Goal: Task Accomplishment & Management: Manage account settings

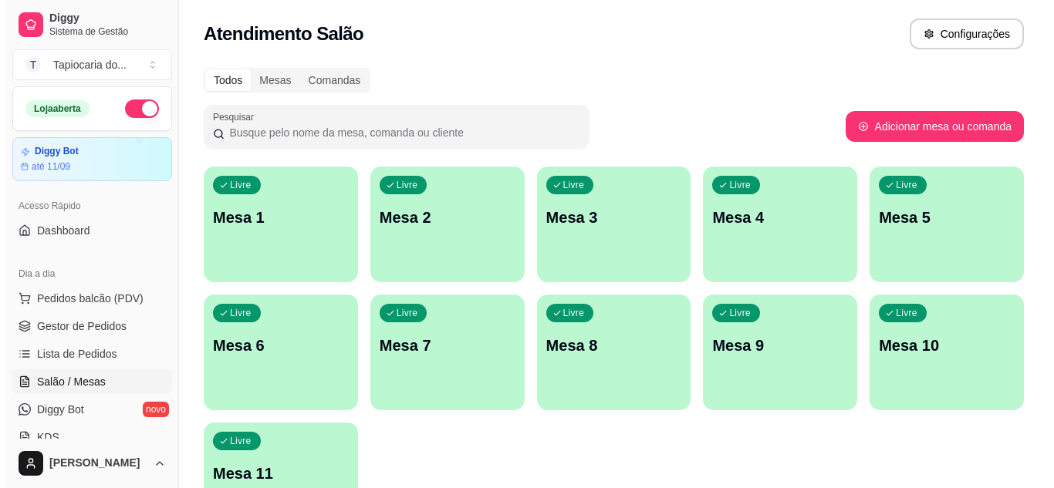
scroll to position [82, 0]
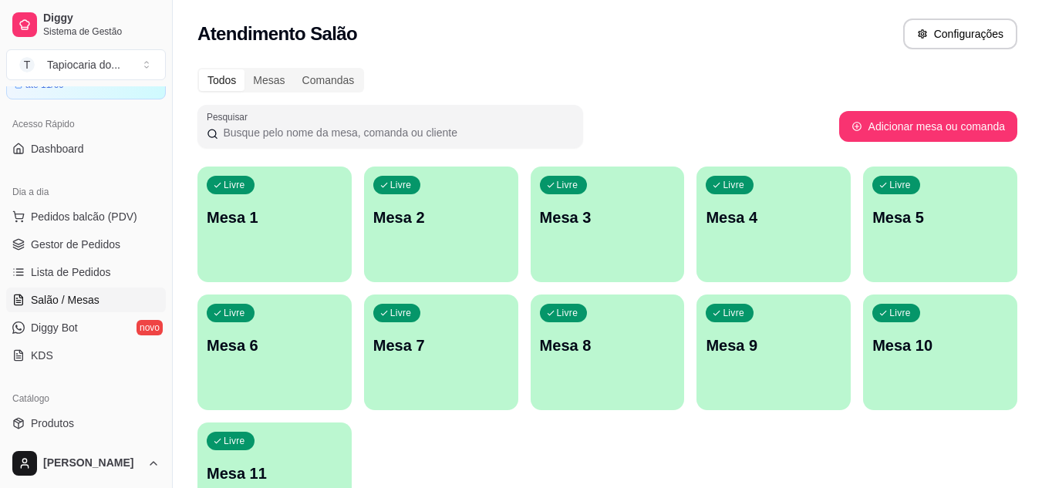
click at [298, 242] on div "Livre Mesa 1" at bounding box center [274, 215] width 154 height 97
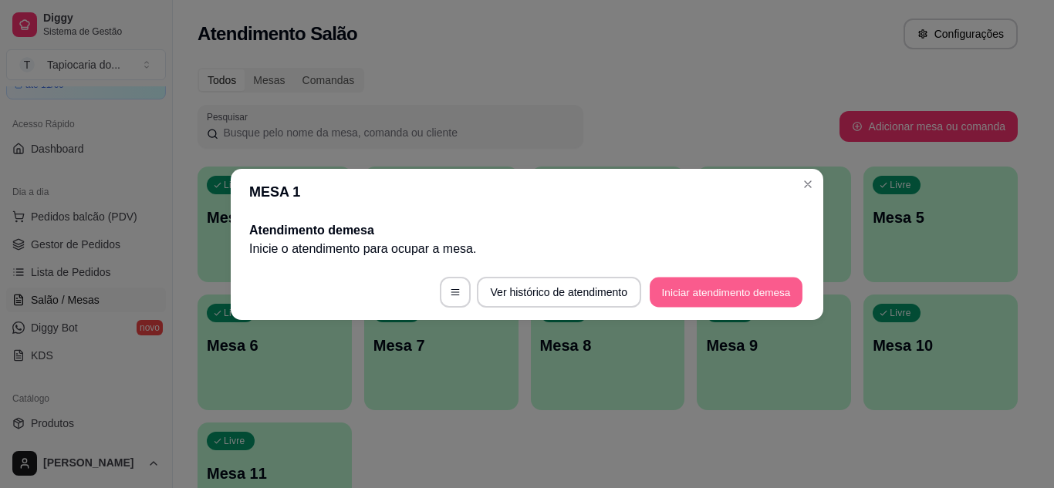
click at [714, 288] on button "Iniciar atendimento de mesa" at bounding box center [725, 292] width 153 height 30
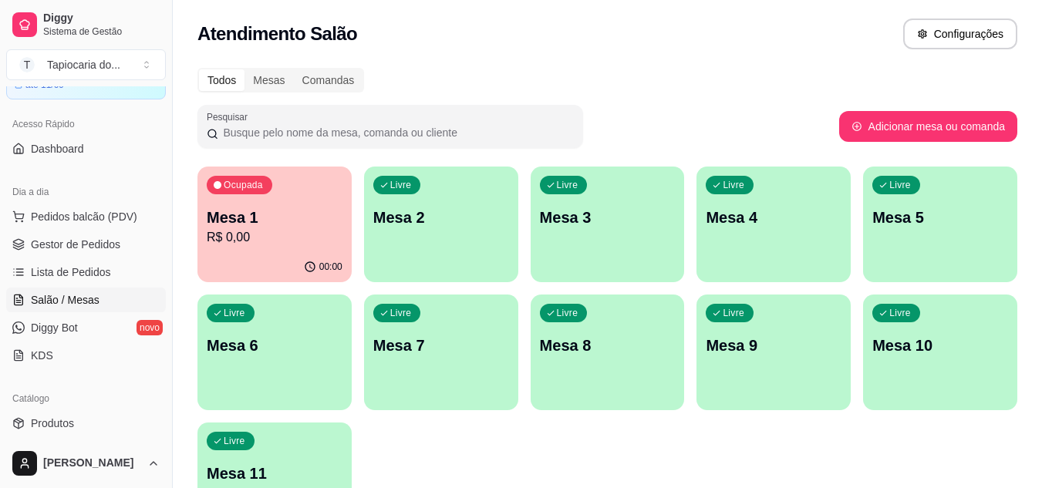
click at [449, 351] on p "Mesa 7" at bounding box center [441, 346] width 136 height 22
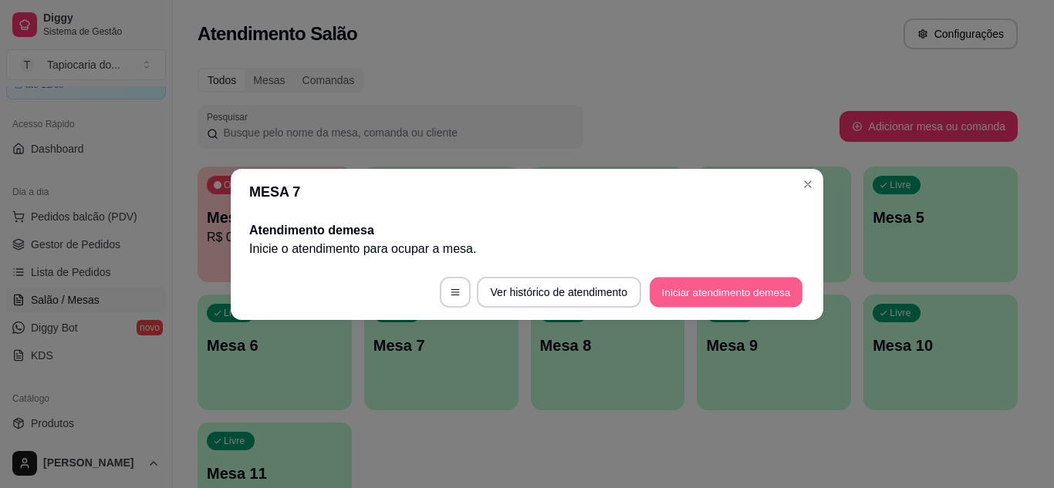
click at [696, 282] on button "Iniciar atendimento de mesa" at bounding box center [725, 292] width 153 height 30
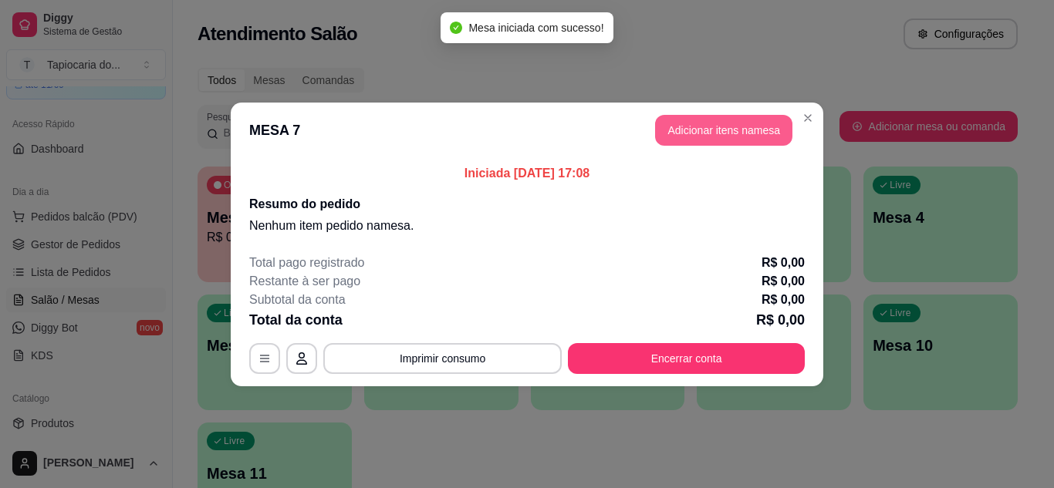
click at [734, 137] on button "Adicionar itens na mesa" at bounding box center [723, 130] width 137 height 31
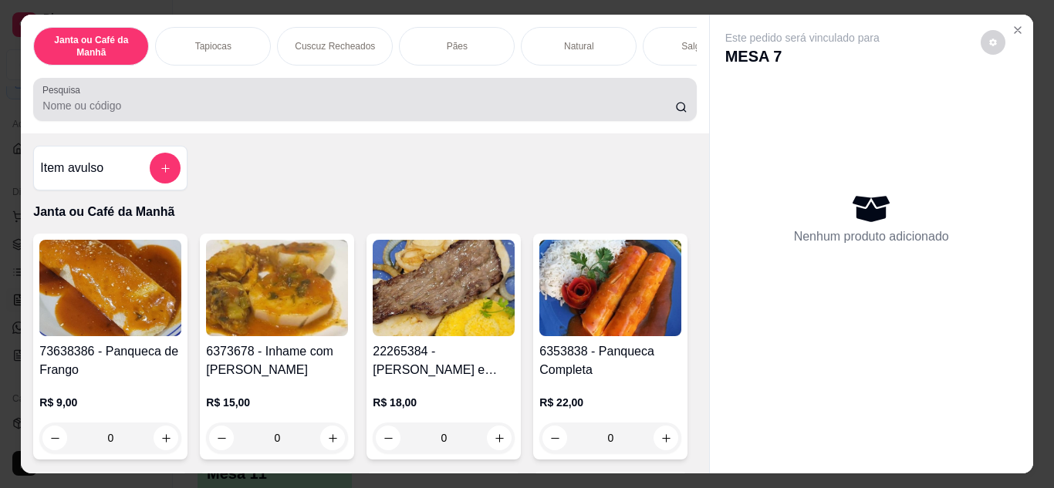
click at [180, 121] on div "Pesquisa" at bounding box center [364, 99] width 663 height 43
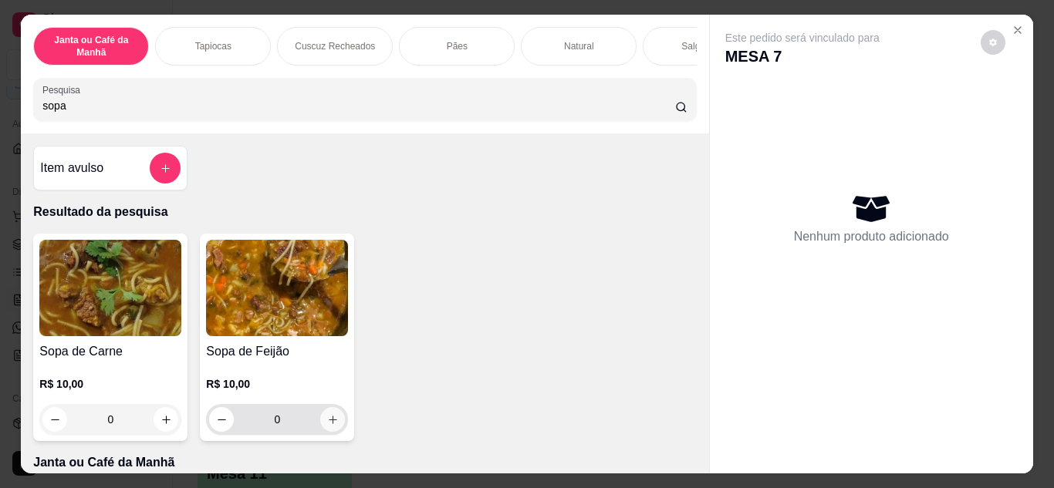
type input "sopa"
click at [333, 428] on button "increase-product-quantity" at bounding box center [332, 419] width 25 height 25
type input "1"
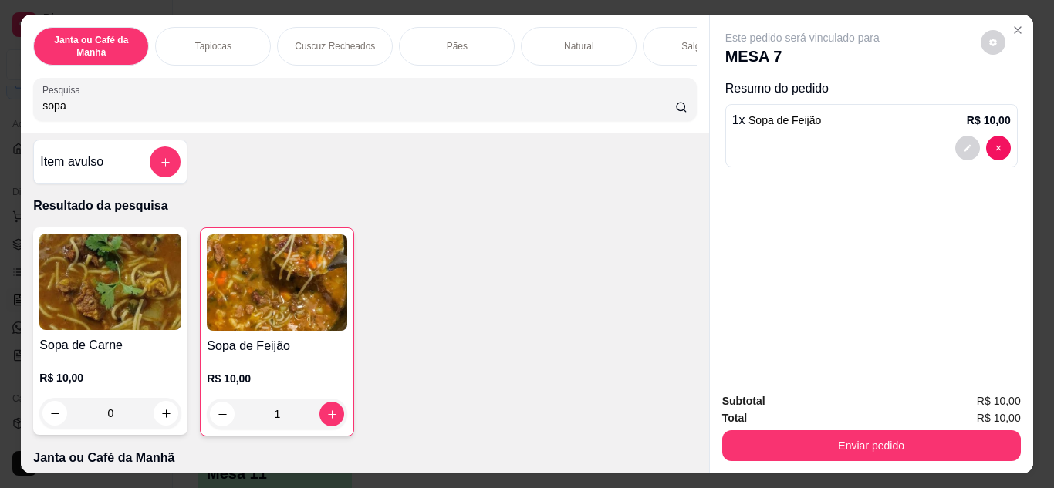
scroll to position [0, 0]
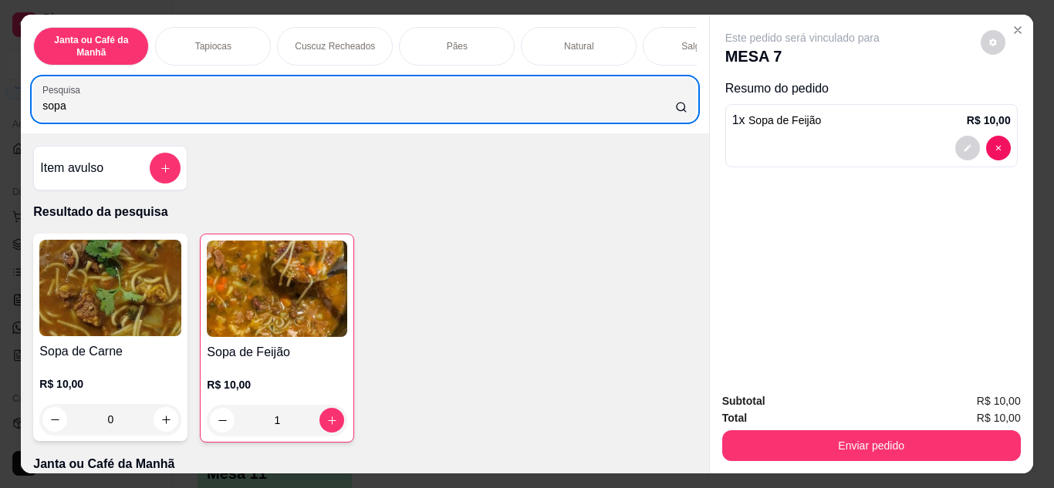
drag, startPoint x: 166, startPoint y: 124, endPoint x: 0, endPoint y: 124, distance: 165.8
click at [0, 124] on div "Janta ou Café da Manhã Tapiocas Cuscuz Recheados Pães Natural Salgados Tapiocas…" at bounding box center [527, 244] width 1054 height 488
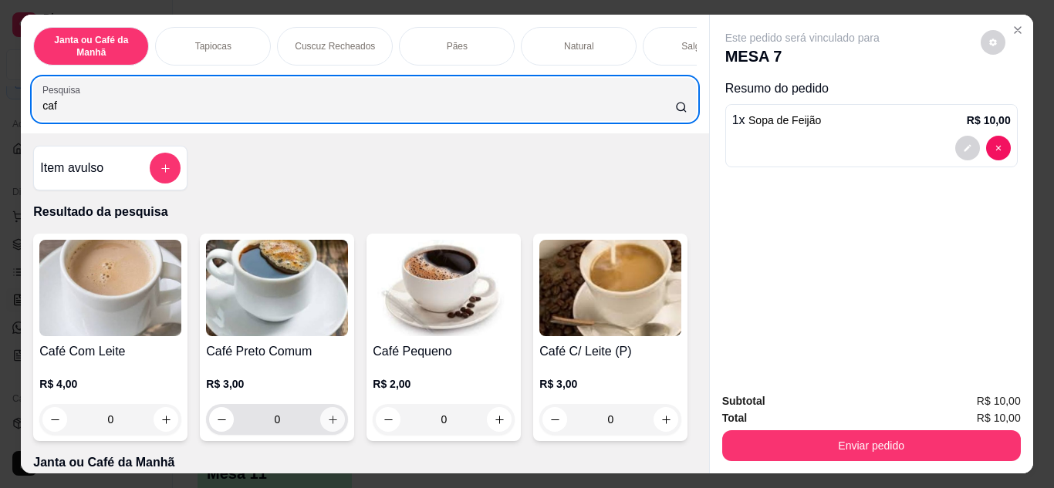
type input "caf"
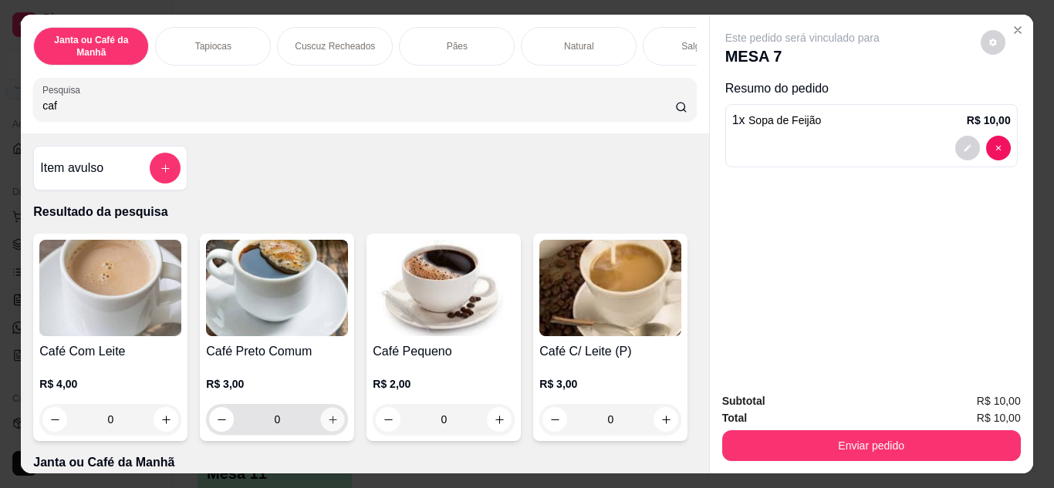
click at [327, 425] on icon "increase-product-quantity" at bounding box center [333, 420] width 12 height 12
type input "1"
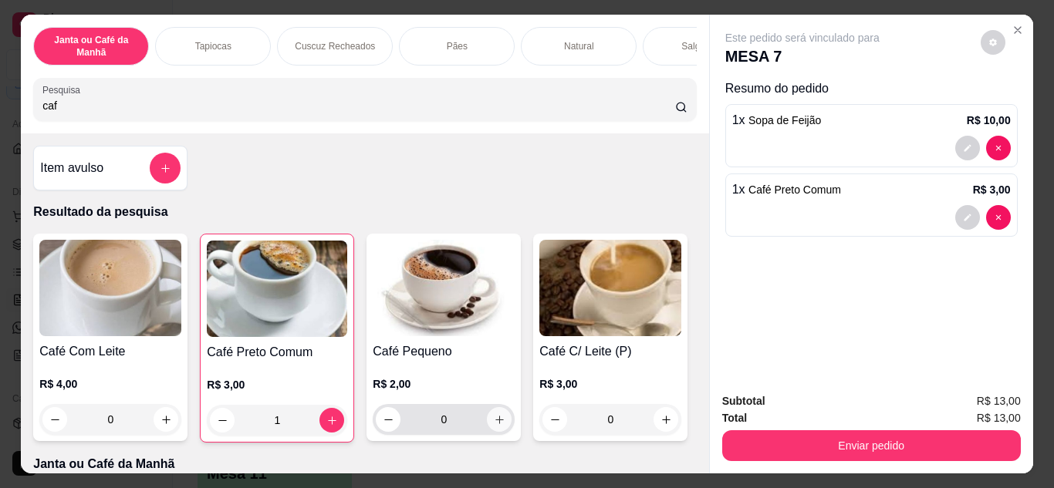
click at [501, 424] on button "increase-product-quantity" at bounding box center [499, 419] width 25 height 25
type input "1"
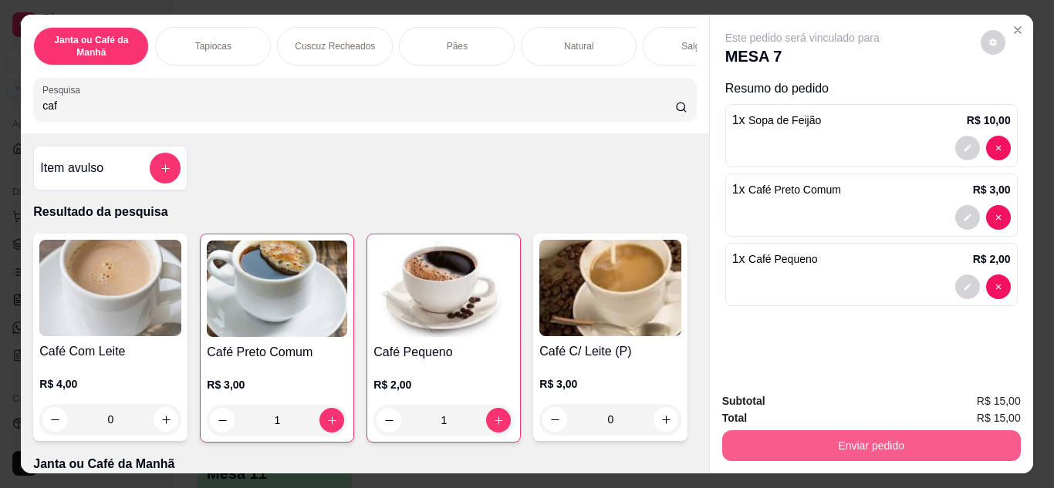
click at [845, 431] on button "Enviar pedido" at bounding box center [871, 445] width 298 height 31
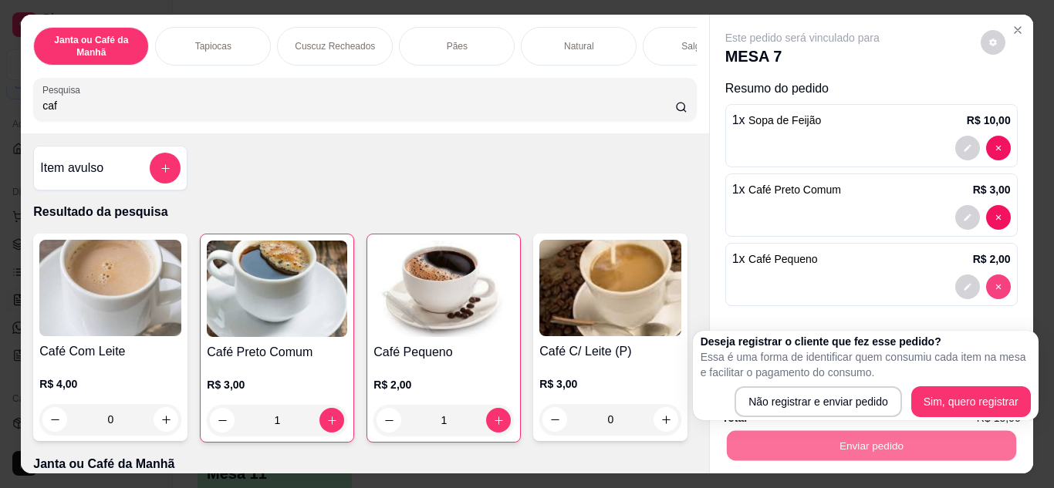
click at [997, 286] on button "decrease-product-quantity" at bounding box center [998, 287] width 25 height 25
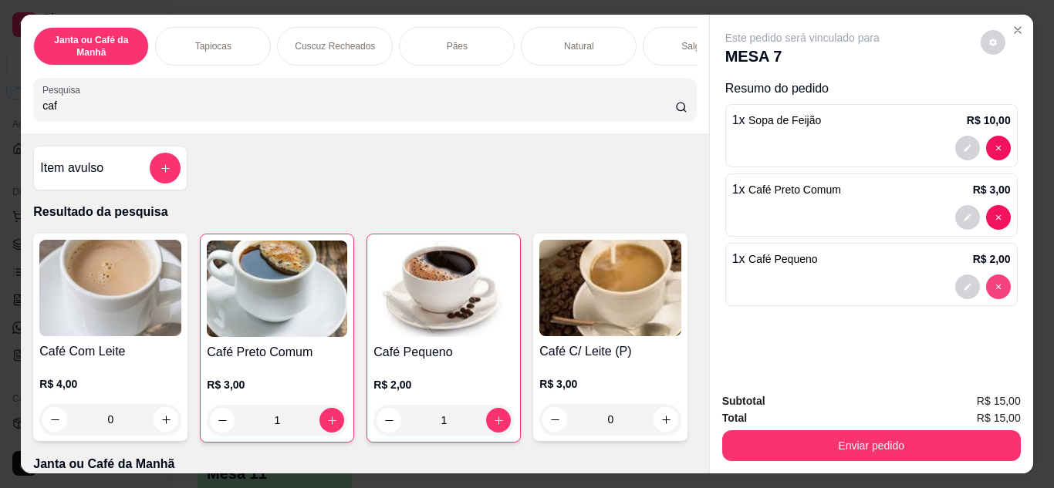
type input "0"
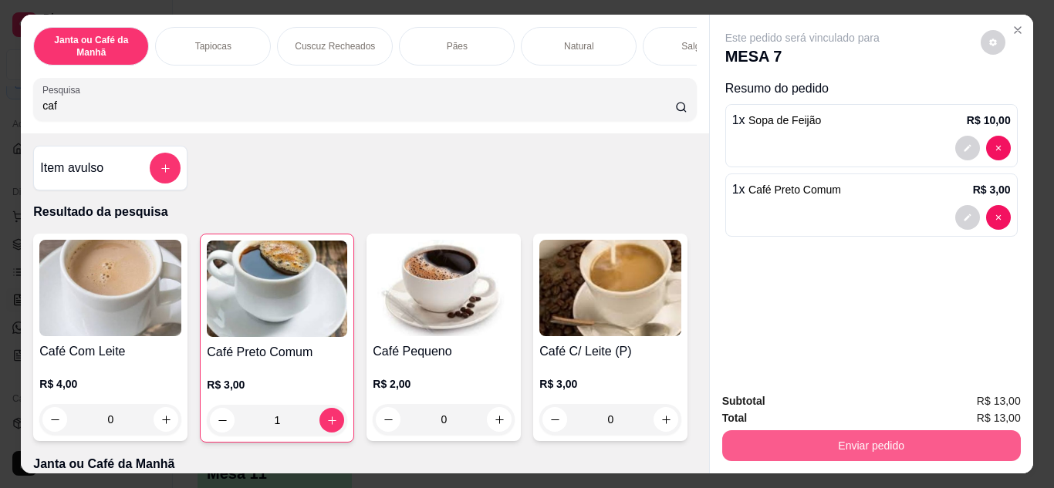
click at [929, 438] on button "Enviar pedido" at bounding box center [871, 445] width 298 height 31
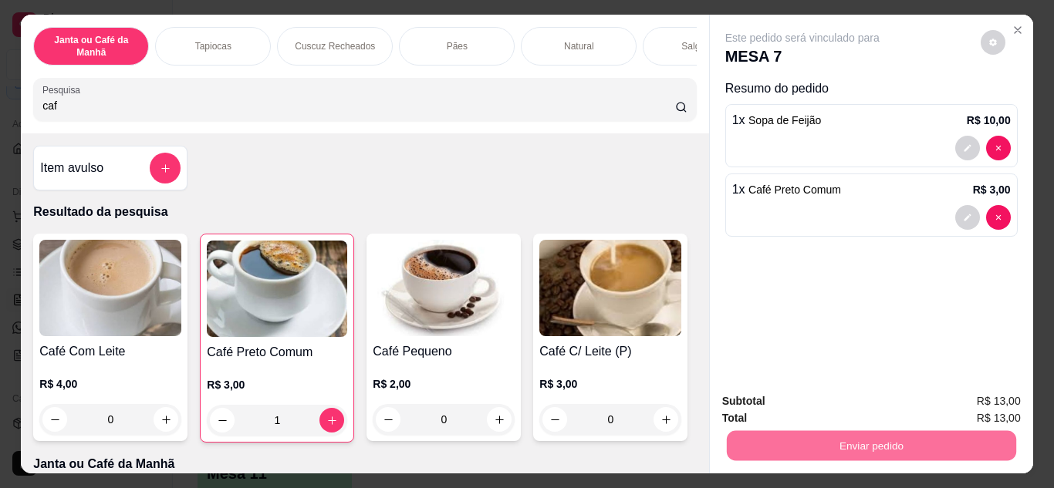
click at [796, 399] on button "Não registrar e enviar pedido" at bounding box center [820, 402] width 156 height 29
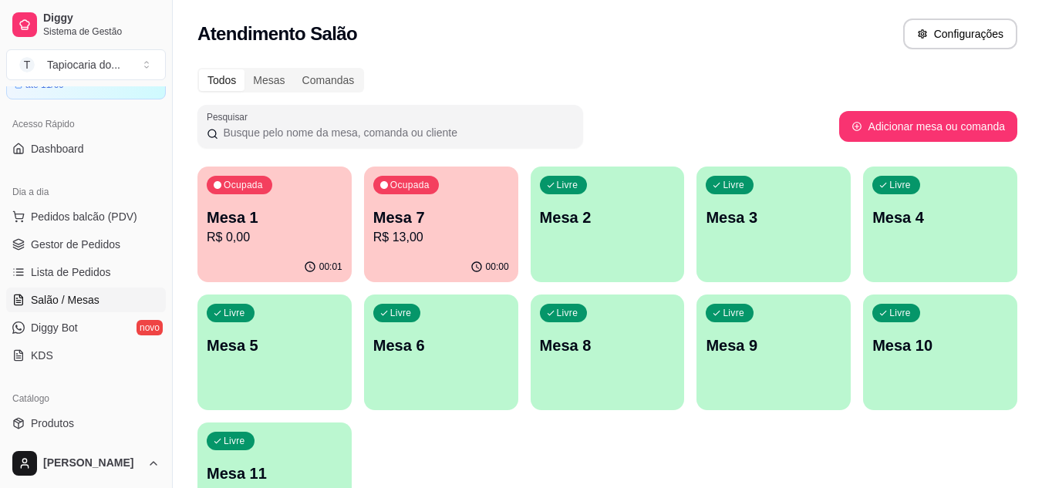
click at [271, 224] on p "Mesa 1" at bounding box center [275, 218] width 136 height 22
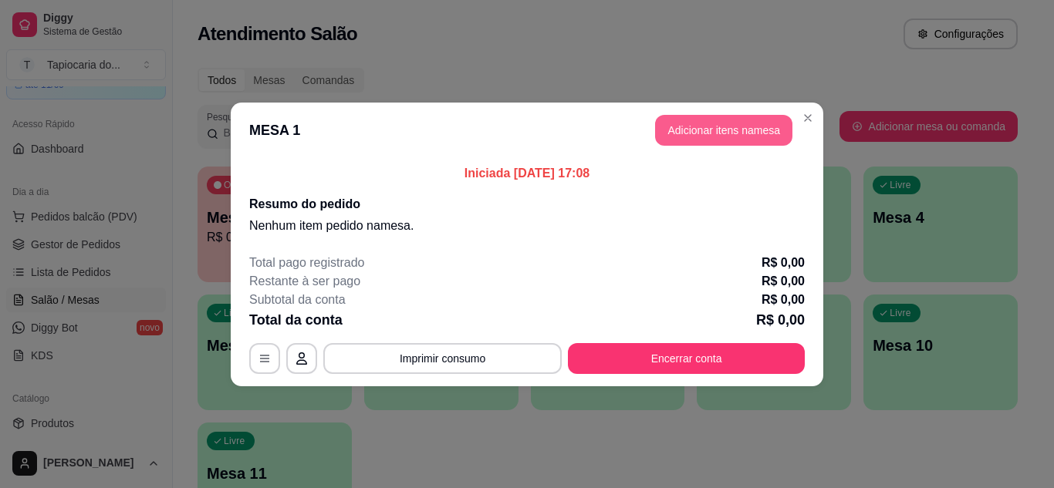
click at [720, 138] on button "Adicionar itens na mesa" at bounding box center [723, 130] width 137 height 31
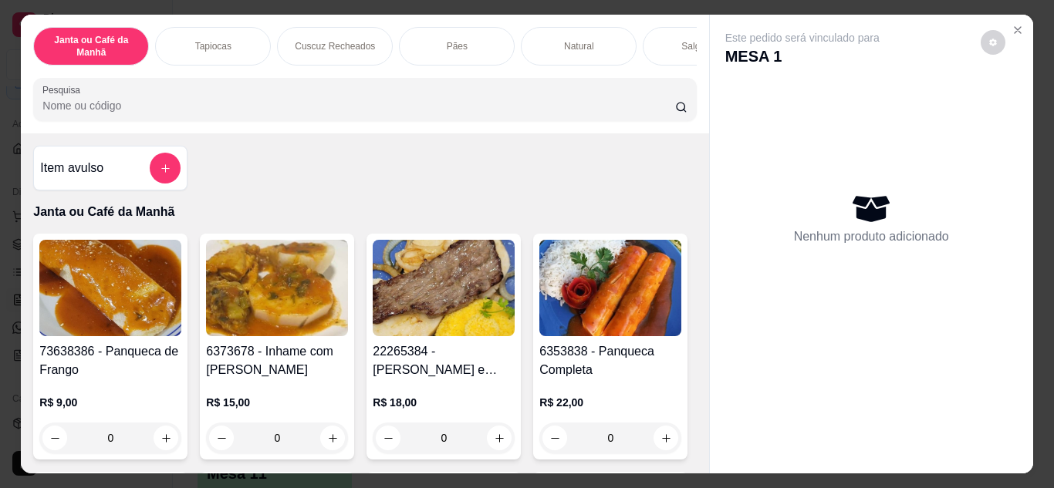
click at [164, 174] on icon "add-separate-item" at bounding box center [166, 169] width 12 height 12
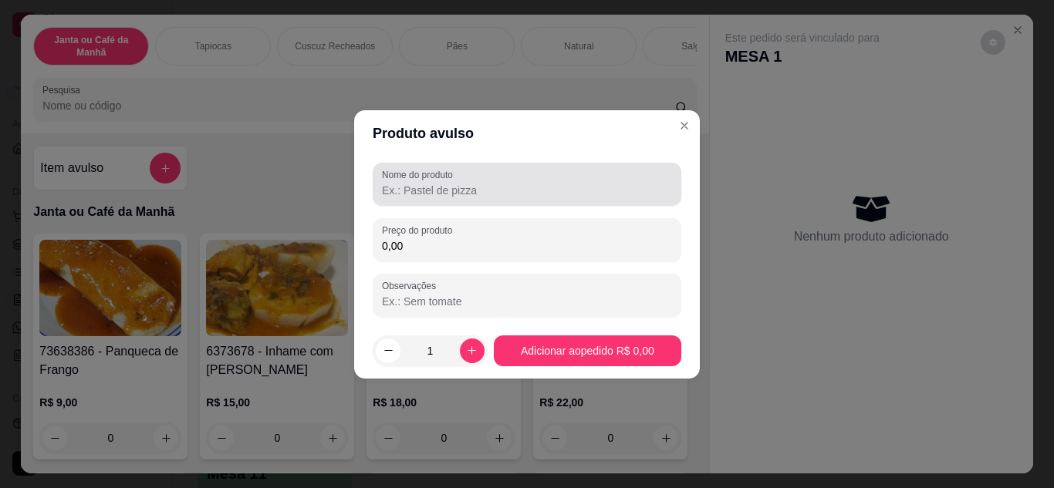
click at [514, 181] on div at bounding box center [527, 184] width 290 height 31
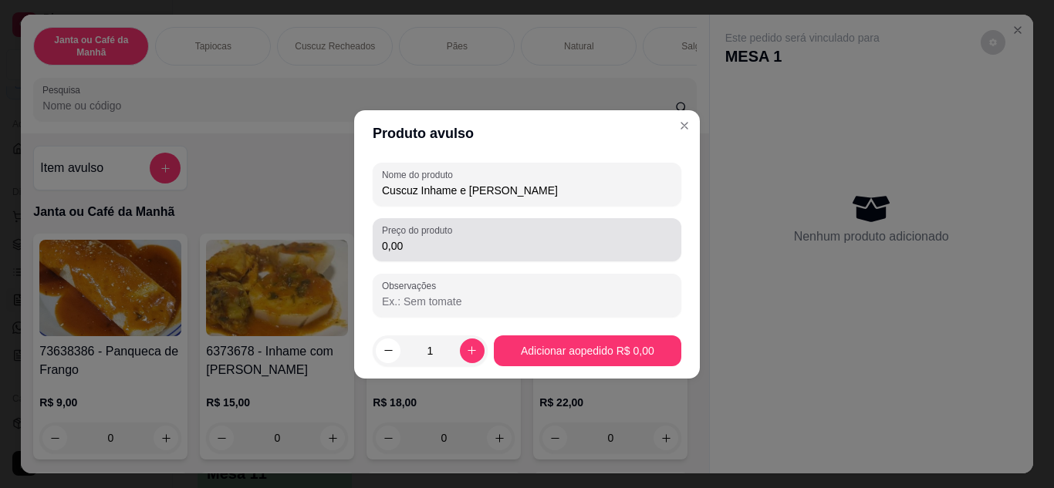
type input "Cuscuz Inhame e [PERSON_NAME]"
click at [511, 249] on input "0,00" at bounding box center [527, 245] width 290 height 15
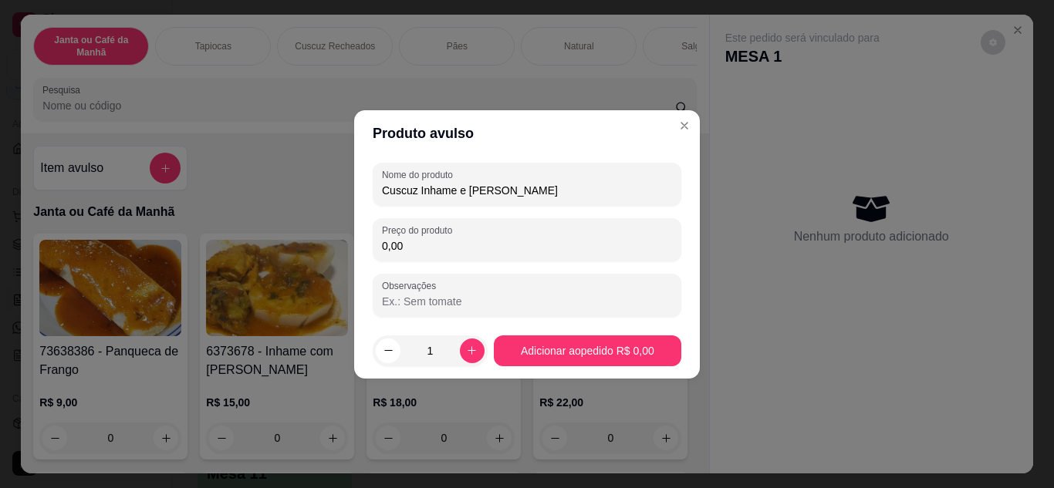
click at [454, 252] on input "0,00" at bounding box center [527, 245] width 290 height 15
type input "15,00"
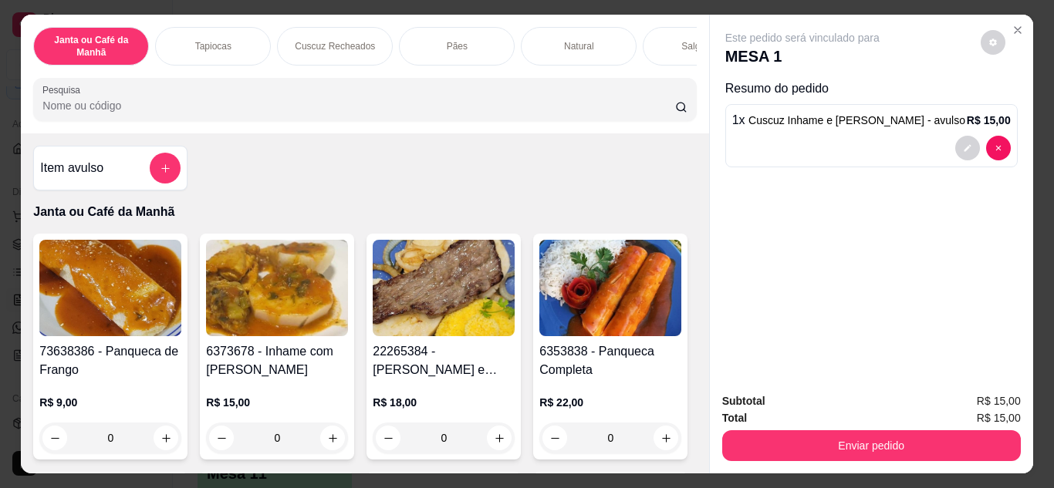
click at [249, 110] on input "Pesquisa" at bounding box center [358, 105] width 632 height 15
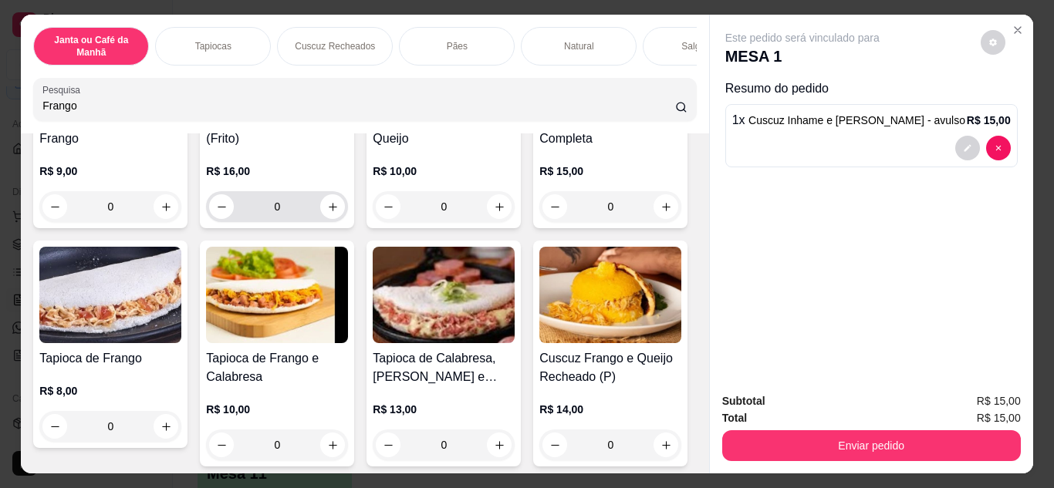
scroll to position [540, 0]
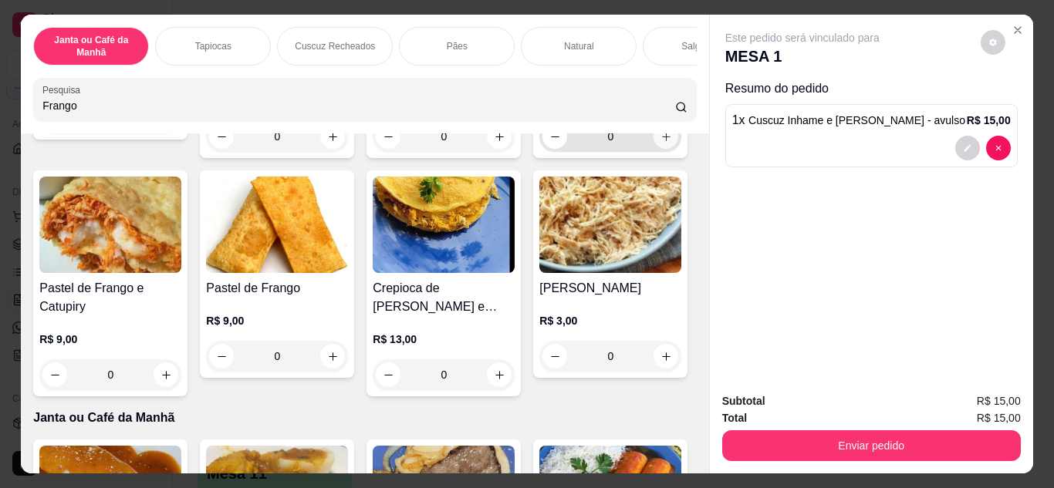
type input "Frango"
click at [660, 143] on icon "increase-product-quantity" at bounding box center [666, 137] width 12 height 12
type input "1"
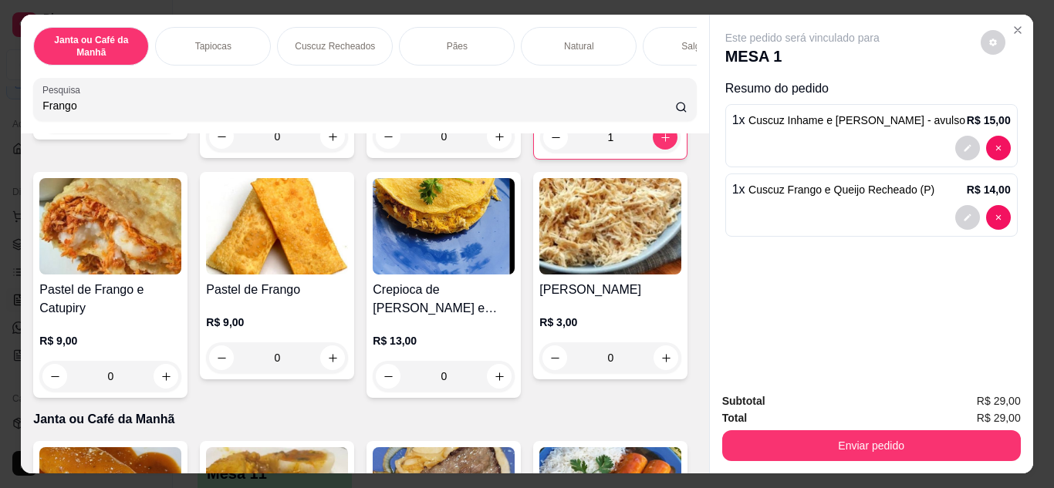
drag, startPoint x: 266, startPoint y: 99, endPoint x: 0, endPoint y: 121, distance: 267.0
click at [0, 121] on div "Janta ou Café da Manhã Tapiocas Cuscuz Recheados Pães Natural Salgados Tapiocas…" at bounding box center [527, 244] width 1054 height 488
drag, startPoint x: 77, startPoint y: 107, endPoint x: 0, endPoint y: 116, distance: 77.7
click at [0, 116] on div "Janta ou Café da Manhã Tapiocas Cuscuz Recheados Pães Natural Salgados Tapiocas…" at bounding box center [527, 244] width 1054 height 488
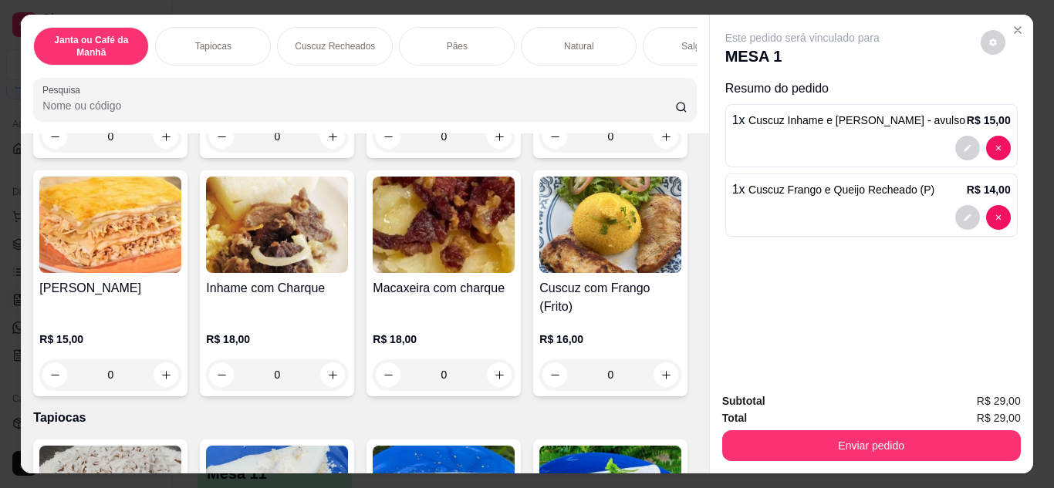
click at [82, 106] on input "Pesquisa" at bounding box center [358, 105] width 632 height 15
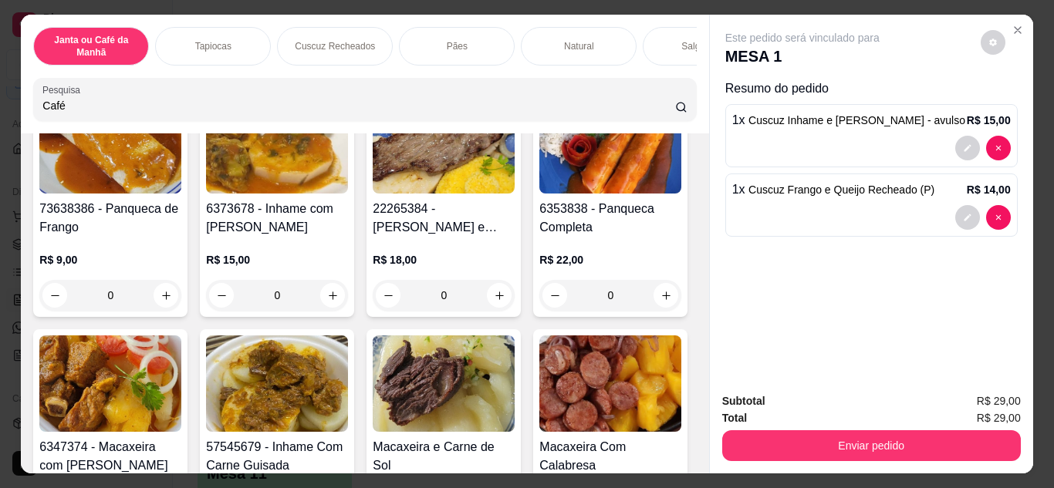
scroll to position [0, 0]
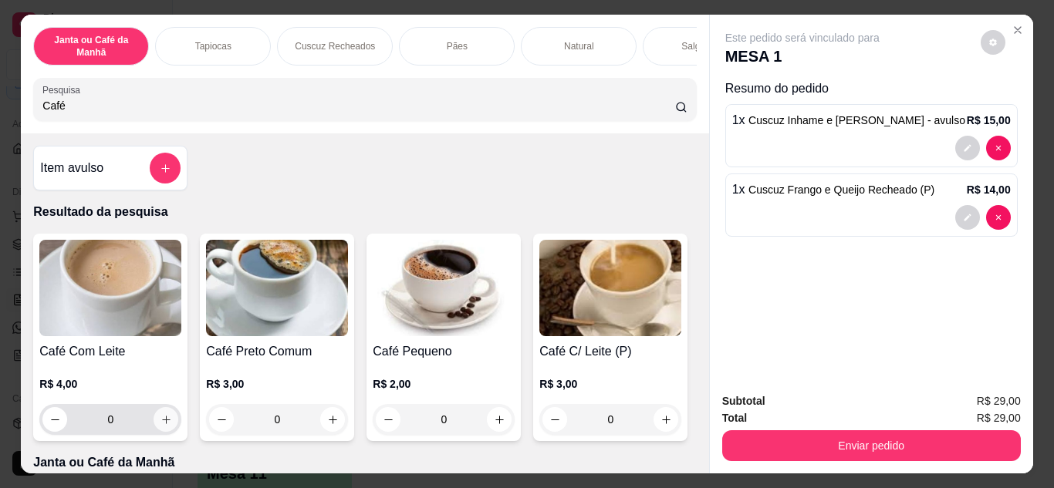
type input "Café"
click at [160, 422] on icon "increase-product-quantity" at bounding box center [166, 420] width 12 height 12
type input "1"
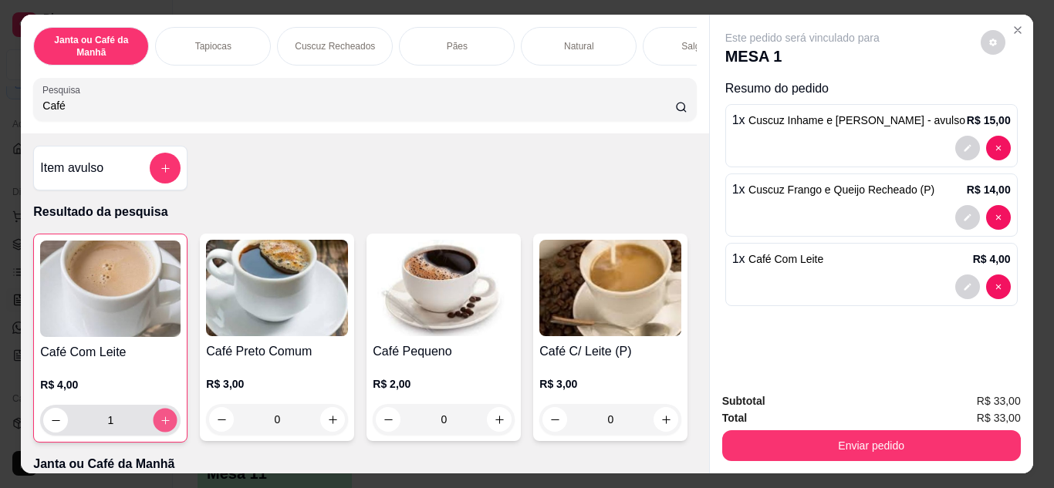
click at [160, 422] on icon "increase-product-quantity" at bounding box center [166, 421] width 12 height 12
type input "2"
drag, startPoint x: 255, startPoint y: 114, endPoint x: 0, endPoint y: 103, distance: 254.8
click at [0, 103] on div "Janta ou Café da Manhã Tapiocas Cuscuz Recheados Pães Natural Salgados Tapiocas…" at bounding box center [527, 244] width 1054 height 488
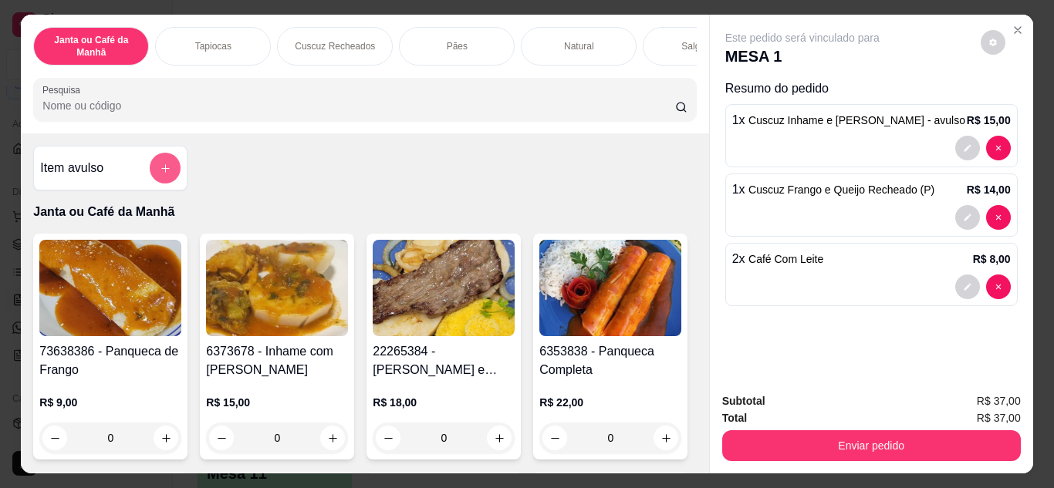
click at [160, 174] on icon "add-separate-item" at bounding box center [166, 169] width 12 height 12
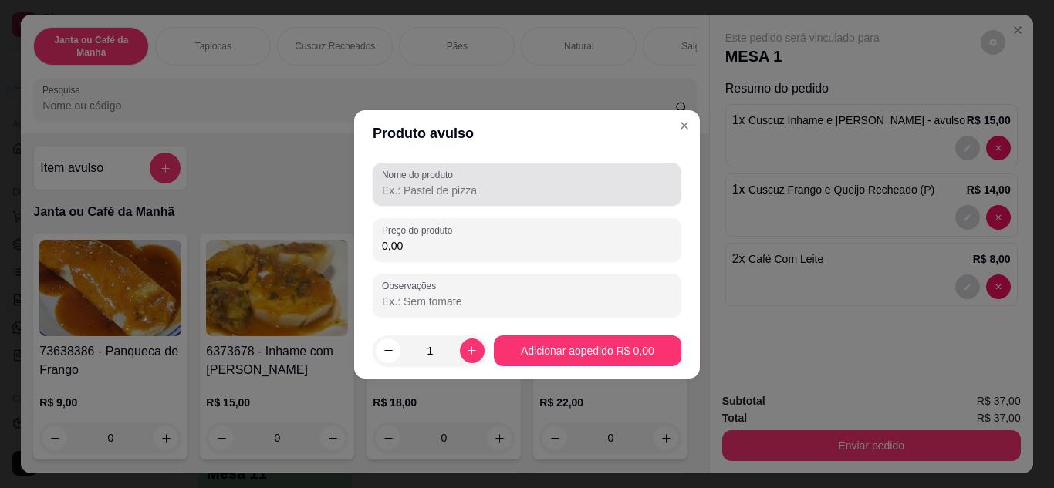
click at [482, 194] on input "Nome do produto" at bounding box center [527, 190] width 290 height 15
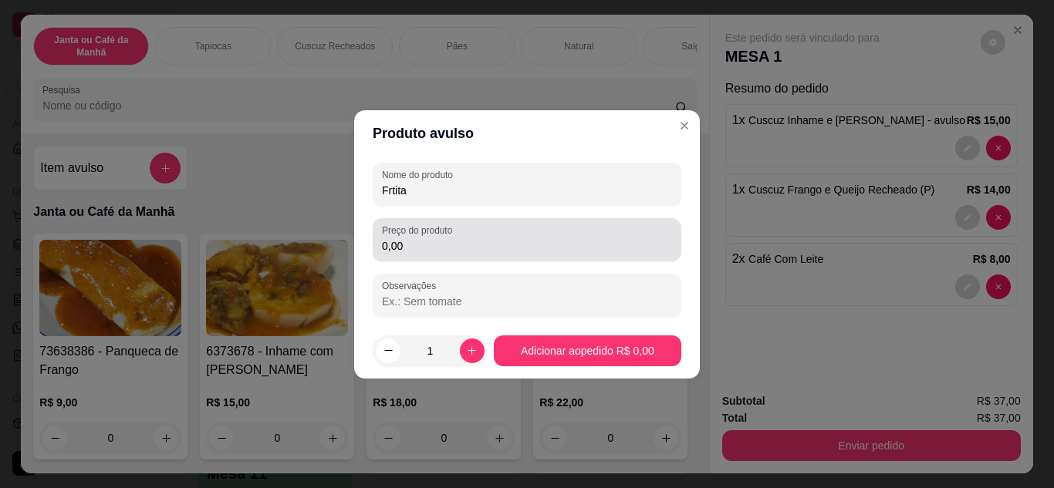
type input "Frtita"
click at [491, 241] on input "0,00" at bounding box center [527, 245] width 290 height 15
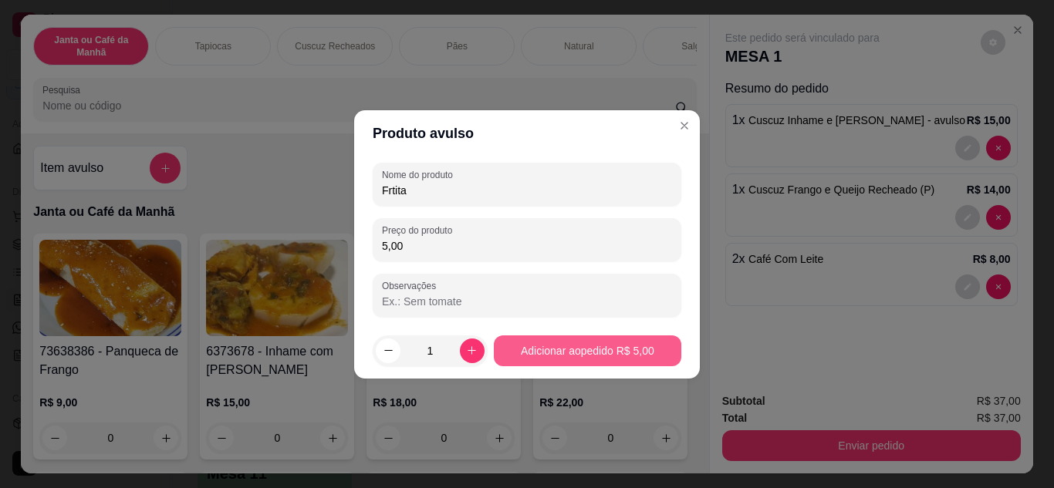
type input "5,00"
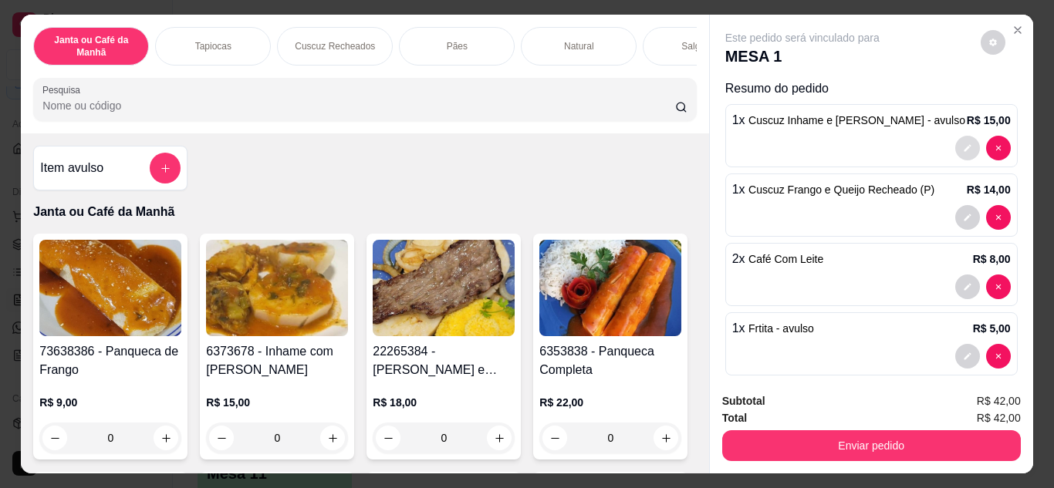
click at [955, 136] on button "decrease-product-quantity" at bounding box center [967, 148] width 25 height 25
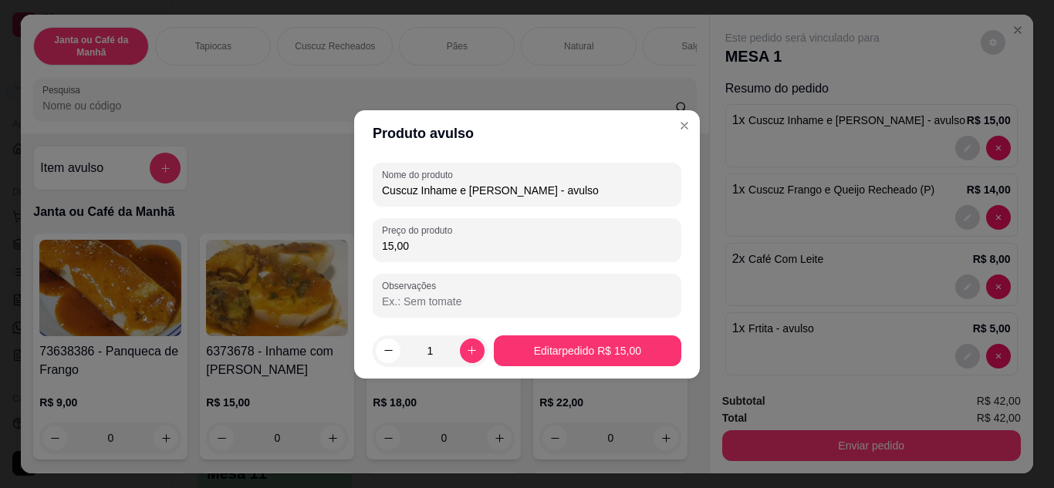
drag, startPoint x: 527, startPoint y: 194, endPoint x: 730, endPoint y: 194, distance: 203.6
click at [730, 194] on div "Produto avulso Nome do produto Cuscuz Inhame e Frango Frito - avulso Preço do p…" at bounding box center [527, 244] width 1054 height 488
type input "Cuscuz Inhame e [PERSON_NAME]"
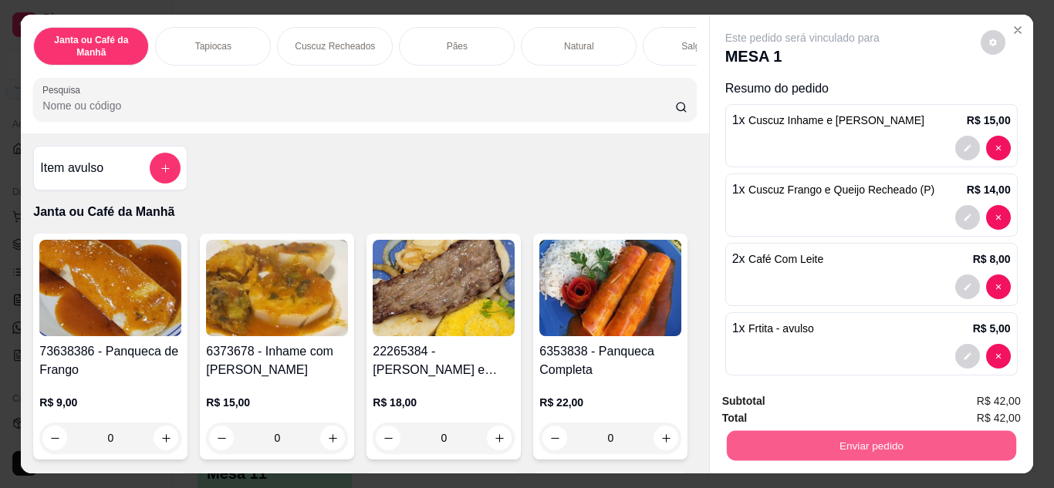
click at [876, 437] on button "Enviar pedido" at bounding box center [870, 446] width 289 height 30
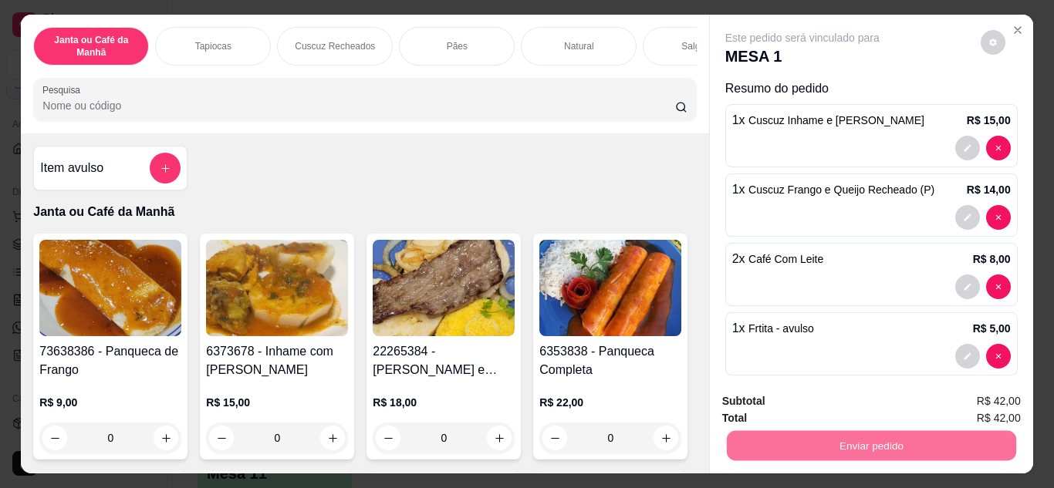
click at [828, 394] on button "Não registrar e enviar pedido" at bounding box center [820, 401] width 160 height 29
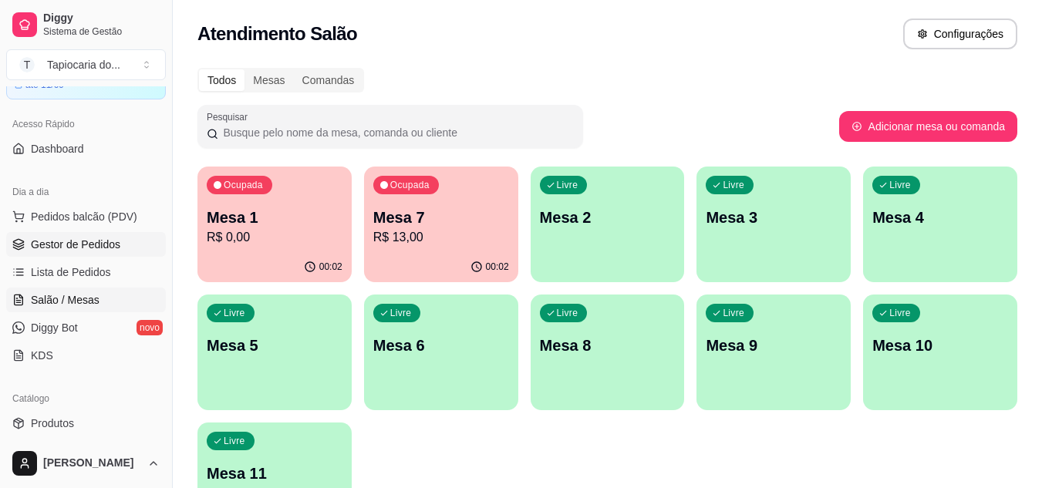
click at [97, 246] on span "Gestor de Pedidos" at bounding box center [75, 244] width 89 height 15
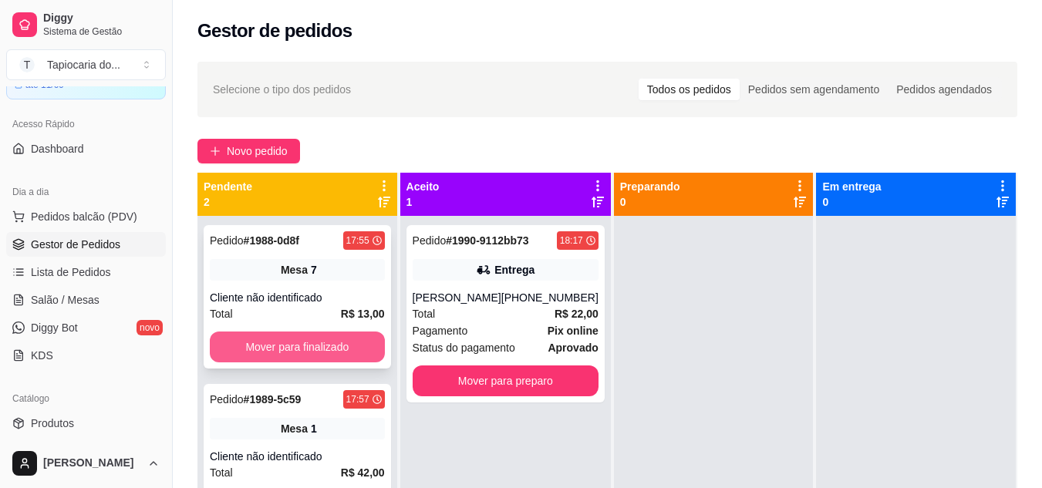
click at [341, 348] on button "Mover para finalizado" at bounding box center [297, 347] width 175 height 31
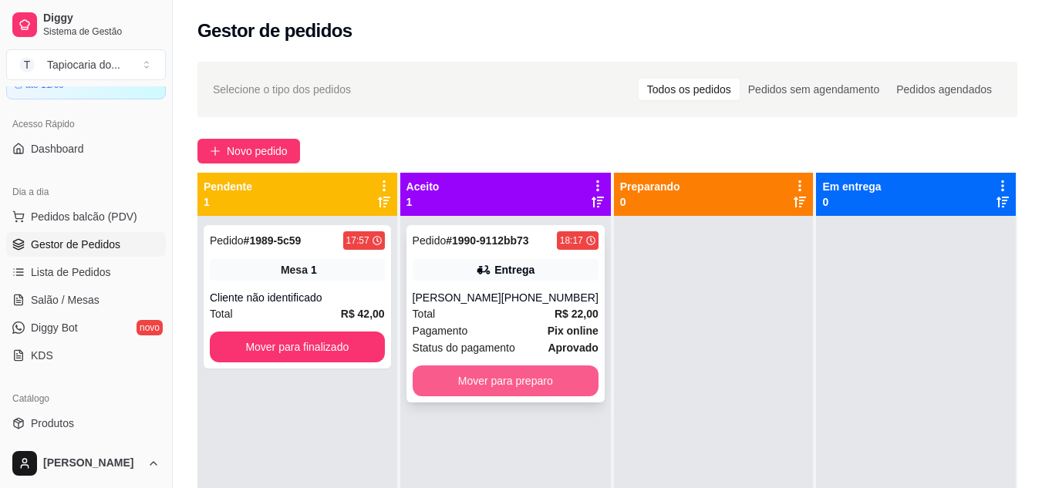
click at [546, 376] on button "Mover para preparo" at bounding box center [506, 381] width 186 height 31
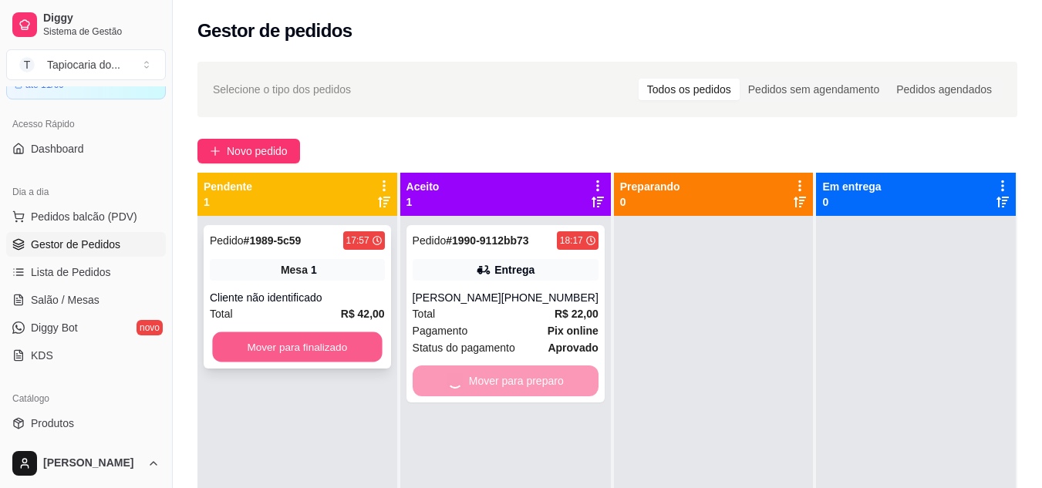
click at [334, 352] on button "Mover para finalizado" at bounding box center [297, 347] width 170 height 30
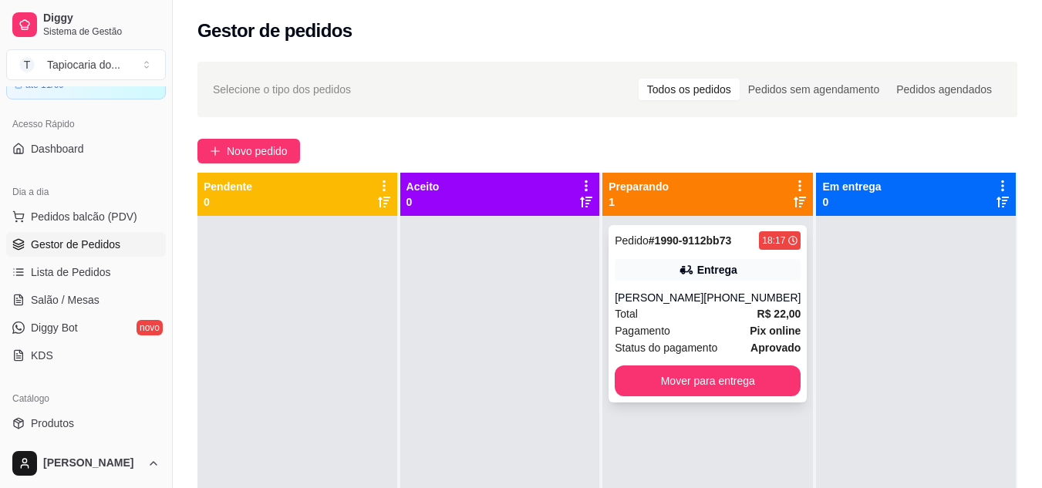
click at [757, 312] on strong "R$ 22,00" at bounding box center [779, 314] width 44 height 12
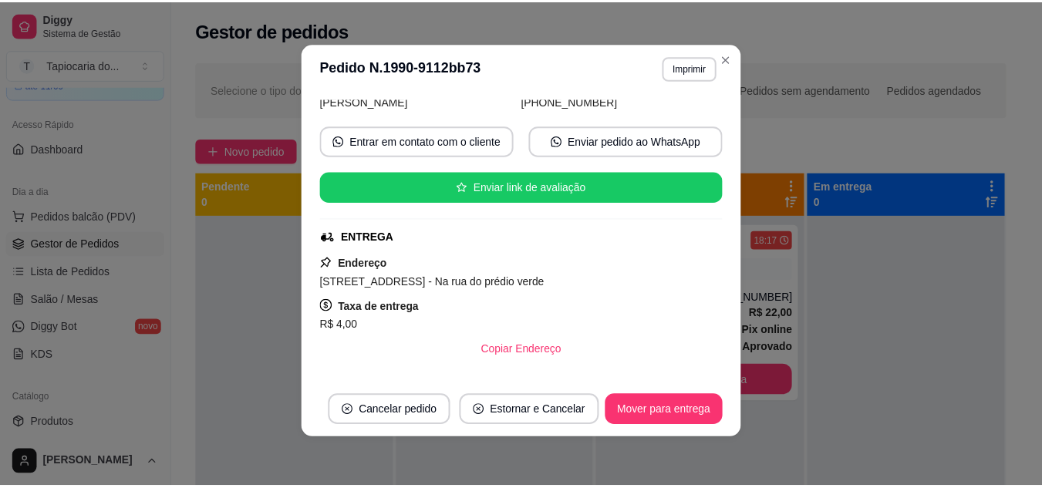
scroll to position [89, 0]
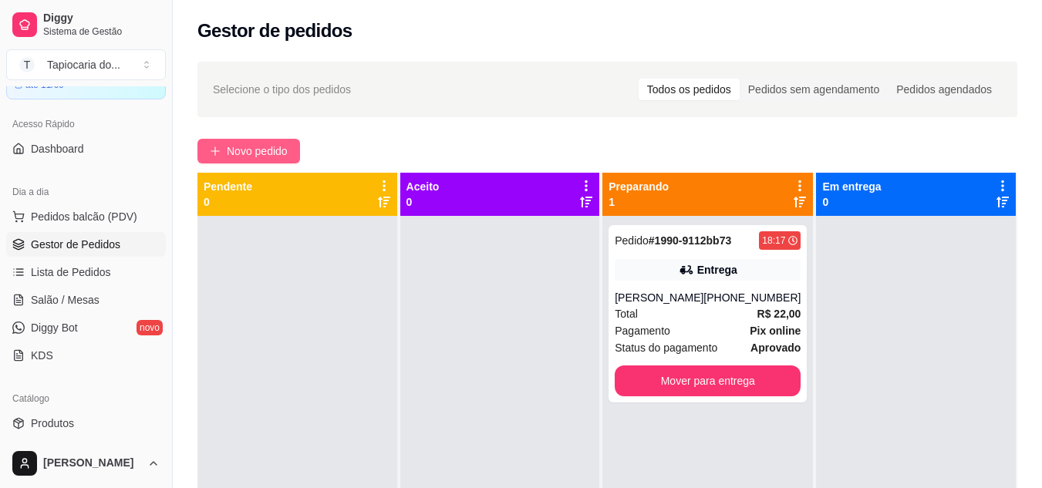
click at [241, 150] on span "Novo pedido" at bounding box center [257, 151] width 61 height 17
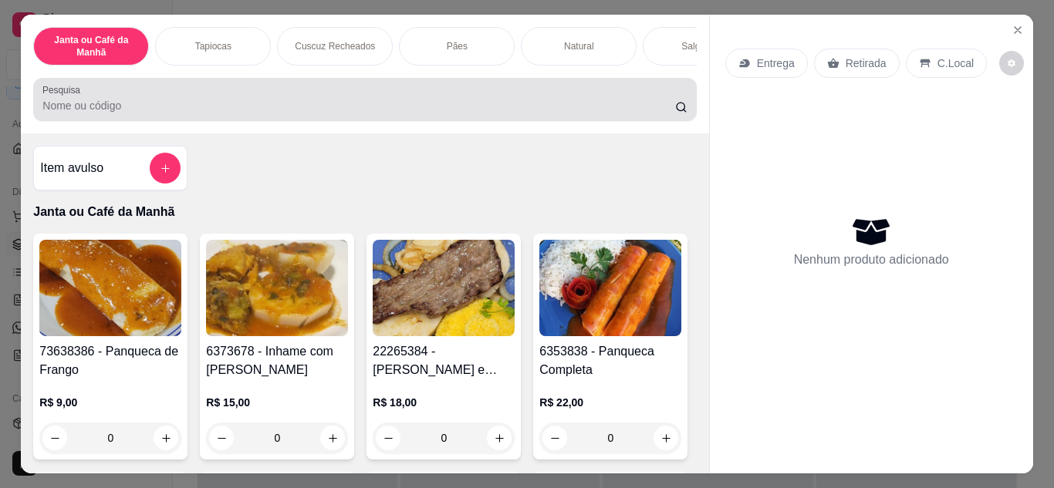
drag, startPoint x: 278, startPoint y: 115, endPoint x: 284, endPoint y: 93, distance: 23.0
click at [278, 113] on input "Pesquisa" at bounding box center [358, 105] width 632 height 15
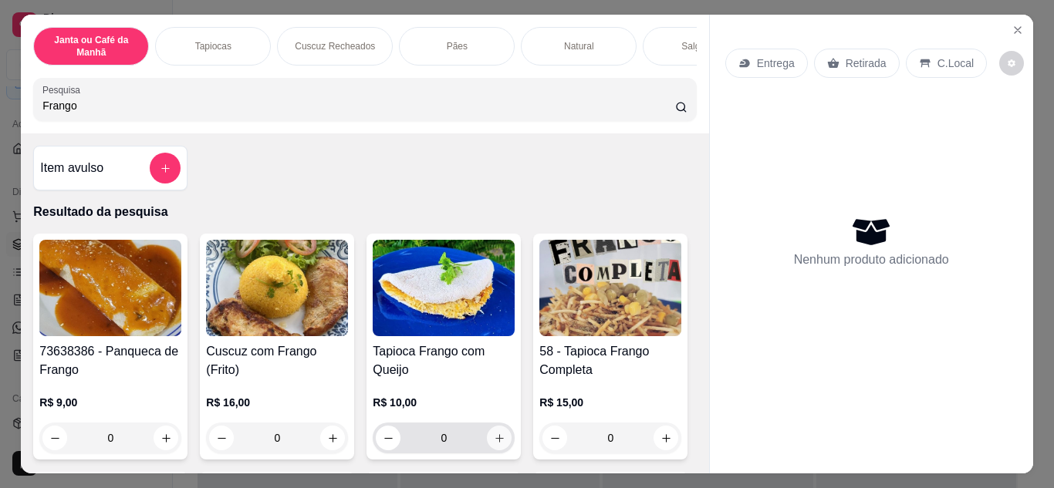
type input "Frango"
click at [493, 450] on button "increase-product-quantity" at bounding box center [499, 438] width 24 height 24
type input "1"
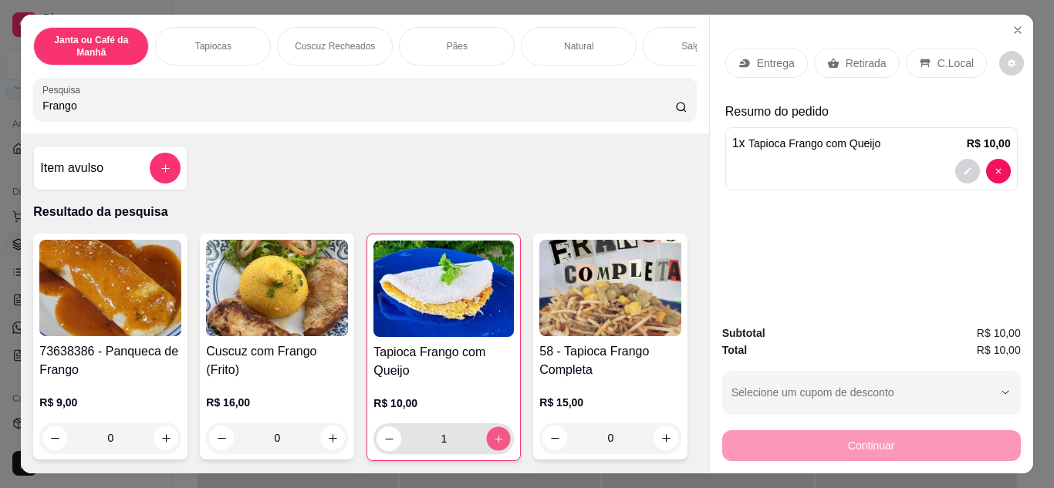
click at [490, 450] on button "increase-product-quantity" at bounding box center [499, 439] width 24 height 24
type input "2"
click at [857, 64] on p "Retirada" at bounding box center [865, 63] width 41 height 15
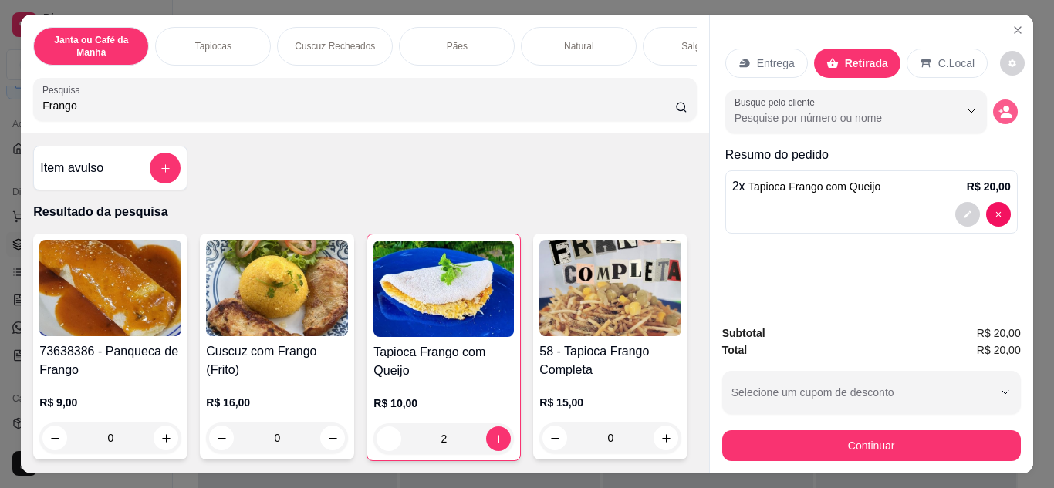
click at [1003, 113] on icon "decrease-product-quantity" at bounding box center [1006, 115] width 12 height 5
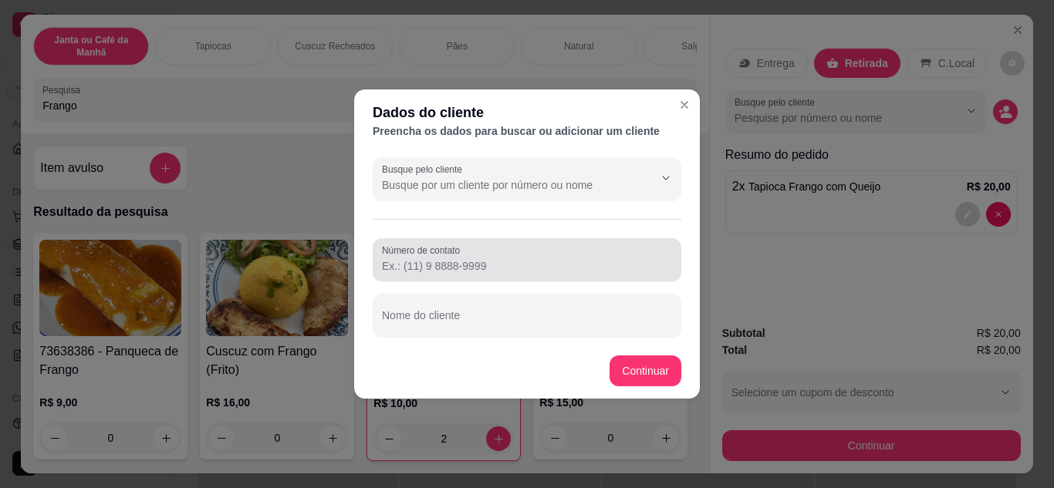
click at [458, 266] on input "Número de contato" at bounding box center [527, 265] width 290 height 15
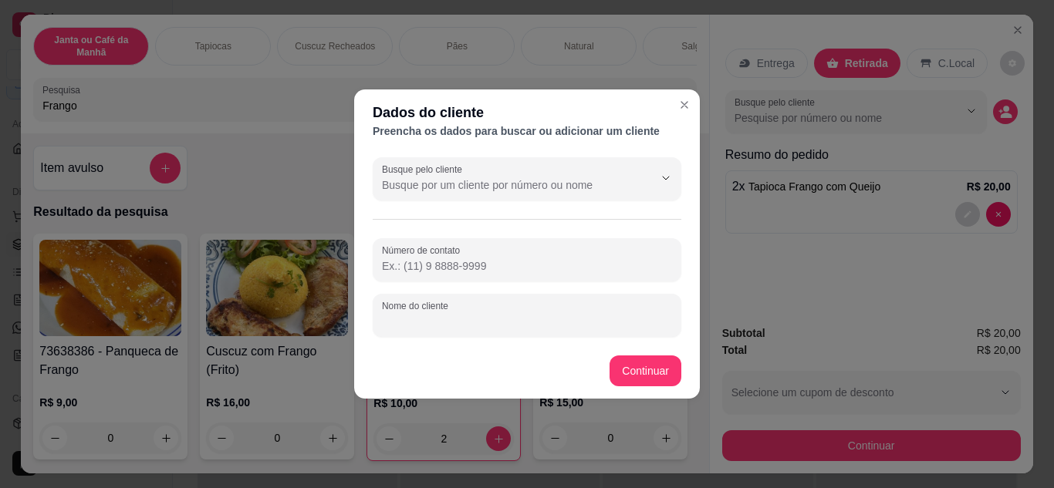
click at [463, 325] on input "Nome do cliente" at bounding box center [527, 321] width 290 height 15
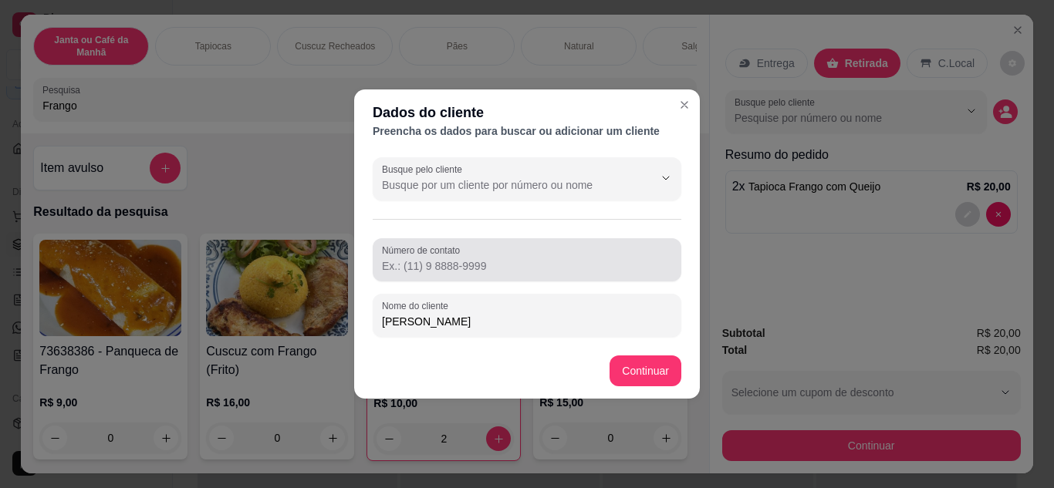
type input "[PERSON_NAME]"
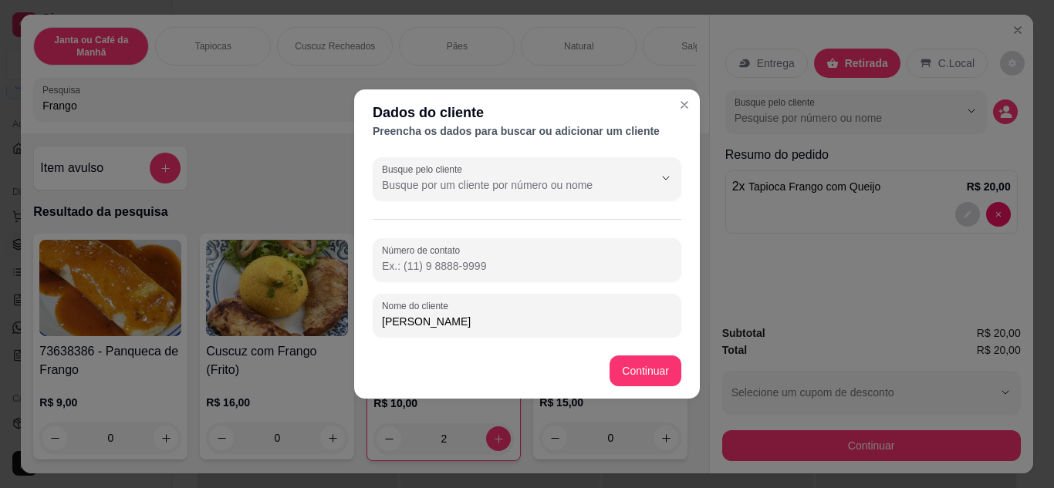
click at [542, 271] on input "Número de contato" at bounding box center [527, 265] width 290 height 15
type input "[PHONE_NUMBER]"
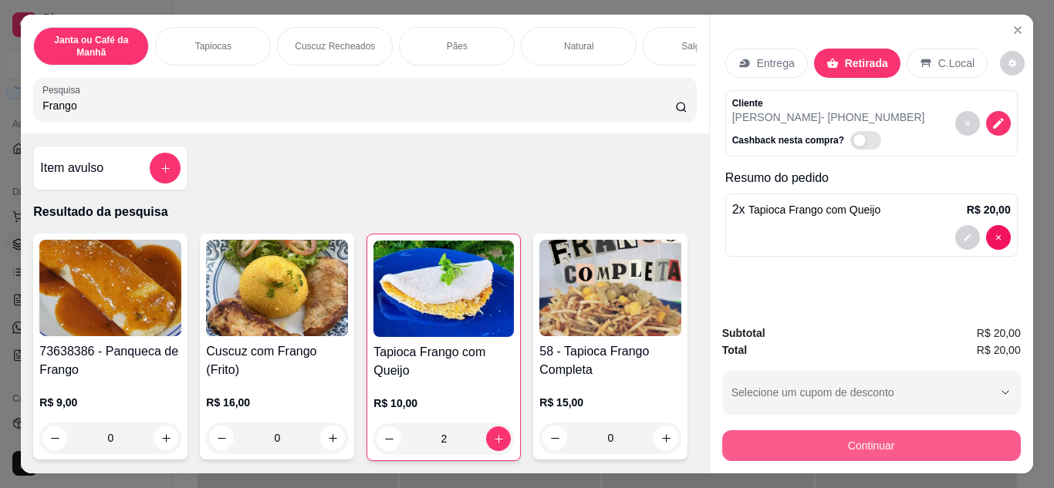
click at [885, 430] on button "Continuar" at bounding box center [871, 445] width 298 height 31
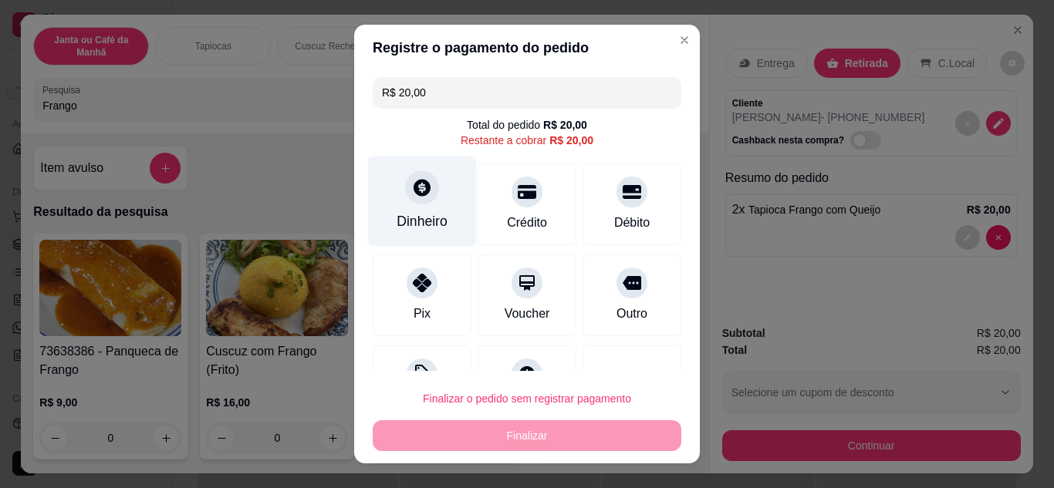
click at [416, 215] on div "Dinheiro" at bounding box center [421, 221] width 51 height 20
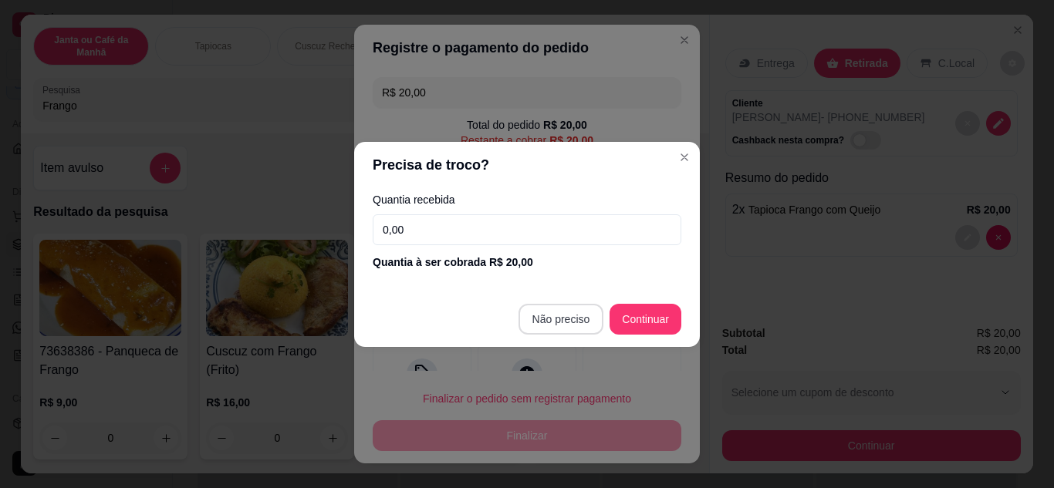
type input "R$ 0,00"
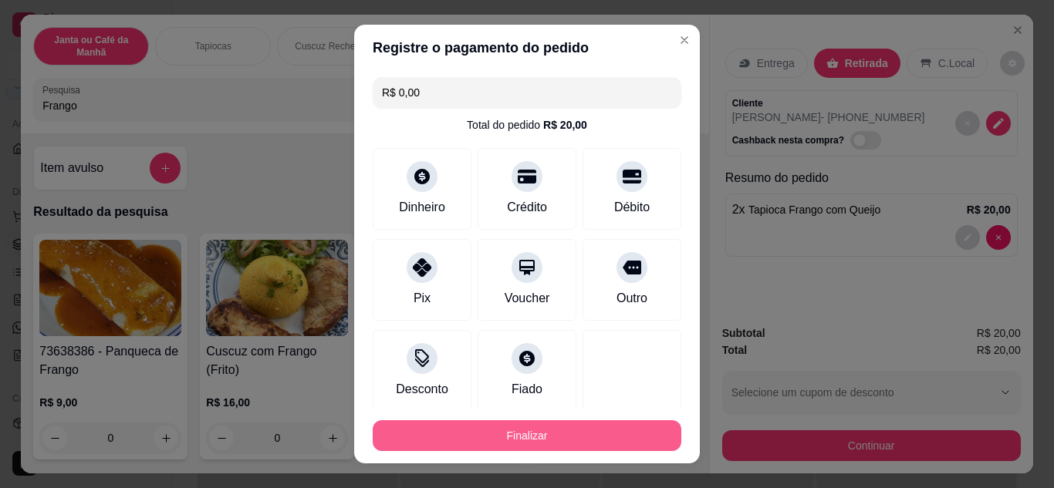
click at [534, 430] on button "Finalizar" at bounding box center [527, 435] width 309 height 31
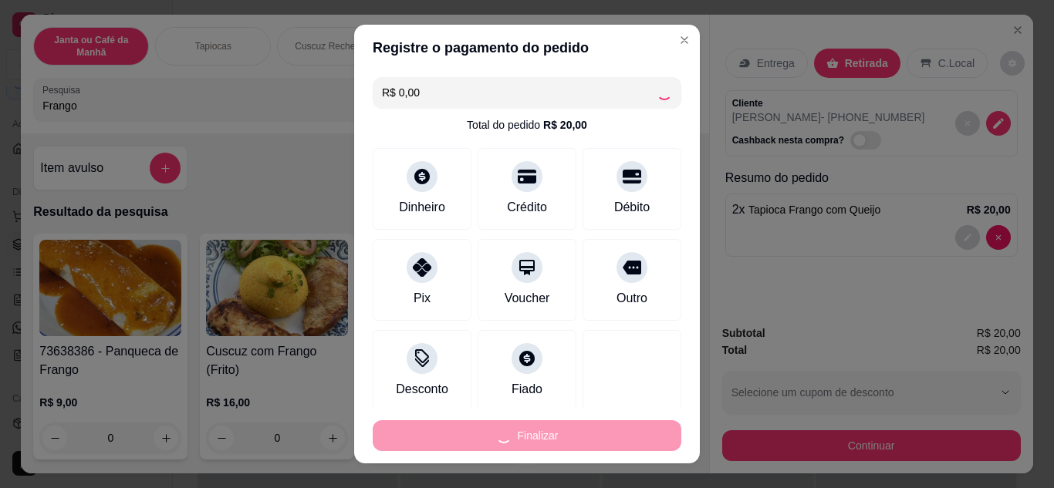
type input "0"
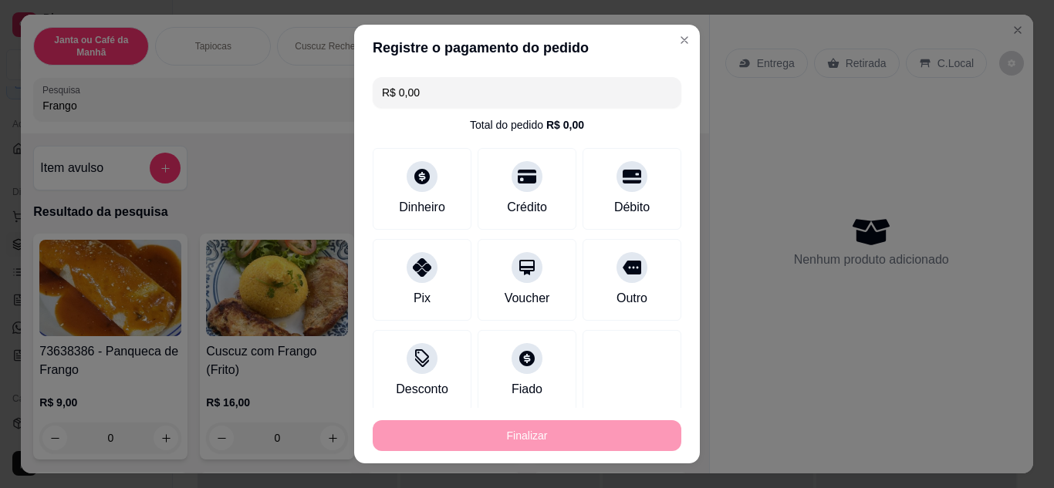
type input "-R$ 20,00"
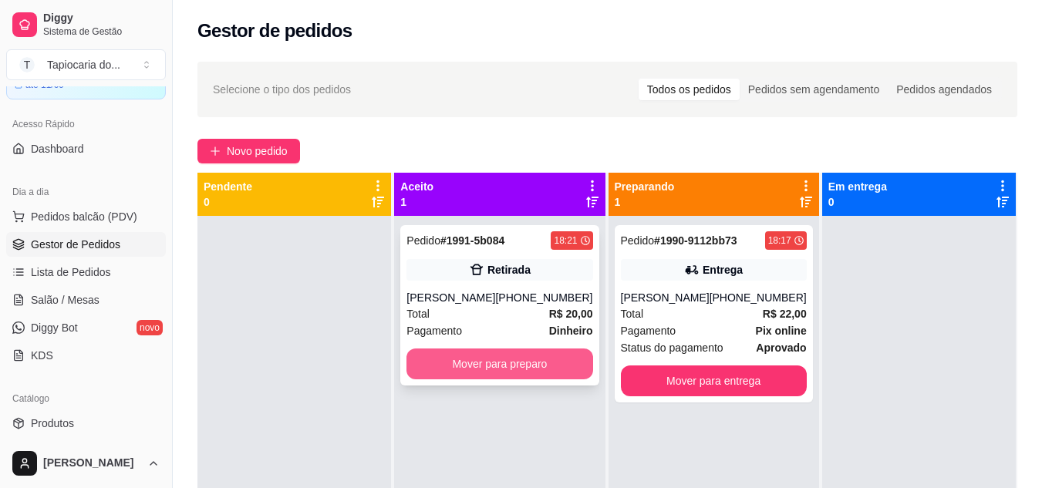
click at [544, 376] on button "Mover para preparo" at bounding box center [499, 364] width 186 height 31
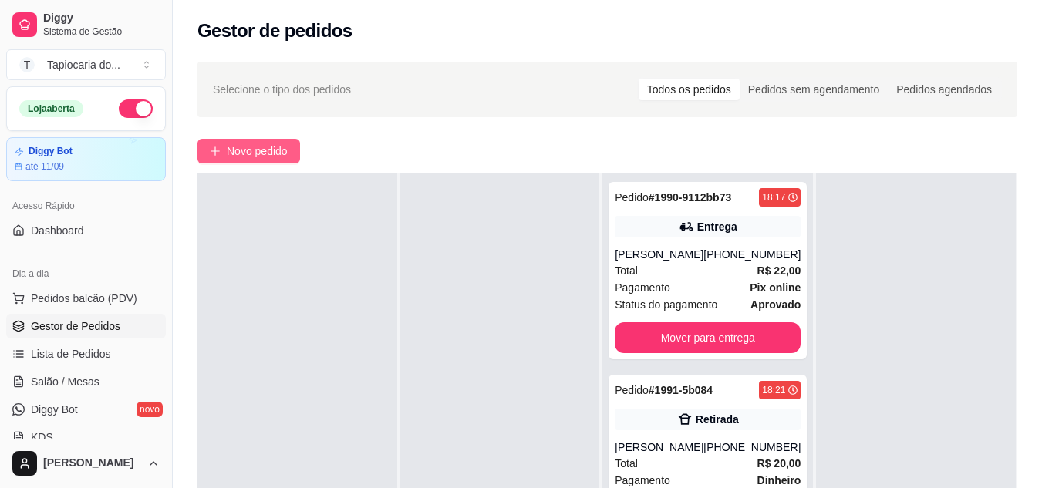
click at [245, 156] on span "Novo pedido" at bounding box center [257, 151] width 61 height 17
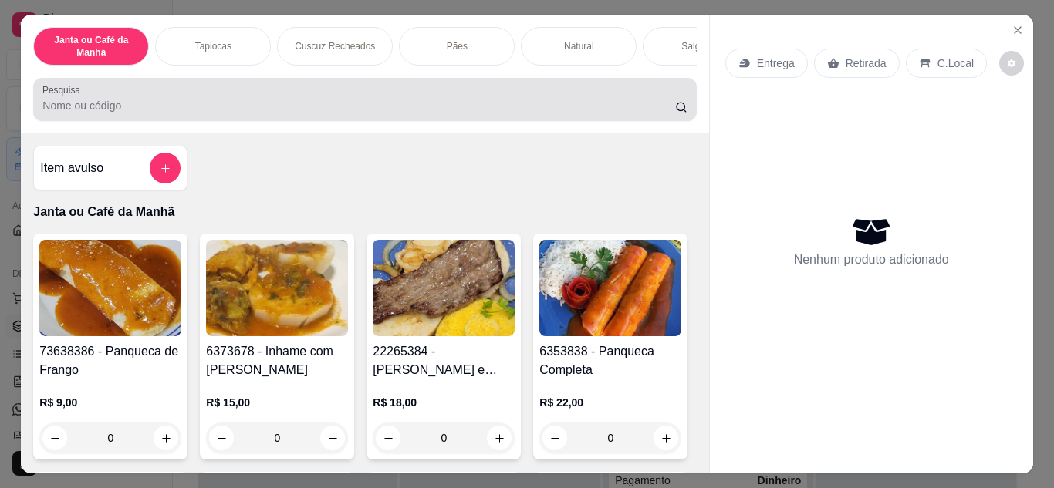
click at [359, 113] on input "Pesquisa" at bounding box center [358, 105] width 632 height 15
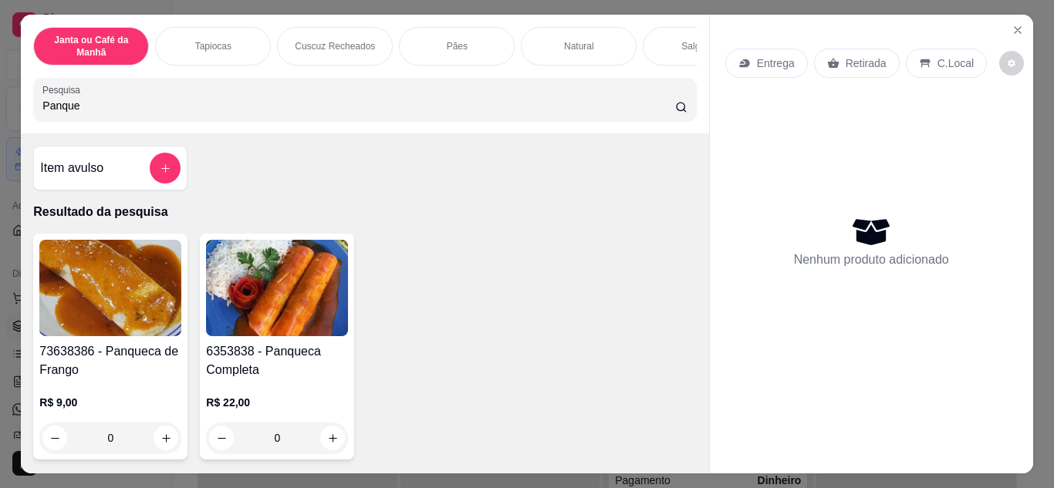
scroll to position [77, 0]
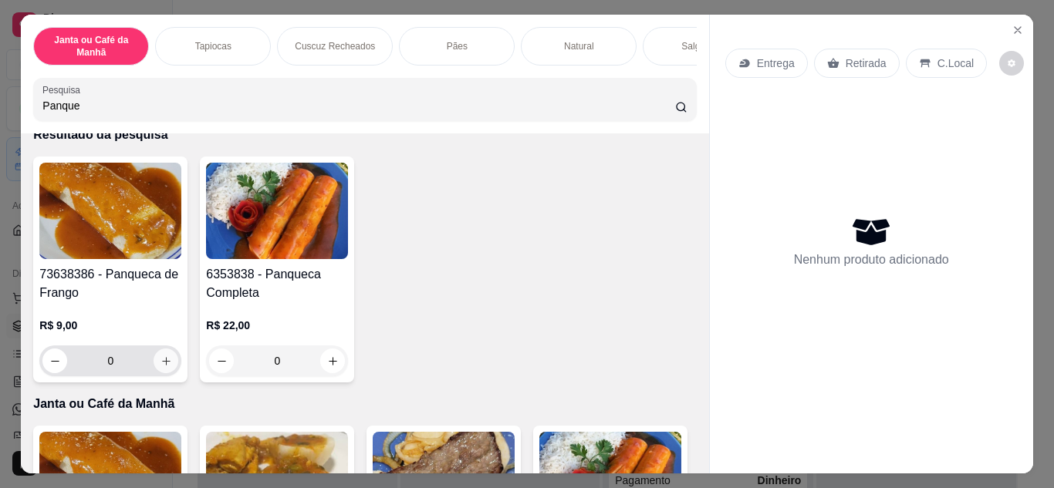
type input "Panque"
click at [160, 367] on icon "increase-product-quantity" at bounding box center [166, 362] width 12 height 12
type input "1"
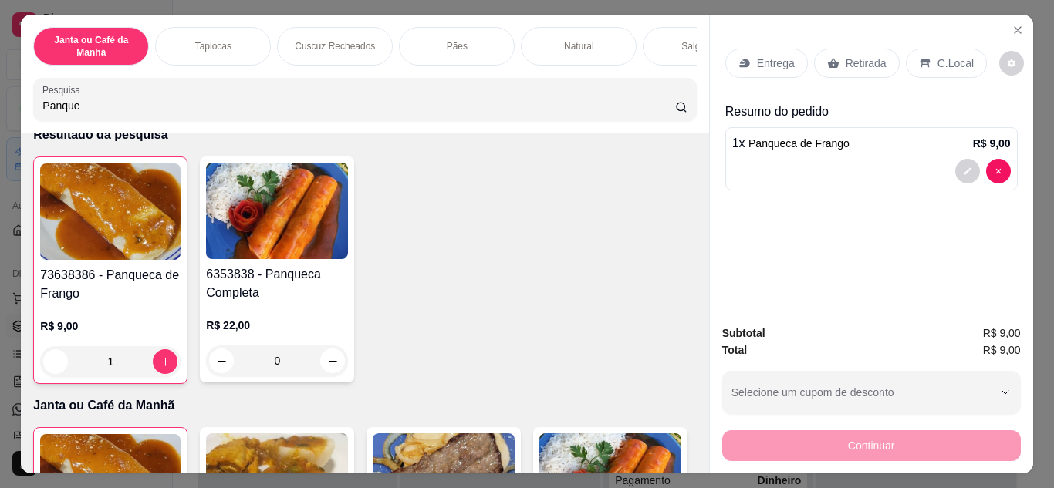
drag, startPoint x: 204, startPoint y: 123, endPoint x: 0, endPoint y: 124, distance: 203.6
click at [0, 124] on div "Janta ou Café da Manhã Tapiocas Cuscuz Recheados Pães Natural Salgados Tapiocas…" at bounding box center [527, 244] width 1054 height 488
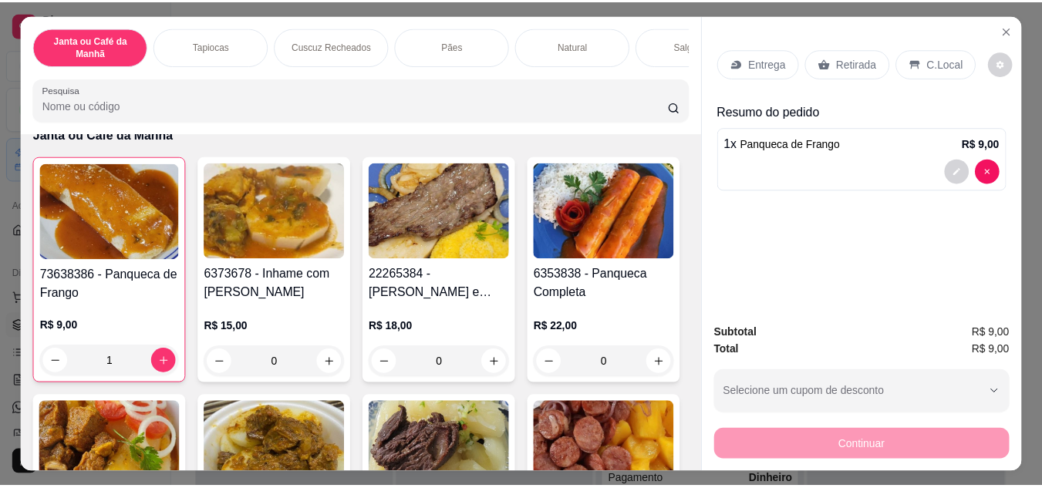
scroll to position [0, 0]
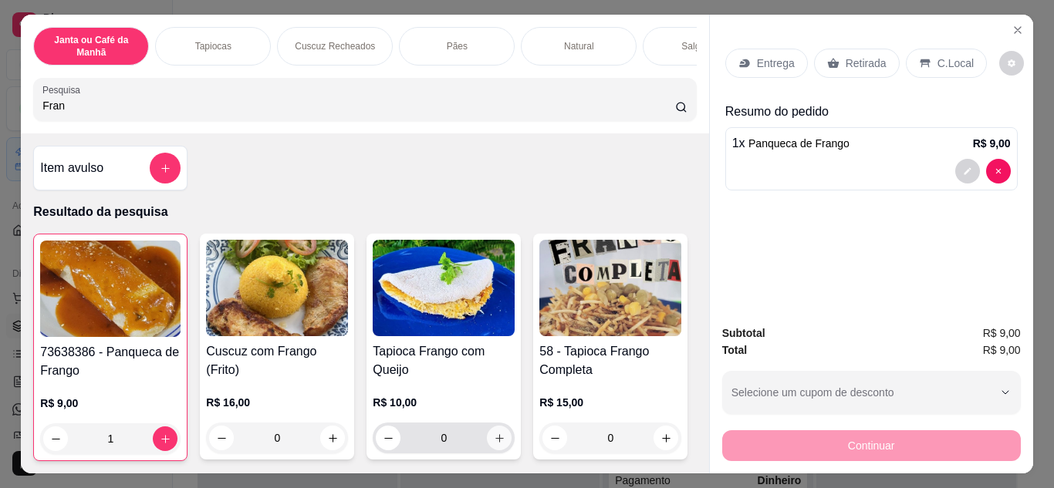
type input "Fran"
click at [492, 450] on button "increase-product-quantity" at bounding box center [499, 438] width 24 height 24
type input "1"
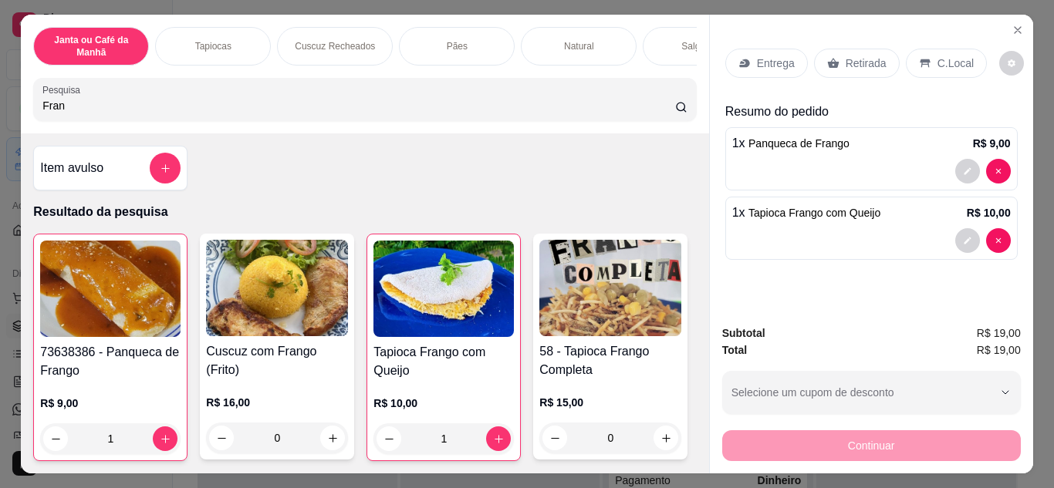
click at [845, 56] on p "Retirada" at bounding box center [865, 63] width 41 height 15
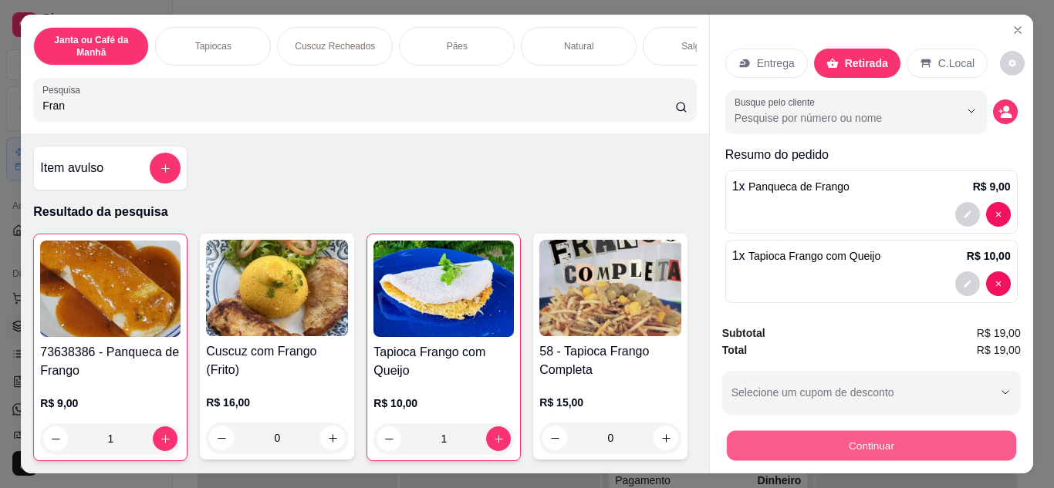
click at [921, 445] on button "Continuar" at bounding box center [870, 446] width 289 height 30
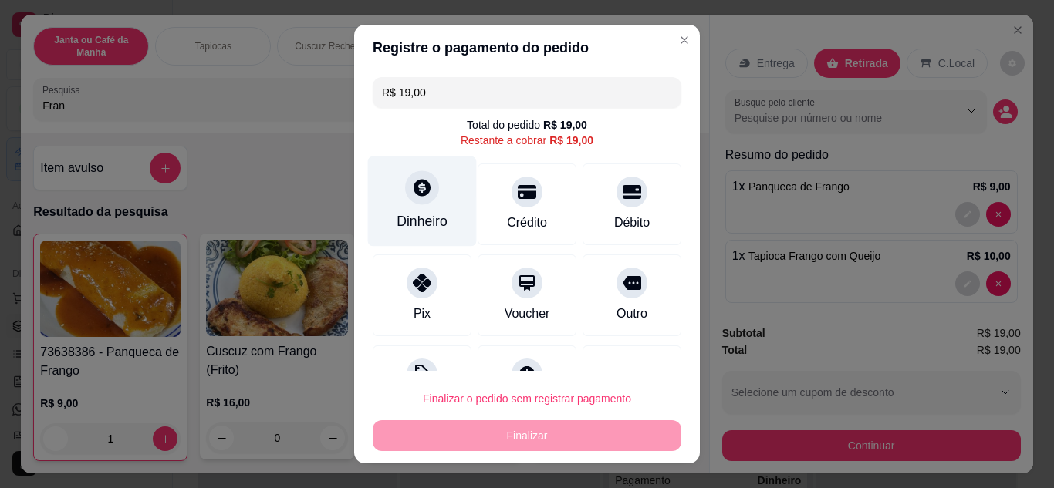
click at [423, 217] on div "Dinheiro" at bounding box center [421, 221] width 51 height 20
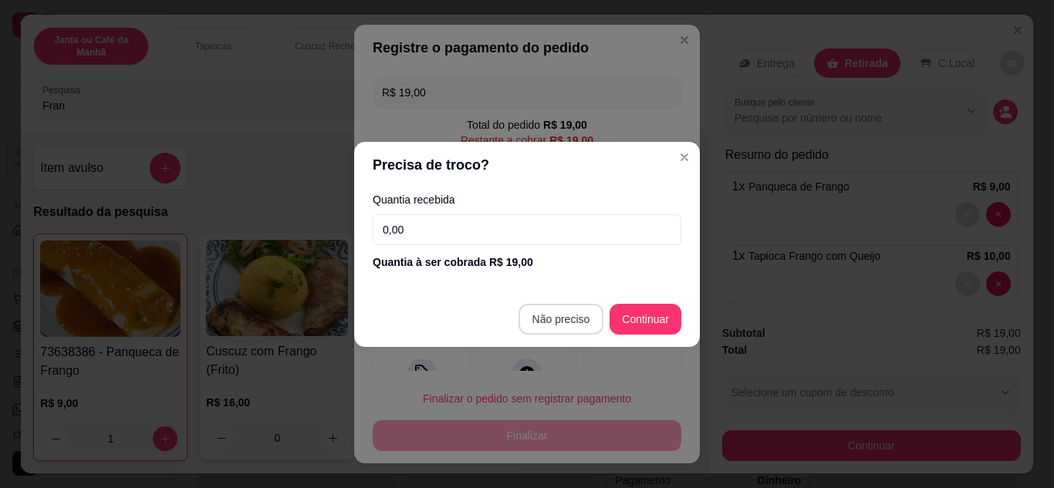
type input "R$ 0,00"
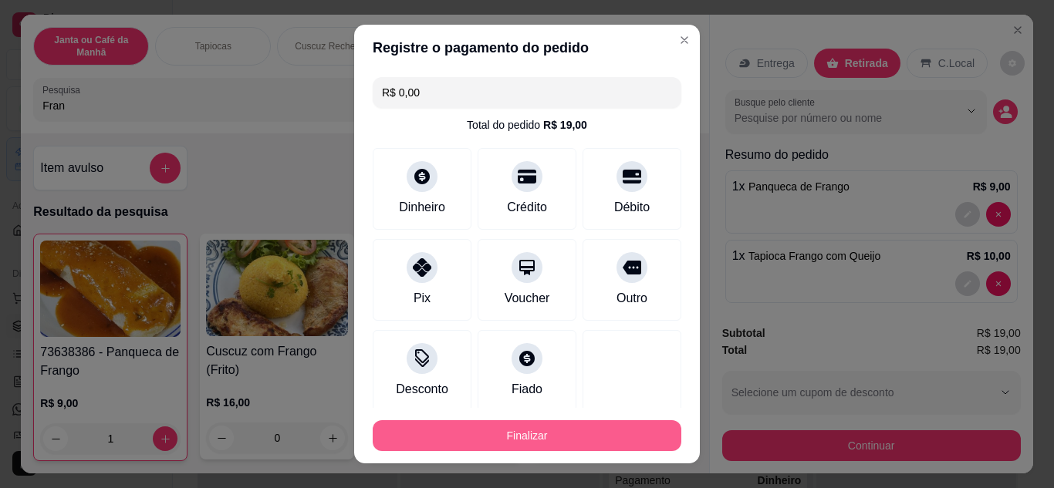
click at [584, 430] on button "Finalizar" at bounding box center [527, 435] width 309 height 31
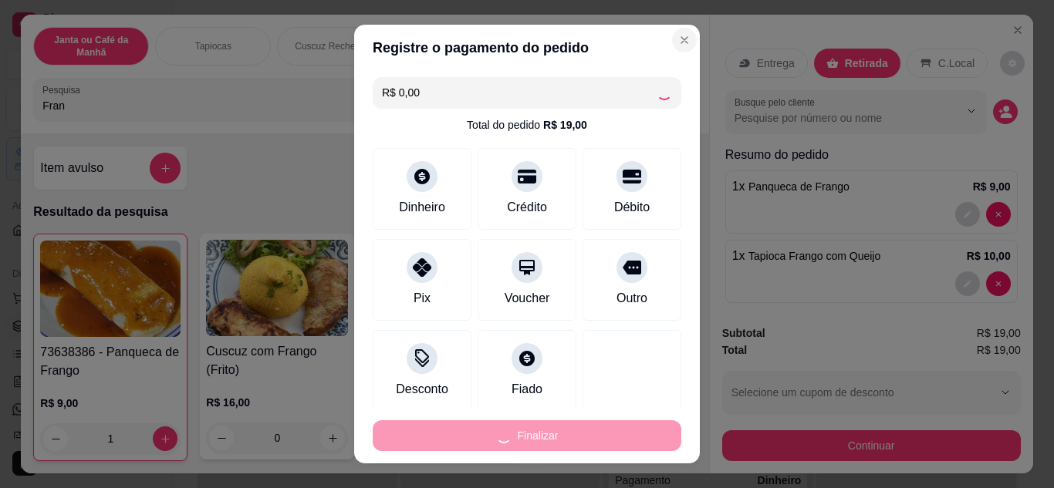
type input "0"
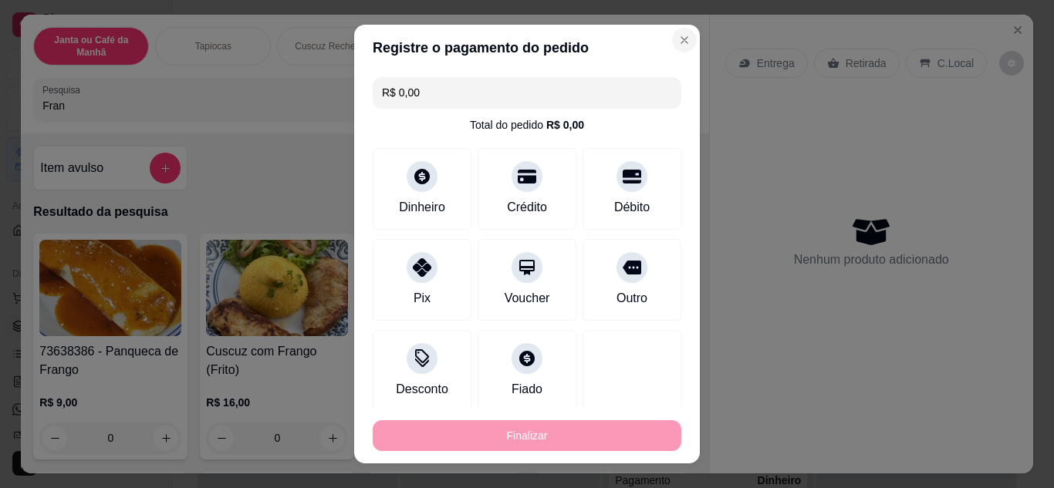
type input "-R$ 19,00"
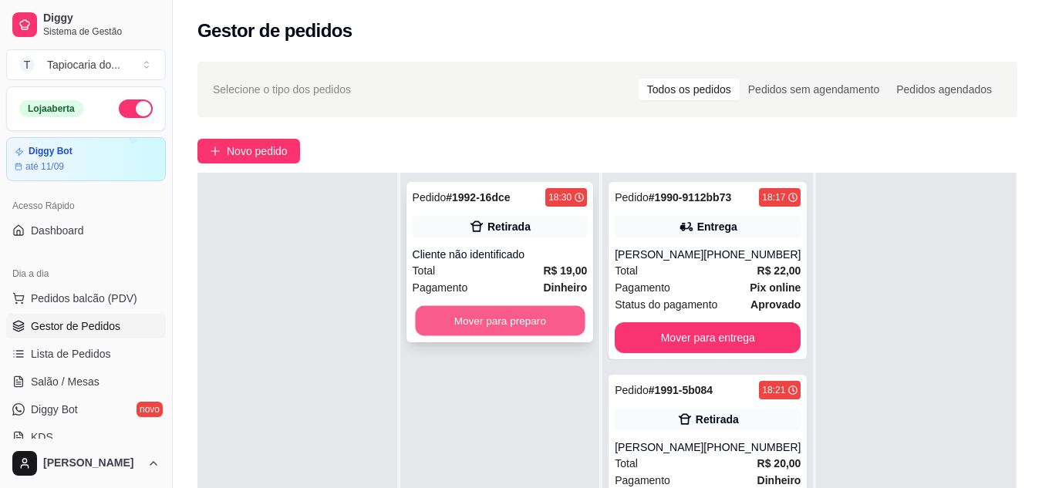
click at [553, 322] on button "Mover para preparo" at bounding box center [500, 321] width 170 height 30
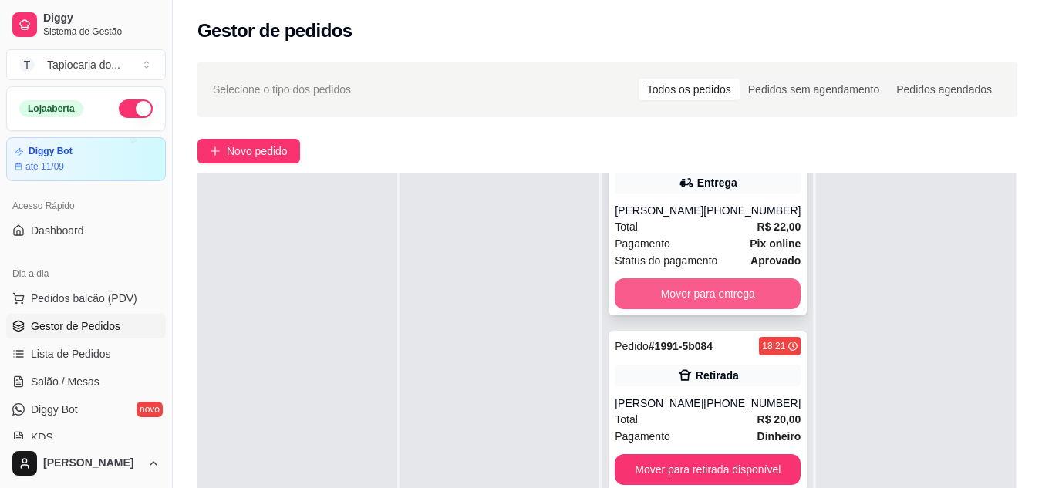
scroll to position [87, 0]
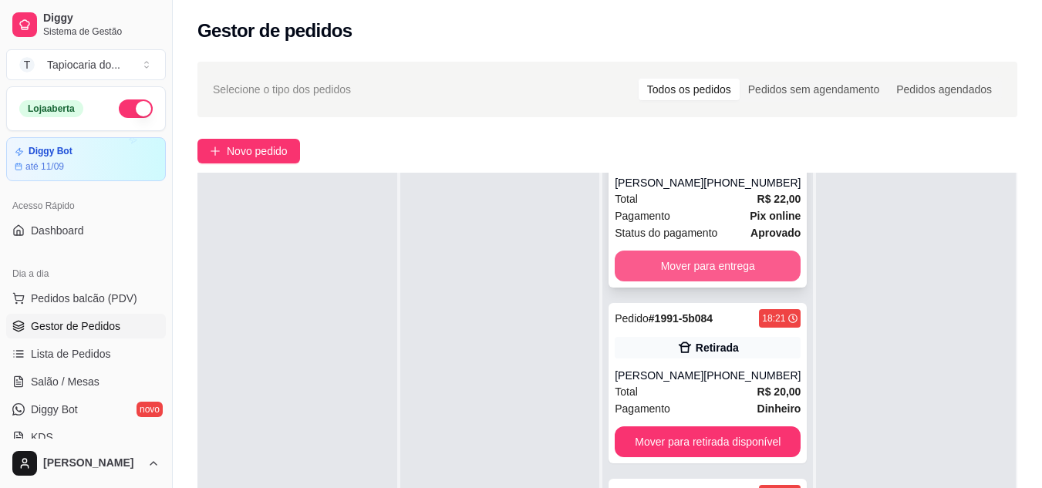
click at [749, 261] on button "Mover para entrega" at bounding box center [708, 266] width 186 height 31
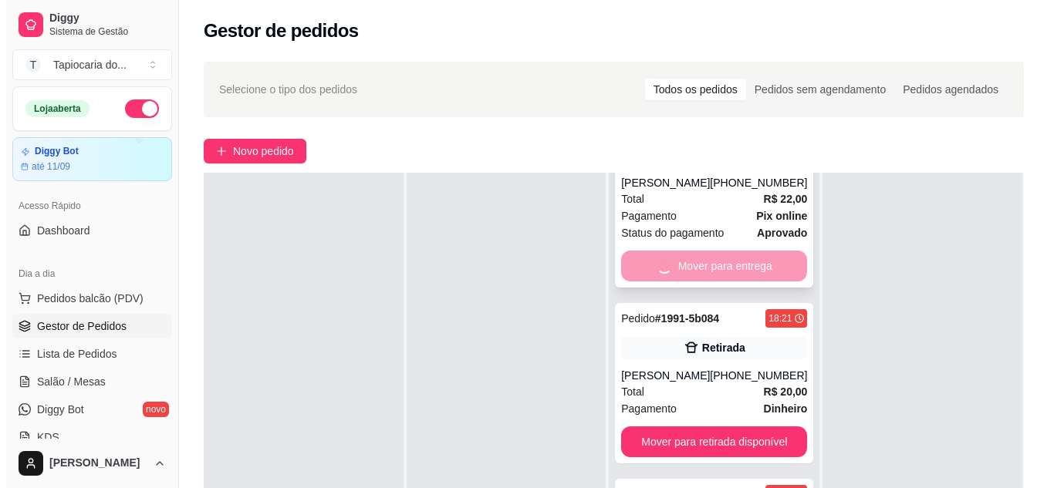
scroll to position [0, 0]
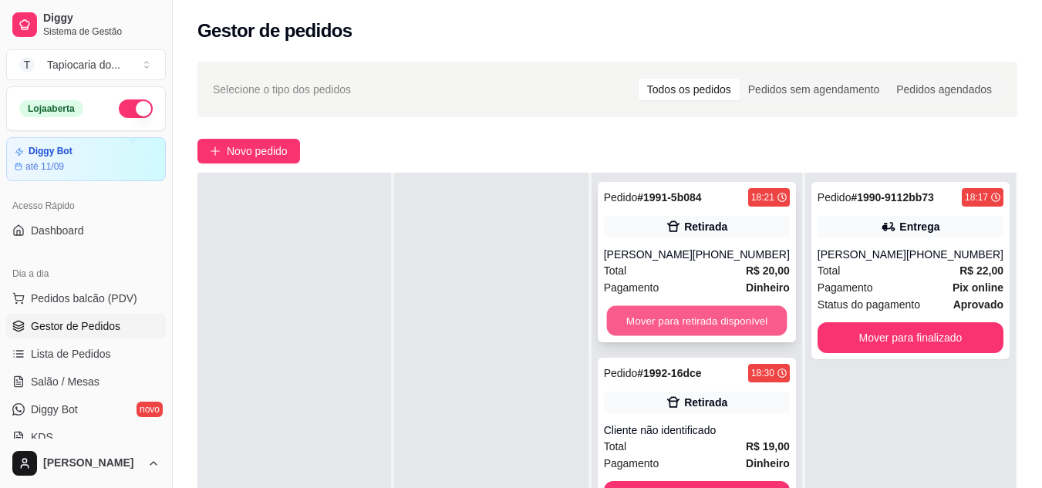
click at [766, 336] on button "Mover para retirada disponível" at bounding box center [696, 321] width 180 height 30
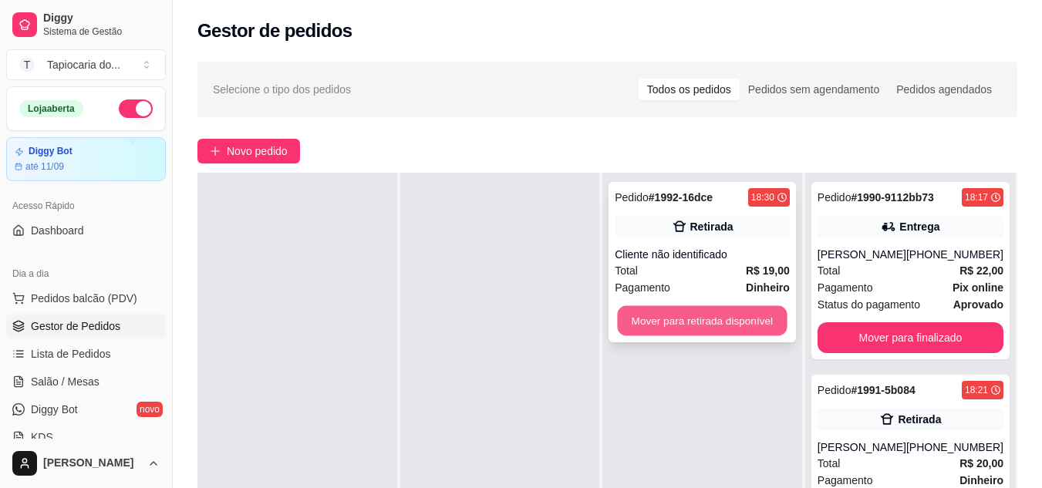
click at [771, 318] on button "Mover para retirada disponível" at bounding box center [703, 321] width 170 height 30
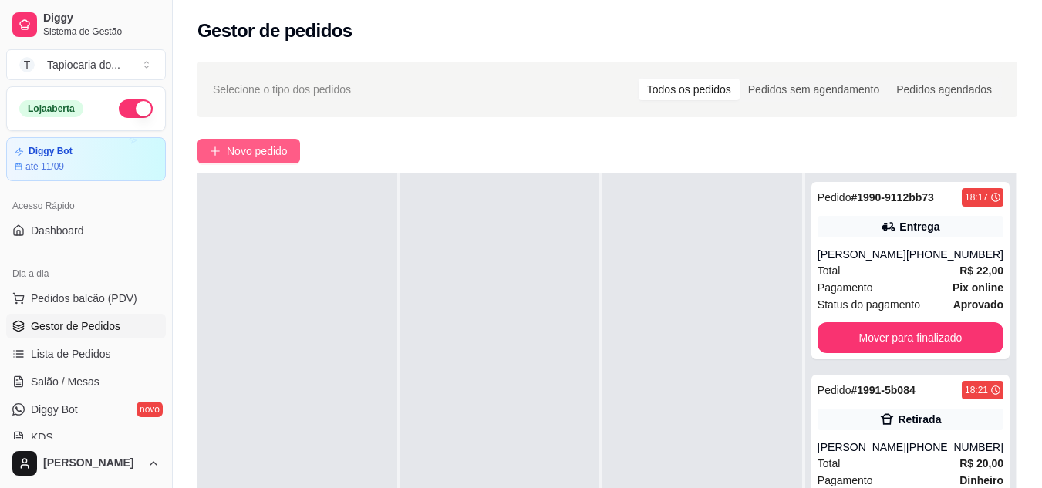
click at [265, 148] on span "Novo pedido" at bounding box center [257, 151] width 61 height 17
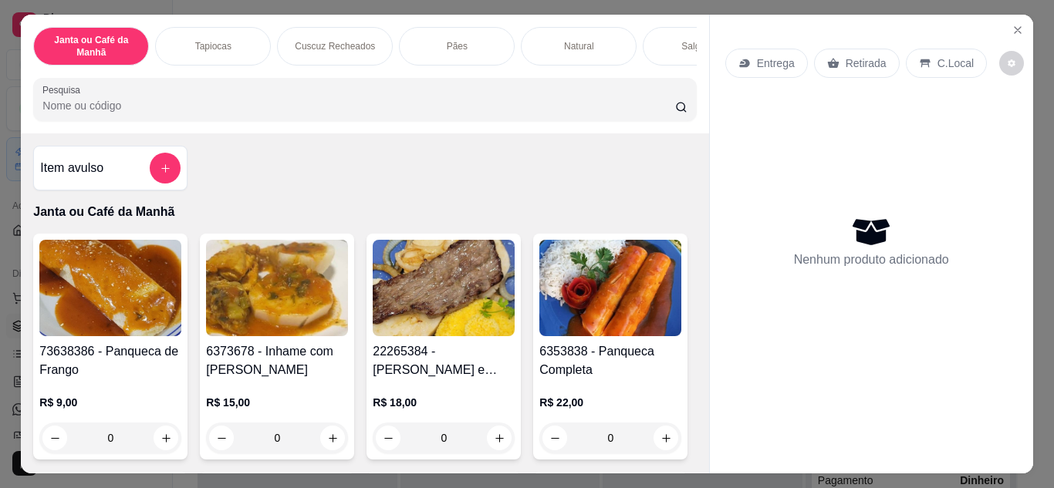
click at [285, 113] on input "Pesquisa" at bounding box center [358, 105] width 632 height 15
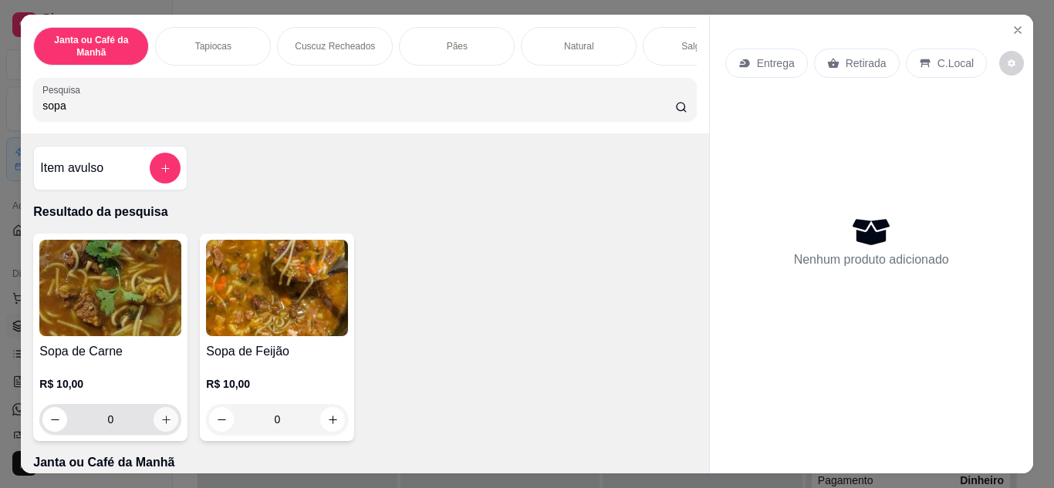
type input "sopa"
click at [166, 423] on icon "increase-product-quantity" at bounding box center [166, 420] width 12 height 12
type input "1"
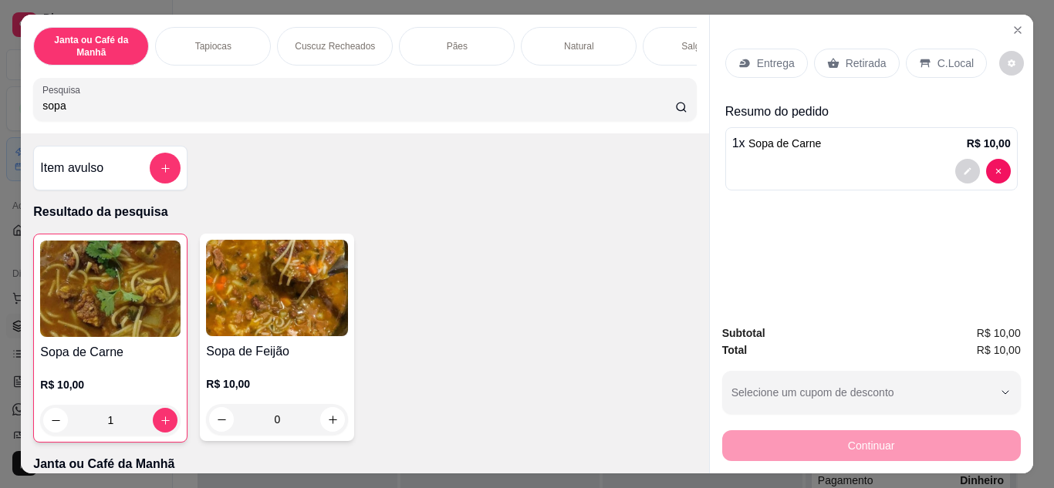
drag, startPoint x: 723, startPoint y: 50, endPoint x: 481, endPoint y: 1, distance: 247.2
click at [727, 49] on div "Entrega" at bounding box center [766, 63] width 83 height 29
click at [785, 60] on p "Entrega" at bounding box center [776, 63] width 38 height 15
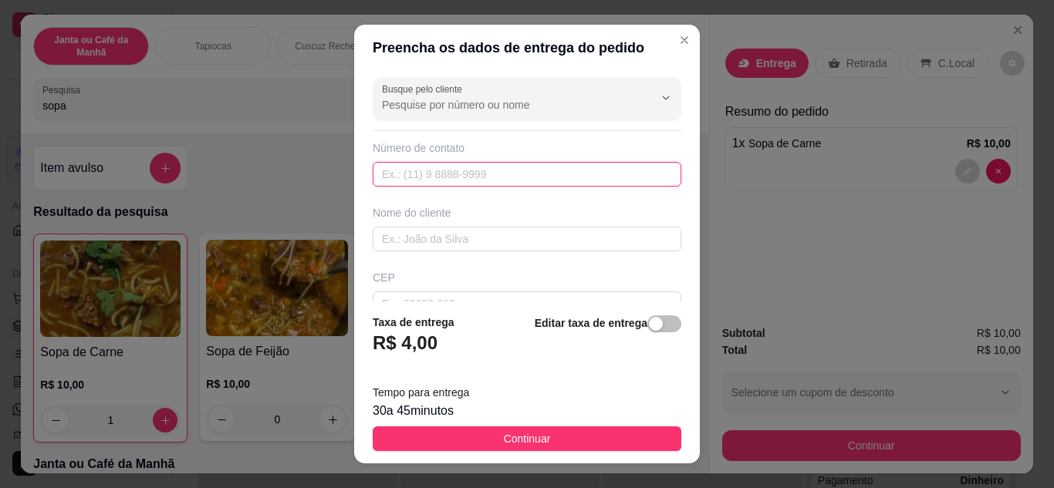
click at [470, 170] on input "text" at bounding box center [527, 174] width 309 height 25
paste input "[PHONE_NUMBER]"
type input "[PHONE_NUMBER]"
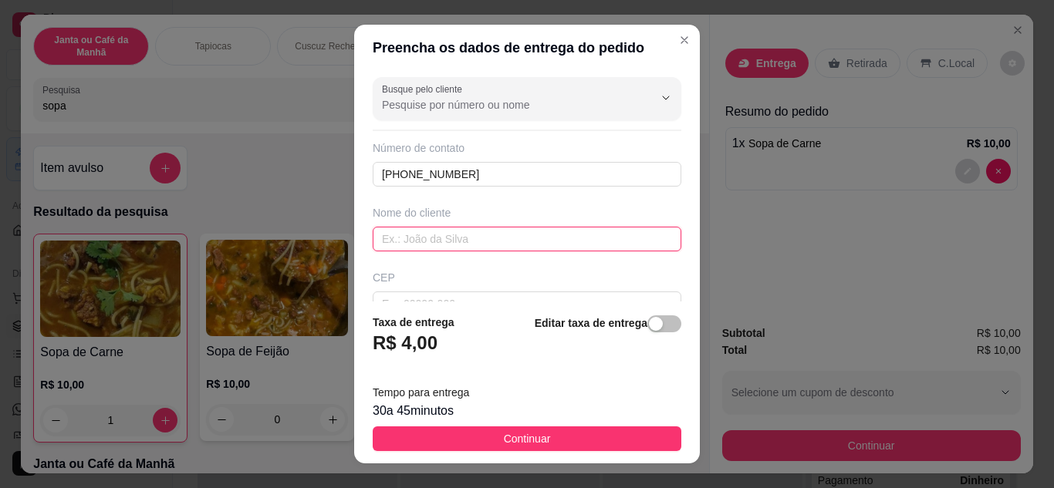
click at [477, 248] on input "text" at bounding box center [527, 239] width 309 height 25
type input "[PERSON_NAME]"
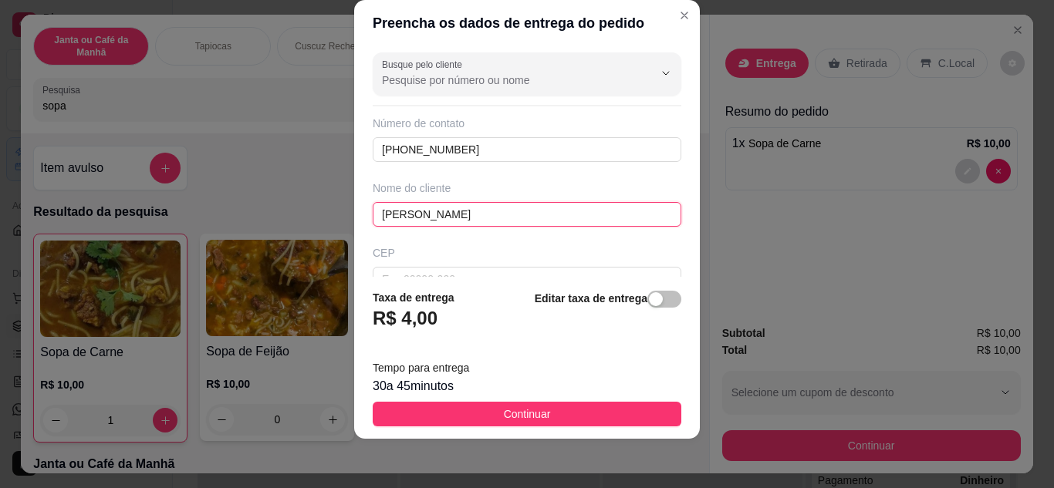
scroll to position [288, 0]
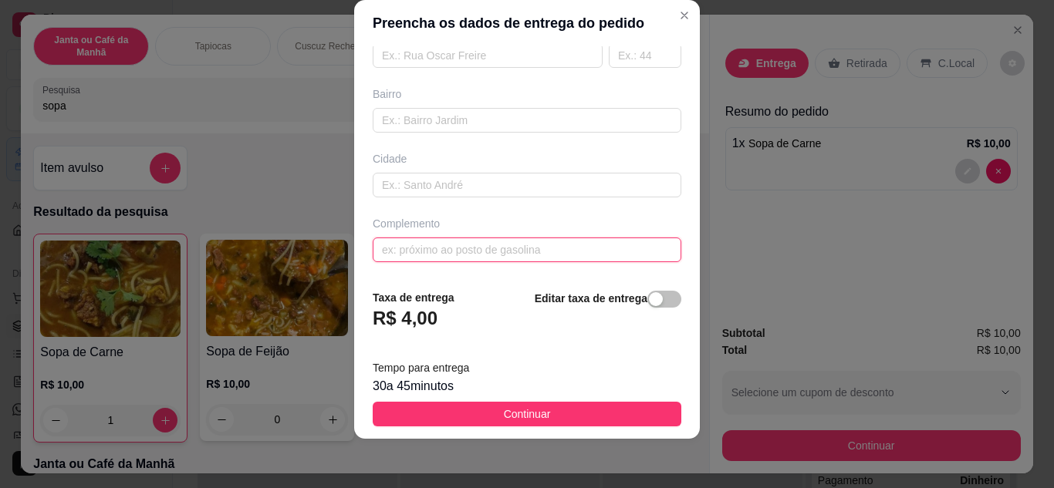
click at [438, 245] on input "text" at bounding box center [527, 250] width 309 height 25
paste input "[18:41[DATE]] [PHONE_NUMBER]: Rua [PERSON_NAME] [18:41[DATE]] [PHONE_NUMBER]: S…"
drag, startPoint x: 481, startPoint y: 254, endPoint x: 534, endPoint y: 275, distance: 57.1
click at [534, 275] on div "Busque pelo cliente Número de contato [PHONE_NUMBER] Nome do cliente [PERSON_NA…" at bounding box center [527, 161] width 346 height 231
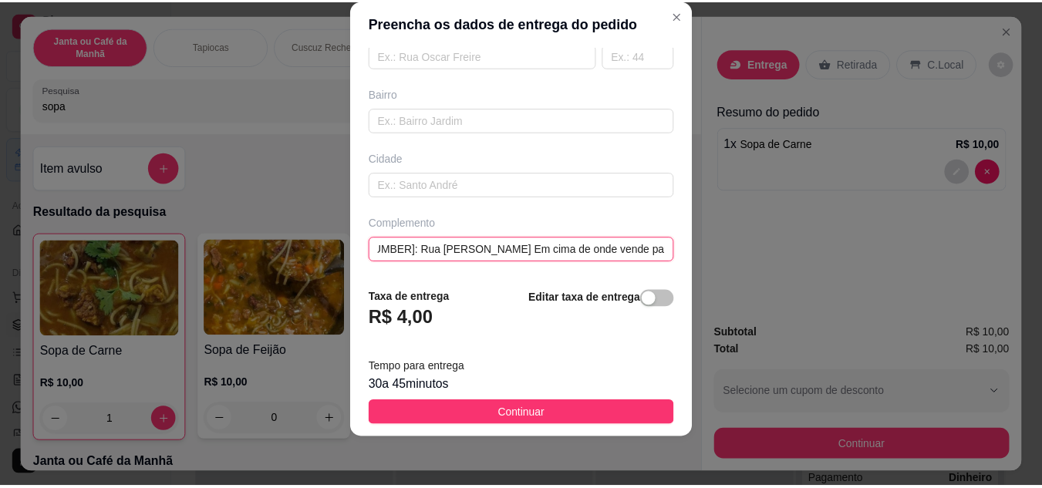
scroll to position [0, 0]
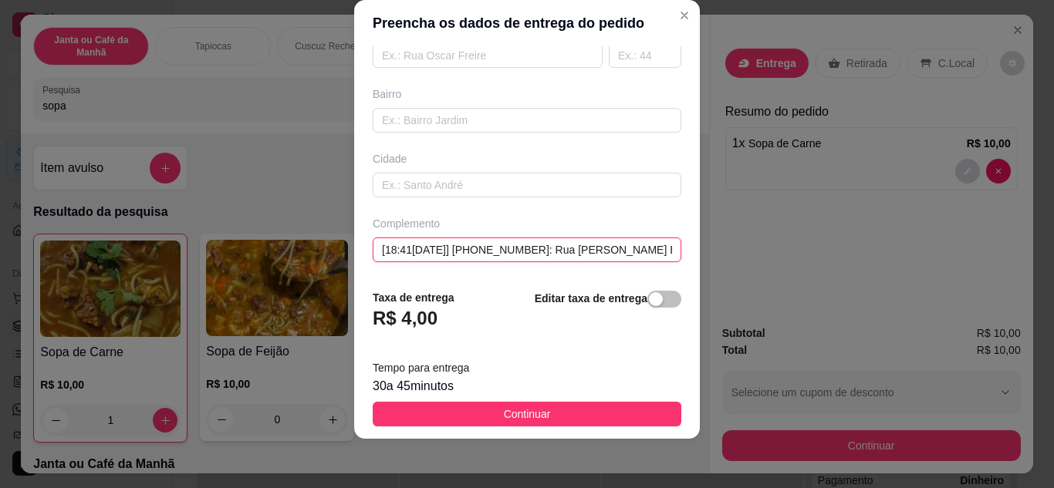
drag, startPoint x: 435, startPoint y: 254, endPoint x: 193, endPoint y: 255, distance: 242.2
click at [193, 255] on div "Preencha os dados de entrega do pedido Busque pelo cliente Número de contato [P…" at bounding box center [527, 244] width 1054 height 488
drag, startPoint x: 622, startPoint y: 249, endPoint x: 139, endPoint y: 262, distance: 483.8
click at [139, 262] on div "Preencha os dados de entrega do pedido Busque pelo cliente Número de contato [P…" at bounding box center [527, 244] width 1054 height 488
drag, startPoint x: 647, startPoint y: 255, endPoint x: 755, endPoint y: 272, distance: 109.3
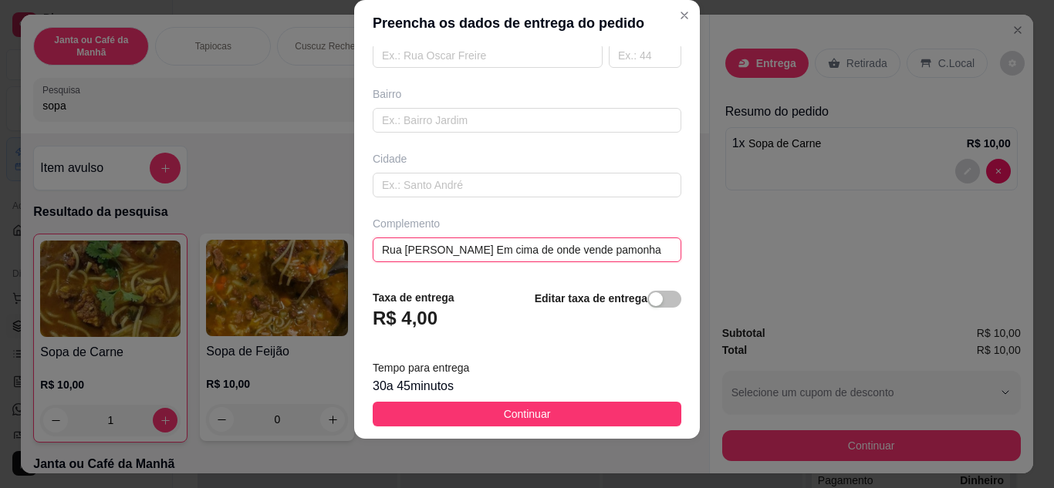
click at [781, 278] on div "Preencha os dados de entrega do pedido Busque pelo cliente Número de contato [P…" at bounding box center [527, 244] width 1054 height 488
drag, startPoint x: 649, startPoint y: 250, endPoint x: 642, endPoint y: 295, distance: 46.2
click at [642, 295] on section "Preencha os dados de entrega do pedido Busque pelo cliente Número de contato [P…" at bounding box center [527, 220] width 346 height 440
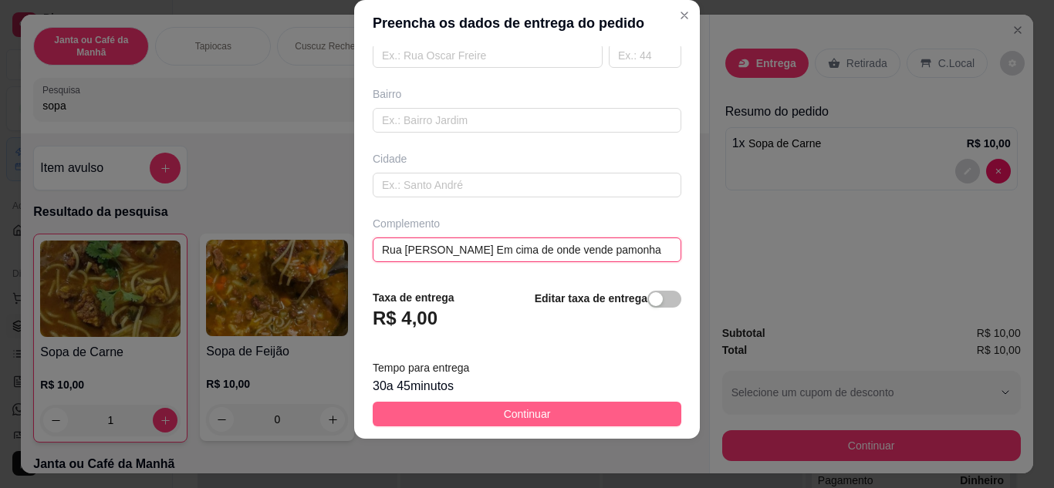
type input "Rua [PERSON_NAME] Em cima de onde vende pamonha"
click at [613, 406] on button "Continuar" at bounding box center [527, 414] width 309 height 25
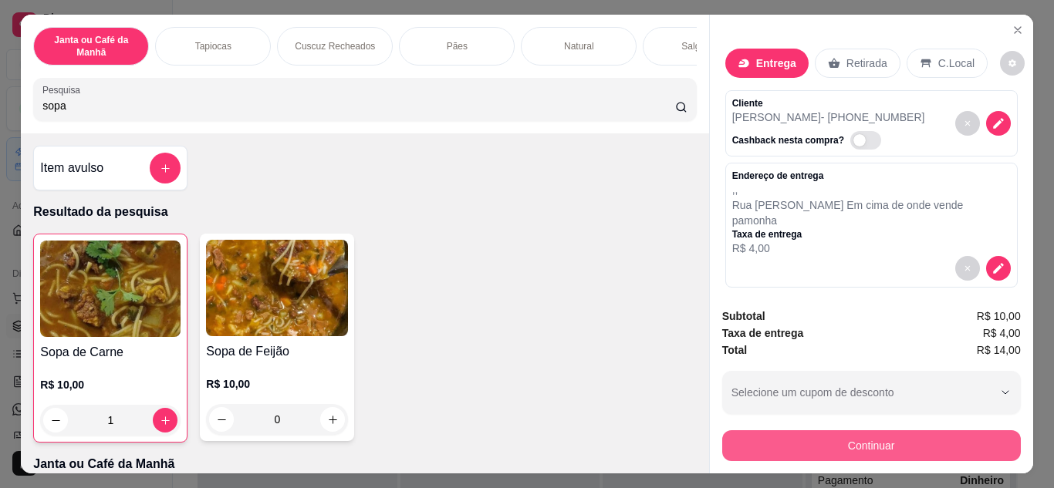
click at [894, 447] on button "Continuar" at bounding box center [871, 445] width 298 height 31
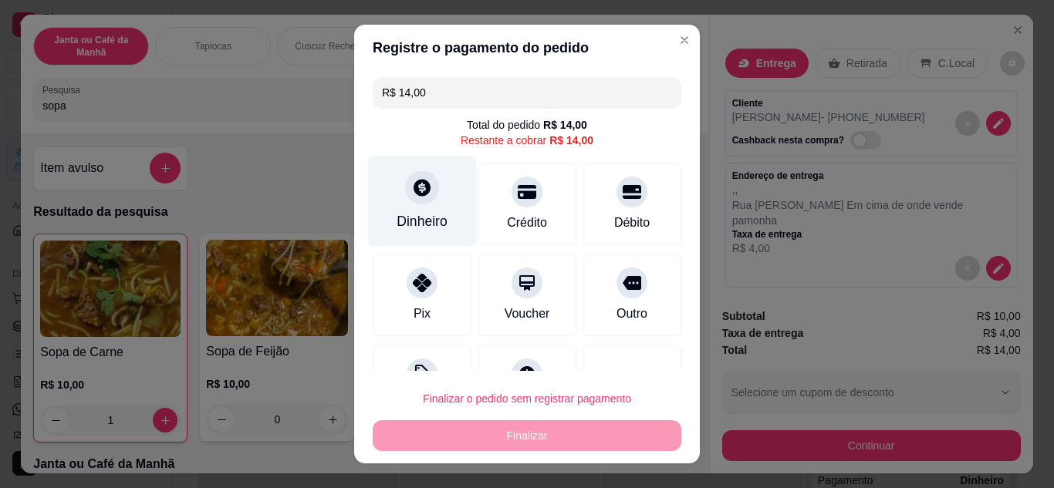
click at [414, 207] on div "Dinheiro" at bounding box center [422, 201] width 109 height 90
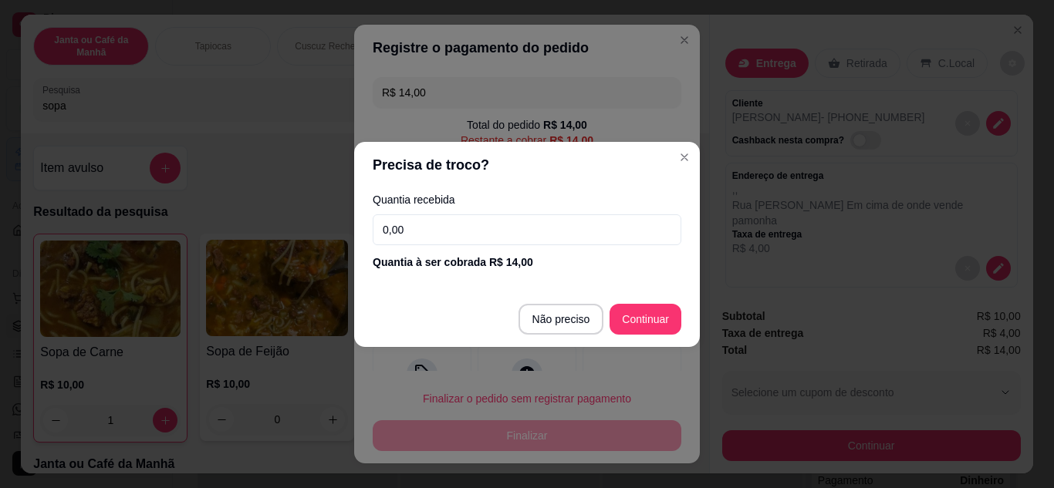
click at [497, 234] on input "0,00" at bounding box center [527, 229] width 309 height 31
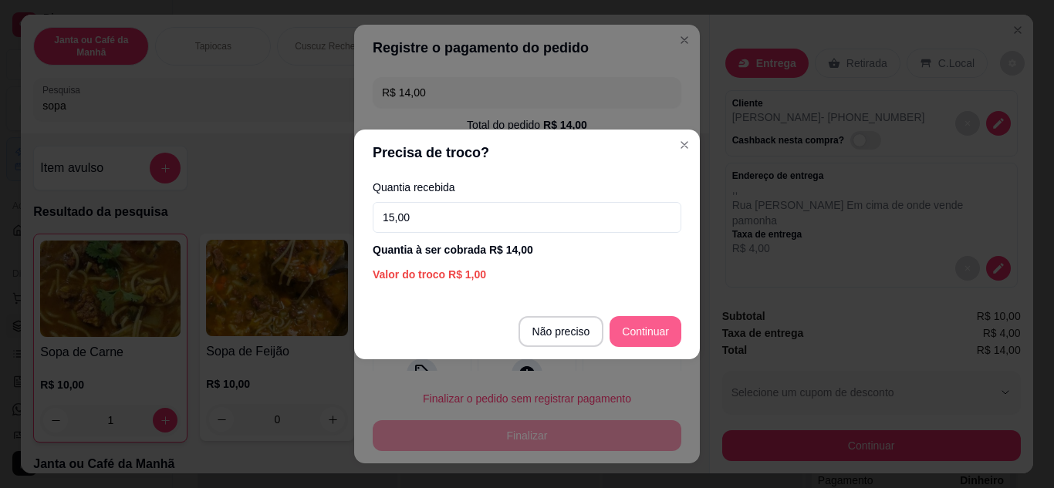
type input "15,00"
type input "R$ 0,00"
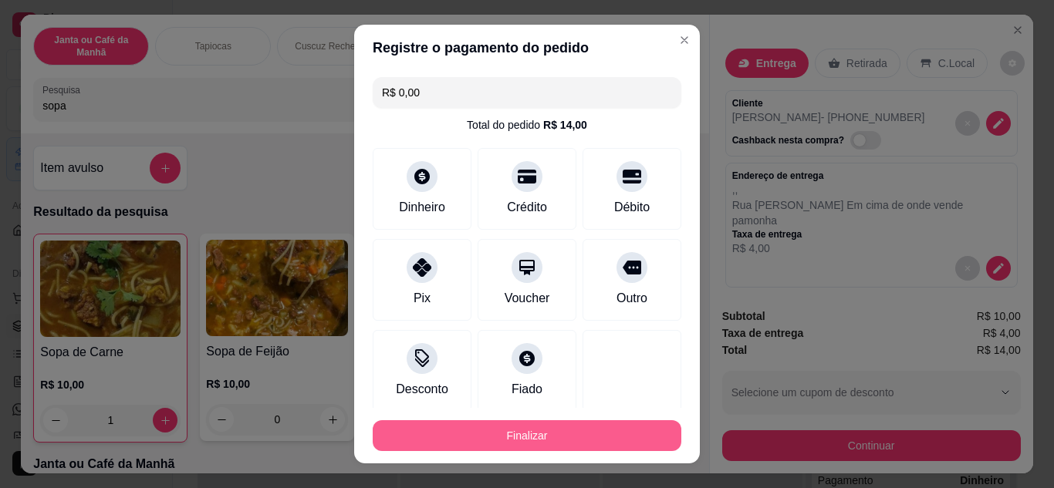
click at [576, 437] on button "Finalizar" at bounding box center [527, 435] width 309 height 31
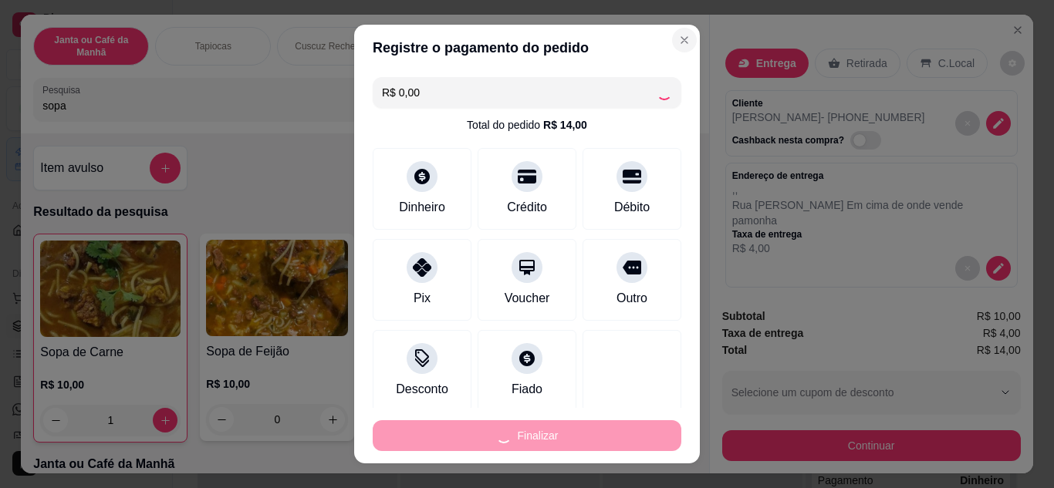
type input "0"
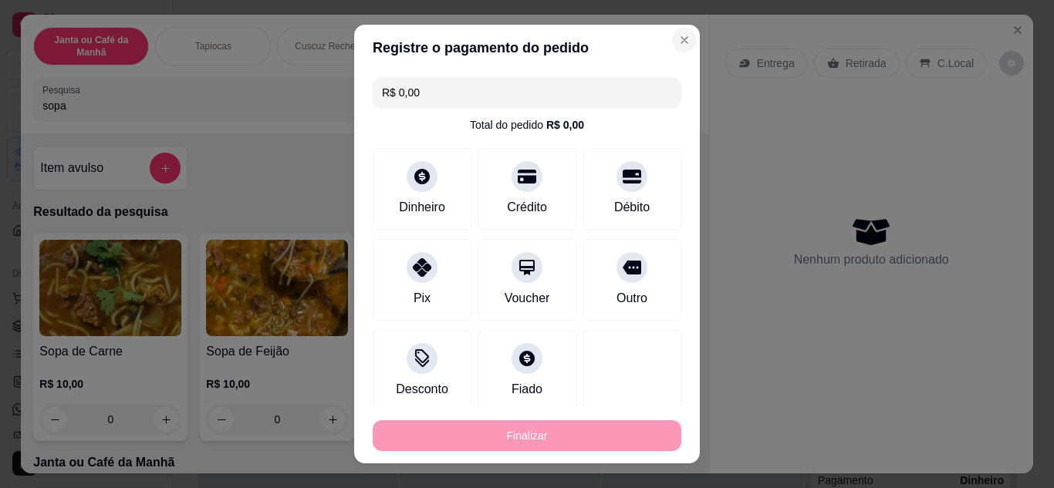
type input "-R$ 14,00"
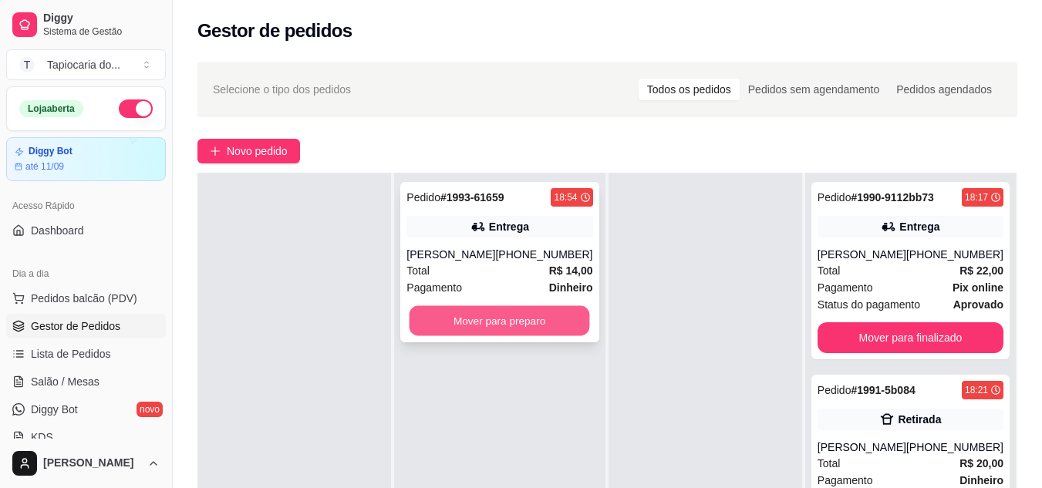
click at [539, 322] on button "Mover para preparo" at bounding box center [500, 321] width 180 height 30
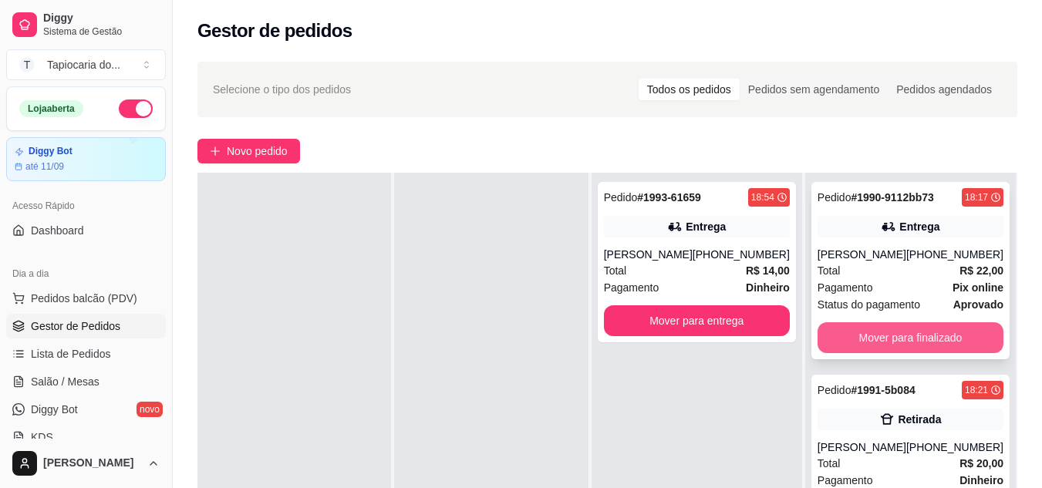
click at [935, 340] on button "Mover para finalizado" at bounding box center [911, 337] width 186 height 31
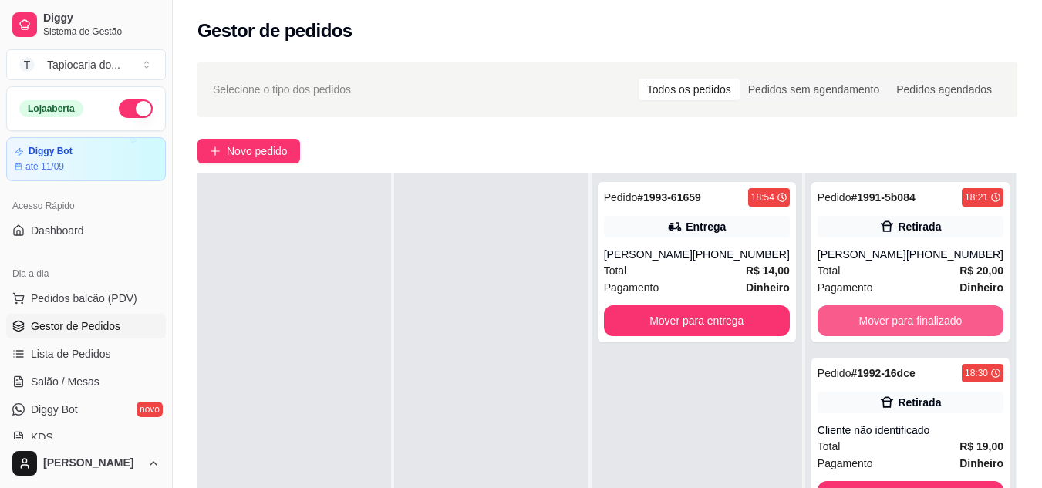
click at [935, 336] on button "Mover para finalizado" at bounding box center [911, 320] width 186 height 31
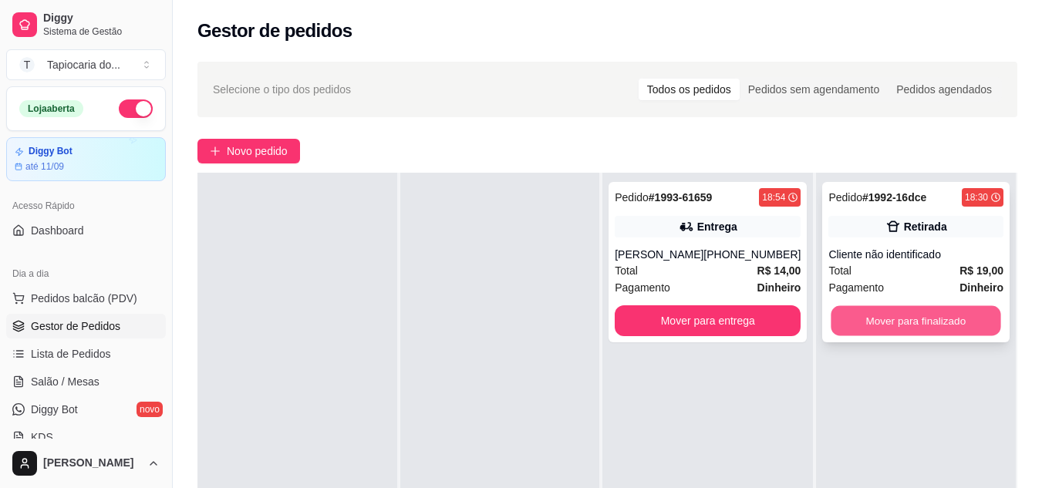
click at [940, 319] on button "Mover para finalizado" at bounding box center [916, 321] width 170 height 30
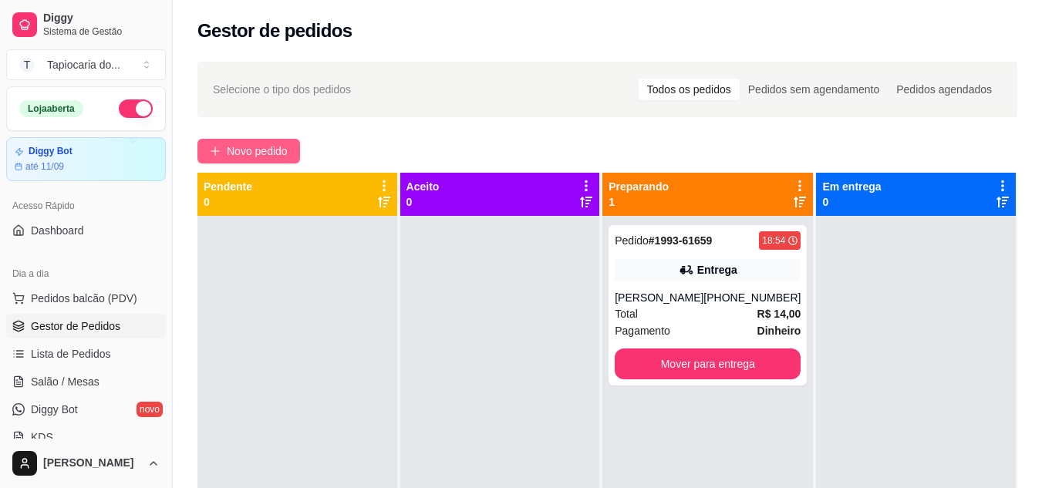
click at [261, 147] on span "Novo pedido" at bounding box center [257, 151] width 61 height 17
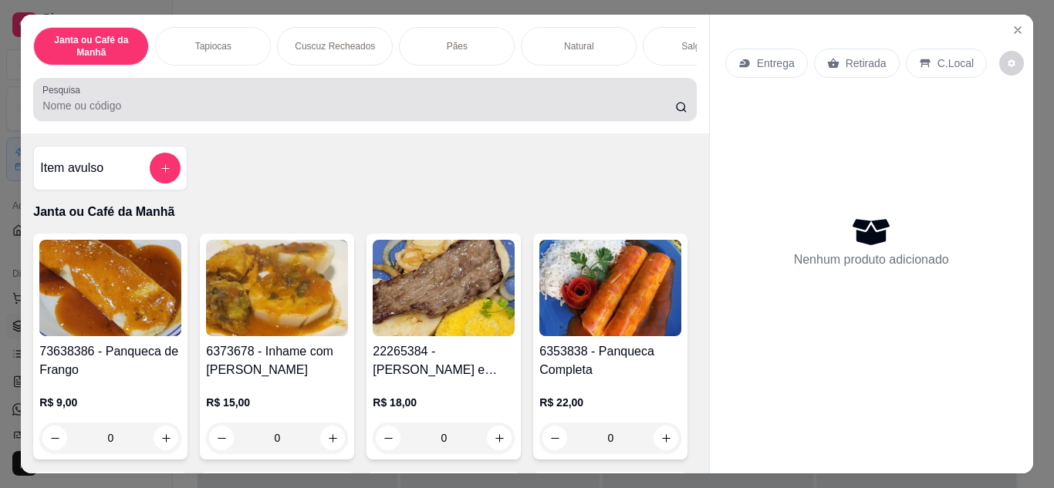
click at [332, 99] on div at bounding box center [364, 99] width 644 height 31
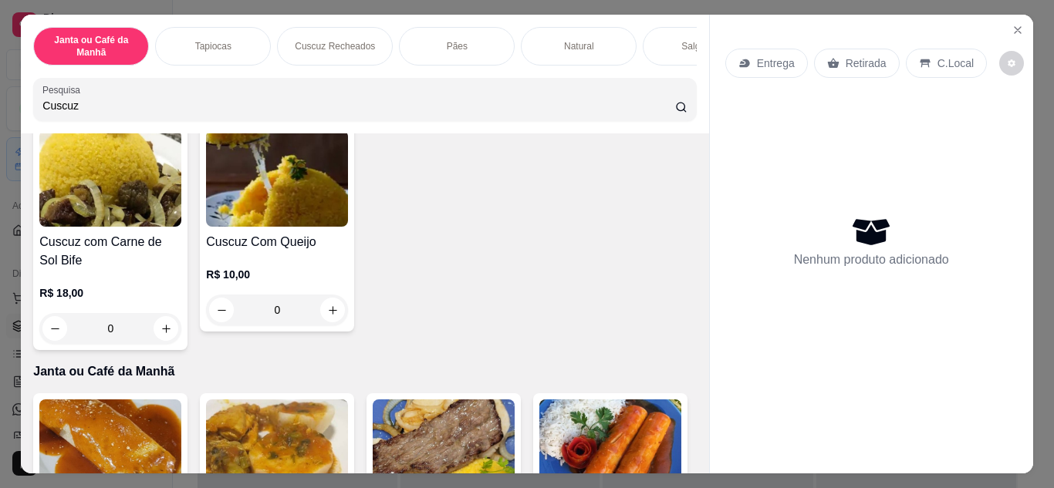
scroll to position [617, 0]
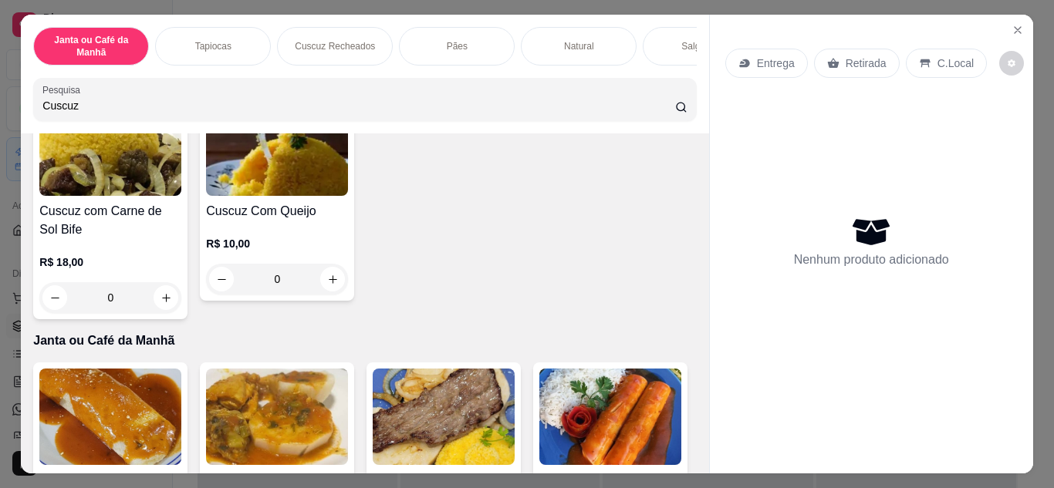
type input "Cuscuz"
click at [660, 66] on icon "increase-product-quantity" at bounding box center [666, 60] width 12 height 12
type input "1"
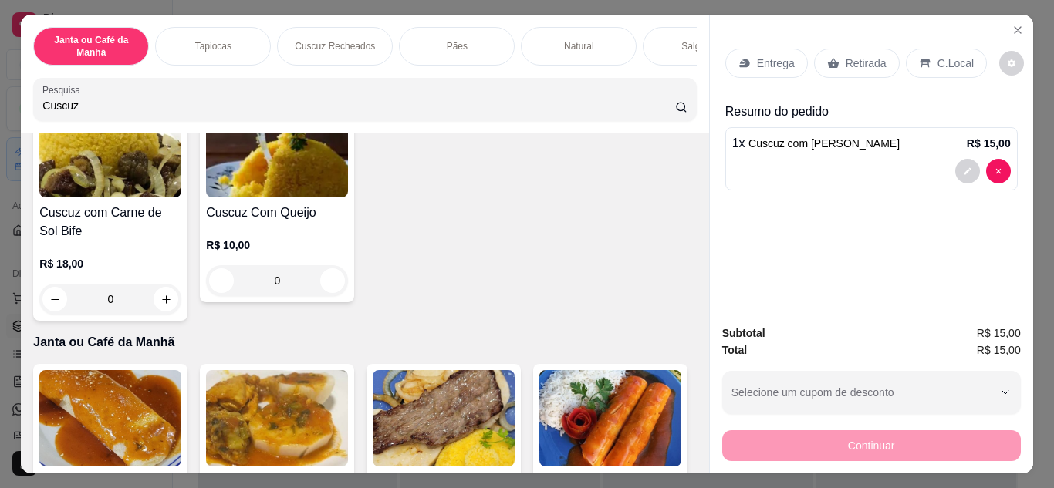
click at [659, 66] on icon "increase-product-quantity" at bounding box center [665, 61] width 12 height 12
type input "2"
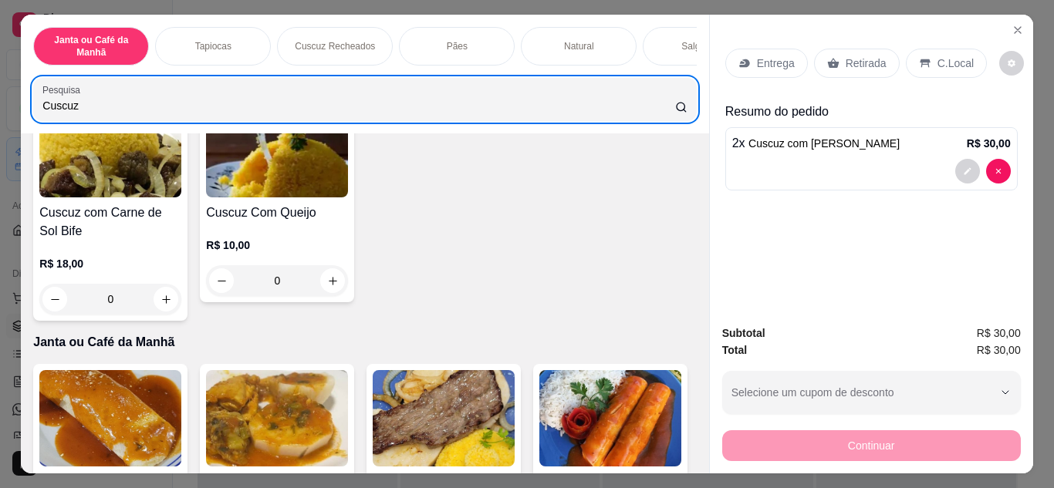
drag, startPoint x: 292, startPoint y: 120, endPoint x: 0, endPoint y: 123, distance: 291.6
click at [0, 123] on div "Janta ou Café da Manhã Tapiocas Cuscuz Recheados Pães Natural Salgados Tapiocas…" at bounding box center [527, 244] width 1054 height 488
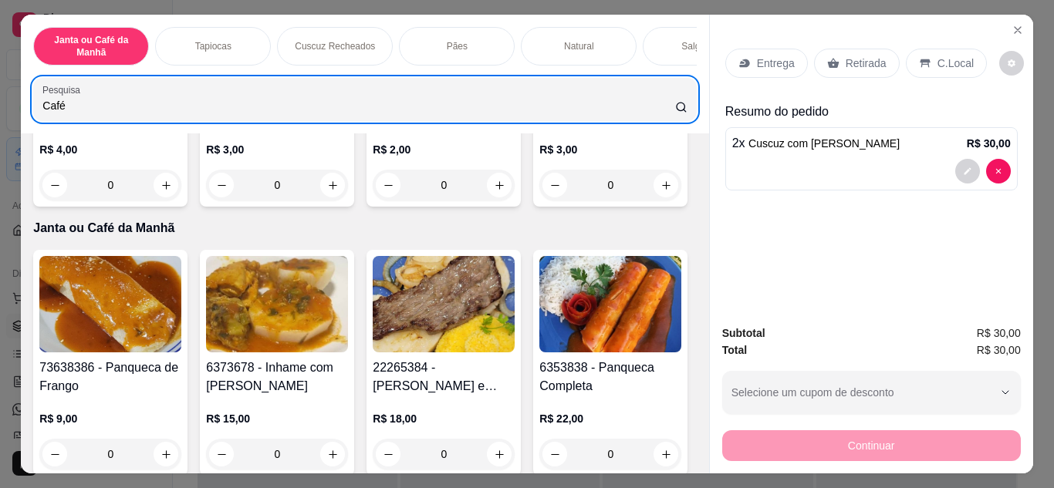
scroll to position [0, 0]
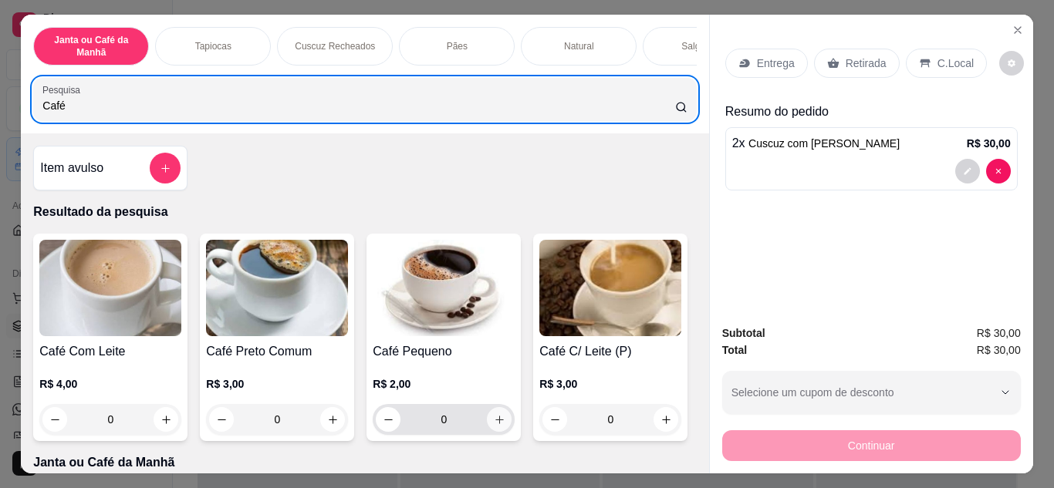
type input "Café"
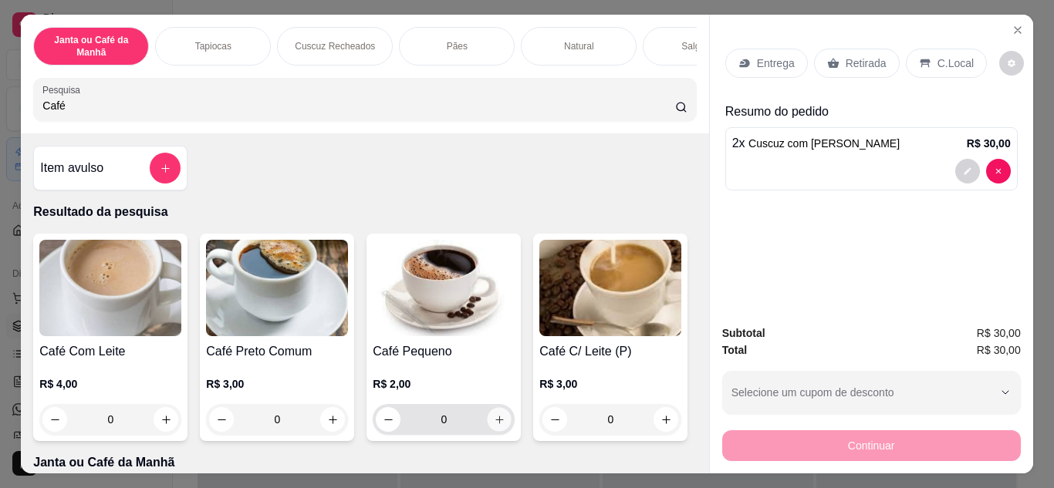
click at [497, 425] on icon "increase-product-quantity" at bounding box center [500, 420] width 12 height 12
type input "1"
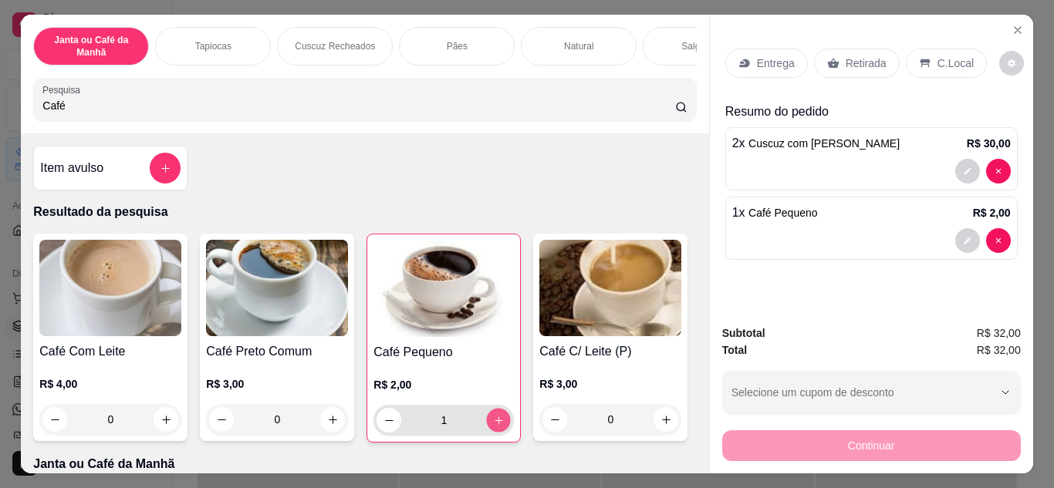
click at [494, 424] on icon "increase-product-quantity" at bounding box center [499, 421] width 12 height 12
type input "2"
click at [919, 58] on icon at bounding box center [925, 63] width 12 height 12
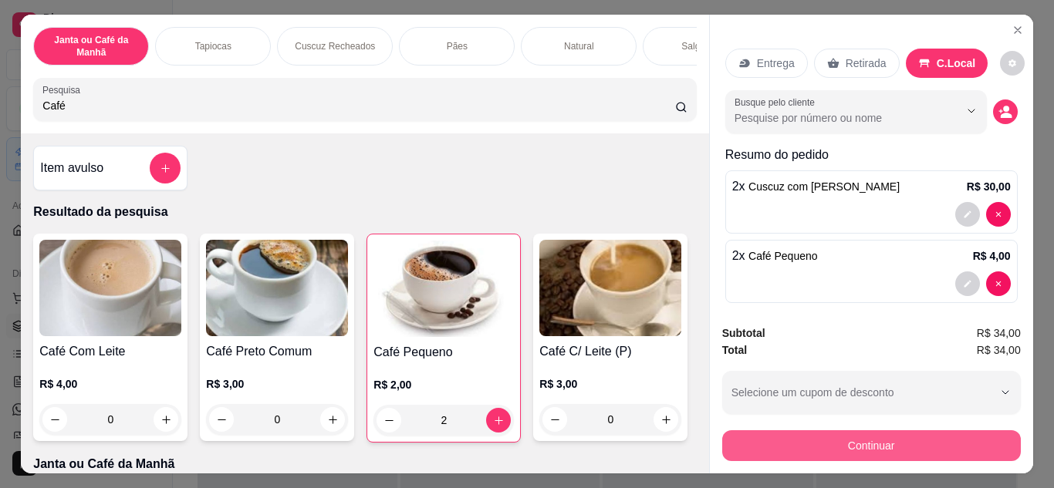
click at [868, 439] on button "Continuar" at bounding box center [871, 445] width 298 height 31
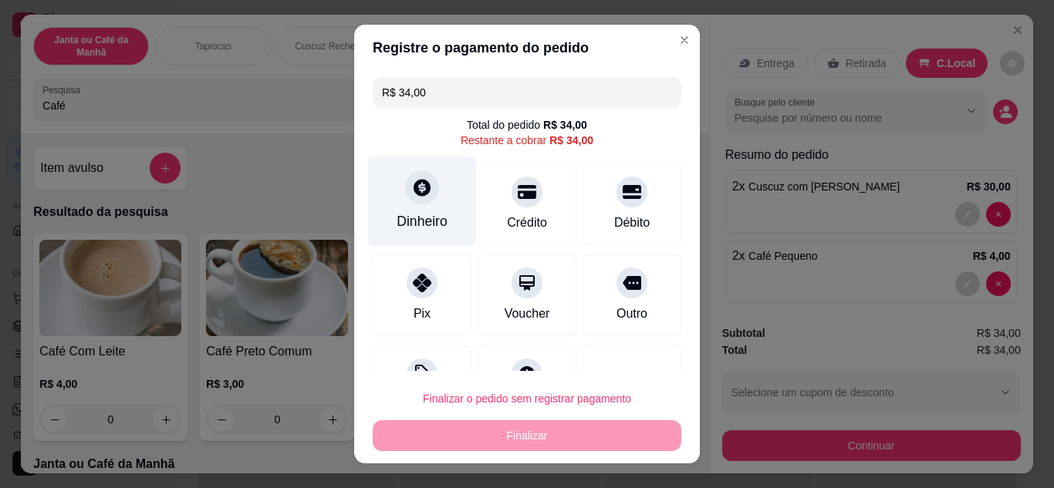
click at [412, 191] on icon at bounding box center [422, 187] width 20 height 20
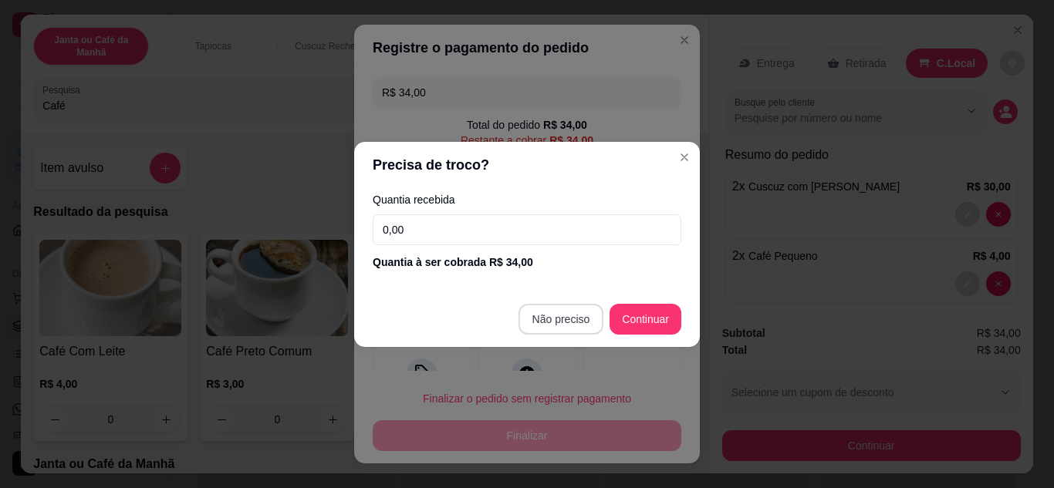
type input "R$ 0,00"
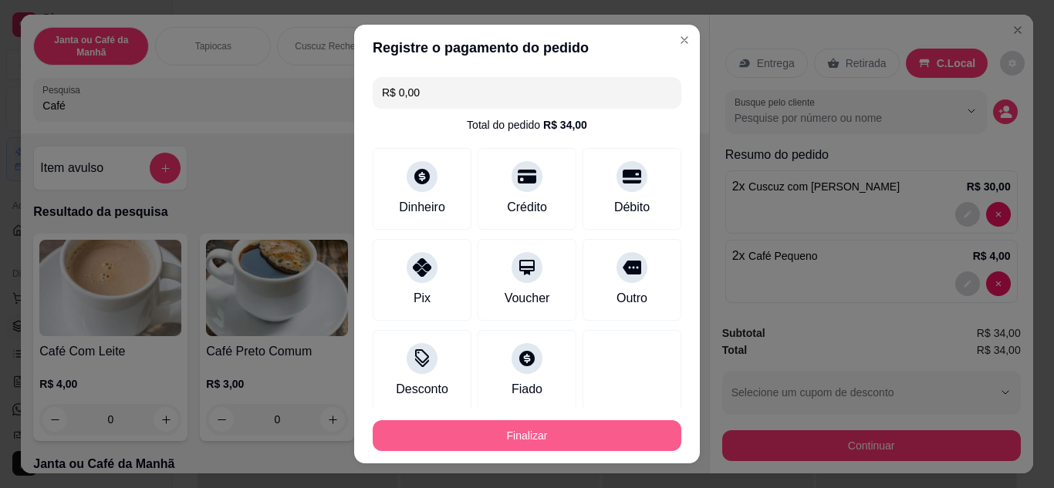
click at [585, 427] on button "Finalizar" at bounding box center [527, 435] width 309 height 31
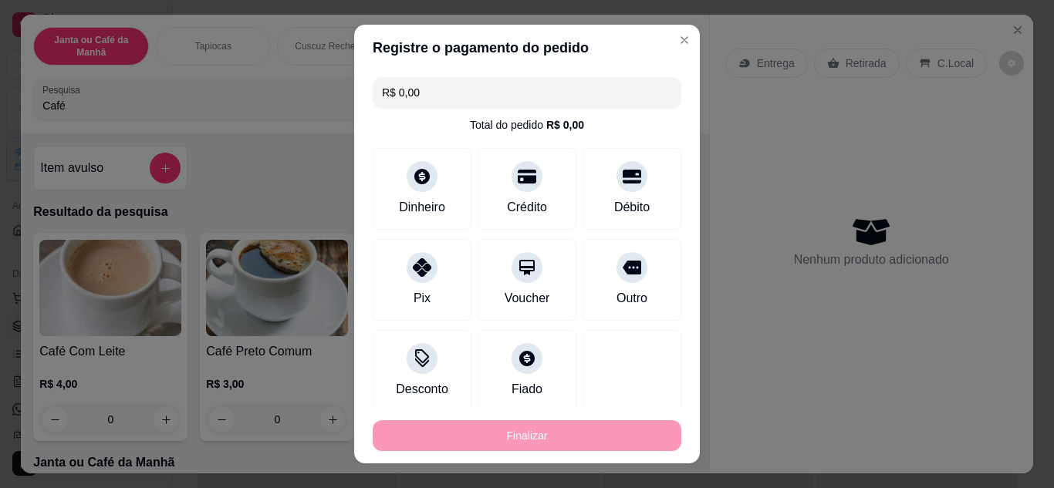
type input "0"
type input "-R$ 34,00"
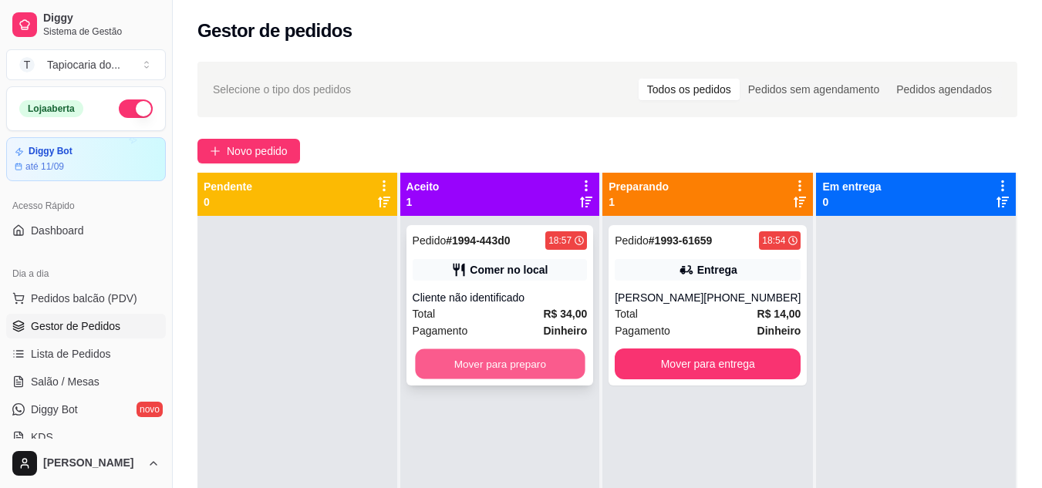
click at [559, 362] on button "Mover para preparo" at bounding box center [500, 364] width 170 height 30
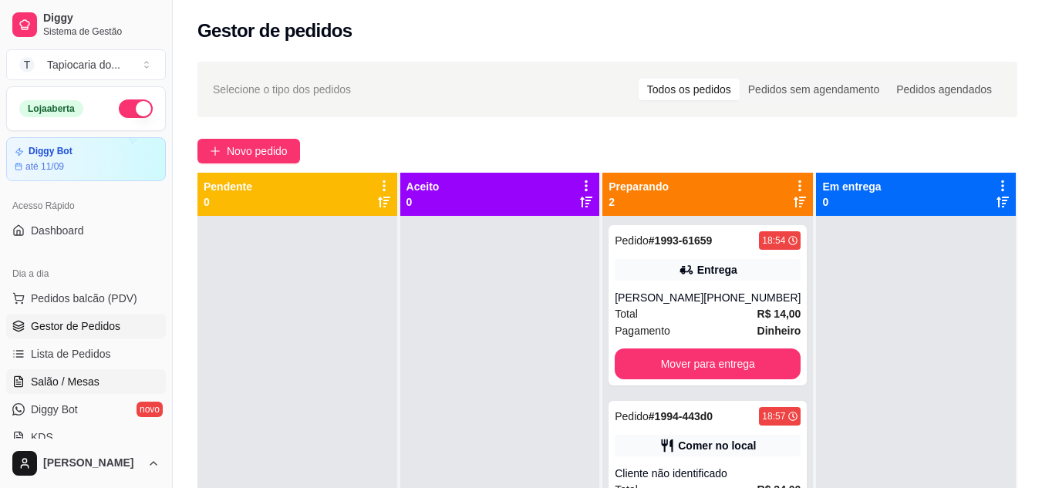
click at [82, 386] on span "Salão / Mesas" at bounding box center [65, 381] width 69 height 15
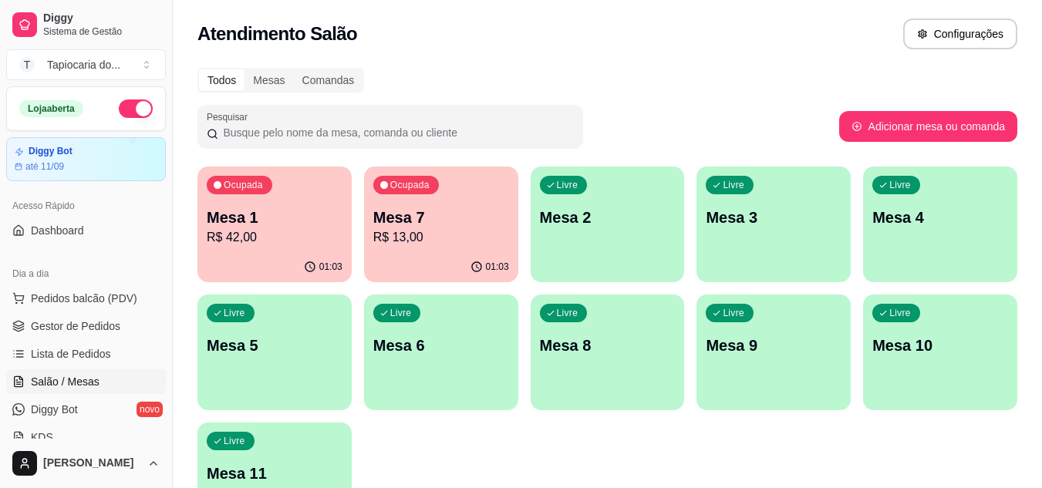
click at [438, 236] on p "R$ 13,00" at bounding box center [441, 237] width 136 height 19
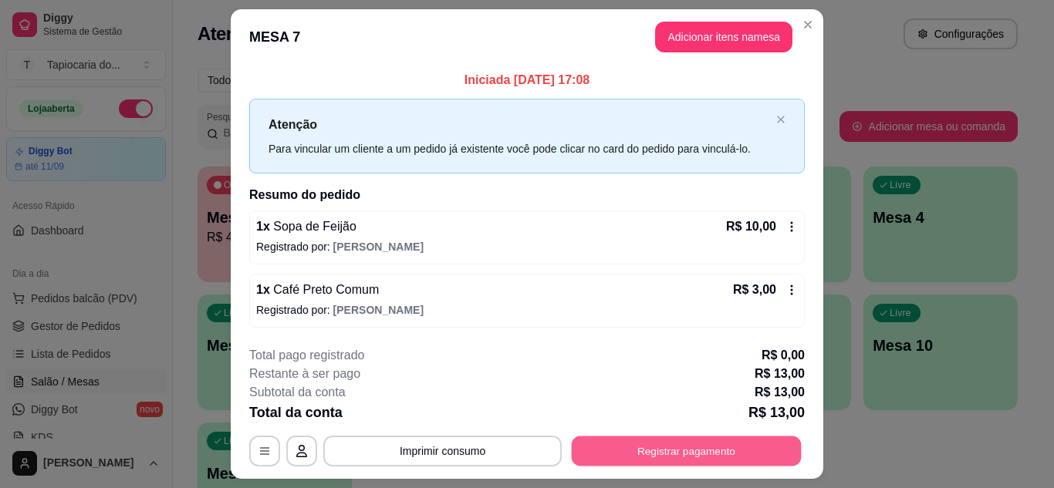
click at [725, 457] on button "Registrar pagamento" at bounding box center [687, 452] width 230 height 30
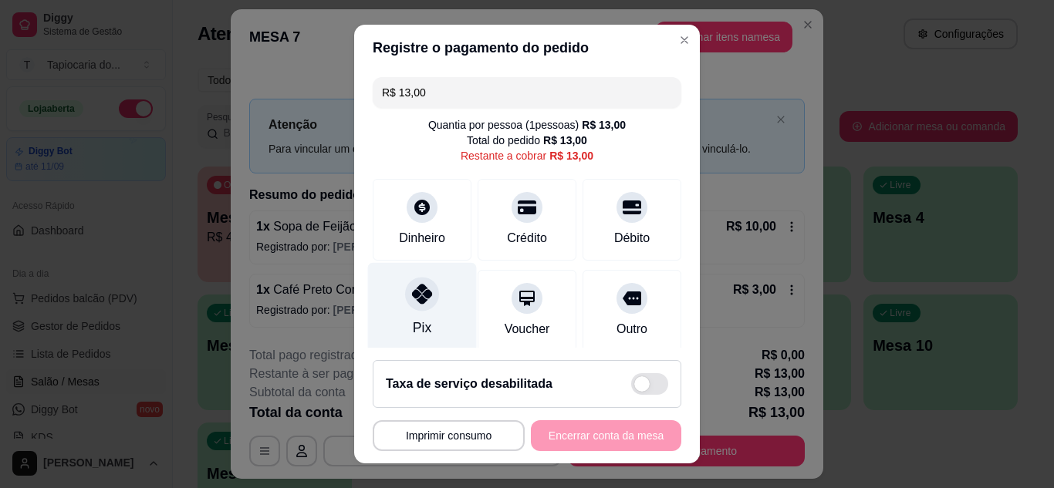
click at [424, 314] on div "Pix" at bounding box center [422, 307] width 109 height 90
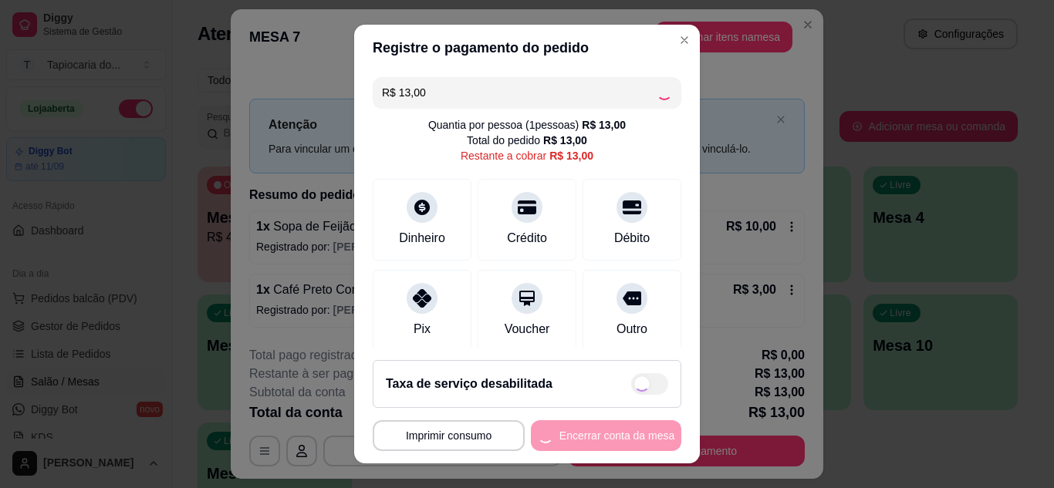
type input "R$ 0,00"
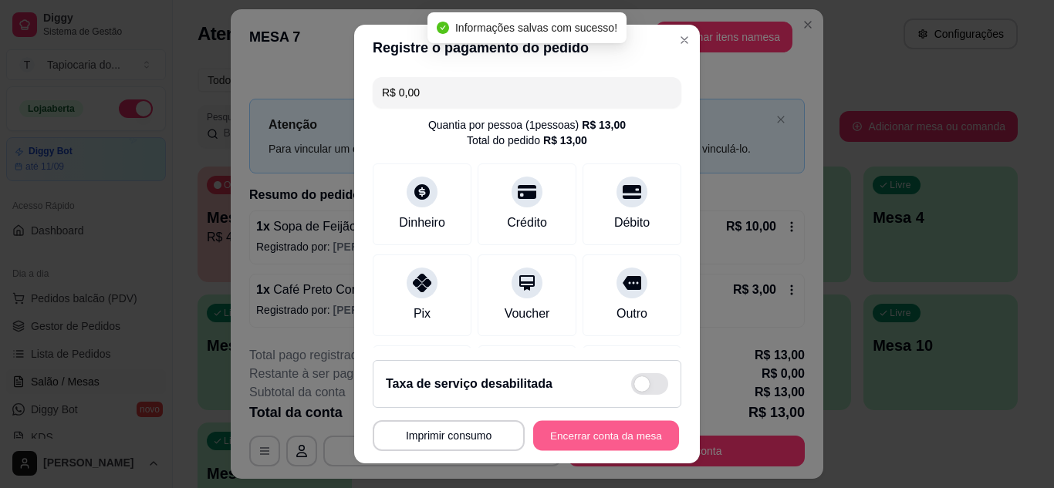
click at [602, 433] on button "Encerrar conta da mesa" at bounding box center [606, 436] width 146 height 30
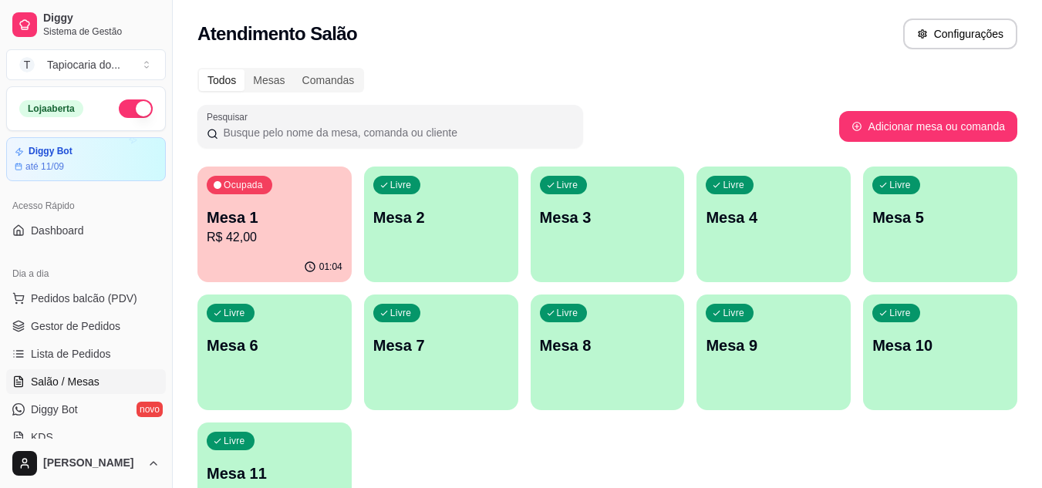
click at [328, 248] on div "Ocupada Mesa 1 R$ 42,00" at bounding box center [274, 210] width 154 height 86
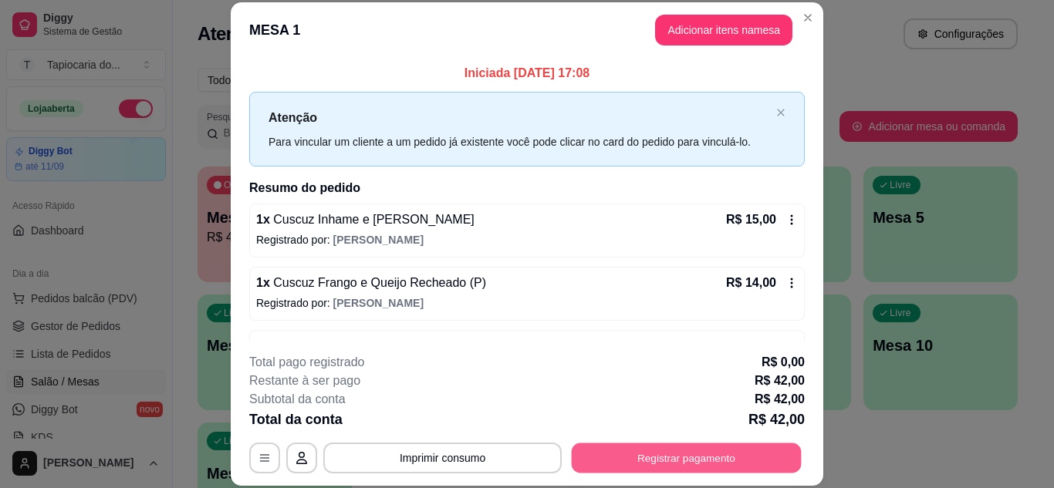
click at [679, 458] on button "Registrar pagamento" at bounding box center [687, 458] width 230 height 30
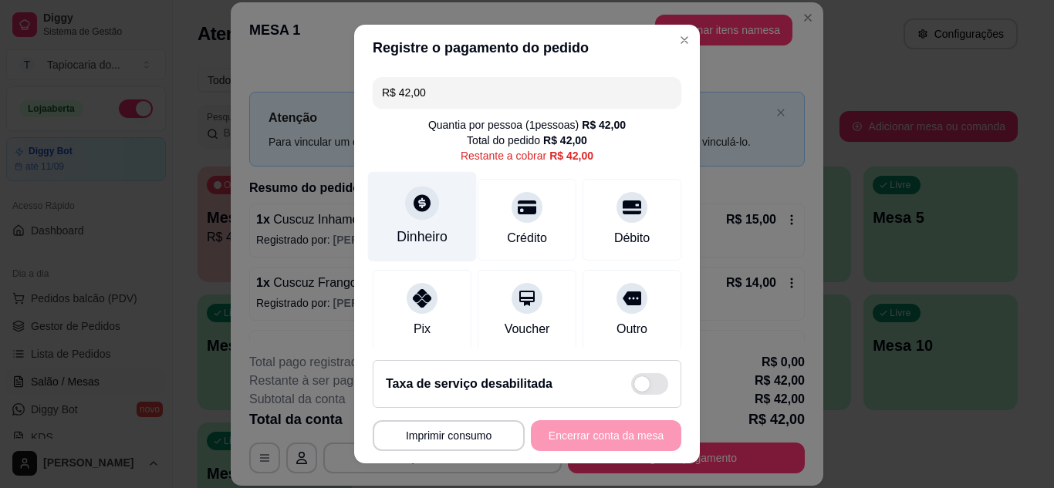
click at [405, 204] on div at bounding box center [422, 203] width 34 height 34
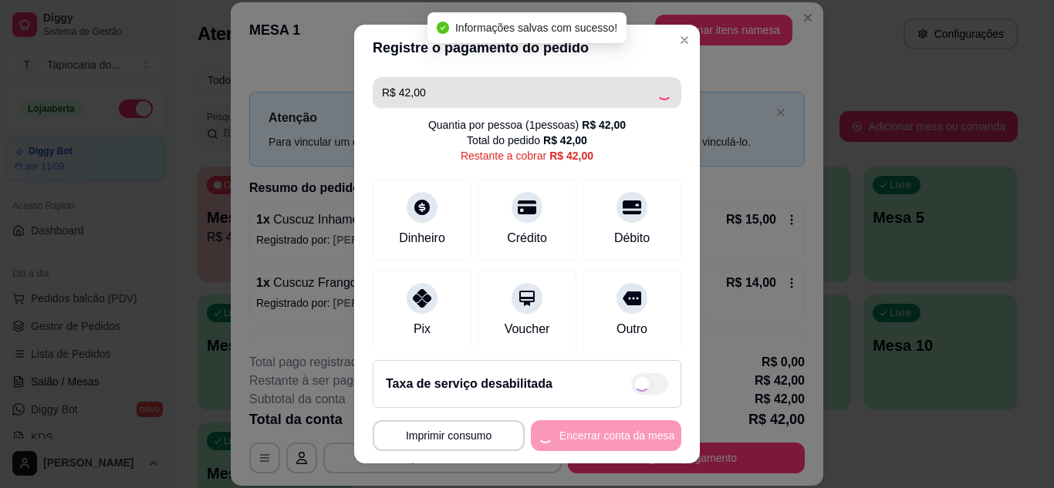
type input "R$ 0,00"
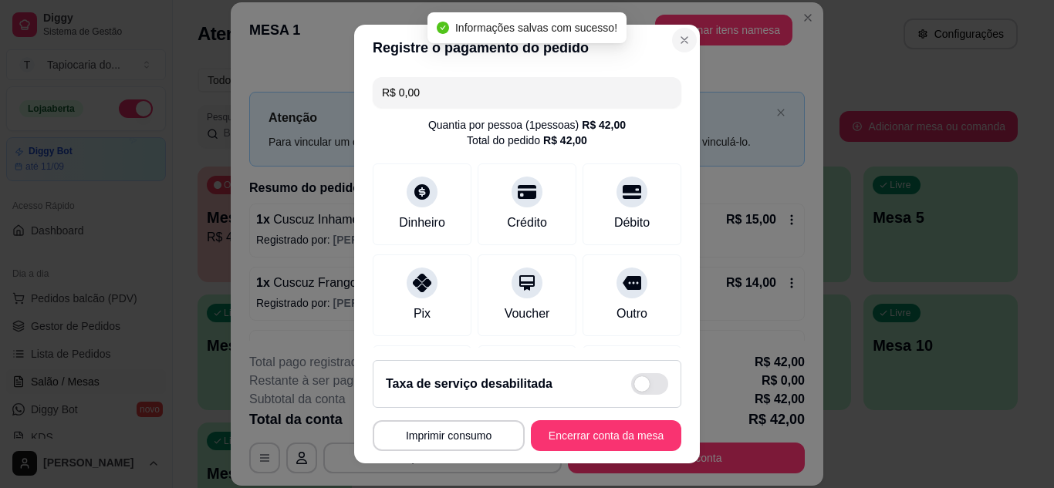
click at [696, 154] on div "**********" at bounding box center [527, 244] width 1054 height 488
click at [624, 429] on button "Encerrar conta da mesa" at bounding box center [606, 435] width 150 height 31
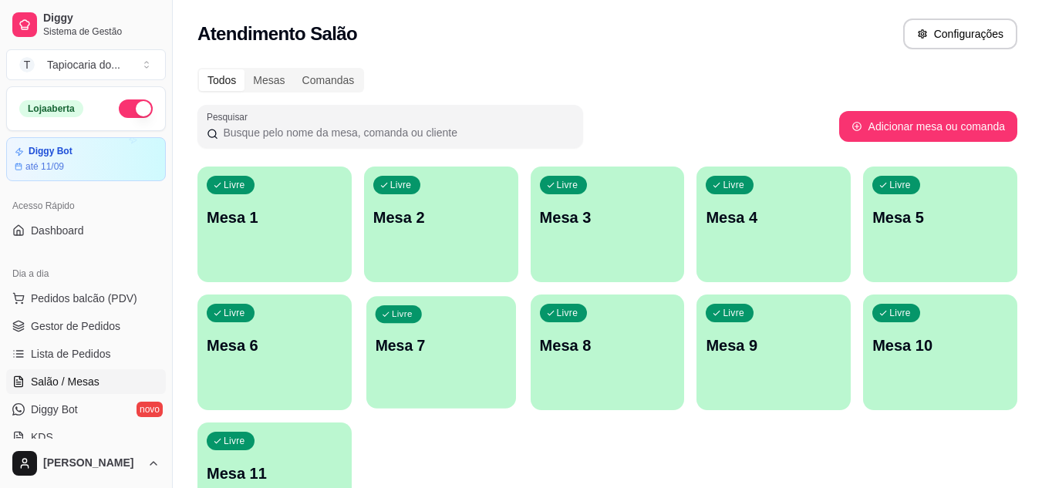
click at [426, 329] on div "Livre Mesa 7" at bounding box center [441, 343] width 150 height 94
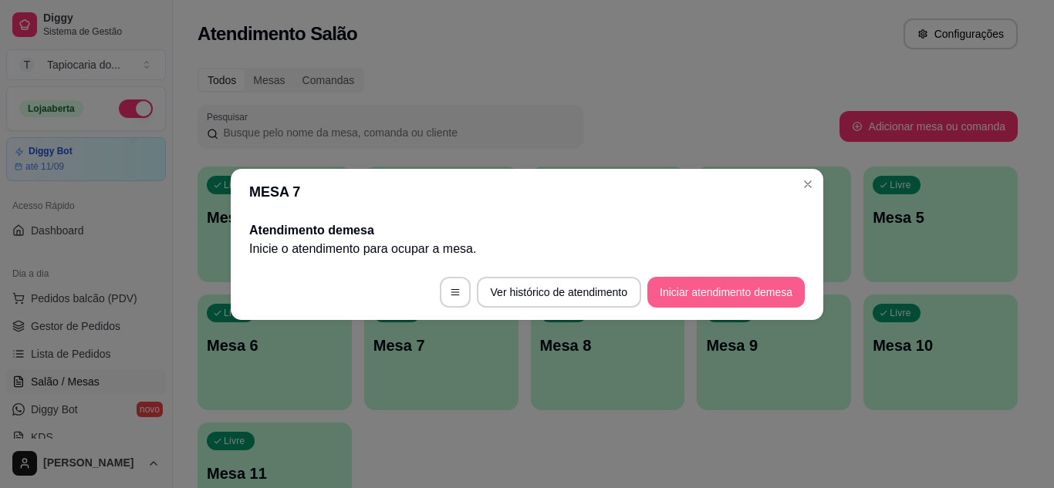
click at [718, 295] on button "Iniciar atendimento de mesa" at bounding box center [725, 292] width 157 height 31
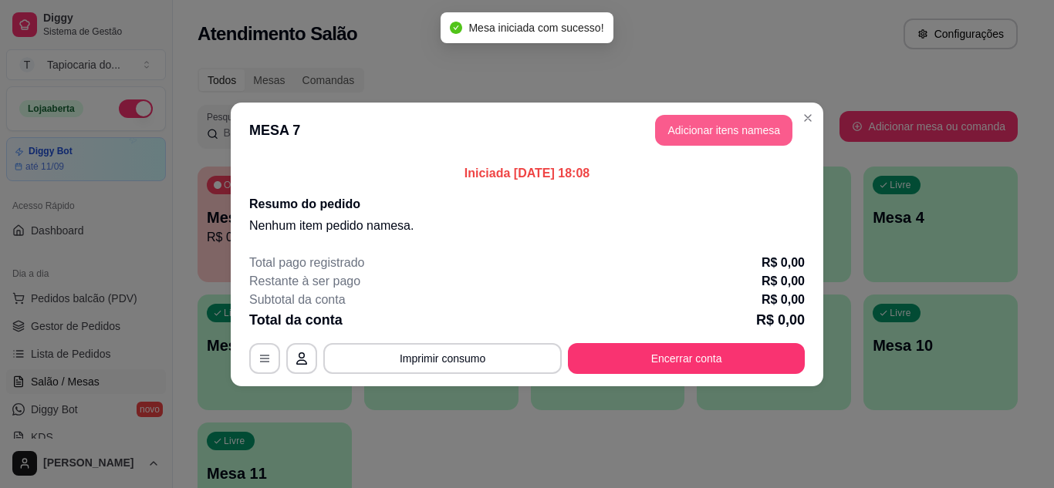
click at [722, 139] on button "Adicionar itens na mesa" at bounding box center [723, 130] width 137 height 31
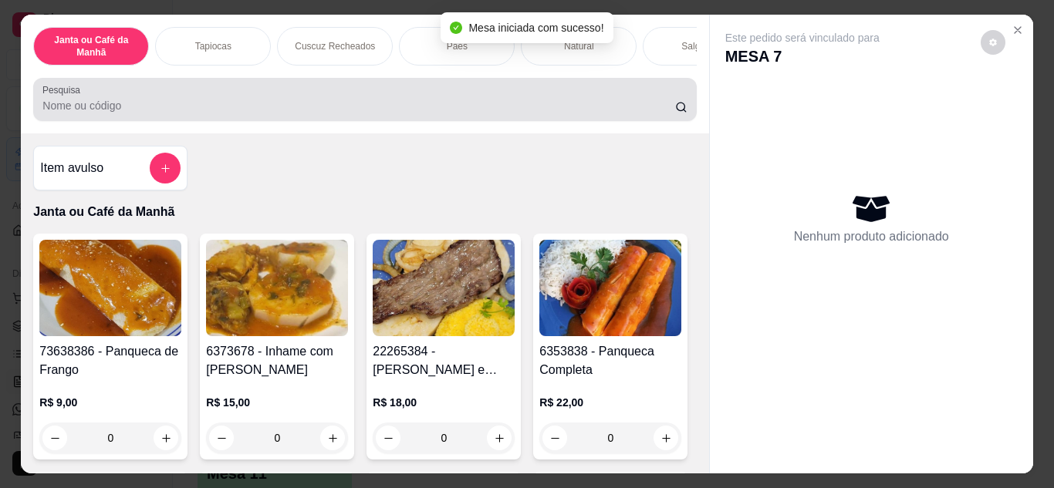
click at [500, 108] on input "Pesquisa" at bounding box center [358, 105] width 632 height 15
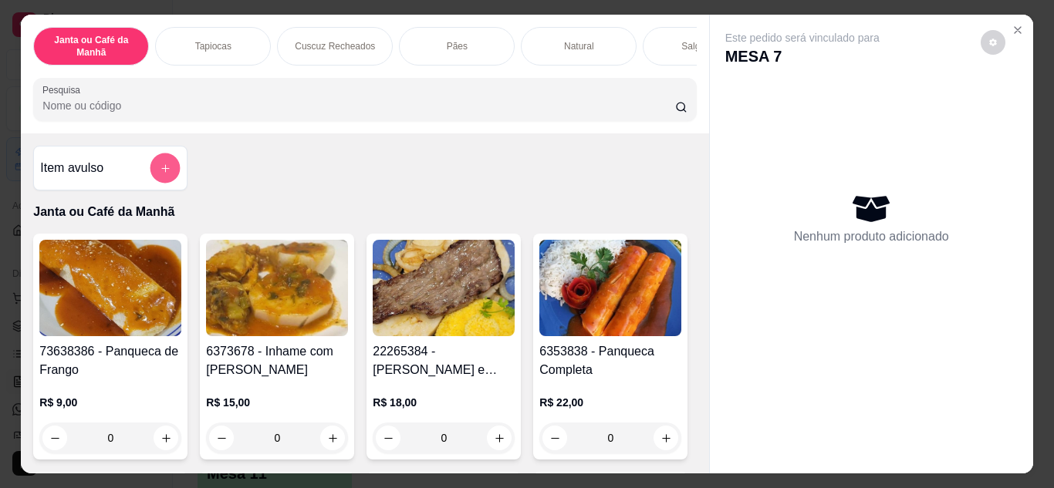
click at [164, 174] on icon "add-separate-item" at bounding box center [166, 169] width 12 height 12
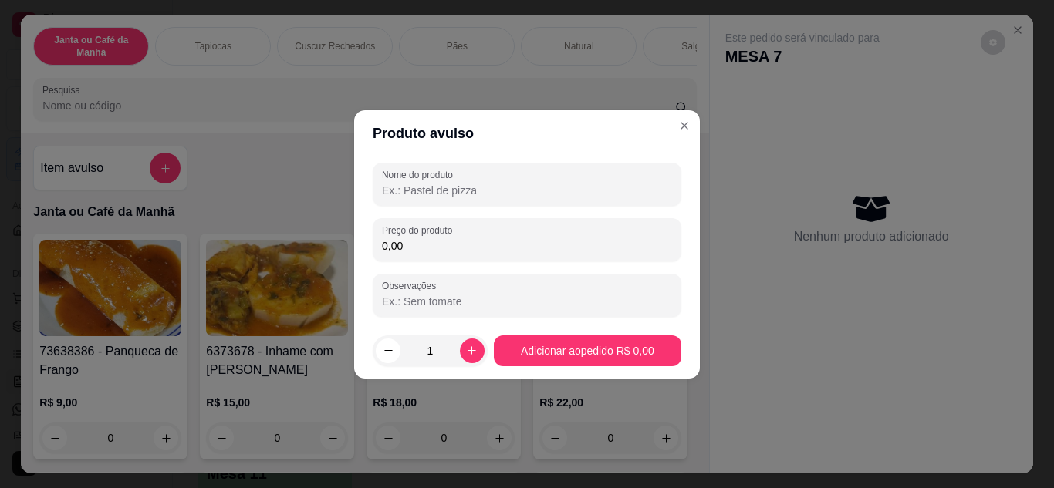
click at [482, 185] on input "Nome do produto" at bounding box center [527, 190] width 290 height 15
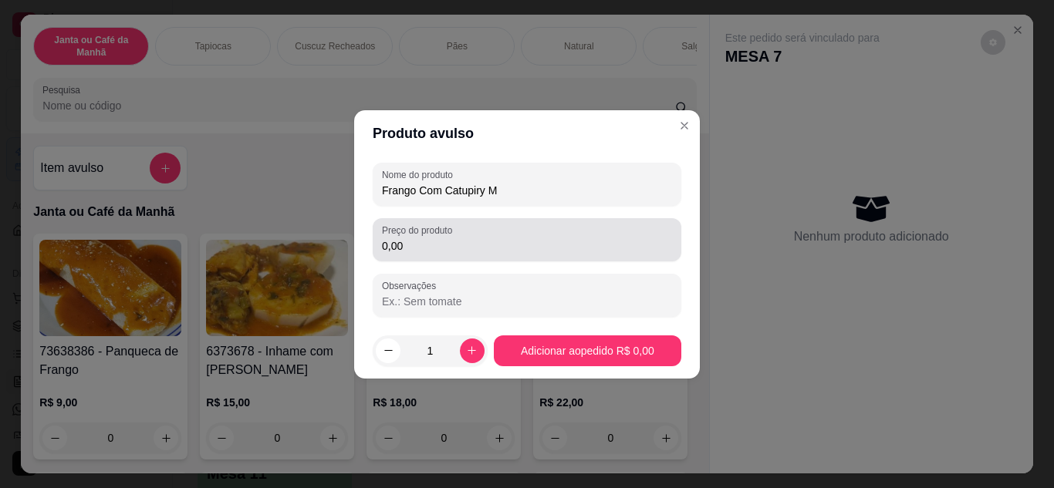
type input "Frango Com Catupiry M"
click at [459, 239] on input "0,00" at bounding box center [527, 245] width 290 height 15
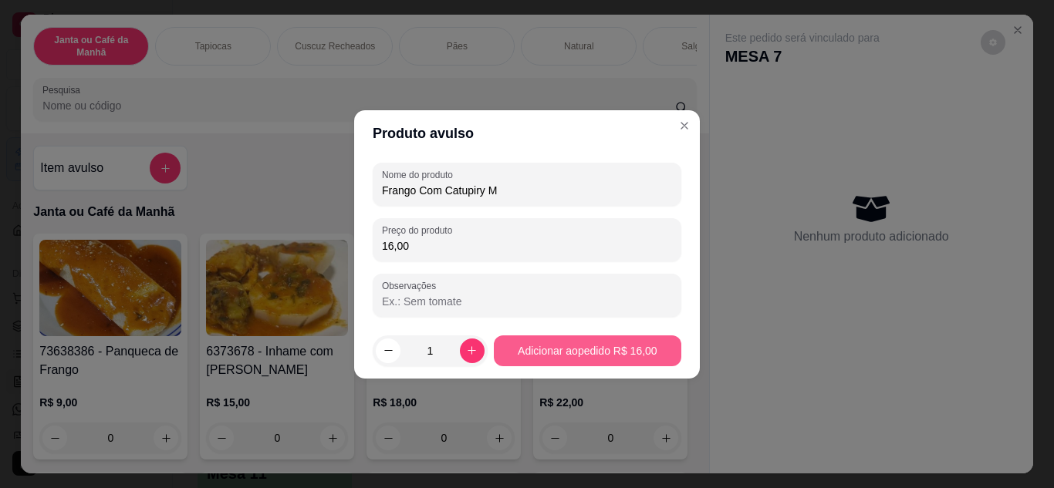
type input "16,00"
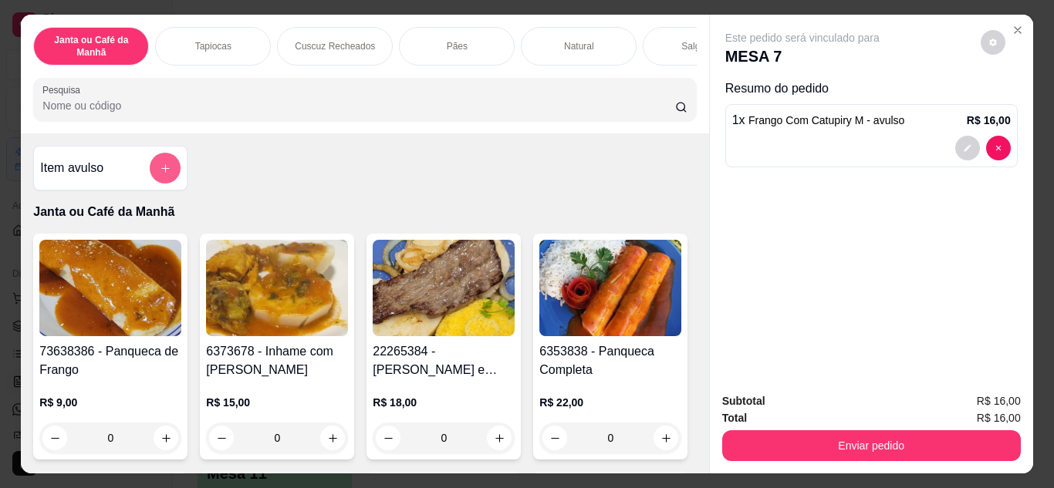
click at [173, 167] on button "add-separate-item" at bounding box center [165, 168] width 31 height 31
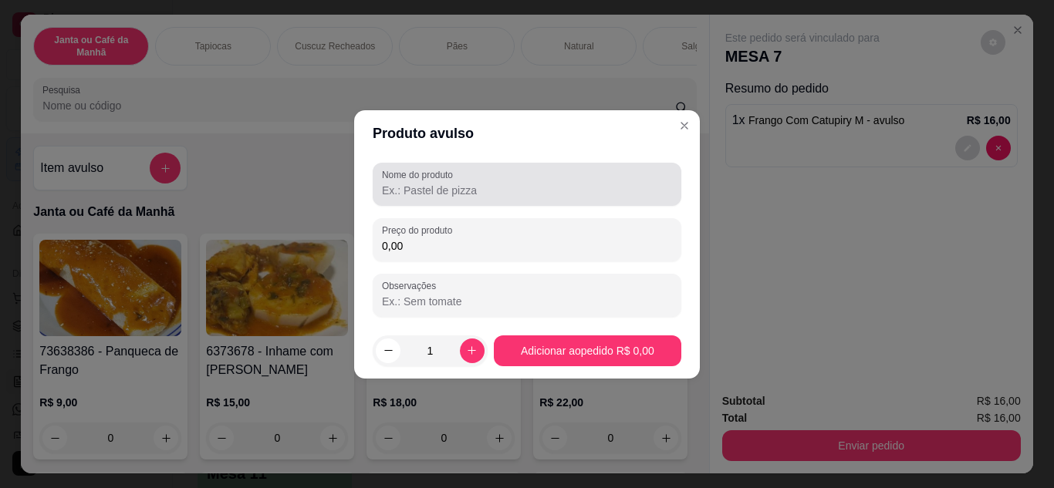
click at [519, 192] on input "Nome do produto" at bounding box center [527, 190] width 290 height 15
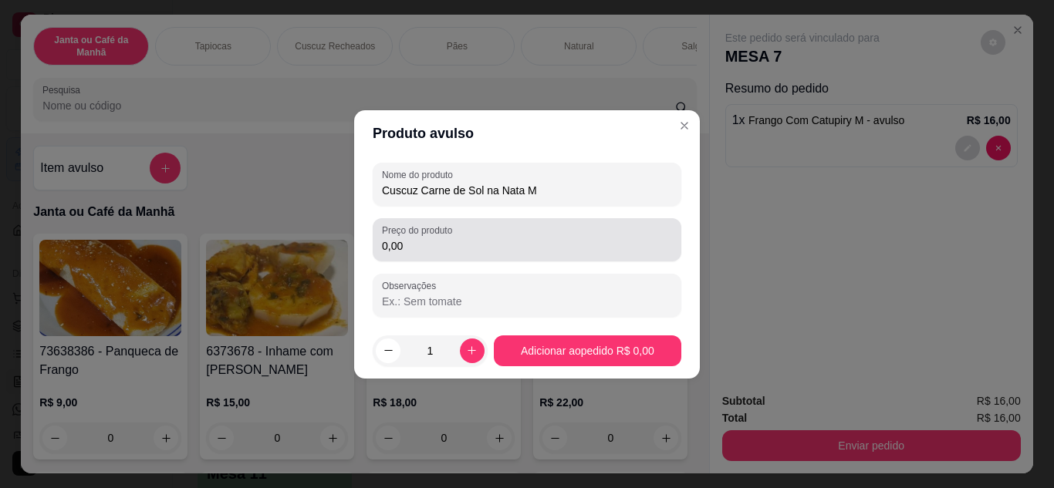
type input "Cuscuz Carne de Sol na Nata M"
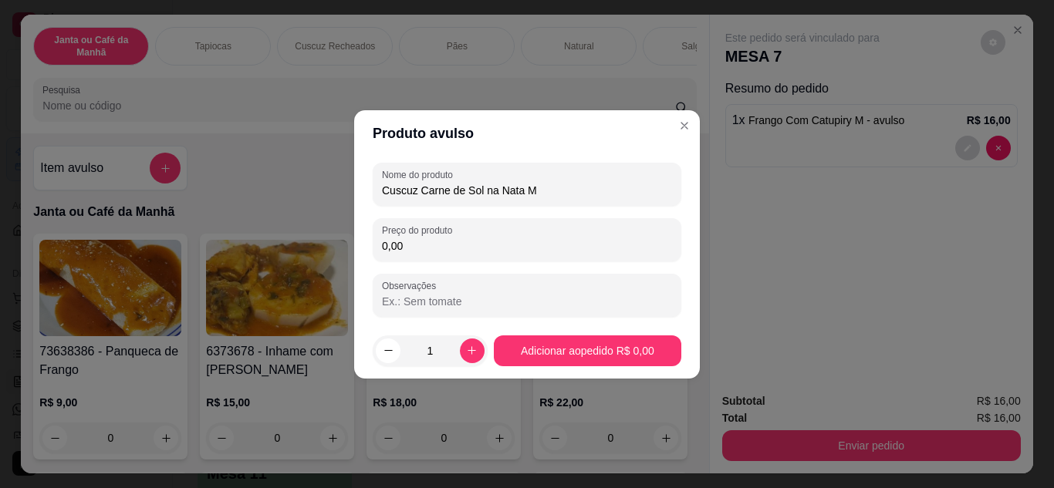
click at [533, 245] on input "0,00" at bounding box center [527, 245] width 290 height 15
type input "18,00"
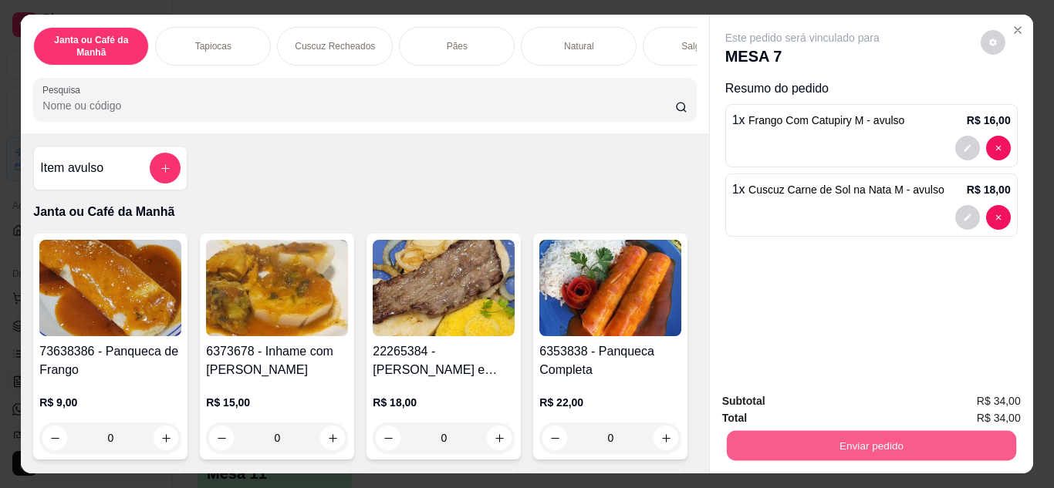
click at [966, 451] on button "Enviar pedido" at bounding box center [870, 446] width 289 height 30
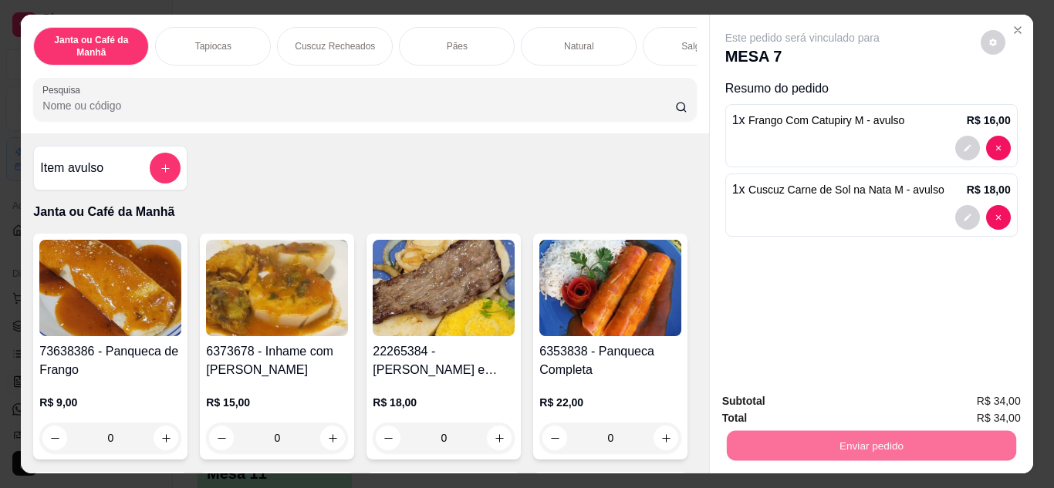
click at [867, 406] on button "Não registrar e enviar pedido" at bounding box center [820, 402] width 156 height 29
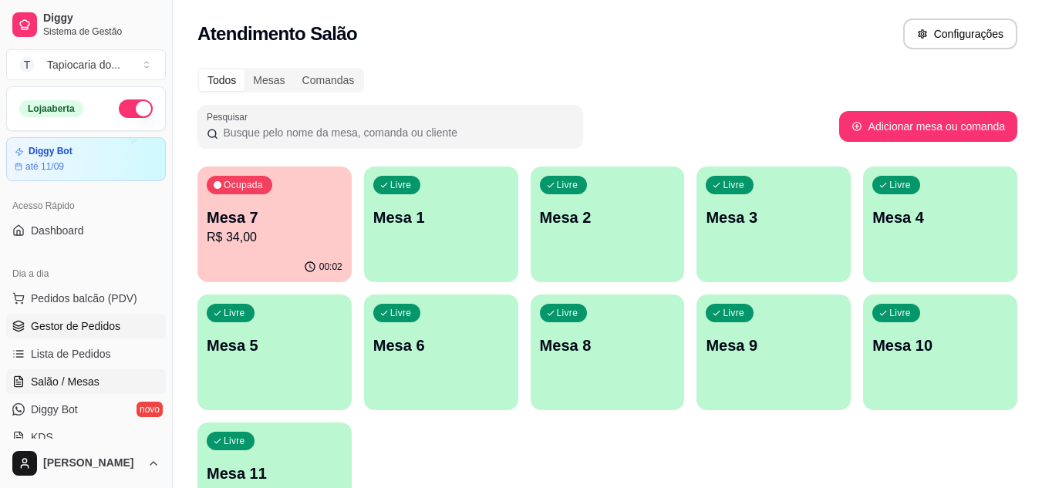
drag, startPoint x: 72, startPoint y: 329, endPoint x: 126, endPoint y: 325, distance: 54.9
click at [72, 329] on span "Gestor de Pedidos" at bounding box center [75, 326] width 89 height 15
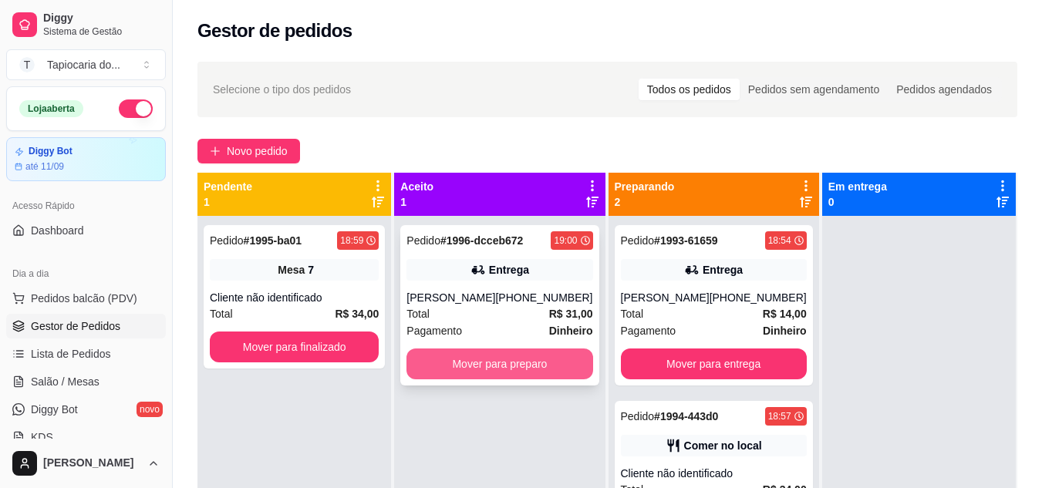
click at [478, 358] on button "Mover para preparo" at bounding box center [499, 364] width 186 height 31
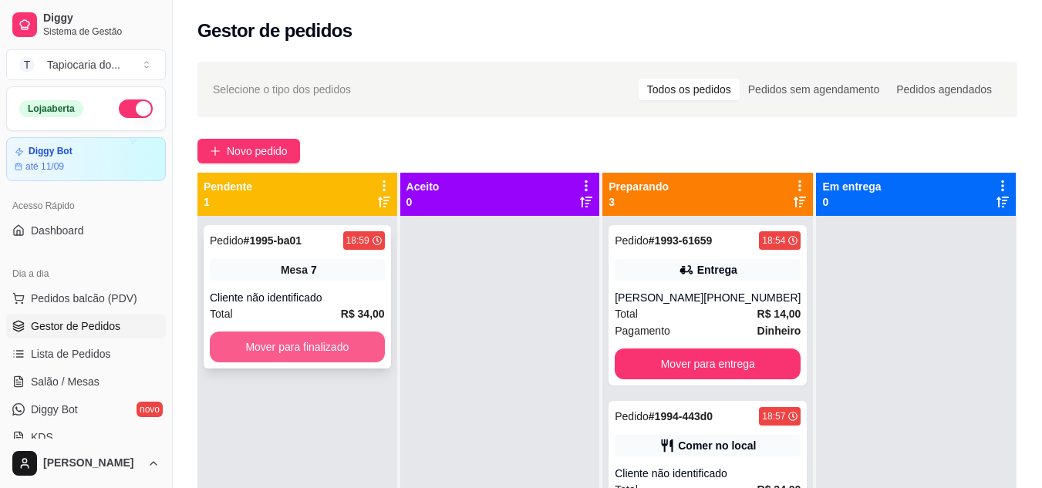
click at [344, 350] on button "Mover para finalizado" at bounding box center [297, 347] width 175 height 31
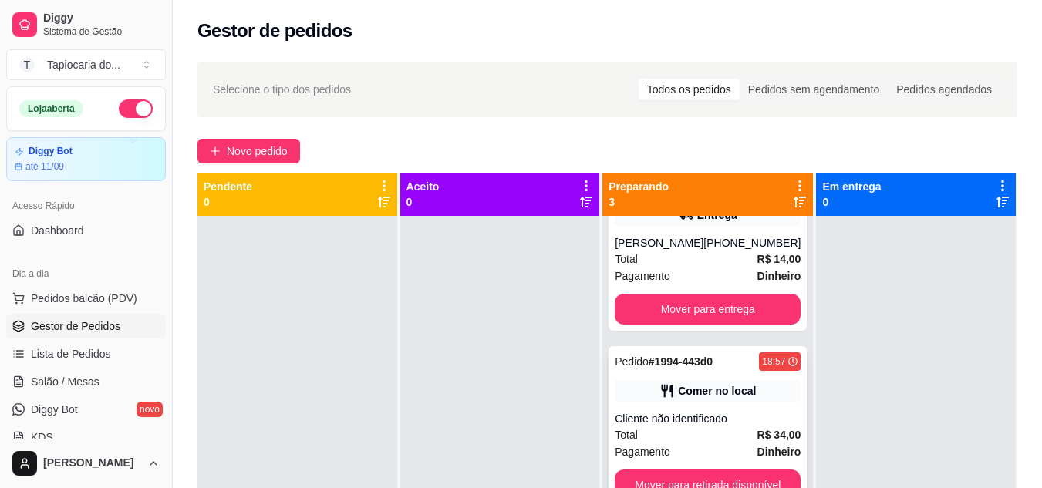
scroll to position [43, 0]
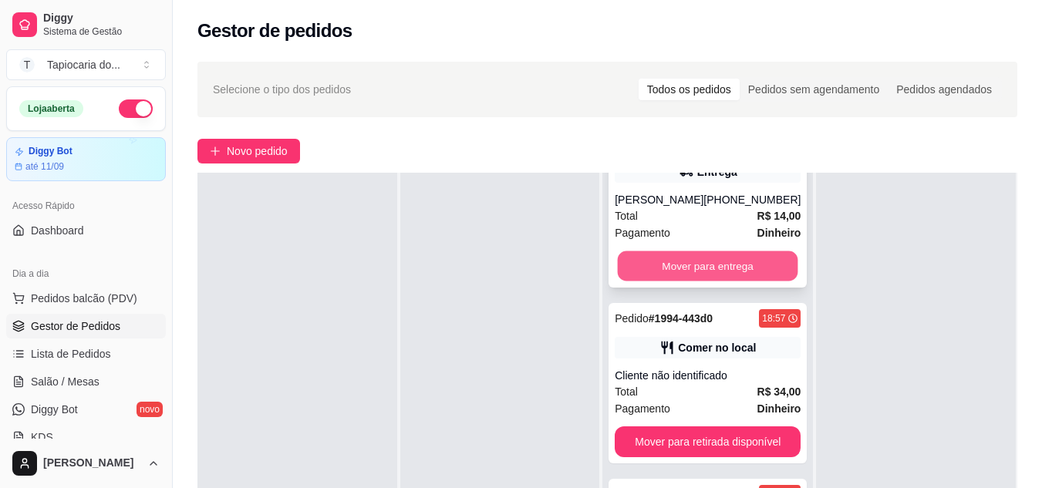
click at [737, 271] on button "Mover para entrega" at bounding box center [708, 266] width 180 height 30
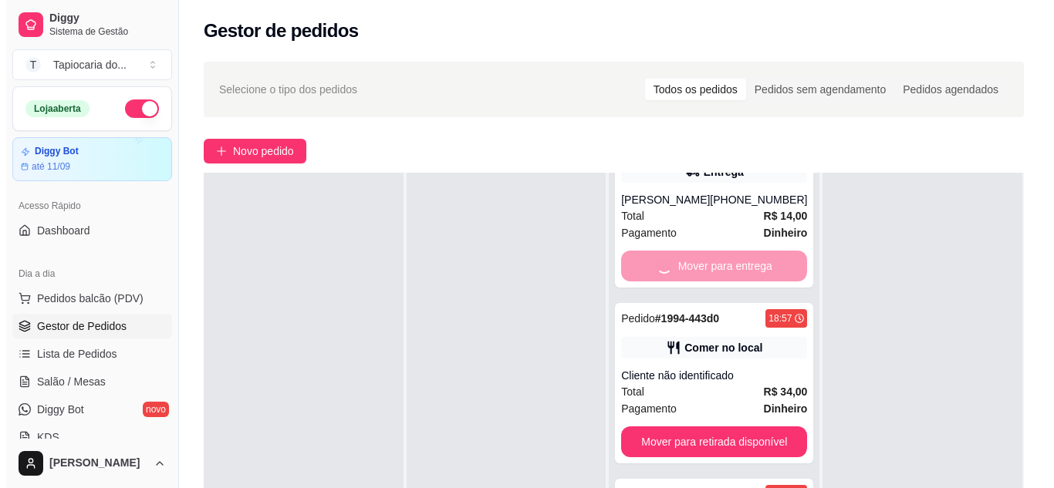
scroll to position [0, 0]
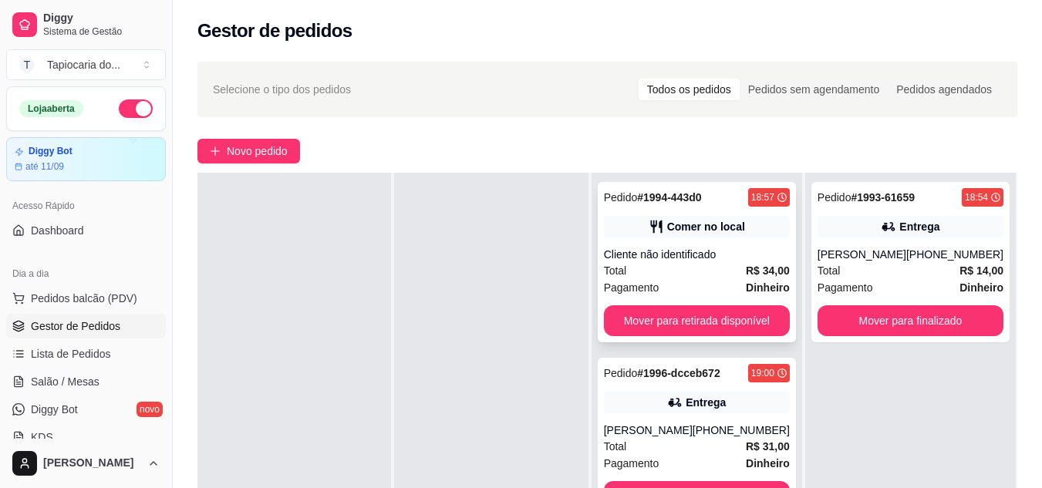
click at [730, 273] on div "Total R$ 34,00" at bounding box center [697, 270] width 186 height 17
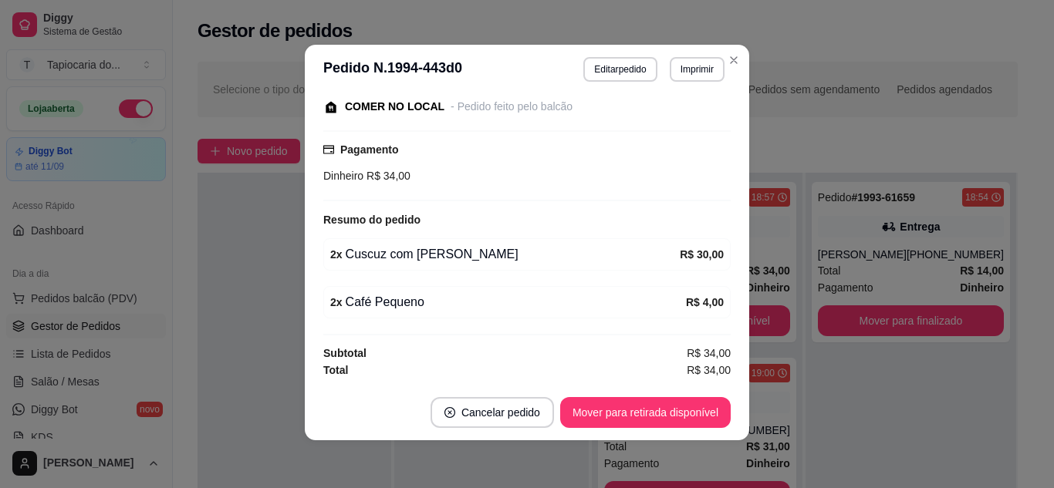
scroll to position [3, 0]
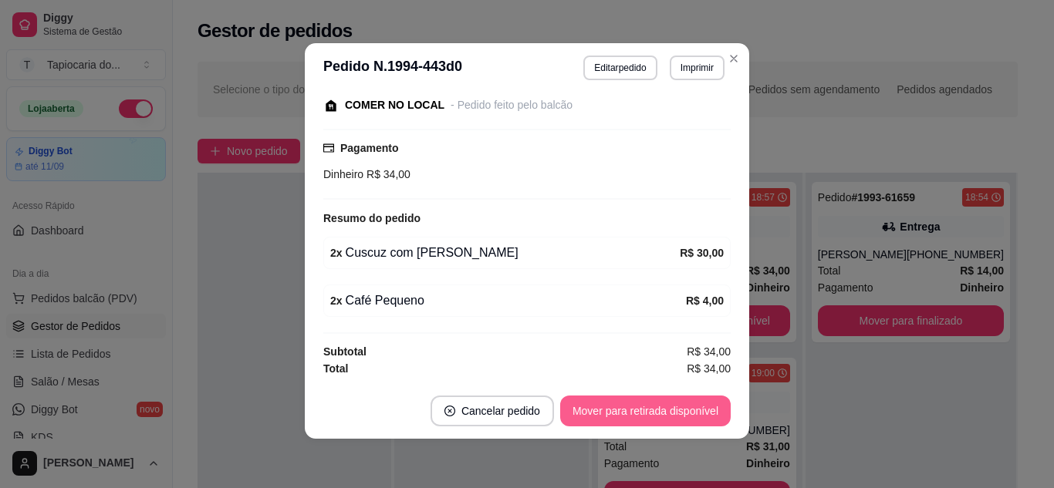
click at [653, 396] on button "Mover para retirada disponível" at bounding box center [645, 411] width 170 height 31
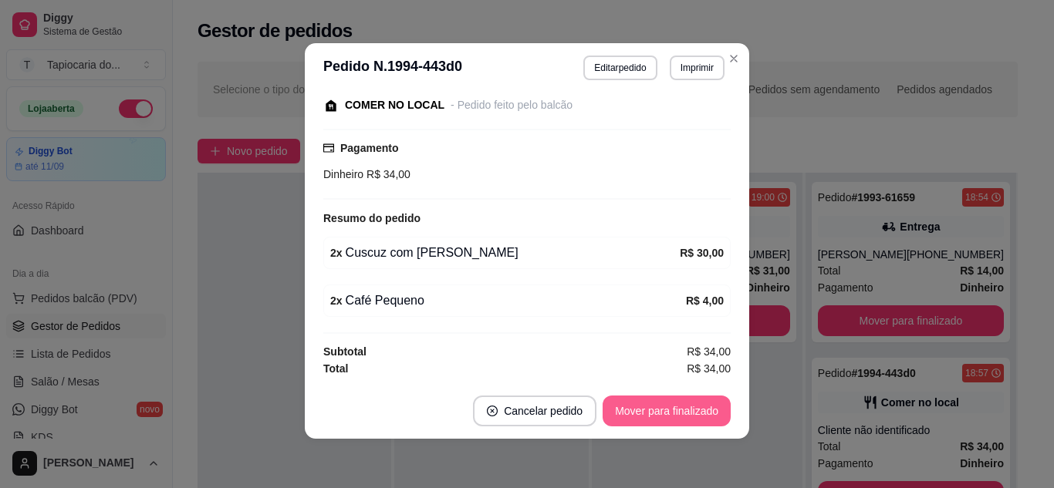
click at [656, 413] on button "Mover para finalizado" at bounding box center [666, 411] width 128 height 31
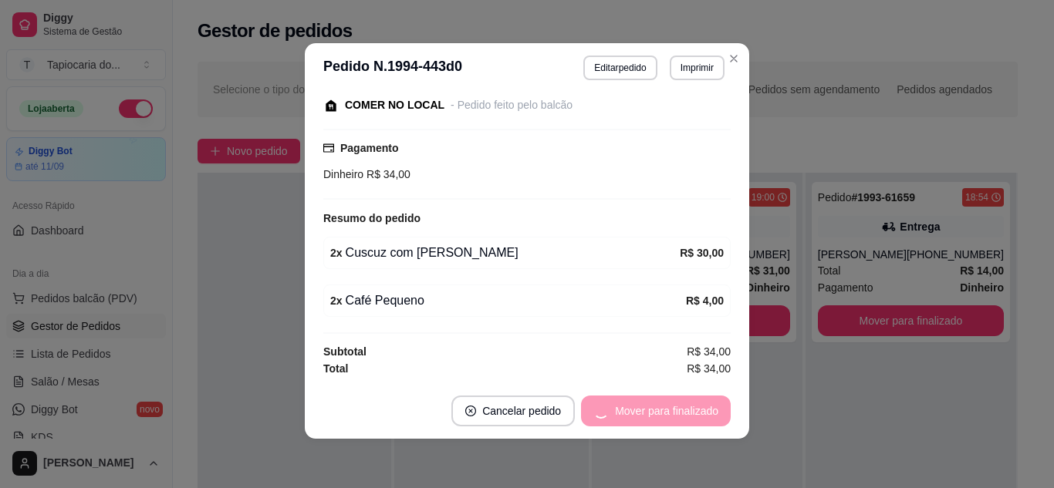
scroll to position [102, 0]
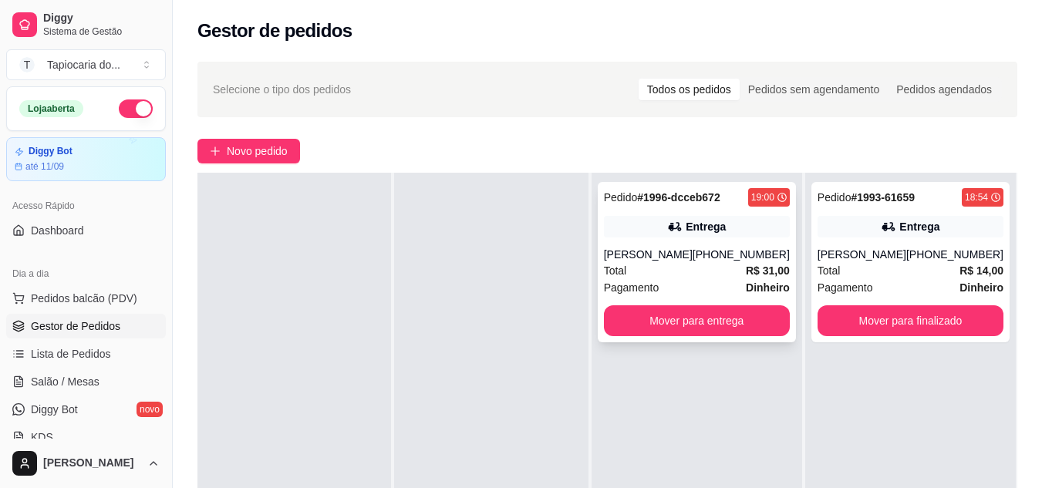
click at [743, 277] on div "Total R$ 31,00" at bounding box center [697, 270] width 186 height 17
click at [552, 105] on div "Selecione o tipo dos pedidos Todos os pedidos Pedidos sem agendamento Pedidos a…" at bounding box center [607, 90] width 820 height 56
click at [942, 324] on button "Mover para finalizado" at bounding box center [911, 320] width 186 height 31
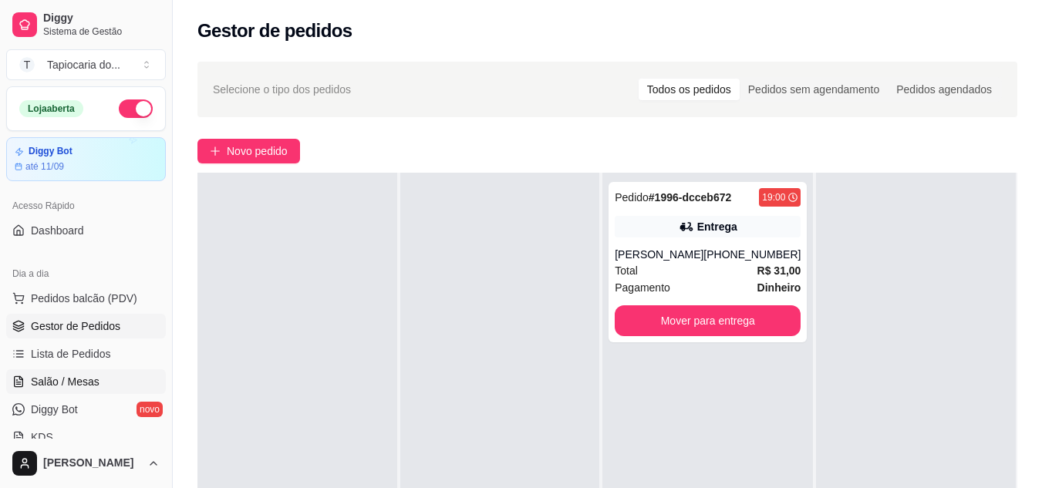
click at [72, 390] on link "Salão / Mesas" at bounding box center [86, 381] width 160 height 25
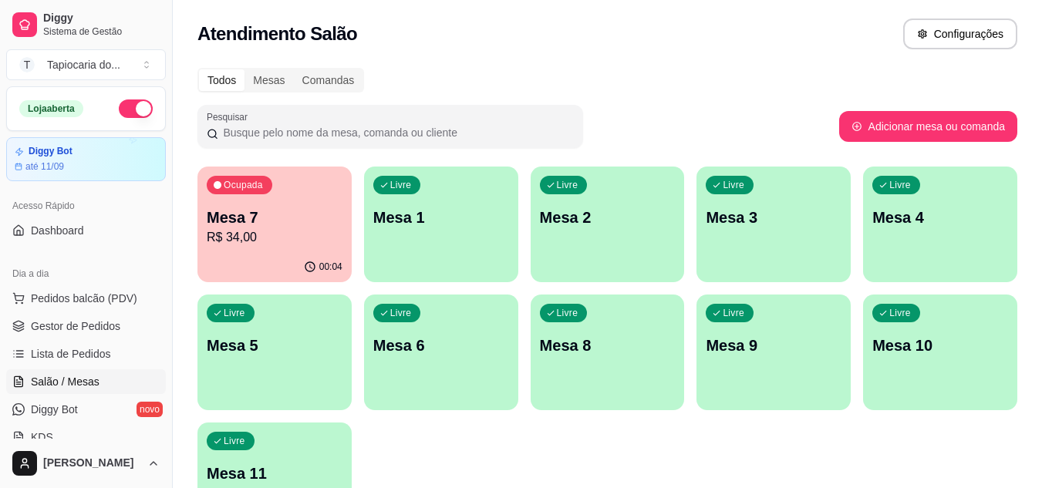
click at [845, 93] on div "Todos Mesas Comandas Pesquisar Adicionar mesa ou comanda Ocupada Mesa 7 R$ 34,0…" at bounding box center [607, 308] width 869 height 498
click at [772, 231] on div "Livre Mesa 3" at bounding box center [773, 215] width 154 height 97
click at [249, 194] on div "Ocupada" at bounding box center [240, 185] width 66 height 19
click at [527, 52] on div "Atendimento Salão Configurações" at bounding box center [607, 29] width 869 height 59
click at [463, 66] on div "Todos Mesas Comandas Pesquisar Adicionar mesa ou comanda Ocupada Mesa 7 R$ 34,0…" at bounding box center [607, 308] width 869 height 498
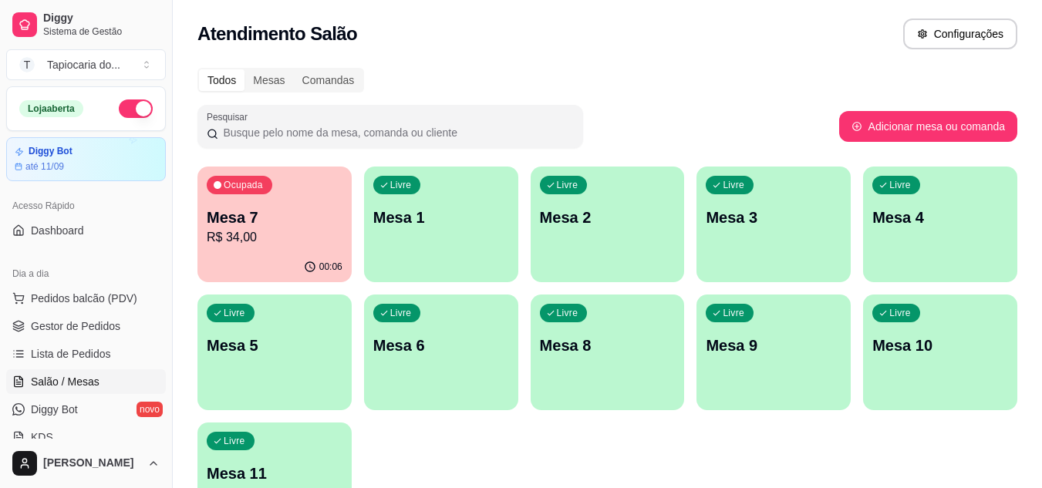
click at [601, 56] on div "Atendimento Salão Configurações" at bounding box center [607, 29] width 869 height 59
click at [84, 329] on span "Gestor de Pedidos" at bounding box center [75, 326] width 89 height 15
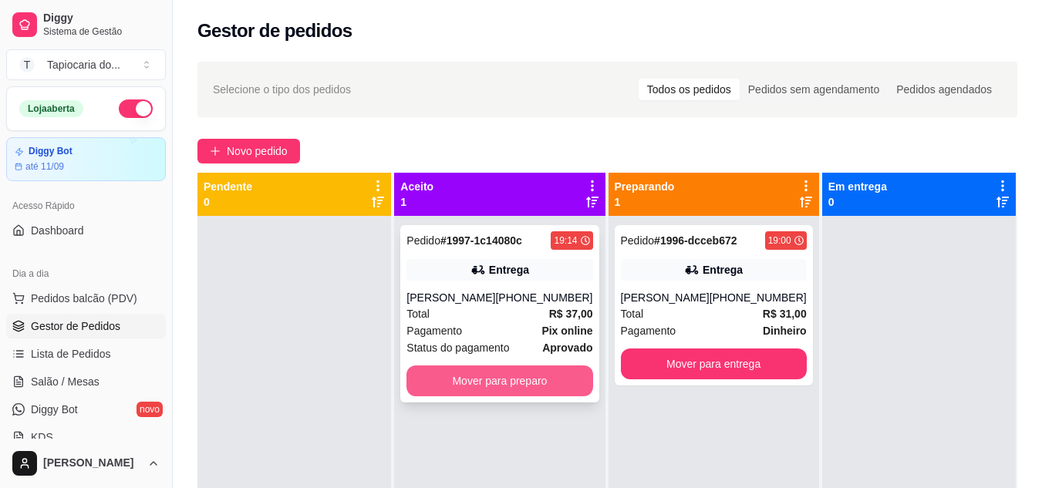
click at [520, 382] on button "Mover para preparo" at bounding box center [499, 381] width 186 height 31
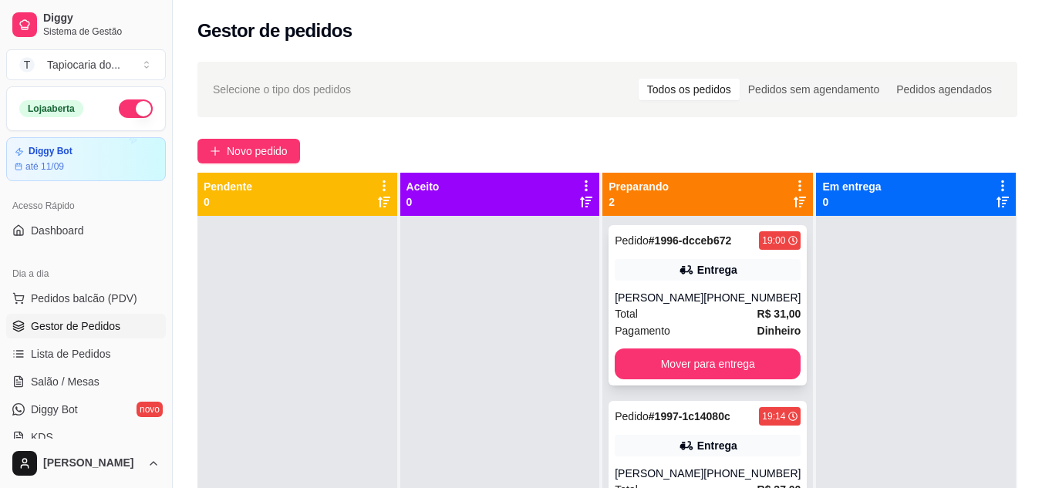
click at [737, 306] on div "Total R$ 31,00" at bounding box center [708, 313] width 186 height 17
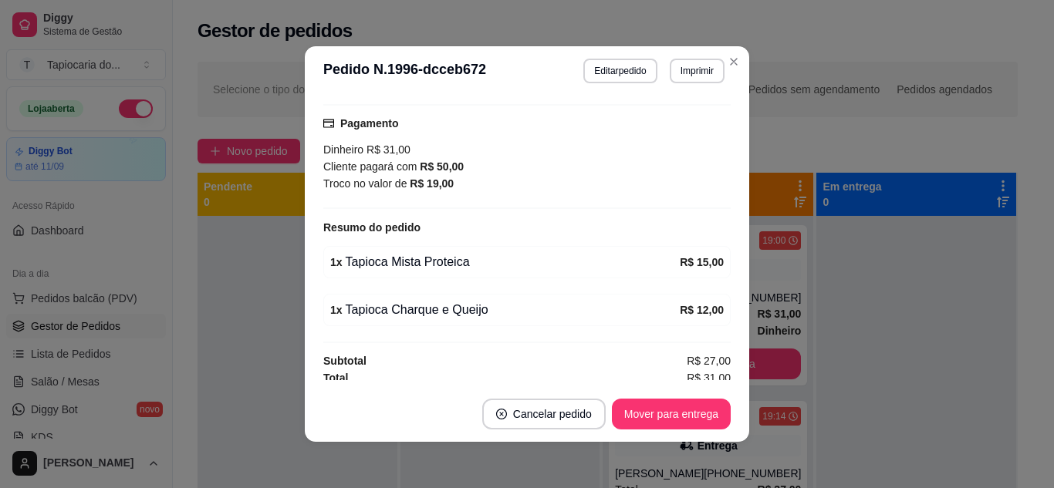
scroll to position [403, 0]
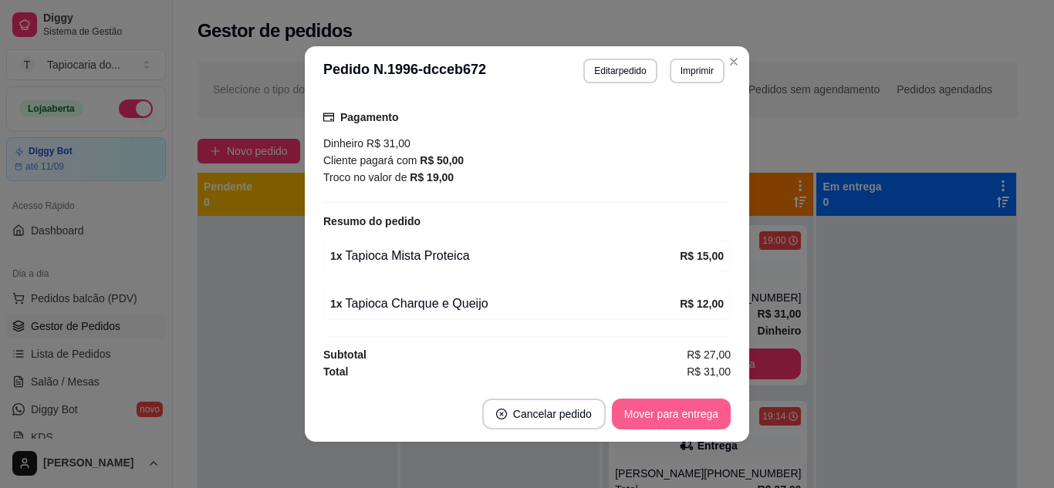
click at [669, 411] on button "Mover para entrega" at bounding box center [671, 414] width 119 height 31
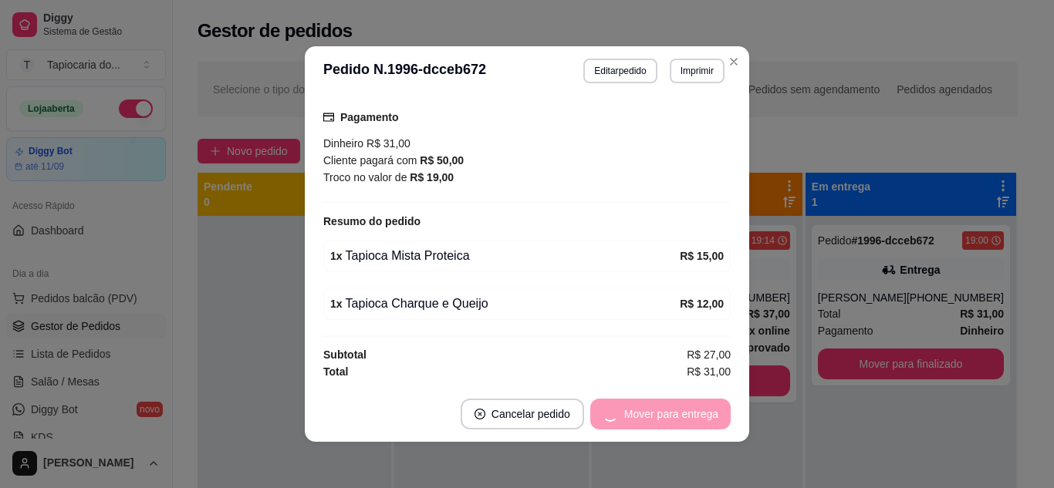
click at [730, 74] on header "**********" at bounding box center [527, 70] width 444 height 49
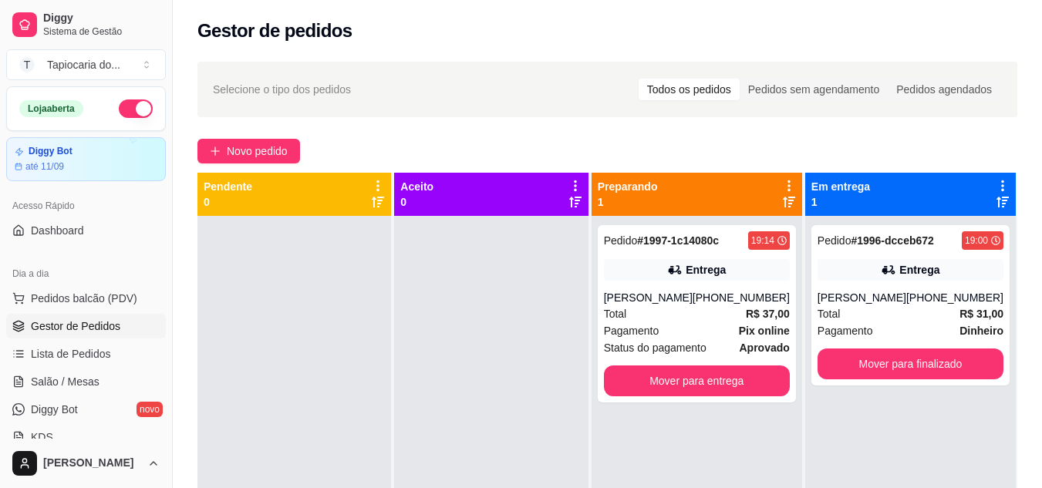
drag, startPoint x: 808, startPoint y: 129, endPoint x: 807, endPoint y: 139, distance: 10.1
click at [808, 135] on div "Selecione o tipo dos pedidos Todos os pedidos Pedidos sem agendamento Pedidos a…" at bounding box center [607, 365] width 869 height 627
click at [712, 314] on div "Total R$ 37,00" at bounding box center [697, 313] width 186 height 17
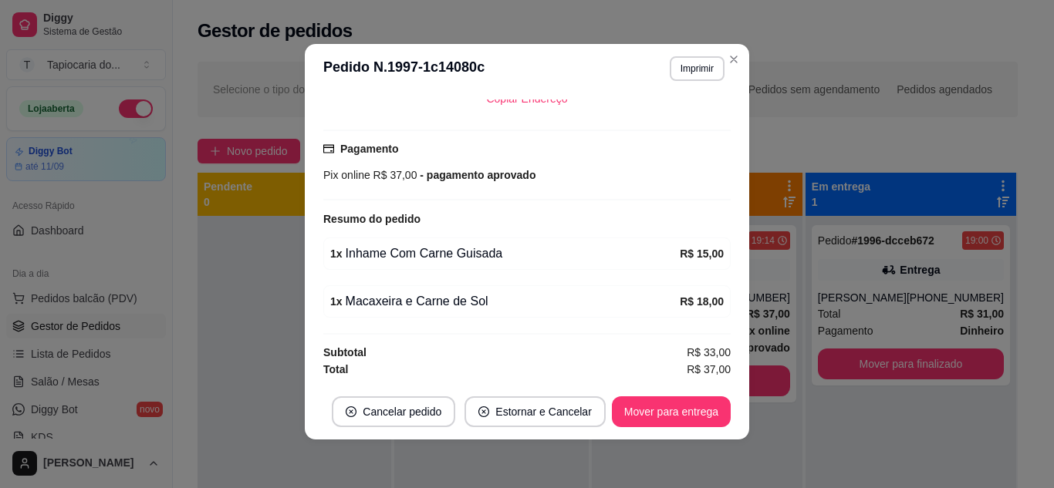
scroll to position [3, 0]
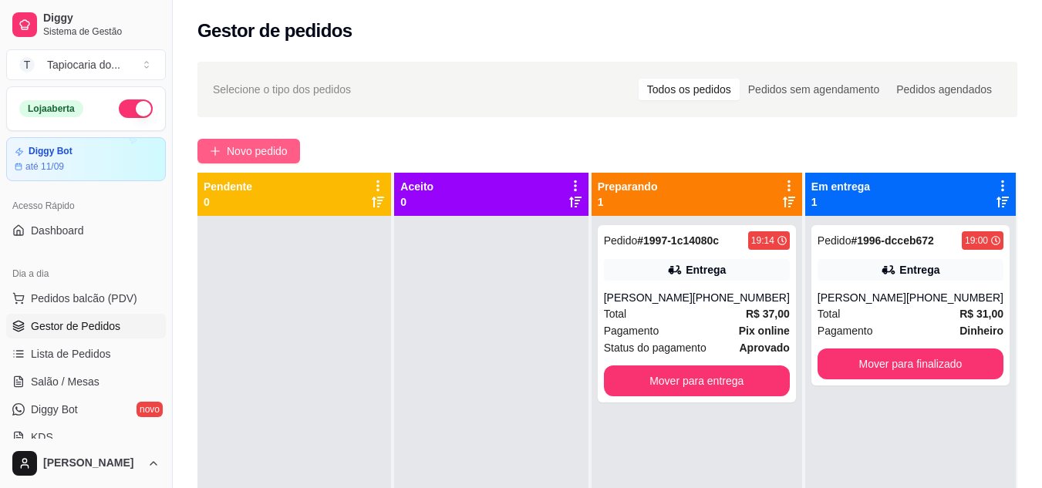
click at [259, 143] on span "Novo pedido" at bounding box center [257, 151] width 61 height 17
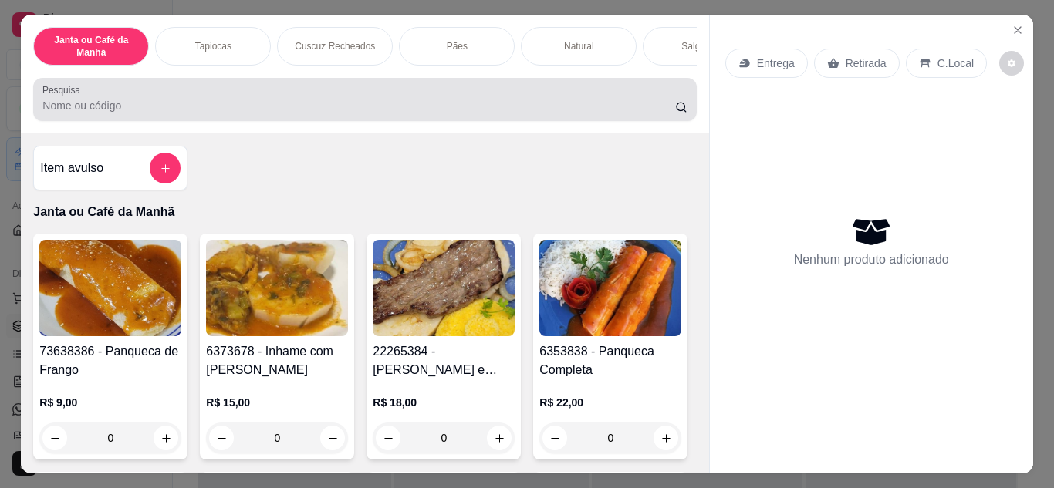
click at [286, 101] on div at bounding box center [364, 99] width 644 height 31
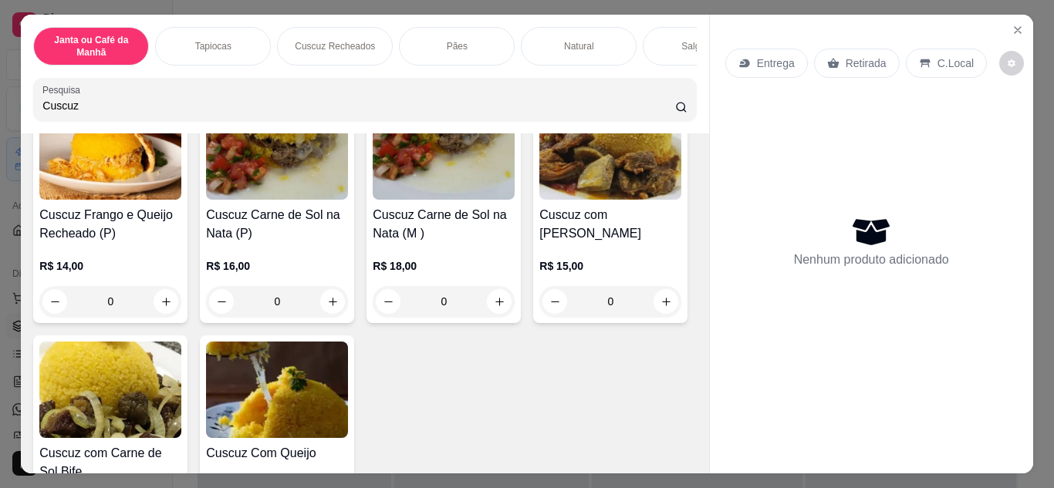
scroll to position [309, 0]
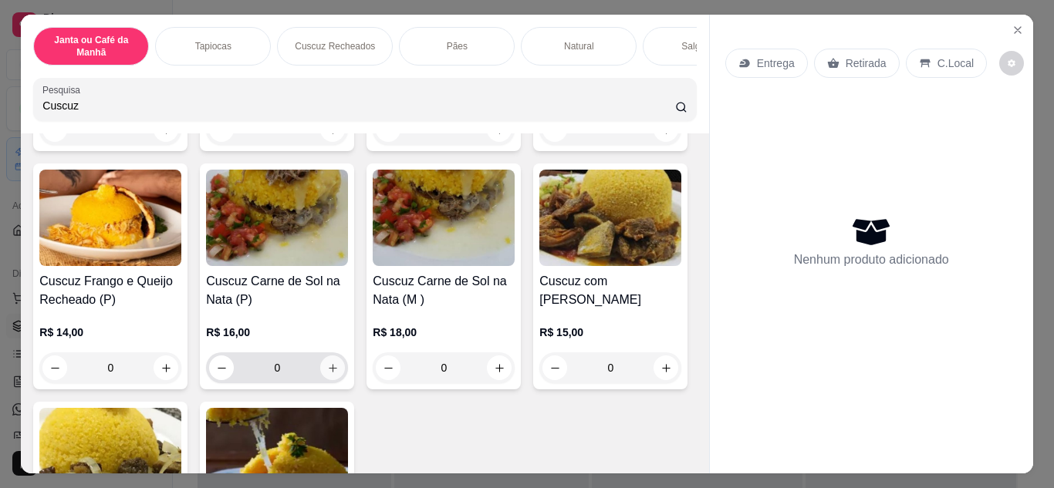
type input "Cuscuz"
click at [339, 374] on icon "increase-product-quantity" at bounding box center [333, 369] width 12 height 12
type input "1"
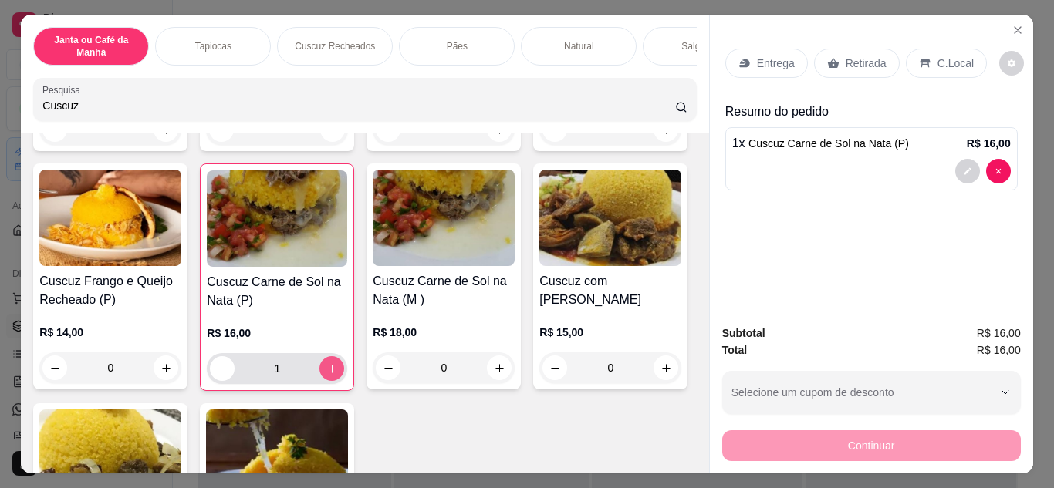
click at [338, 375] on icon "increase-product-quantity" at bounding box center [332, 369] width 12 height 12
type input "2"
click at [774, 58] on p "Entrega" at bounding box center [776, 63] width 38 height 15
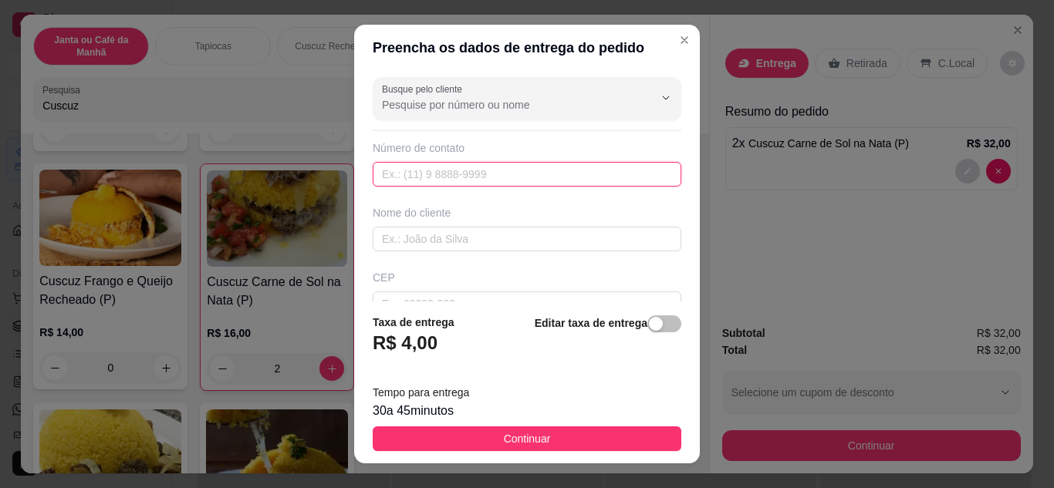
click at [494, 174] on input "text" at bounding box center [527, 174] width 309 height 25
type input "[PHONE_NUMBER]"
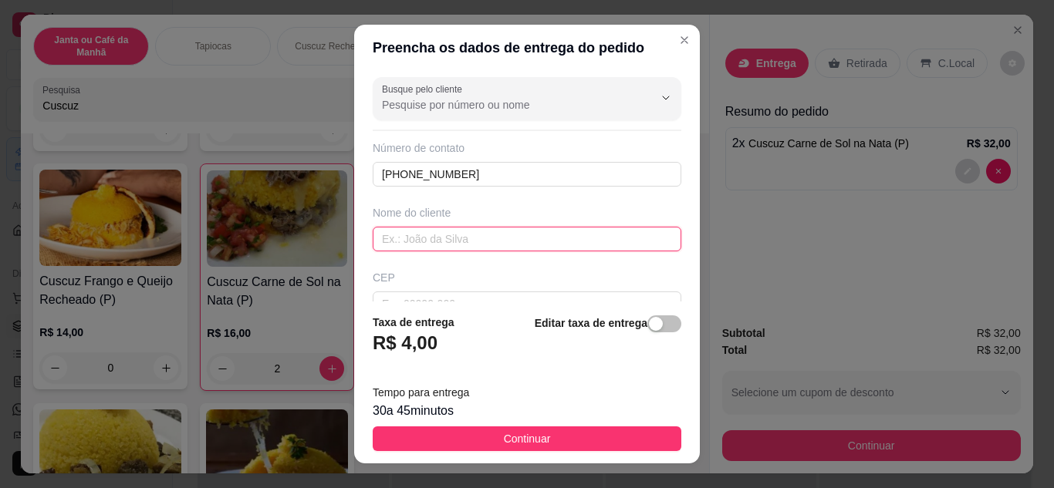
click at [465, 245] on input "text" at bounding box center [527, 239] width 309 height 25
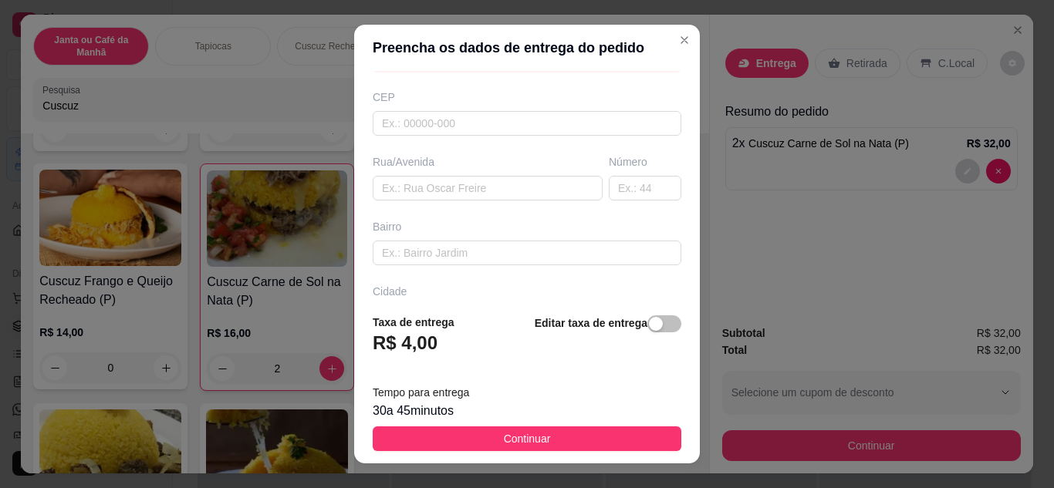
scroll to position [288, 0]
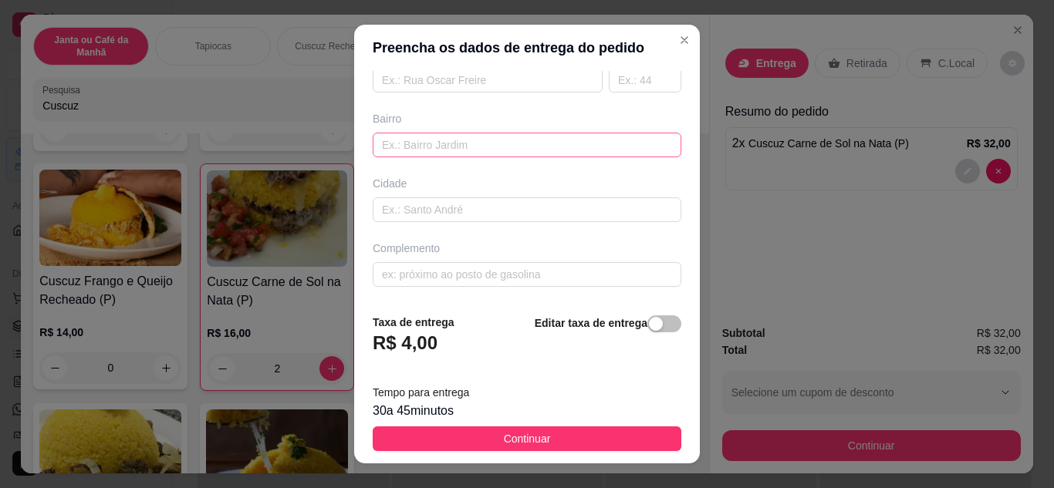
type input "[PERSON_NAME]"
click at [467, 143] on input "text" at bounding box center [527, 145] width 309 height 25
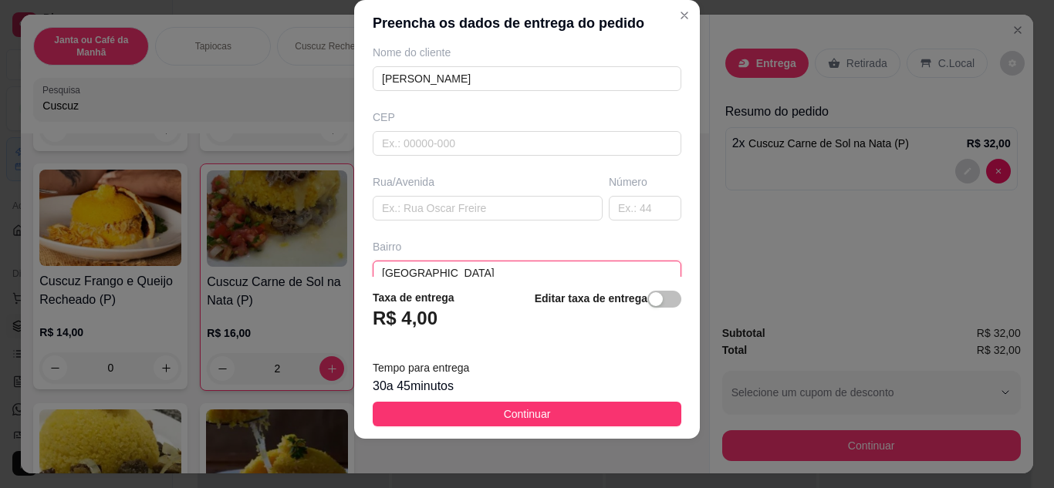
scroll to position [135, 0]
type input "[GEOGRAPHIC_DATA]"
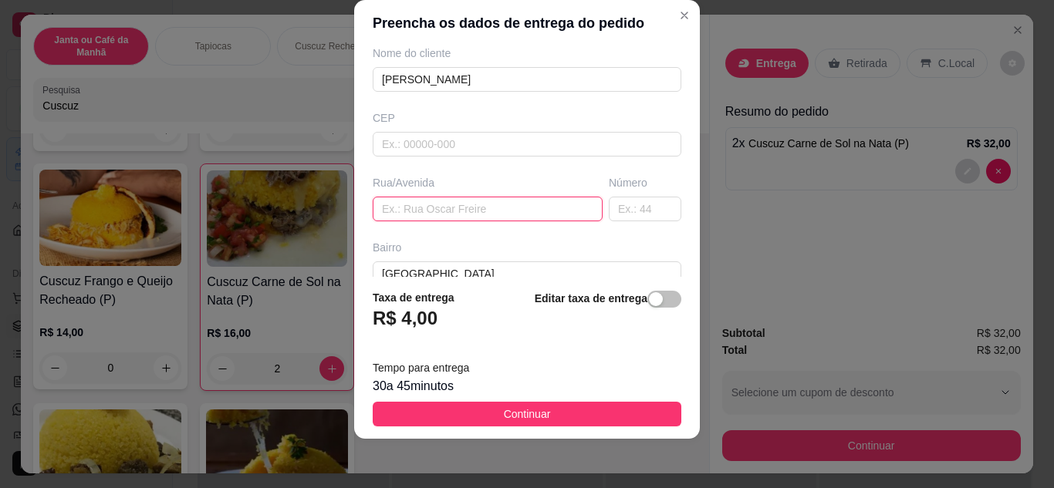
click at [416, 211] on input "text" at bounding box center [488, 209] width 230 height 25
type input "[PERSON_NAME]"
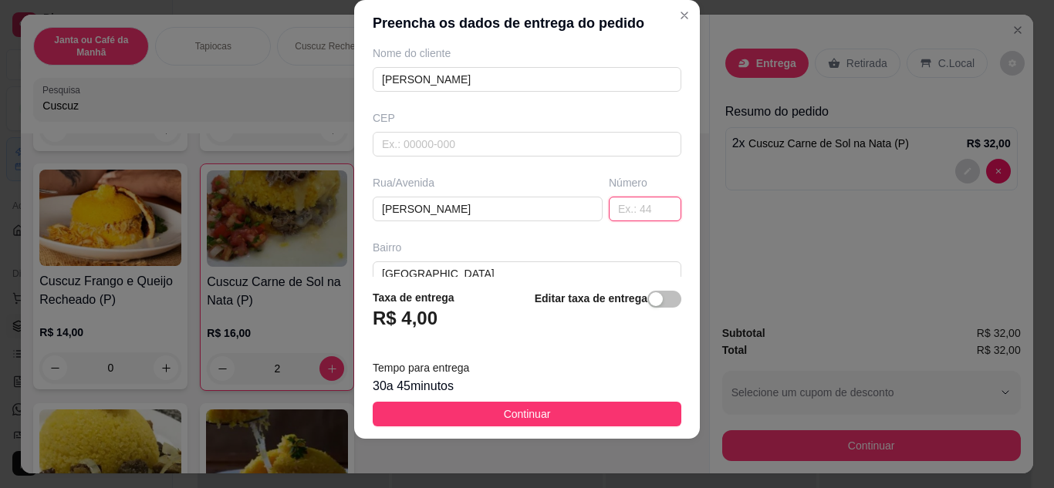
click at [610, 209] on input "text" at bounding box center [645, 209] width 73 height 25
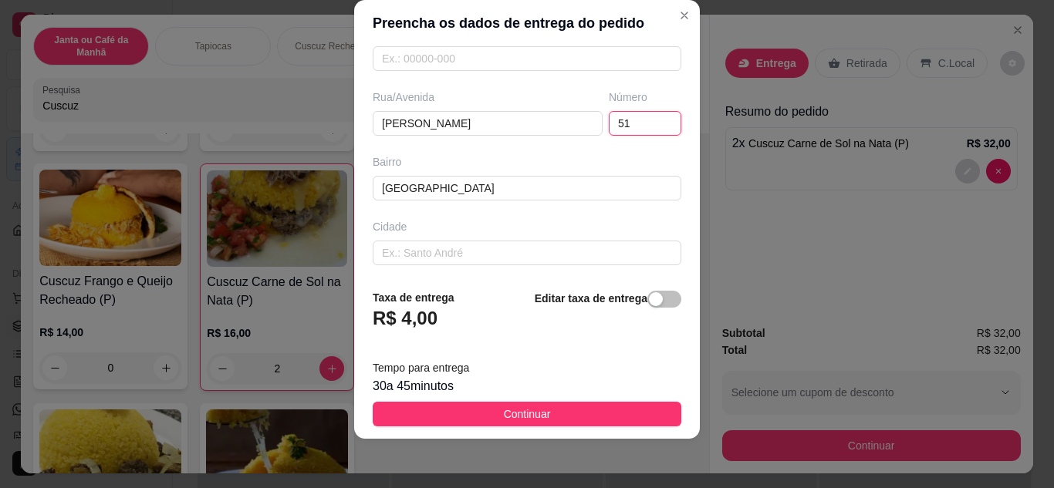
scroll to position [288, 0]
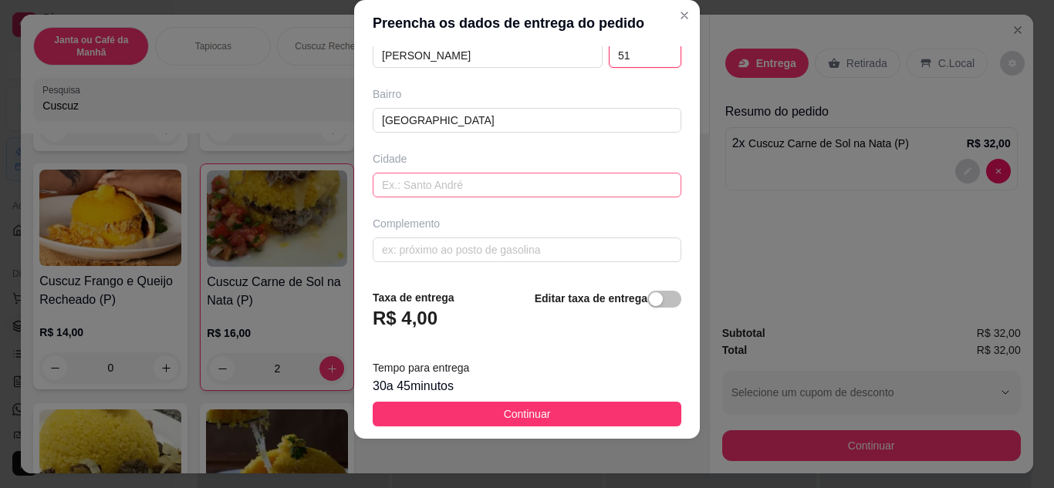
type input "51"
click at [460, 179] on input "text" at bounding box center [527, 185] width 309 height 25
type input "Sapé"
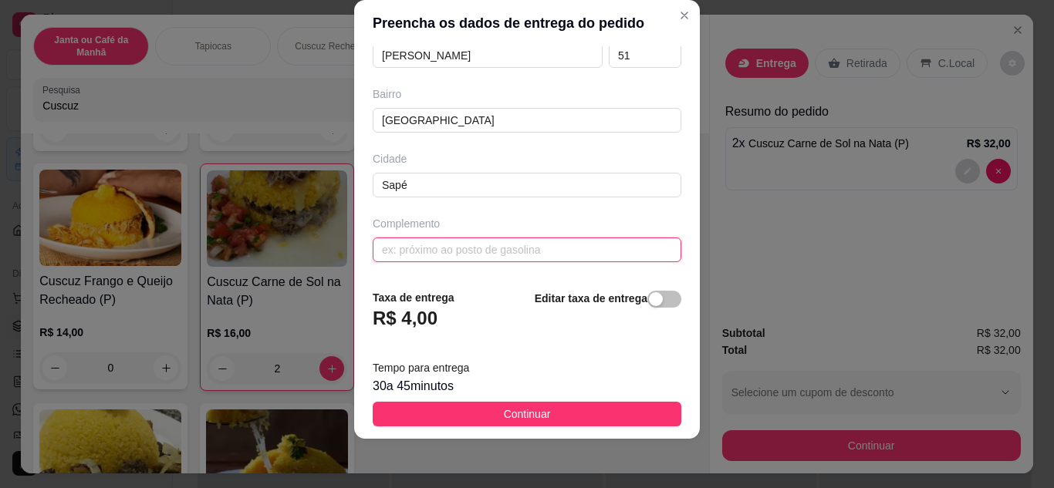
click at [483, 241] on input "text" at bounding box center [527, 250] width 309 height 25
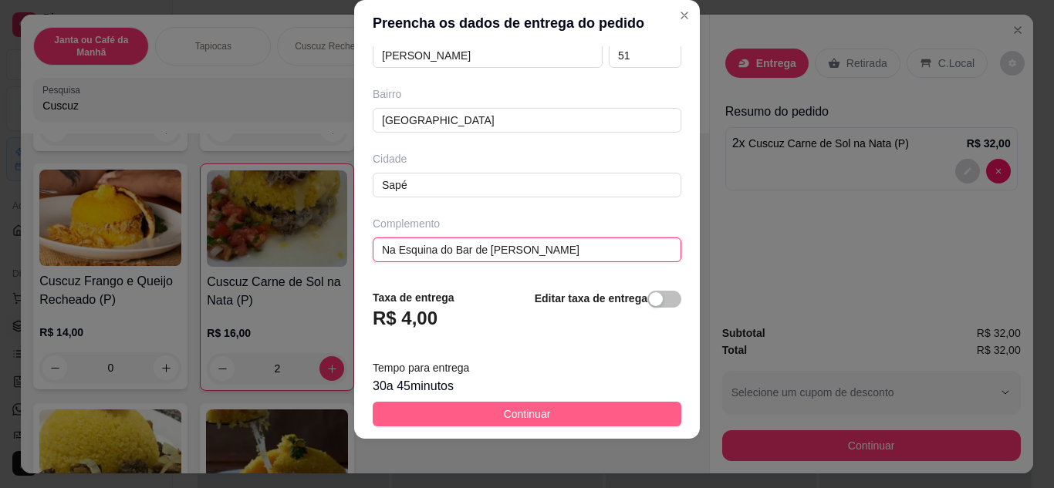
type input "Na Esquina do Bar de [PERSON_NAME]"
click at [570, 415] on button "Continuar" at bounding box center [527, 414] width 309 height 25
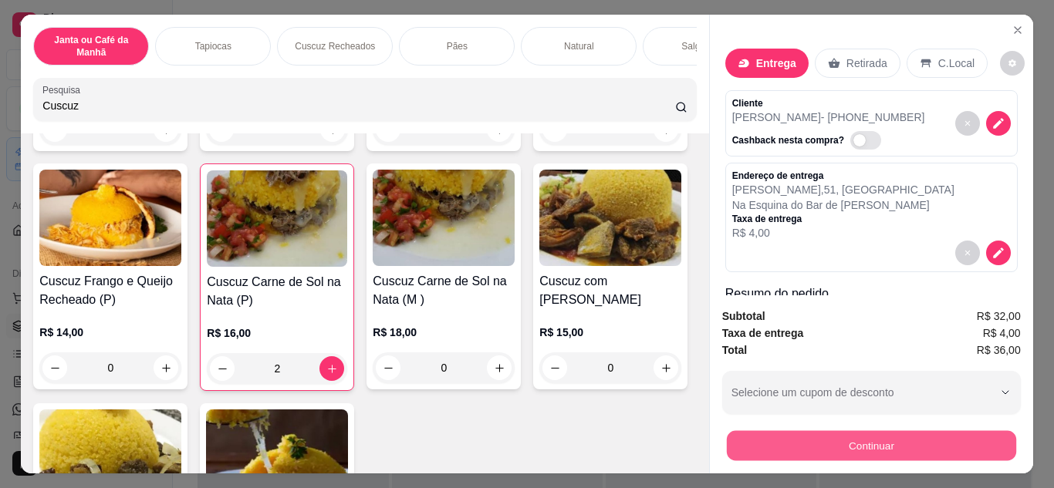
click at [843, 438] on button "Continuar" at bounding box center [870, 446] width 289 height 30
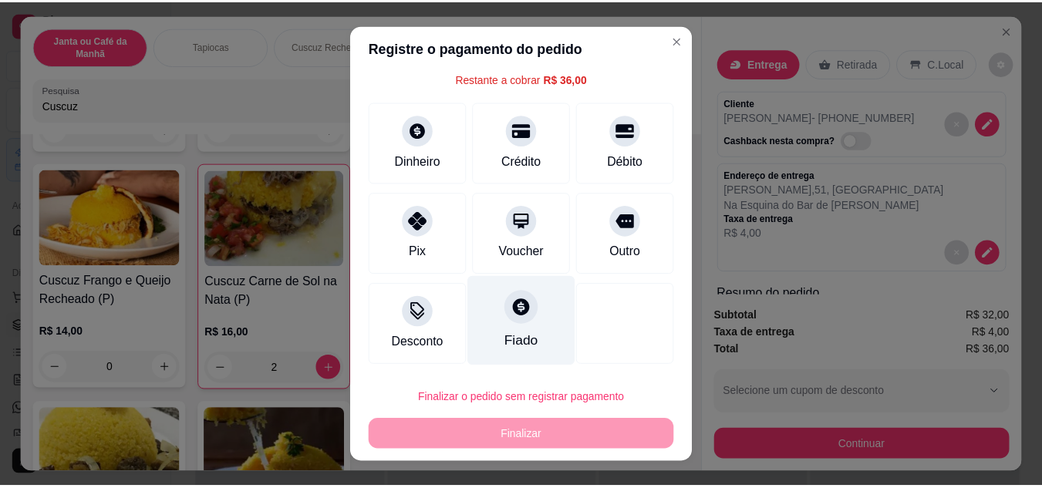
scroll to position [0, 0]
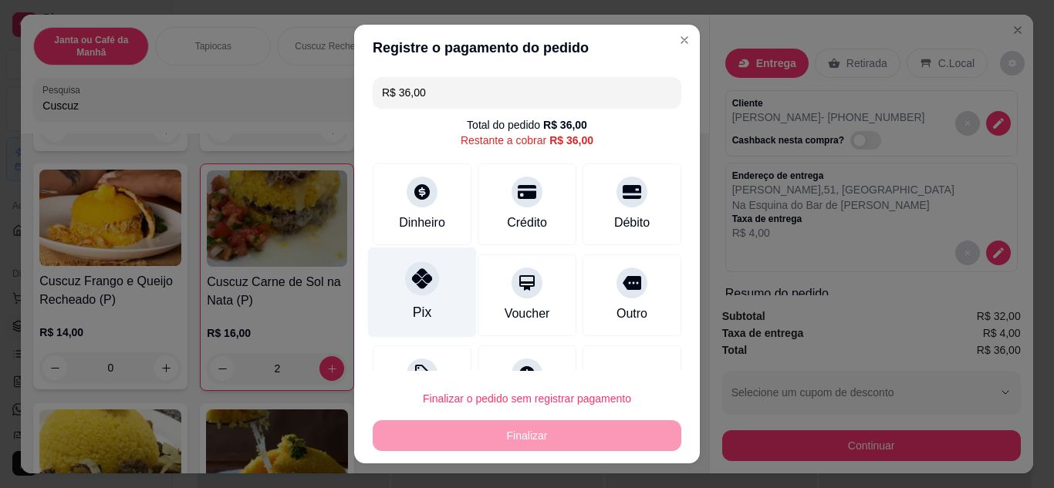
drag, startPoint x: 427, startPoint y: 286, endPoint x: 435, endPoint y: 295, distance: 12.0
click at [426, 287] on div at bounding box center [422, 278] width 34 height 34
type input "R$ 0,00"
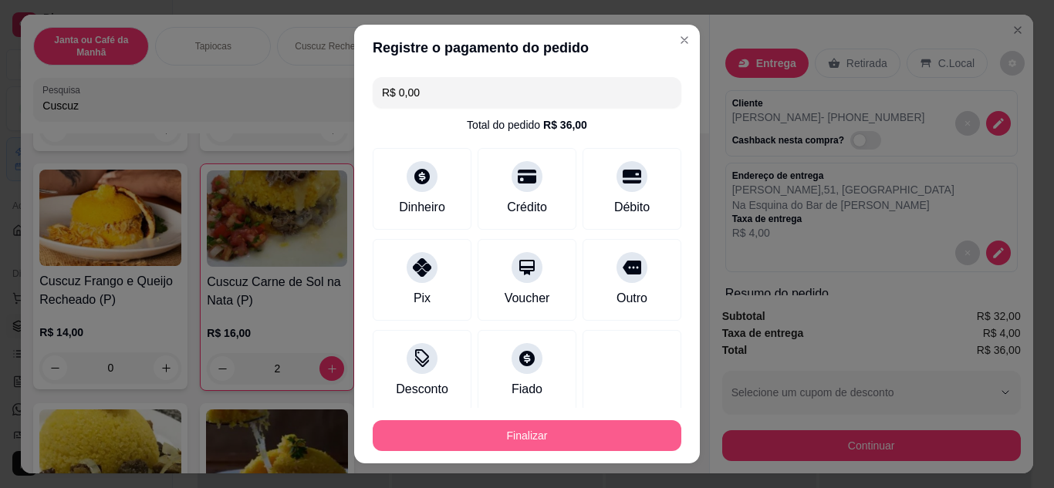
click at [535, 436] on button "Finalizar" at bounding box center [527, 435] width 309 height 31
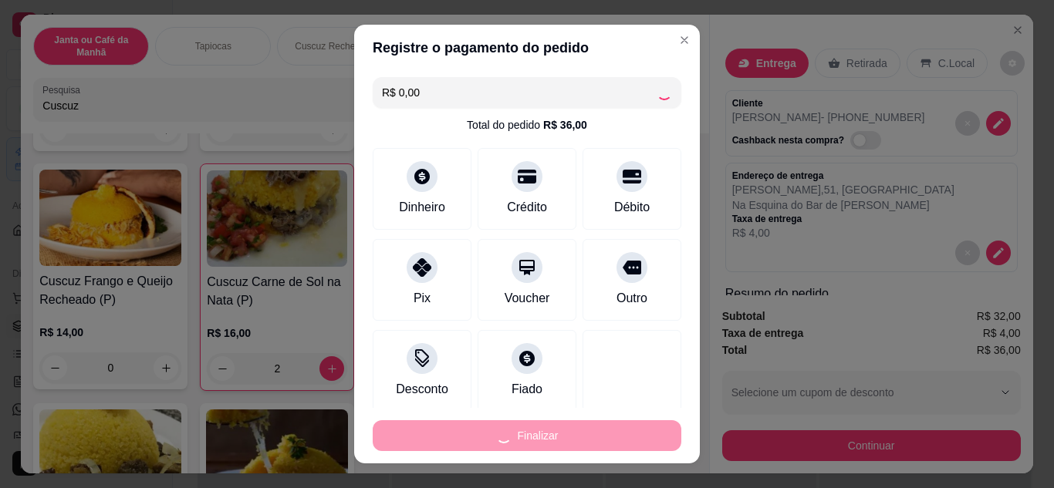
type input "0"
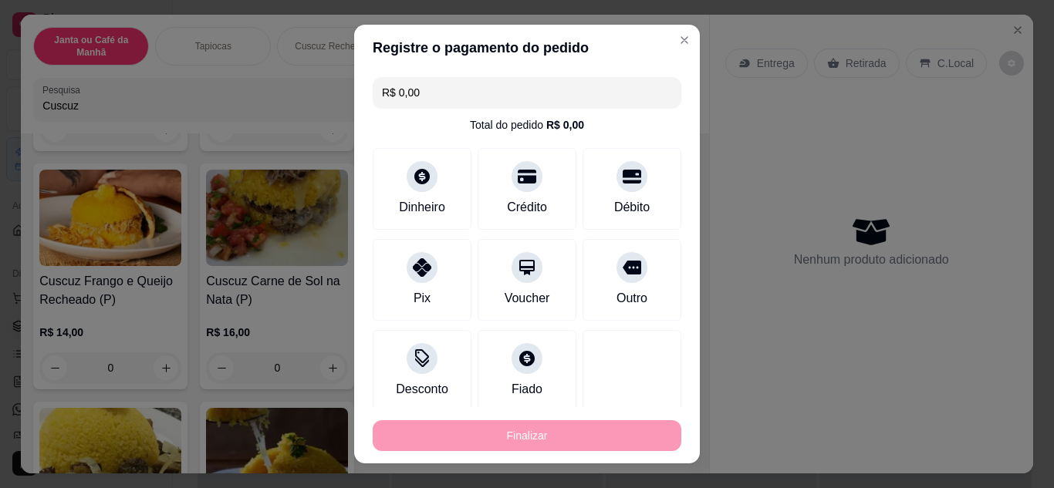
type input "-R$ 36,00"
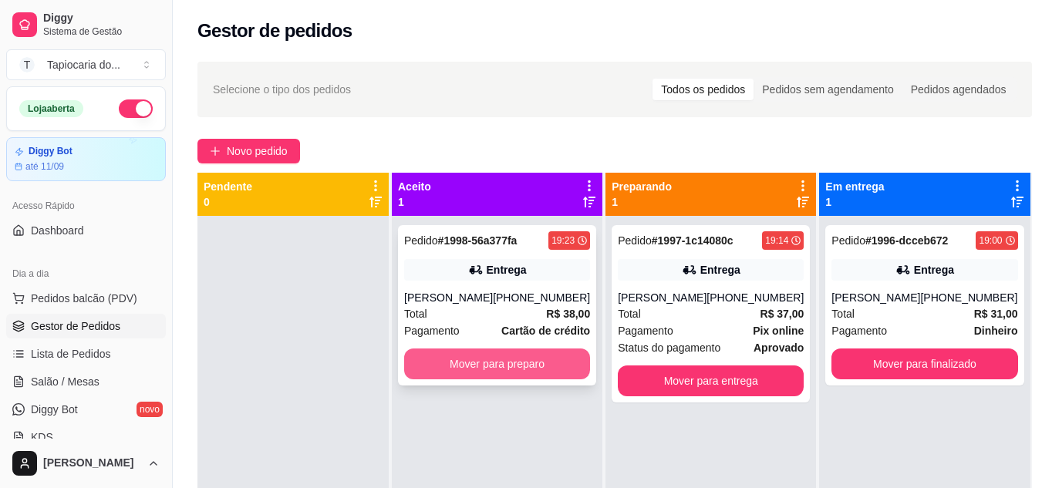
click at [550, 363] on button "Mover para preparo" at bounding box center [497, 364] width 186 height 31
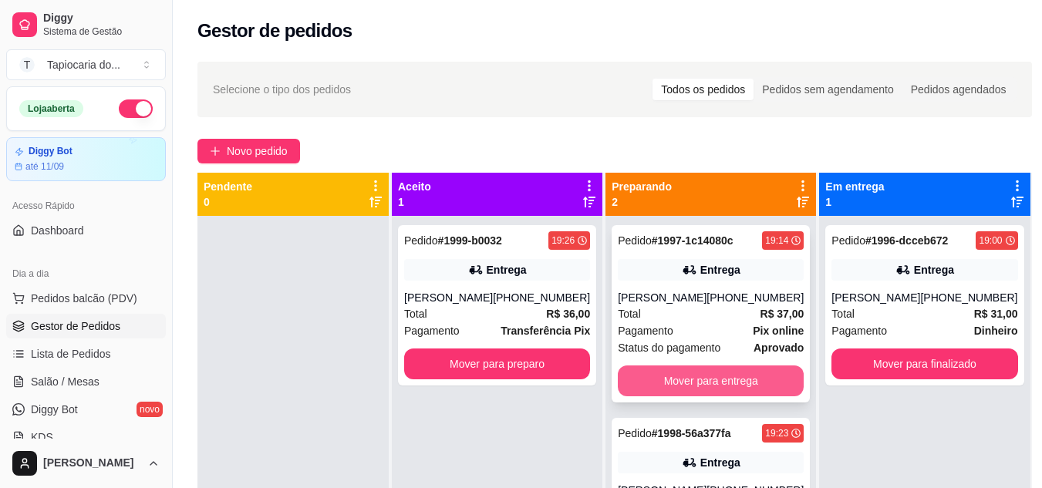
scroll to position [43, 0]
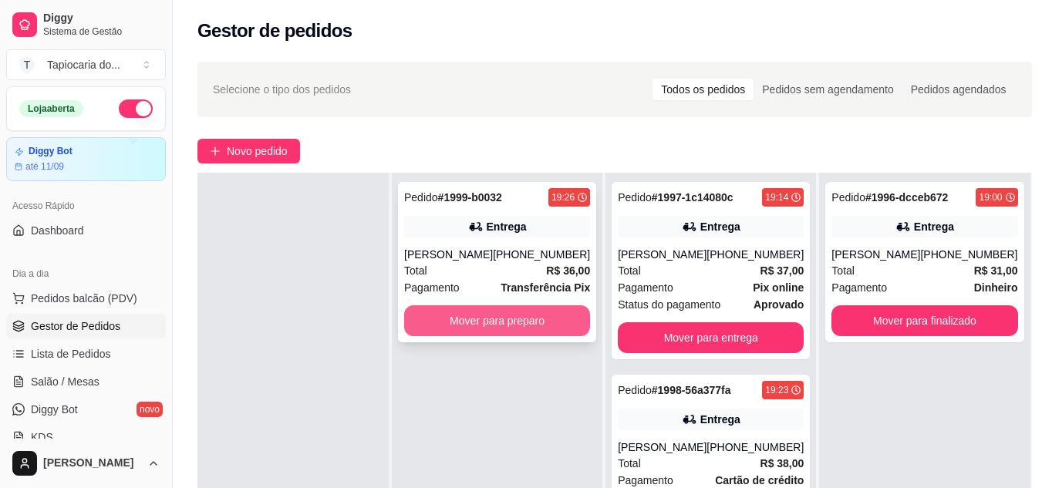
click at [559, 315] on button "Mover para preparo" at bounding box center [497, 320] width 186 height 31
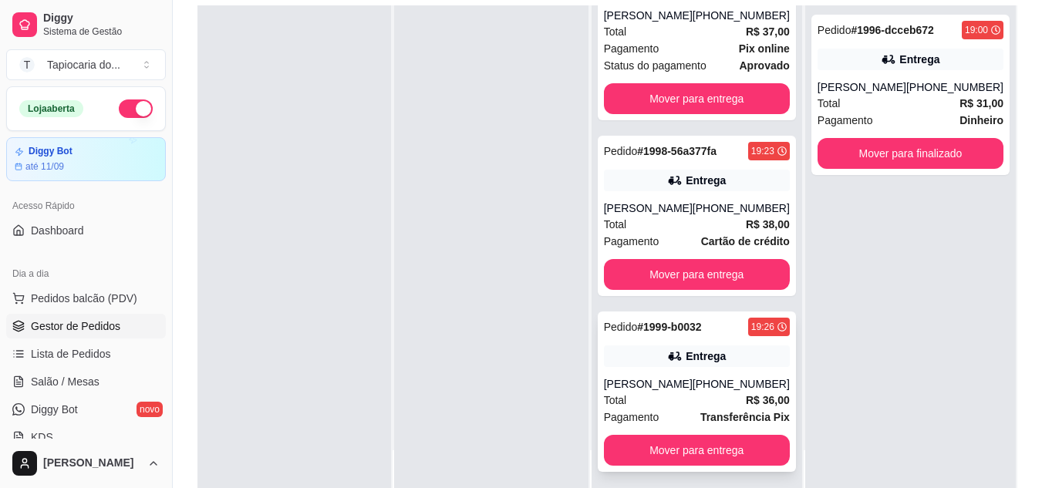
scroll to position [235, 0]
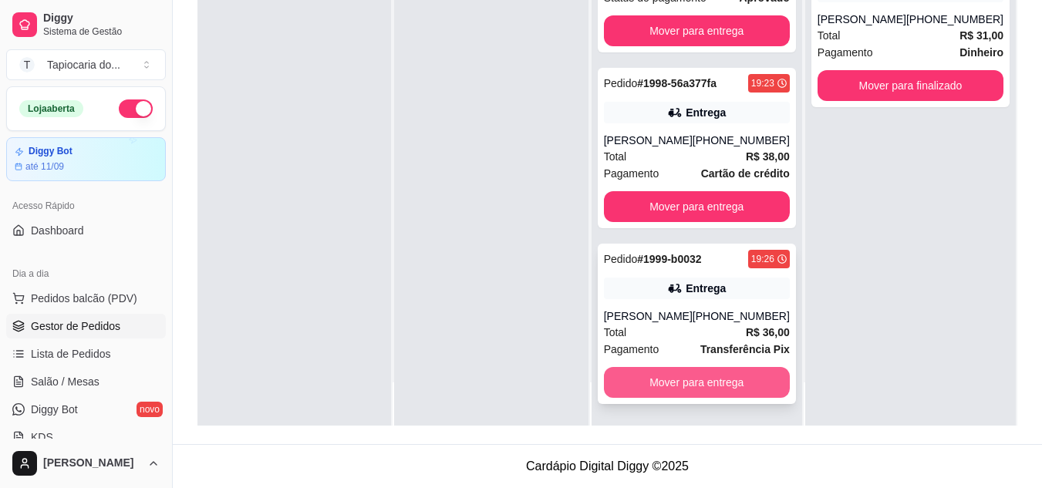
click at [741, 387] on button "Mover para entrega" at bounding box center [697, 382] width 186 height 31
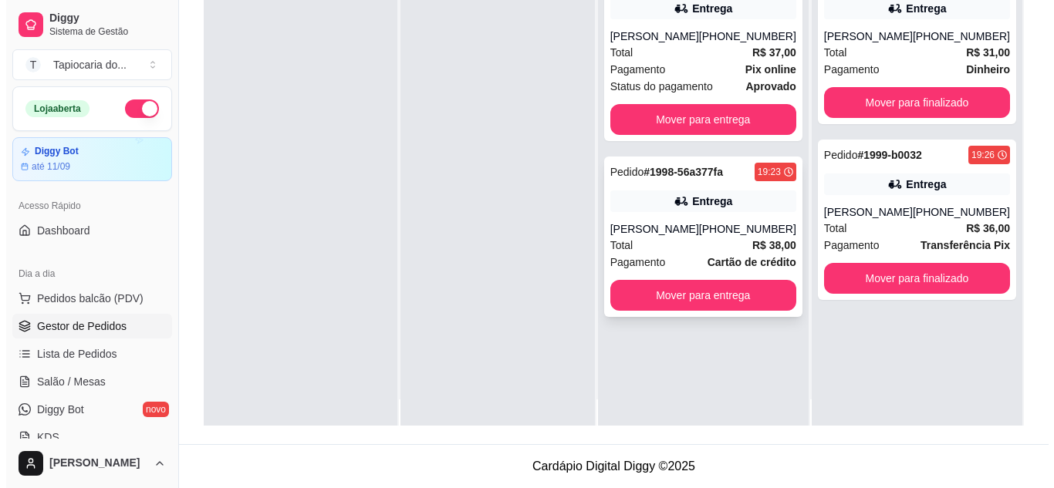
scroll to position [0, 0]
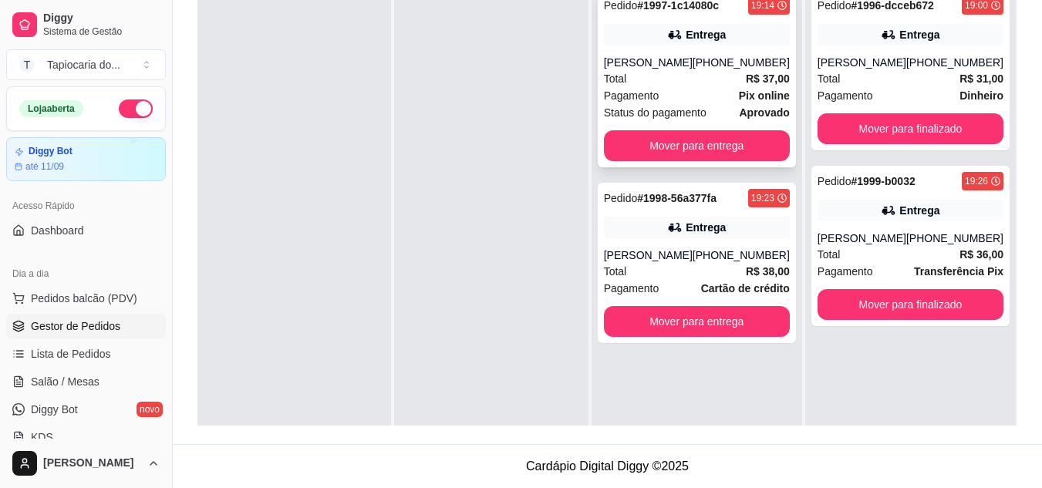
click at [758, 95] on strong "Pix online" at bounding box center [764, 95] width 51 height 12
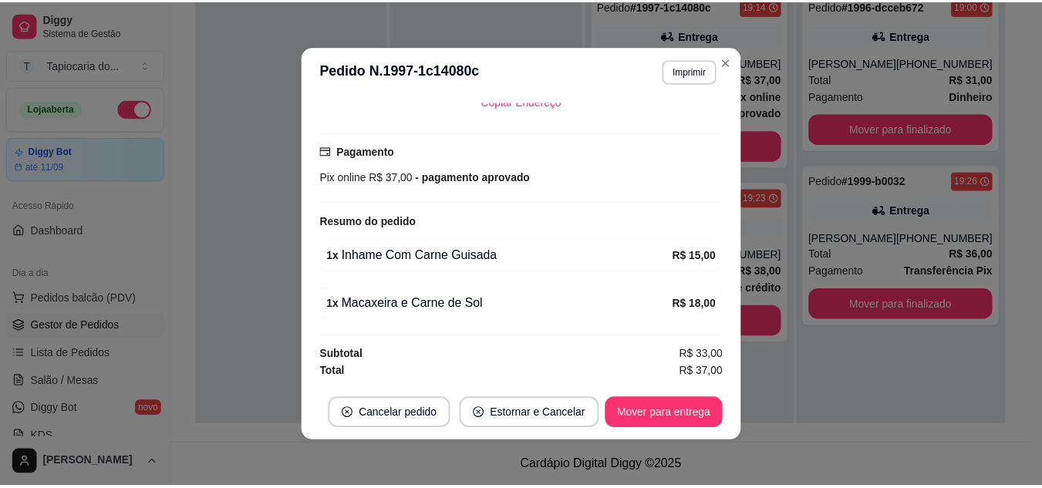
scroll to position [3, 0]
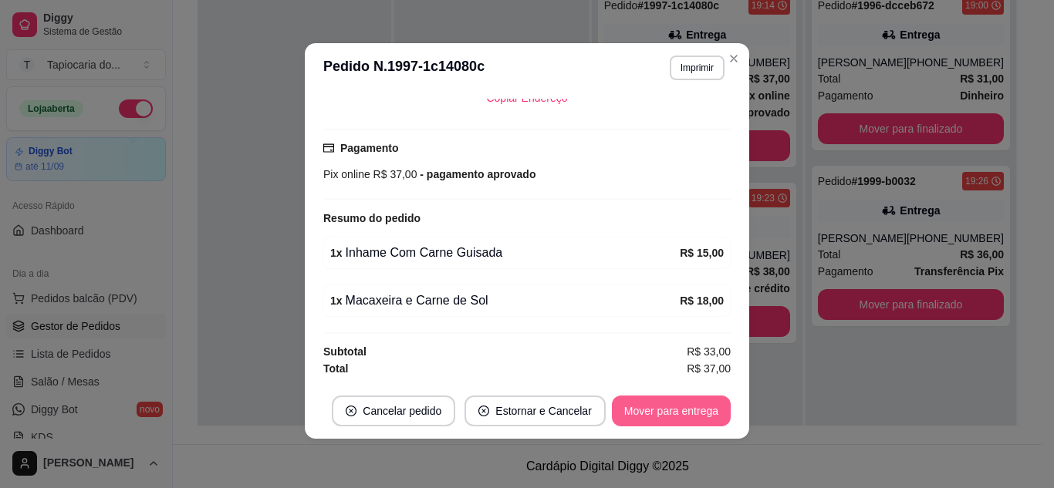
click at [683, 406] on button "Mover para entrega" at bounding box center [671, 411] width 119 height 31
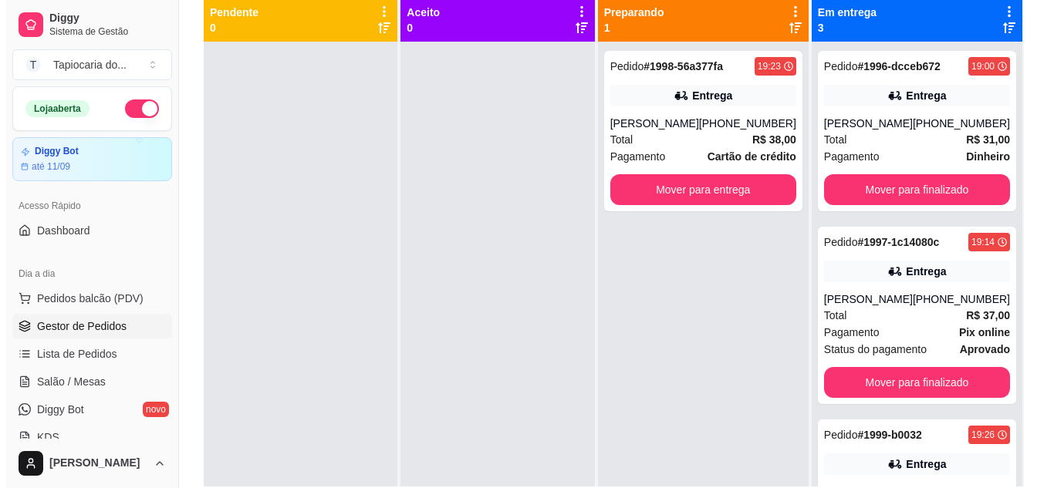
scroll to position [0, 0]
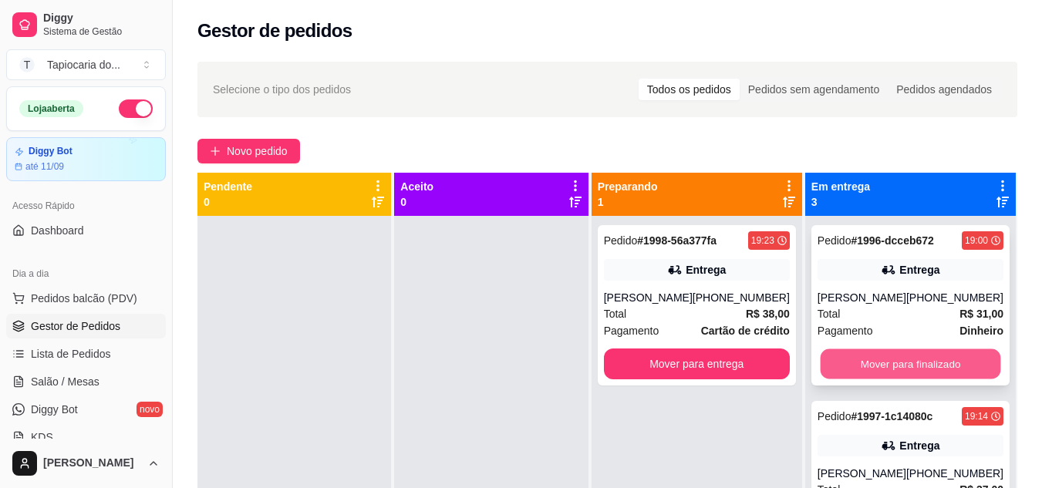
click at [905, 355] on button "Mover para finalizado" at bounding box center [910, 364] width 180 height 30
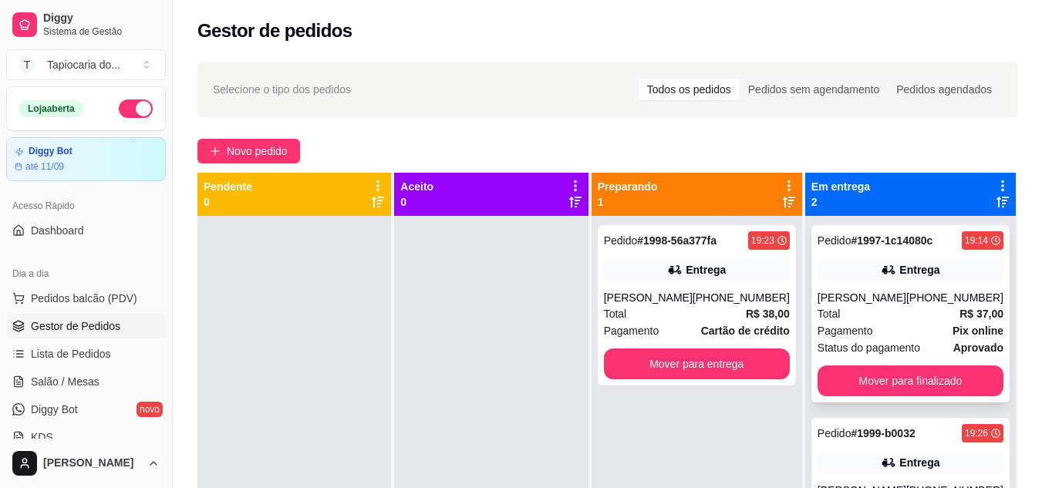
click at [906, 361] on div "Pedido # 1997-1c14080c 19:14 Entrega [PERSON_NAME] [PHONE_NUMBER] Total R$ 37,0…" at bounding box center [910, 313] width 198 height 177
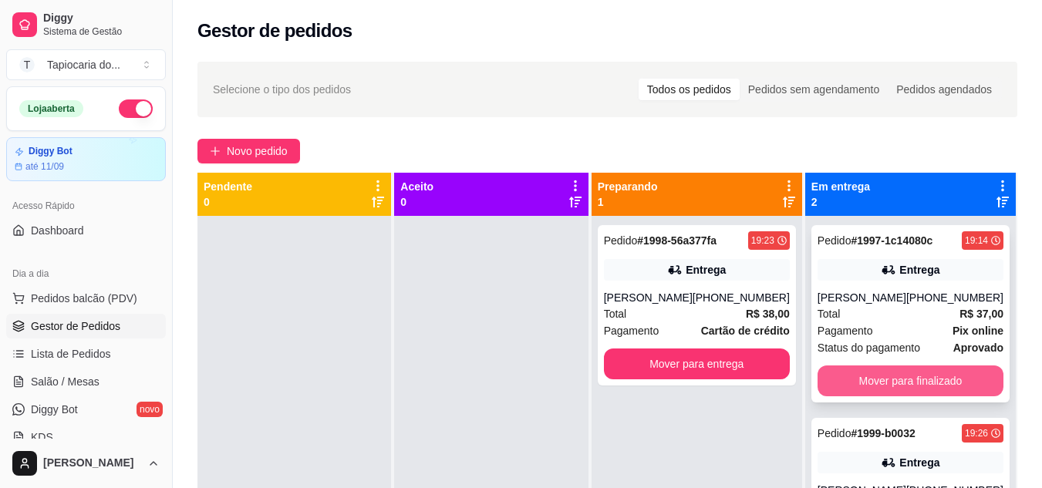
click at [889, 376] on button "Mover para finalizado" at bounding box center [911, 381] width 186 height 31
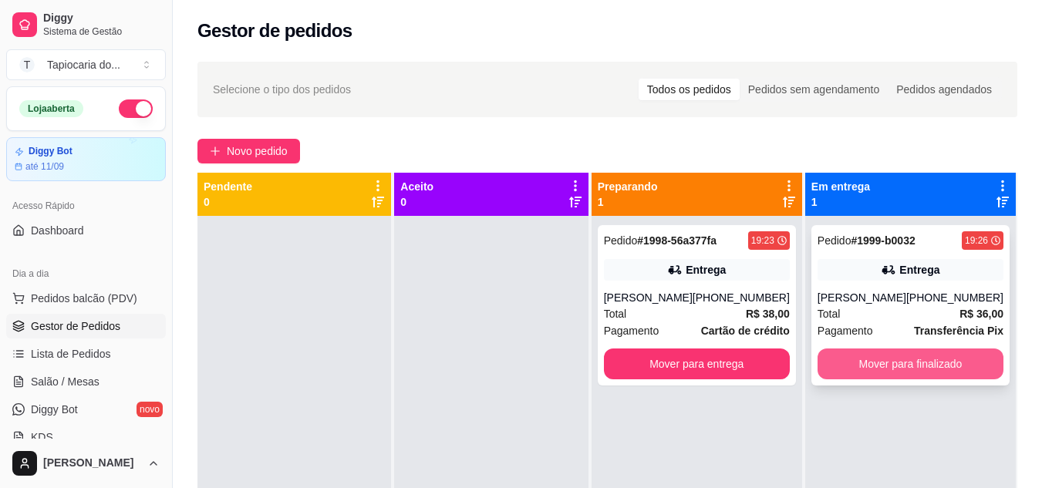
click at [903, 379] on button "Mover para finalizado" at bounding box center [911, 364] width 186 height 31
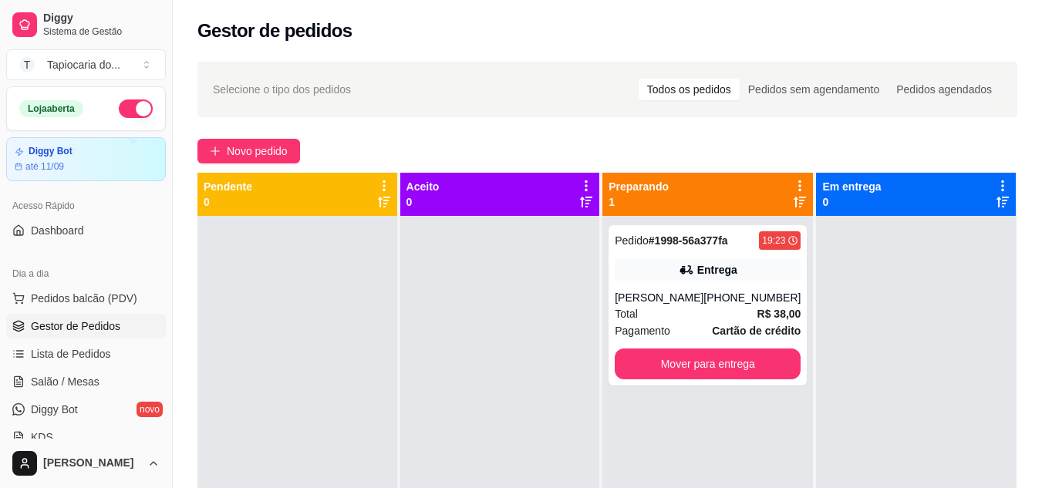
click at [438, 50] on div "Gestor de pedidos" at bounding box center [607, 26] width 869 height 52
click at [240, 150] on span "Novo pedido" at bounding box center [257, 151] width 61 height 17
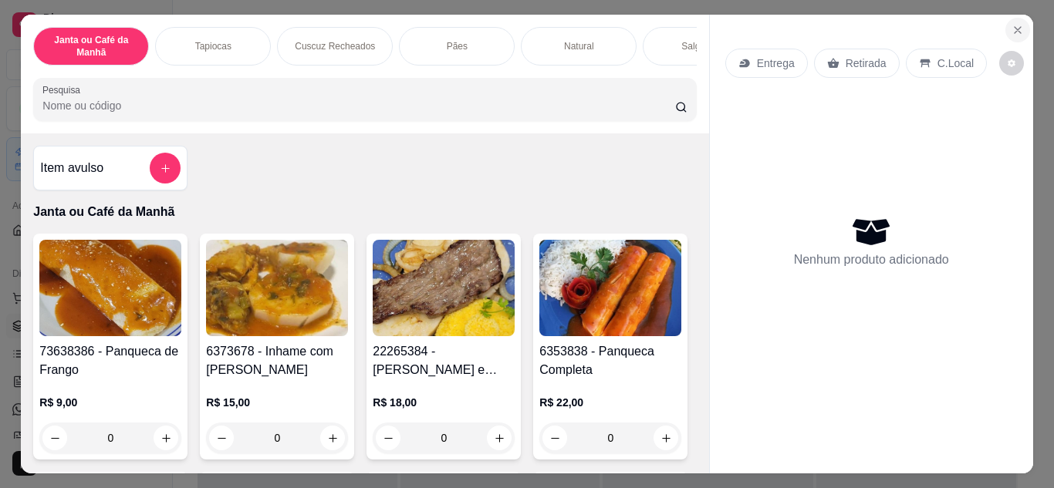
click at [1005, 28] on button "Close" at bounding box center [1017, 30] width 25 height 25
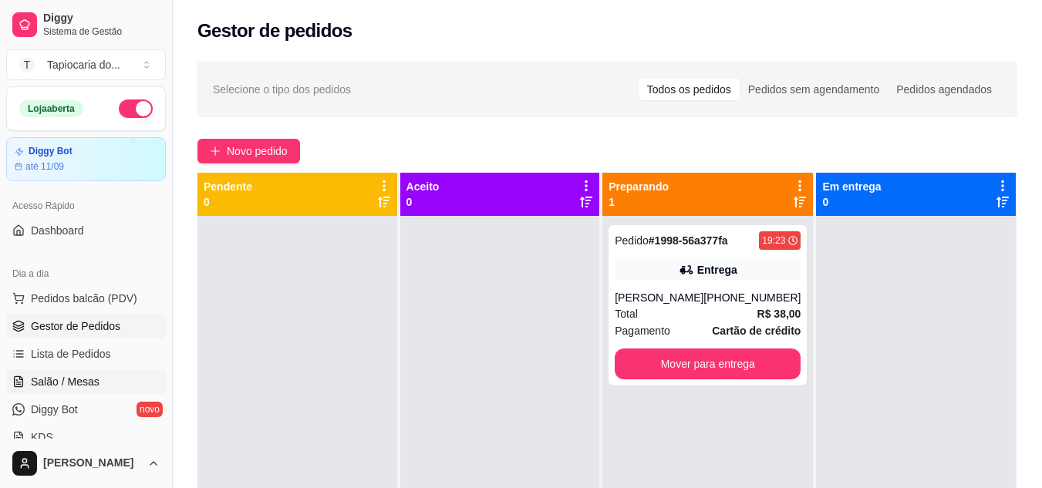
click at [57, 385] on span "Salão / Mesas" at bounding box center [65, 381] width 69 height 15
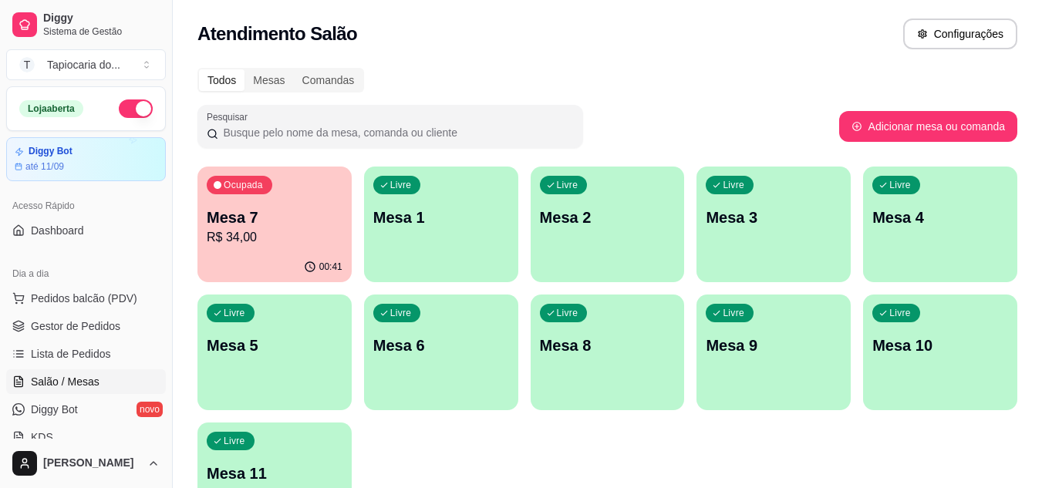
click at [868, 62] on div "Todos Mesas Comandas Pesquisar Adicionar mesa ou comanda Ocupada Mesa 7 R$ 34,0…" at bounding box center [607, 308] width 869 height 498
click at [904, 237] on div "Livre Mesa 4" at bounding box center [940, 215] width 150 height 94
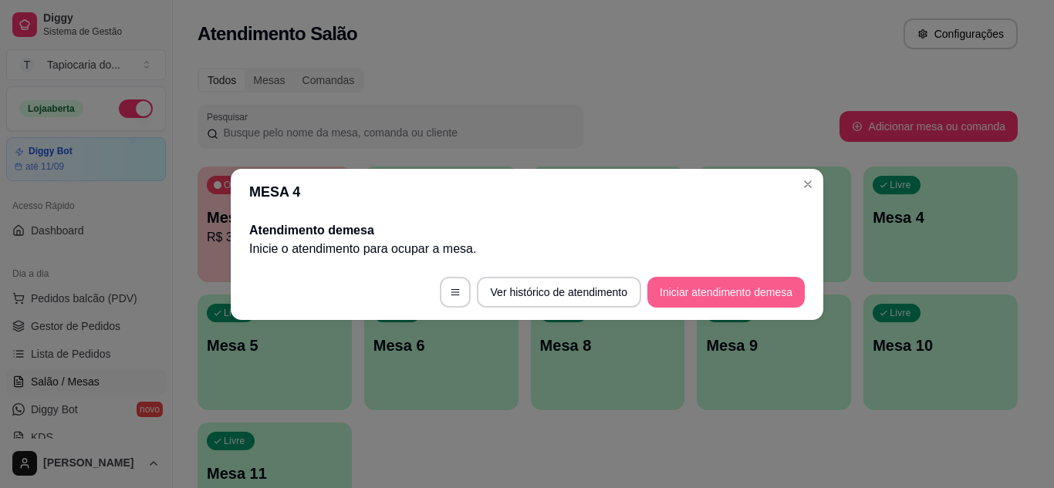
click at [718, 295] on button "Iniciar atendimento de mesa" at bounding box center [725, 292] width 157 height 31
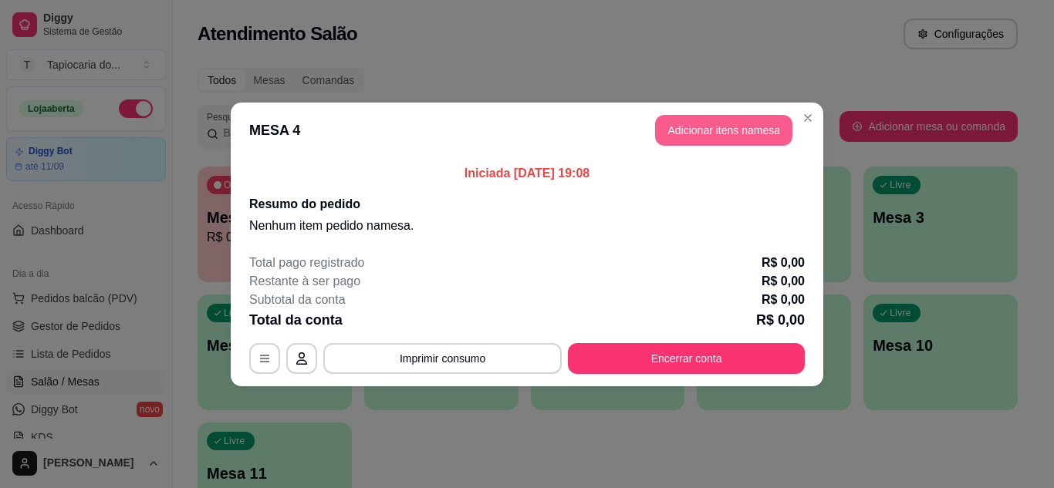
click at [709, 126] on button "Adicionar itens na mesa" at bounding box center [723, 130] width 137 height 31
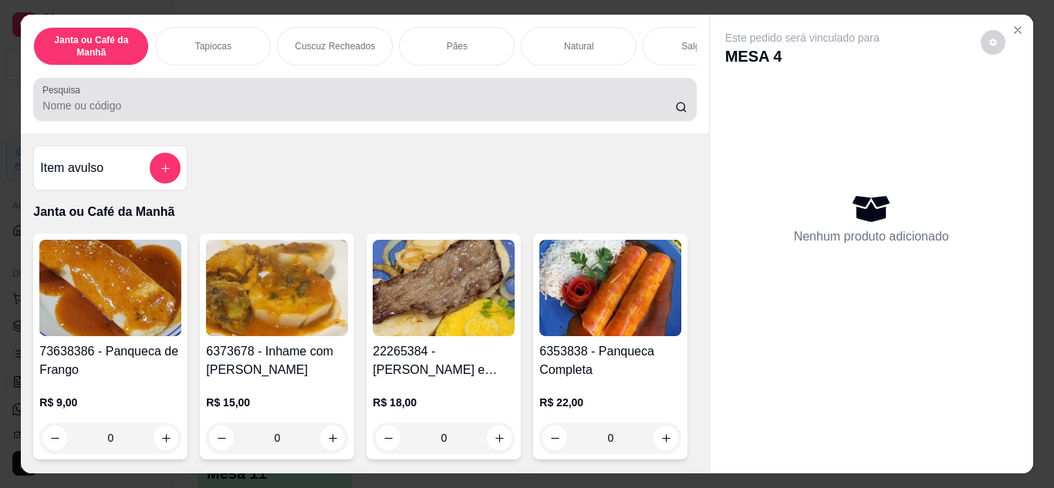
click at [234, 100] on div at bounding box center [364, 99] width 644 height 31
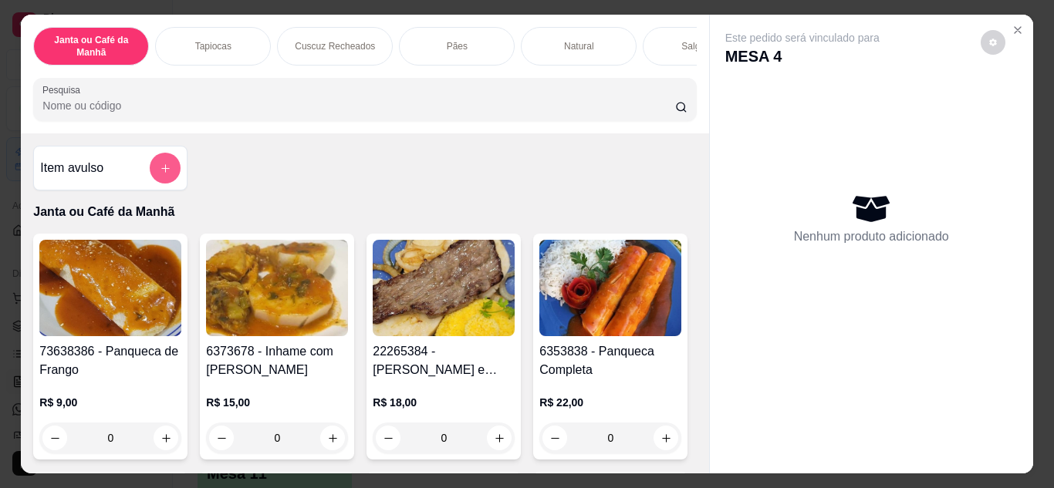
click at [170, 172] on button "add-separate-item" at bounding box center [165, 168] width 31 height 31
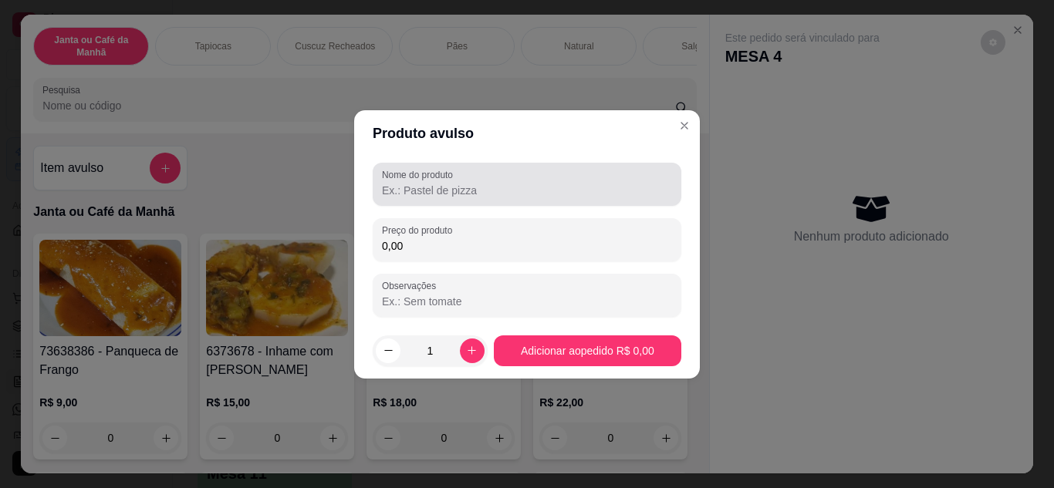
click at [528, 184] on input "Nome do produto" at bounding box center [527, 190] width 290 height 15
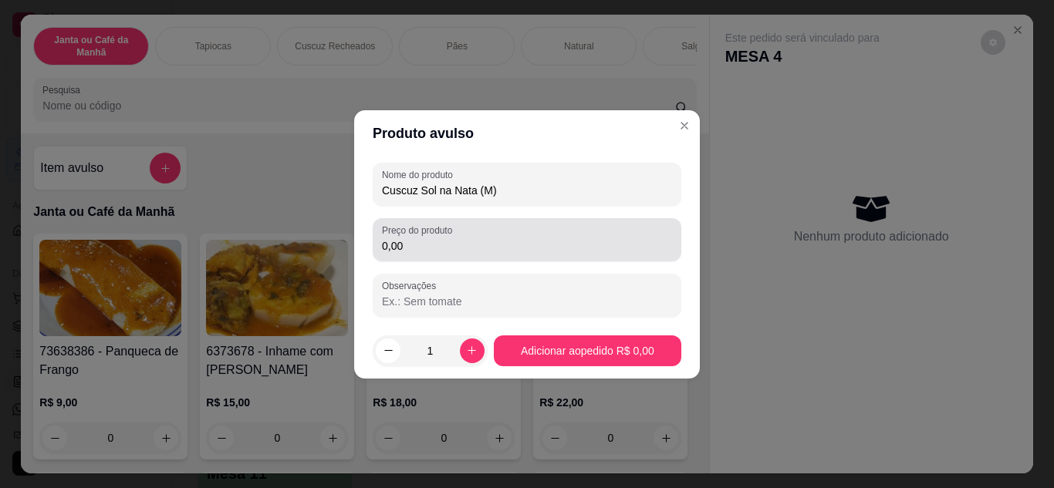
type input "Cuscuz Sol na Nata (M)"
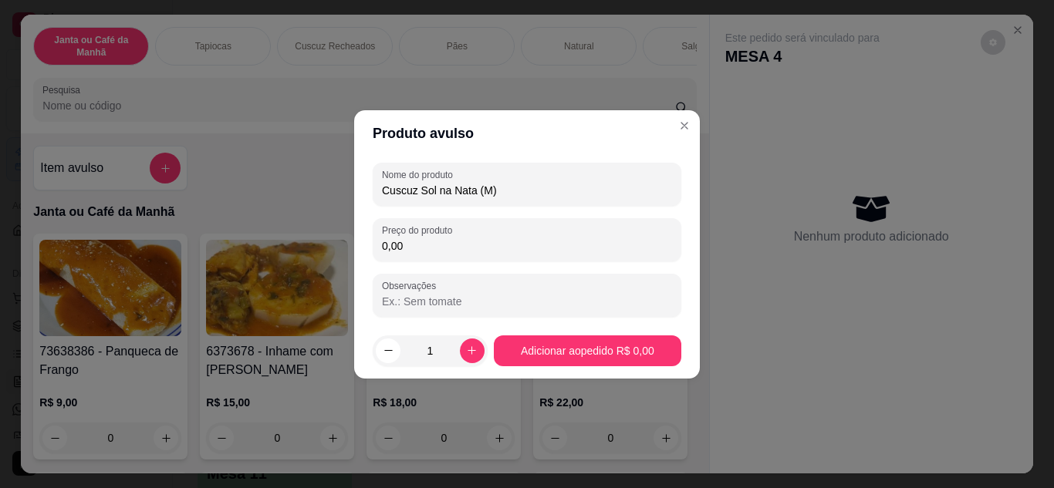
click at [521, 238] on input "0,00" at bounding box center [527, 245] width 290 height 15
type input "18,00"
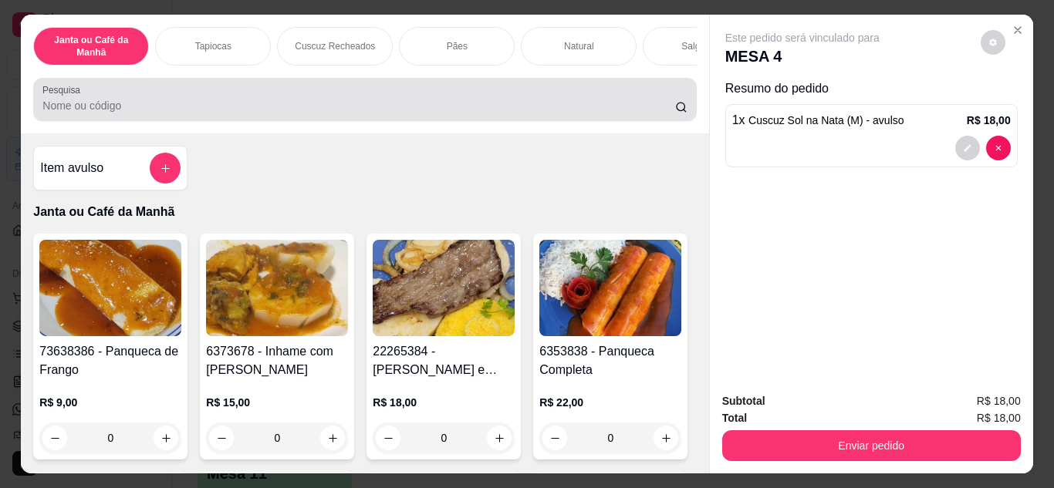
click at [352, 113] on input "Pesquisa" at bounding box center [358, 105] width 632 height 15
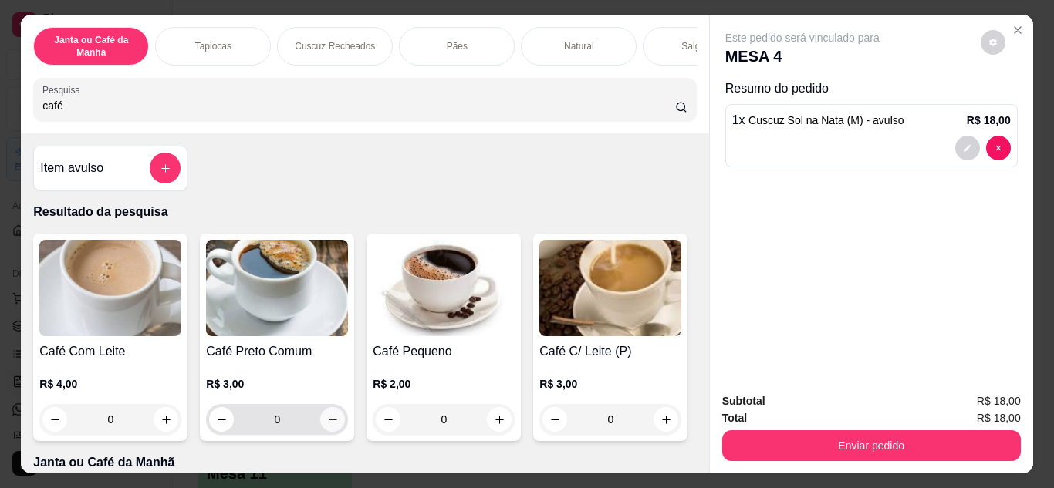
type input "café"
click at [329, 426] on icon "increase-product-quantity" at bounding box center [333, 420] width 12 height 12
type input "1"
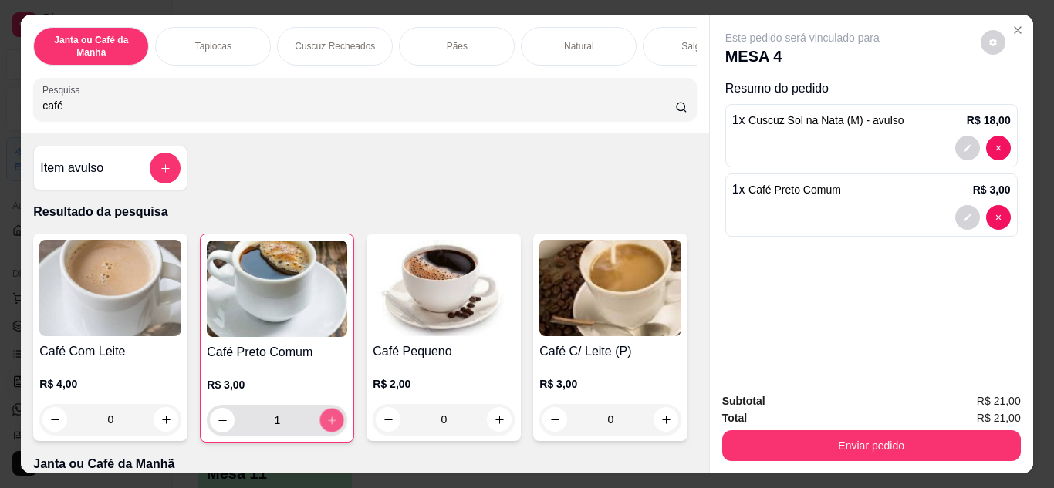
click at [328, 427] on icon "increase-product-quantity" at bounding box center [332, 421] width 12 height 12
type input "2"
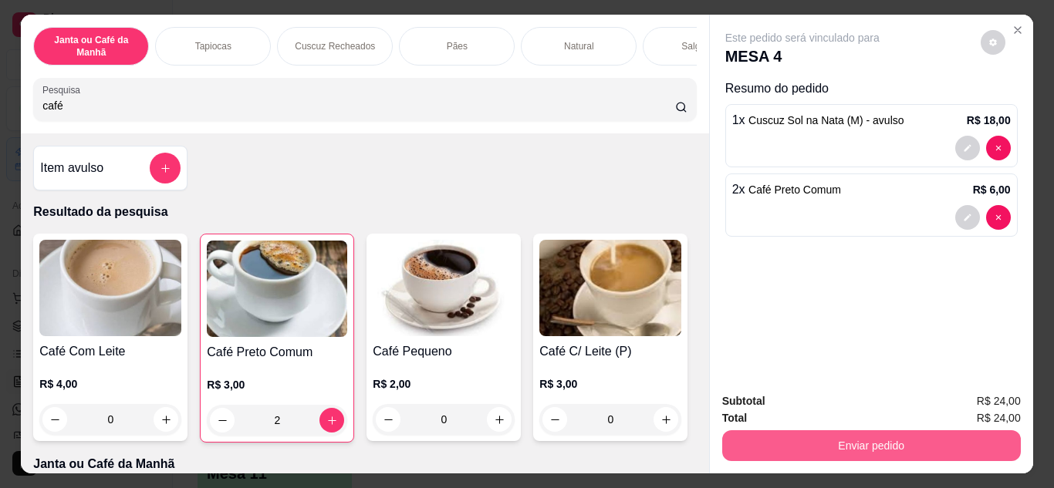
click at [877, 444] on button "Enviar pedido" at bounding box center [871, 445] width 298 height 31
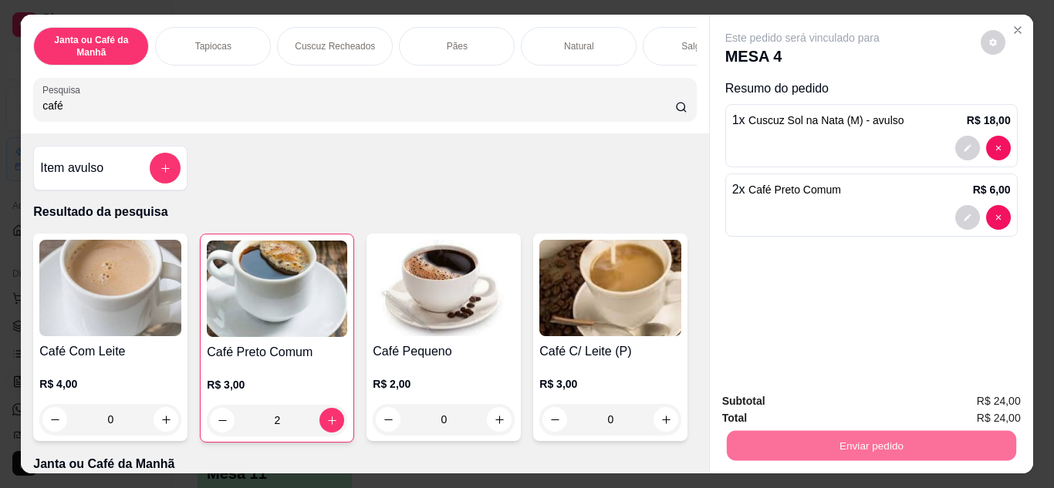
click at [857, 402] on button "Não registrar e enviar pedido" at bounding box center [820, 401] width 160 height 29
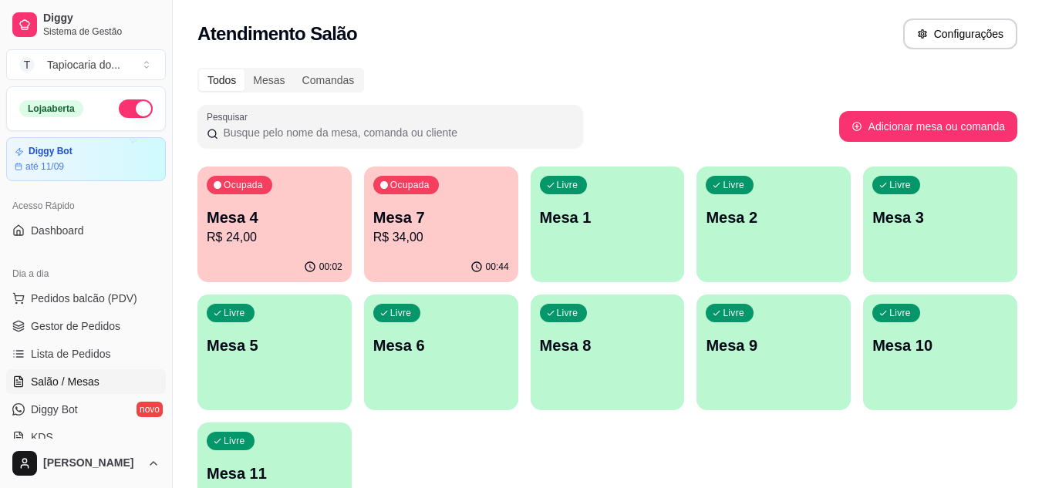
click at [234, 211] on p "Mesa 4" at bounding box center [275, 218] width 136 height 22
click at [424, 214] on p "Mesa 7" at bounding box center [441, 218] width 136 height 22
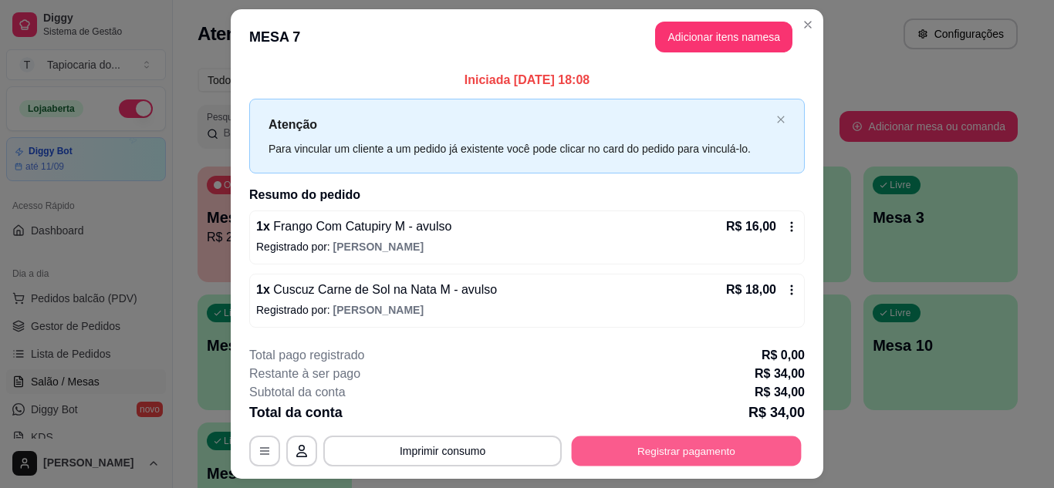
click at [656, 449] on button "Registrar pagamento" at bounding box center [687, 452] width 230 height 30
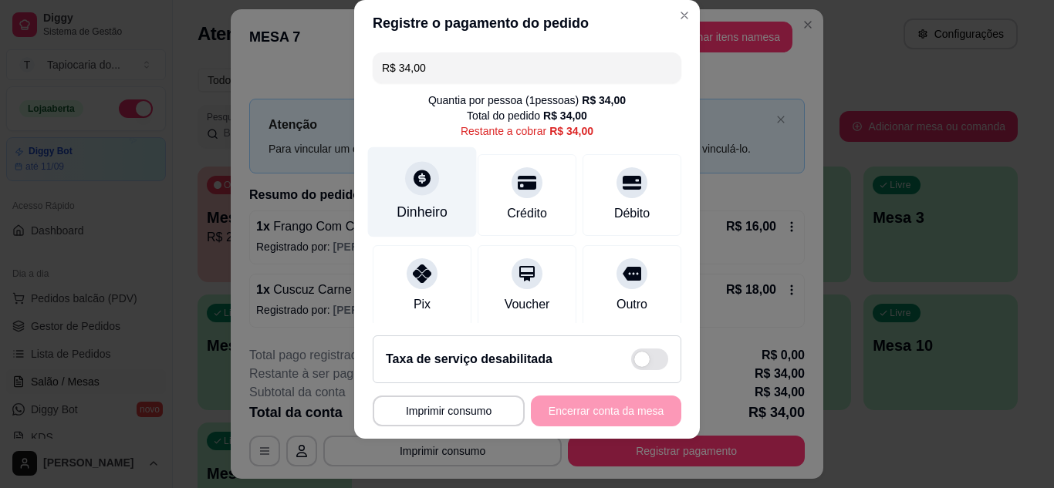
click at [416, 194] on div at bounding box center [422, 178] width 34 height 34
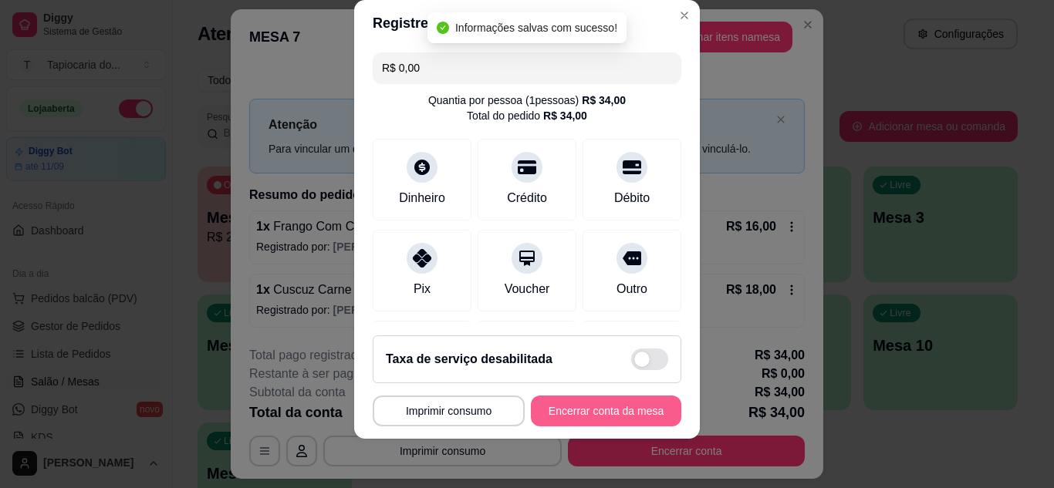
type input "R$ 0,00"
click at [604, 410] on button "Encerrar conta da mesa" at bounding box center [606, 411] width 150 height 31
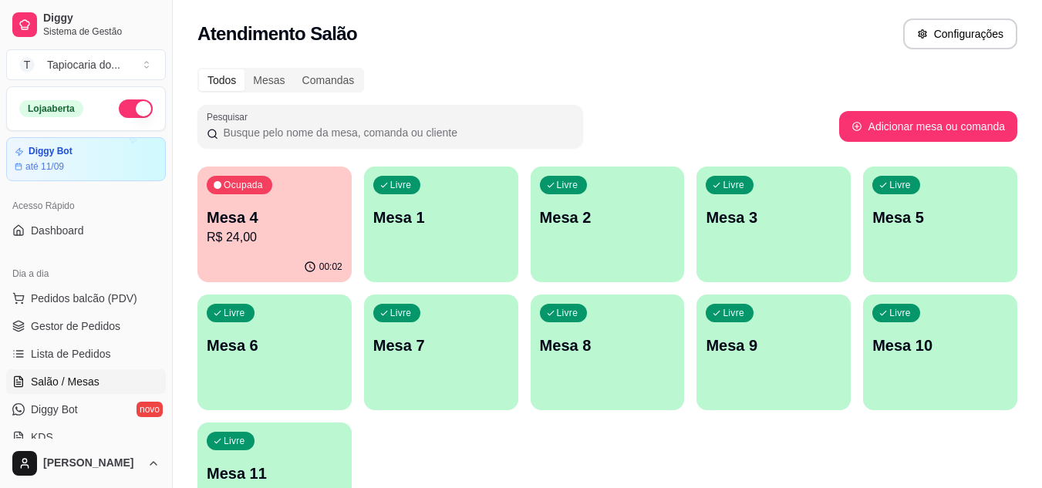
click at [400, 239] on div "Livre Mesa 1" at bounding box center [441, 215] width 154 height 97
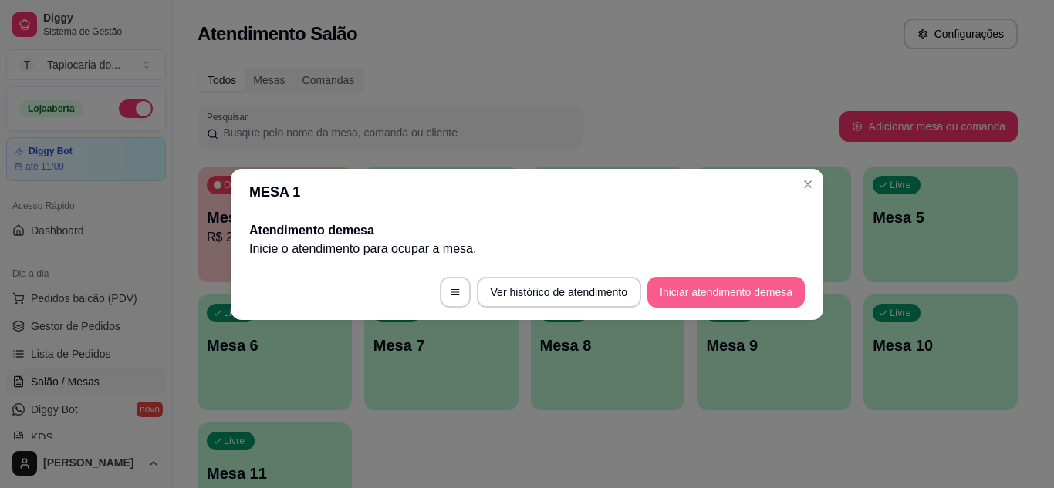
click at [737, 298] on button "Iniciar atendimento de mesa" at bounding box center [725, 292] width 157 height 31
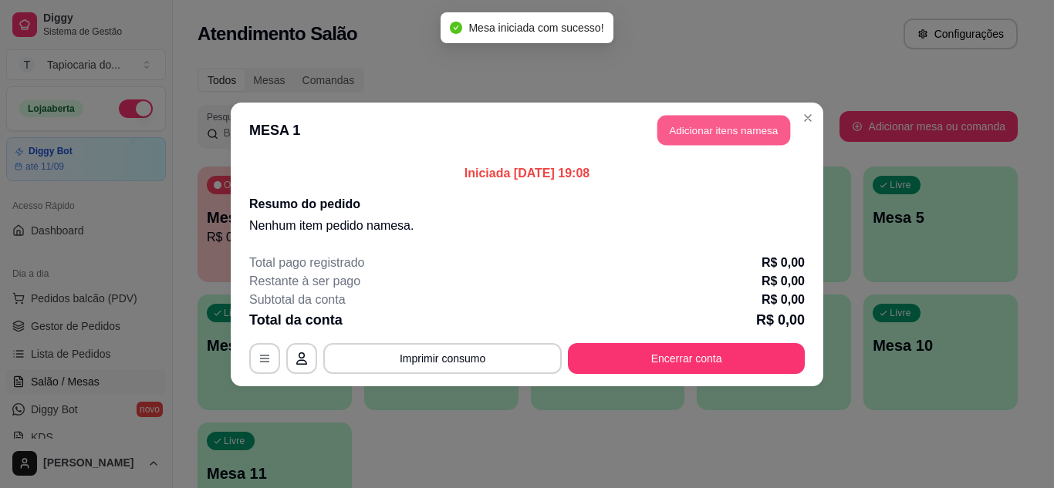
click at [700, 132] on button "Adicionar itens na mesa" at bounding box center [723, 130] width 133 height 30
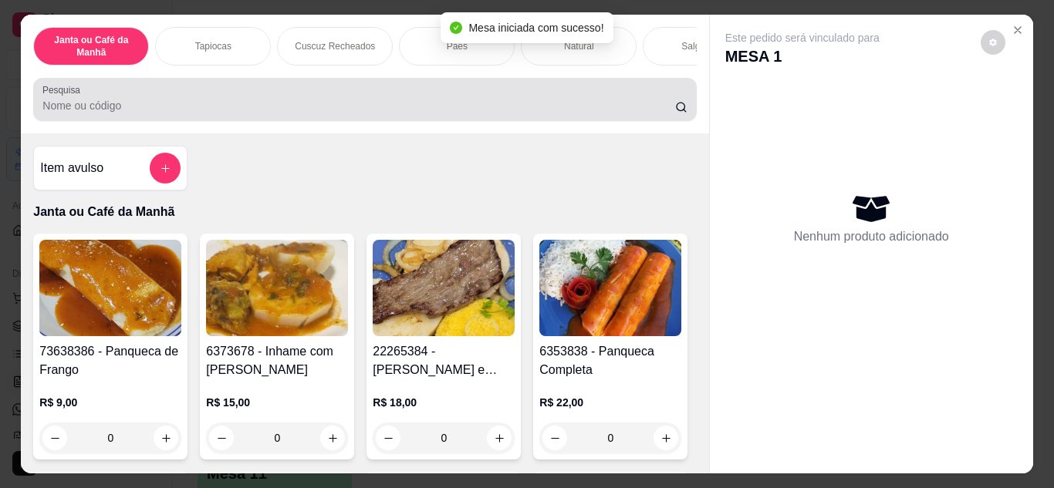
click at [456, 113] on input "Pesquisa" at bounding box center [358, 105] width 632 height 15
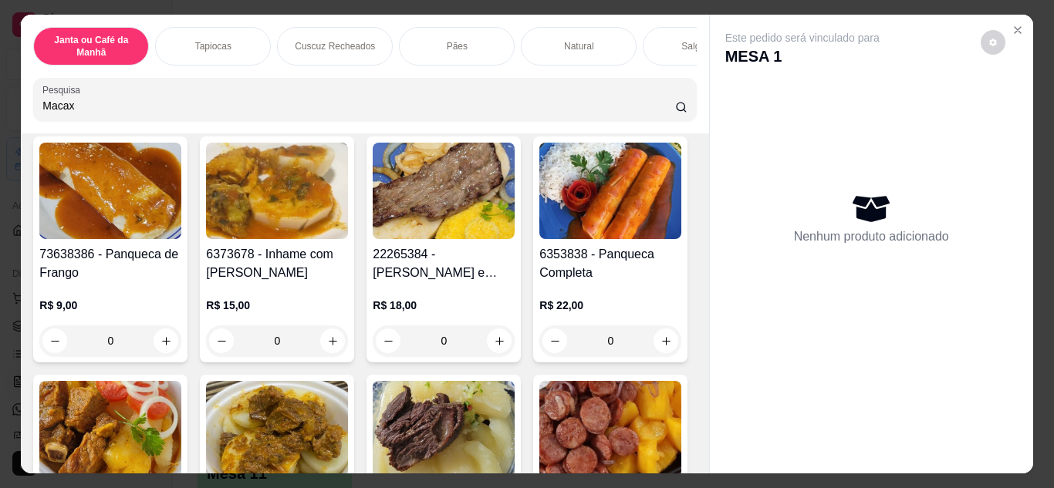
scroll to position [617, 0]
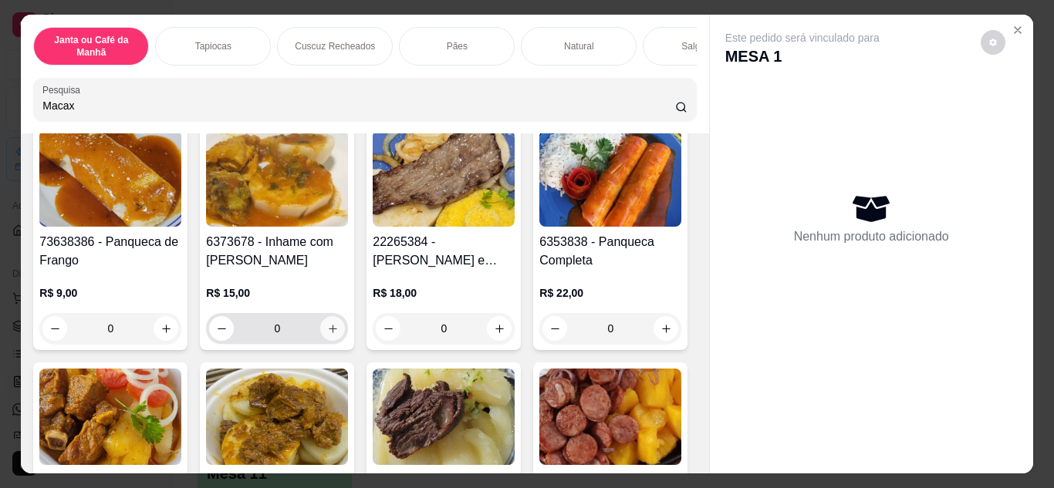
type input "Macax"
click at [329, 323] on icon "increase-product-quantity" at bounding box center [333, 329] width 12 height 12
type input "1"
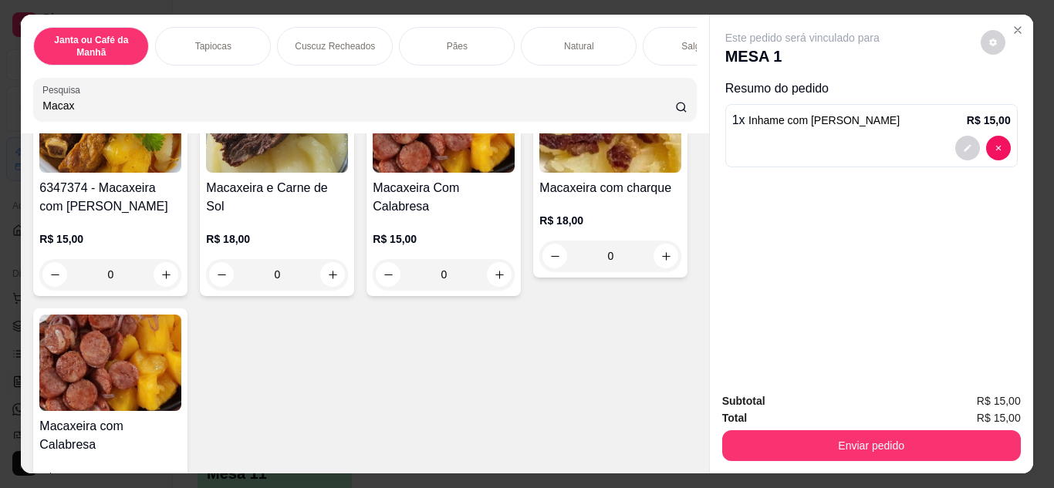
scroll to position [0, 0]
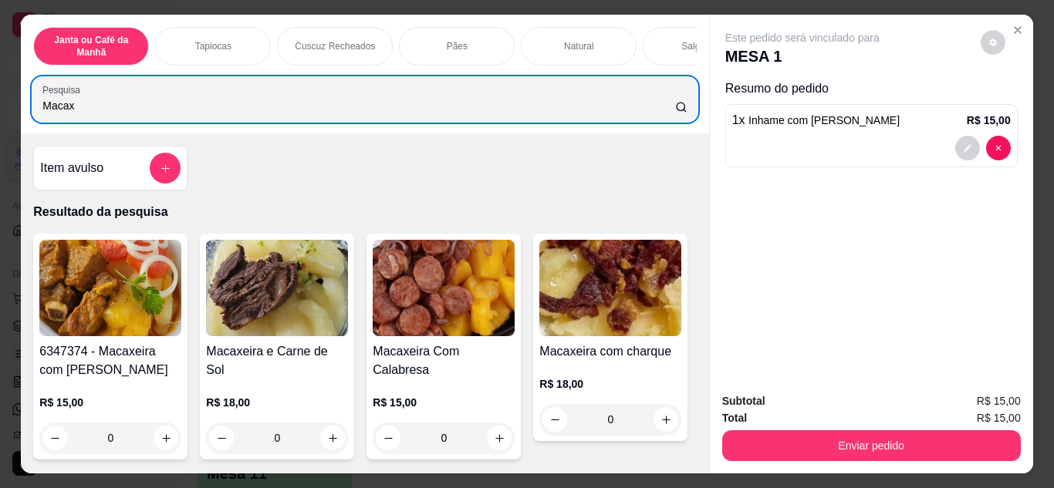
drag, startPoint x: 201, startPoint y: 103, endPoint x: 68, endPoint y: 96, distance: 132.8
click at [0, 147] on div "Janta ou Café da Manhã Tapiocas Cuscuz Recheados Pães Natural Salgados Tapiocas…" at bounding box center [527, 244] width 1054 height 488
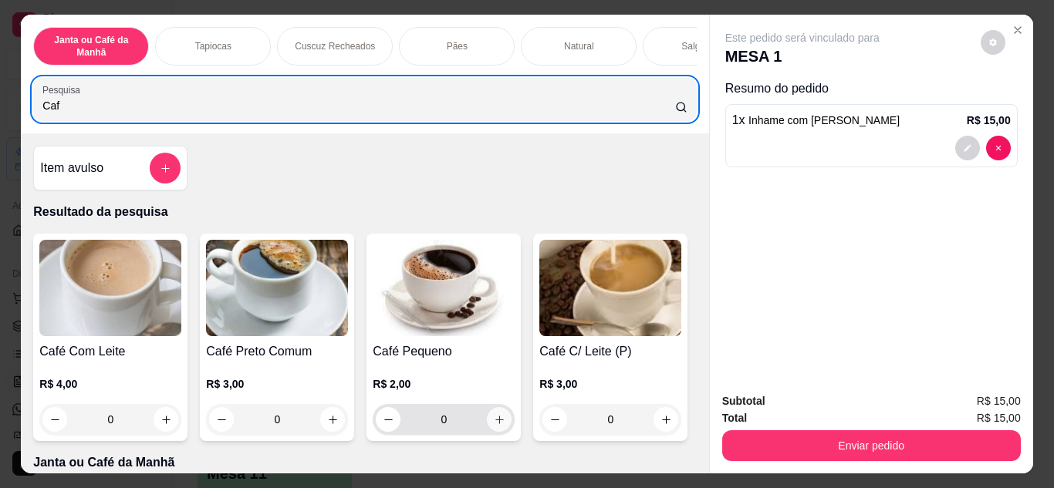
type input "Caf"
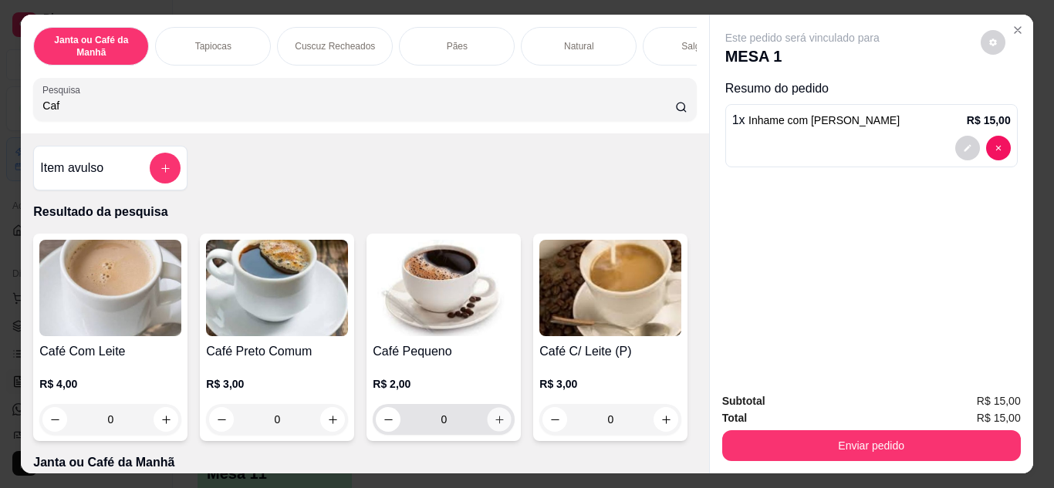
click at [494, 420] on icon "increase-product-quantity" at bounding box center [500, 420] width 12 height 12
type input "1"
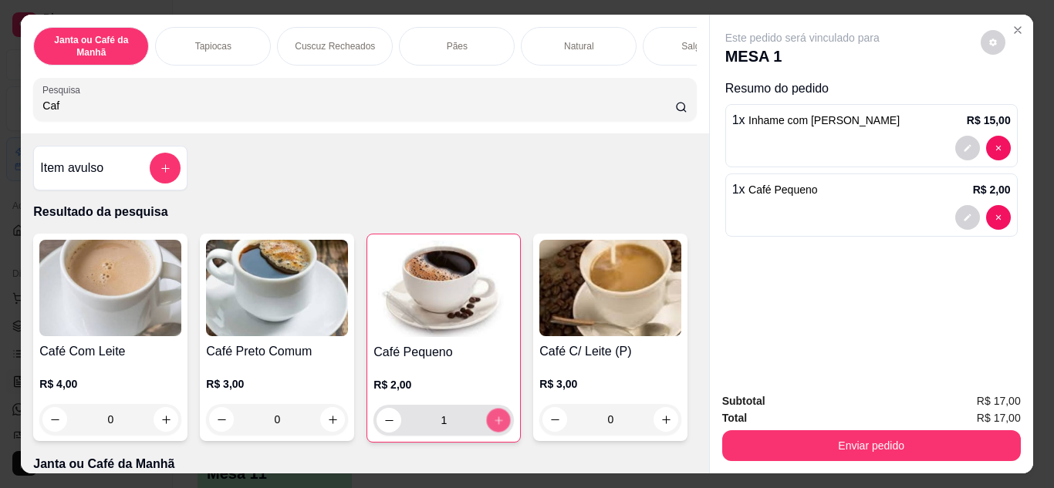
click at [492, 420] on button "increase-product-quantity" at bounding box center [499, 420] width 24 height 24
type input "2"
drag, startPoint x: 212, startPoint y: 123, endPoint x: 0, endPoint y: 123, distance: 212.1
click at [0, 123] on div "Janta ou Café da Manhã Tapiocas Cuscuz Recheados Pães Natural Salgados Tapiocas…" at bounding box center [527, 244] width 1054 height 488
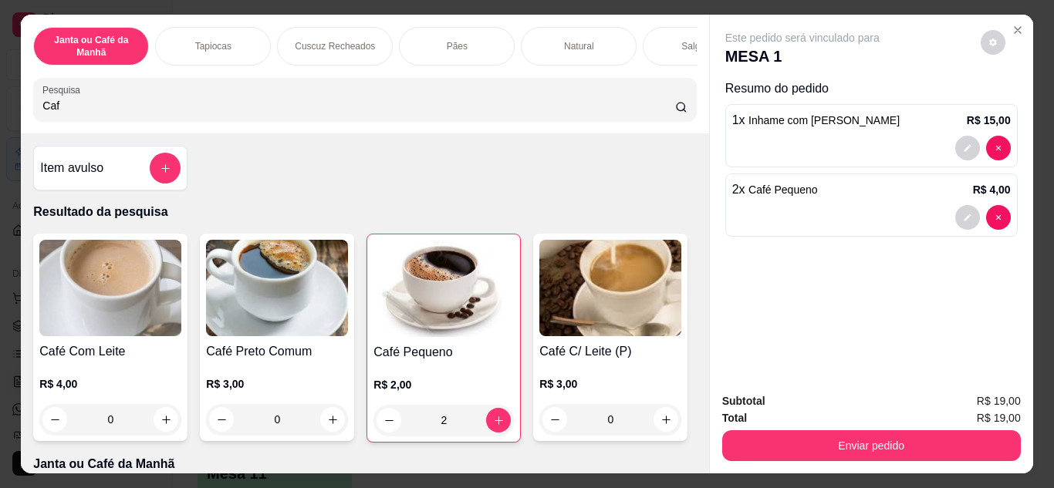
drag, startPoint x: 77, startPoint y: 112, endPoint x: 43, endPoint y: 23, distance: 95.0
click at [4, 91] on div "Janta ou Café da Manhã Tapiocas Cuscuz Recheados Pães Natural Salgados Tapiocas…" at bounding box center [527, 244] width 1054 height 488
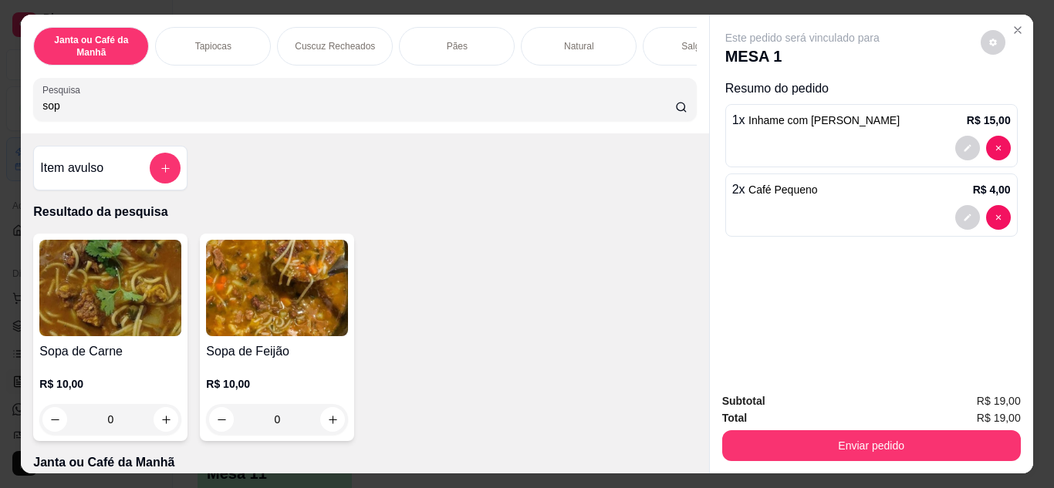
type input "sop"
click at [348, 431] on div "Sopa de Feijão R$ 10,00 0" at bounding box center [277, 337] width 154 height 207
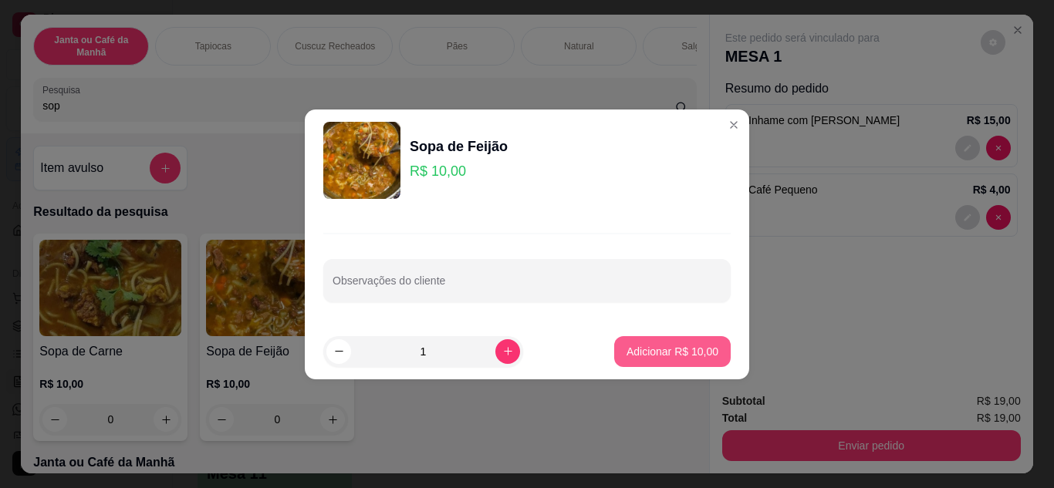
click at [694, 360] on button "Adicionar R$ 10,00" at bounding box center [672, 351] width 116 height 31
type input "1"
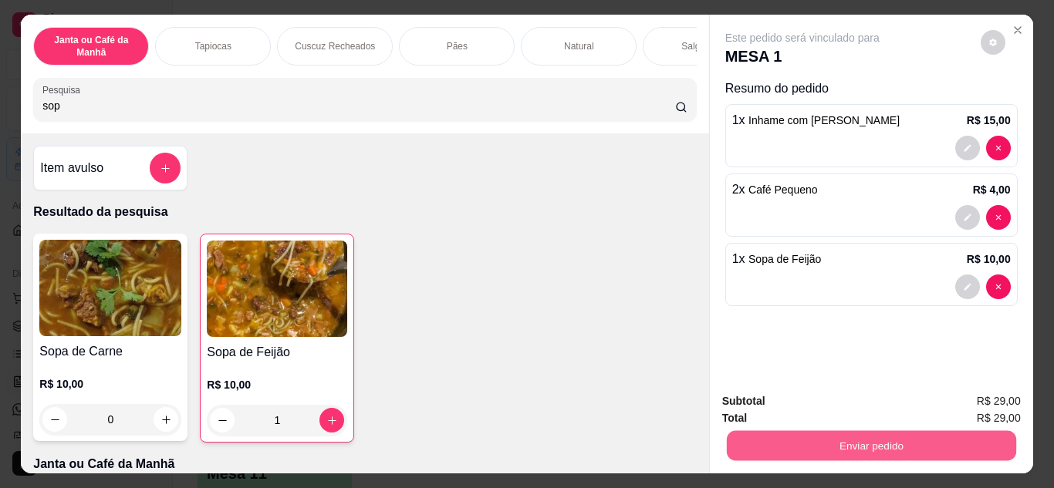
click at [881, 433] on button "Enviar pedido" at bounding box center [870, 446] width 289 height 30
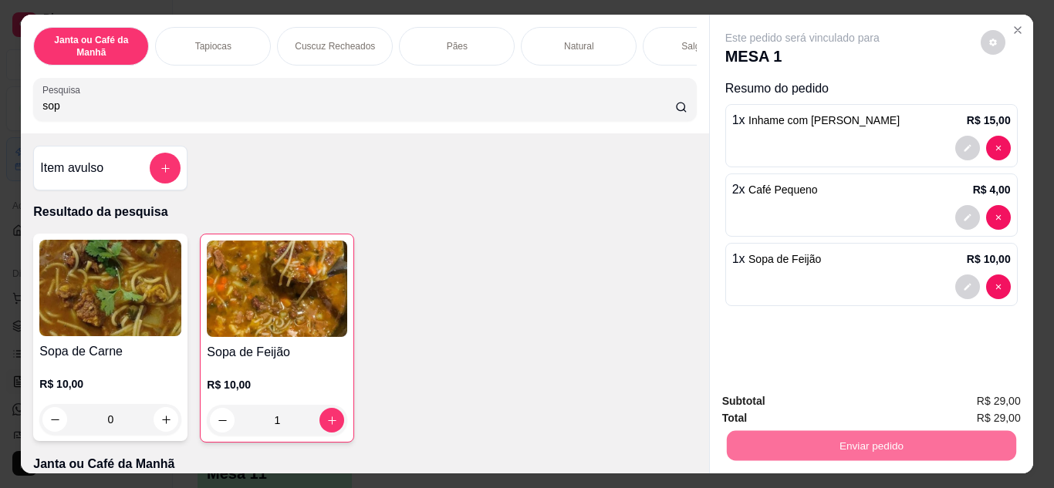
click at [843, 401] on button "Não registrar e enviar pedido" at bounding box center [820, 402] width 160 height 29
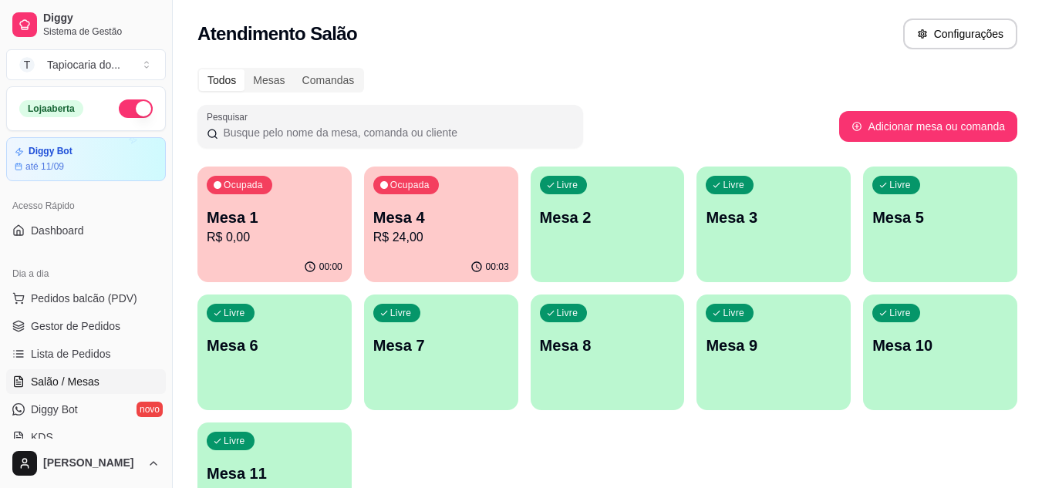
click at [458, 243] on p "R$ 24,00" at bounding box center [441, 237] width 136 height 19
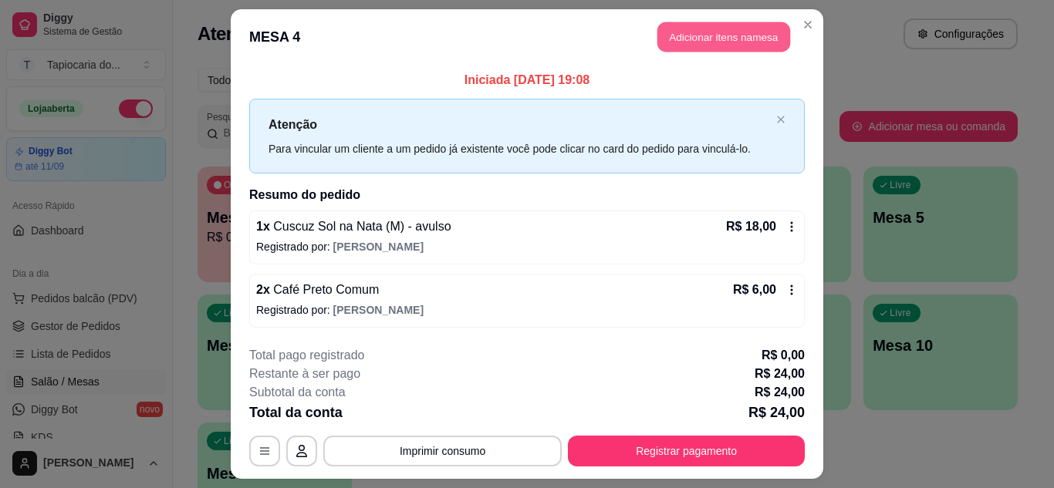
click at [686, 43] on button "Adicionar itens na mesa" at bounding box center [723, 37] width 133 height 30
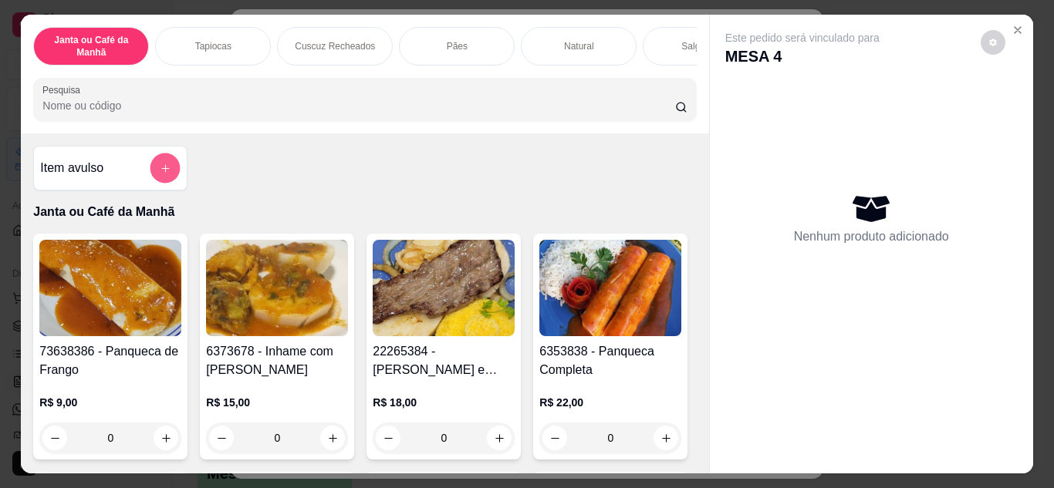
click at [162, 173] on icon "add-separate-item" at bounding box center [166, 169] width 12 height 12
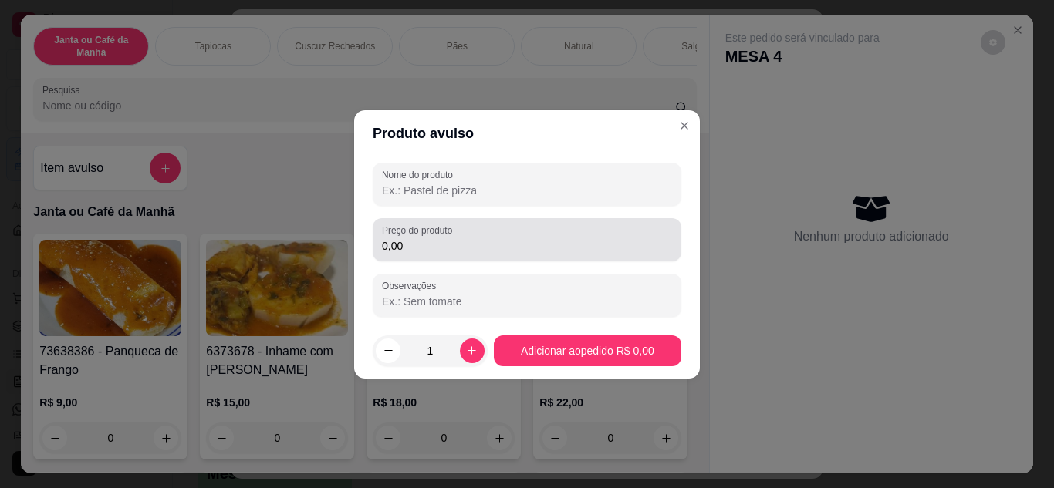
click at [452, 241] on input "0,00" at bounding box center [527, 245] width 290 height 15
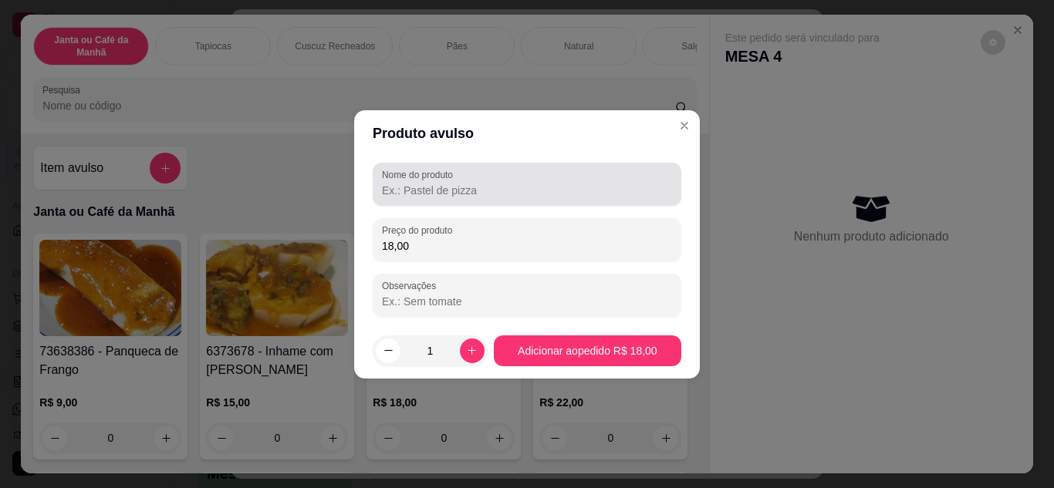
type input "18,00"
click at [450, 189] on input "Nome do produto" at bounding box center [527, 190] width 290 height 15
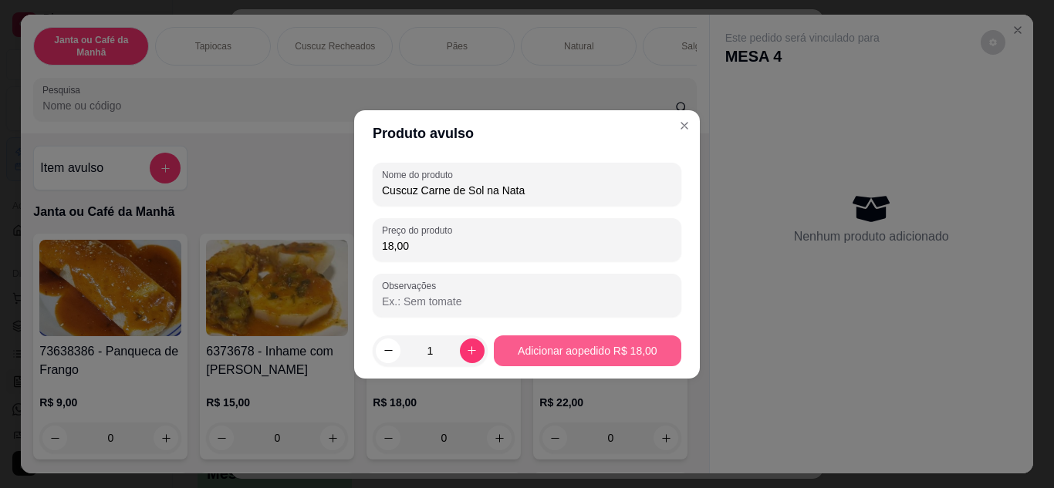
type input "Cuscuz Carne de Sol na Nata"
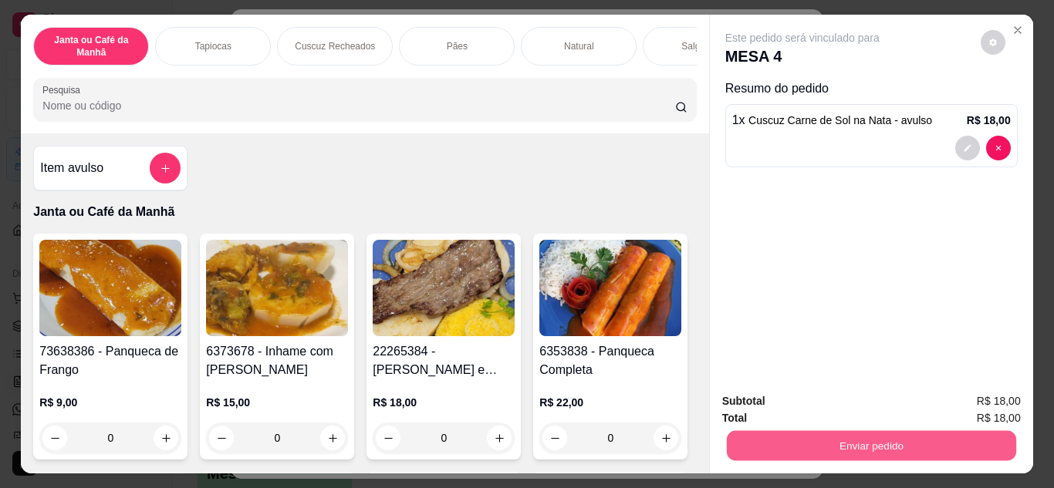
click at [952, 438] on button "Enviar pedido" at bounding box center [870, 446] width 289 height 30
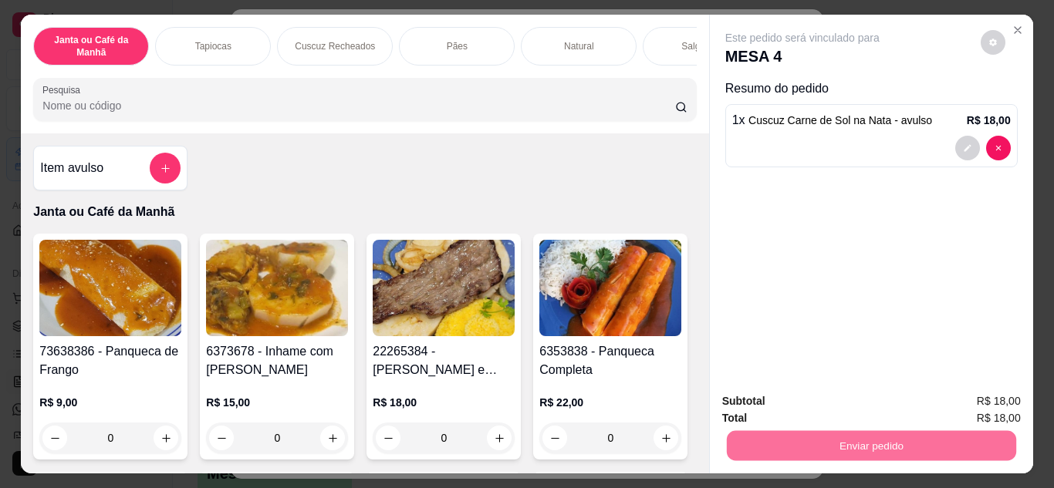
click at [835, 398] on button "Não registrar e enviar pedido" at bounding box center [820, 402] width 156 height 29
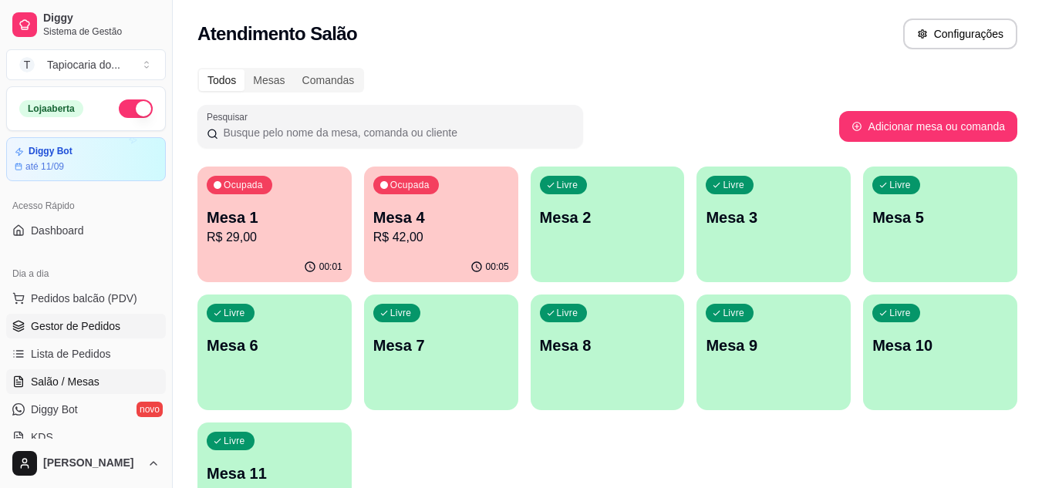
click at [82, 333] on span "Gestor de Pedidos" at bounding box center [75, 326] width 89 height 15
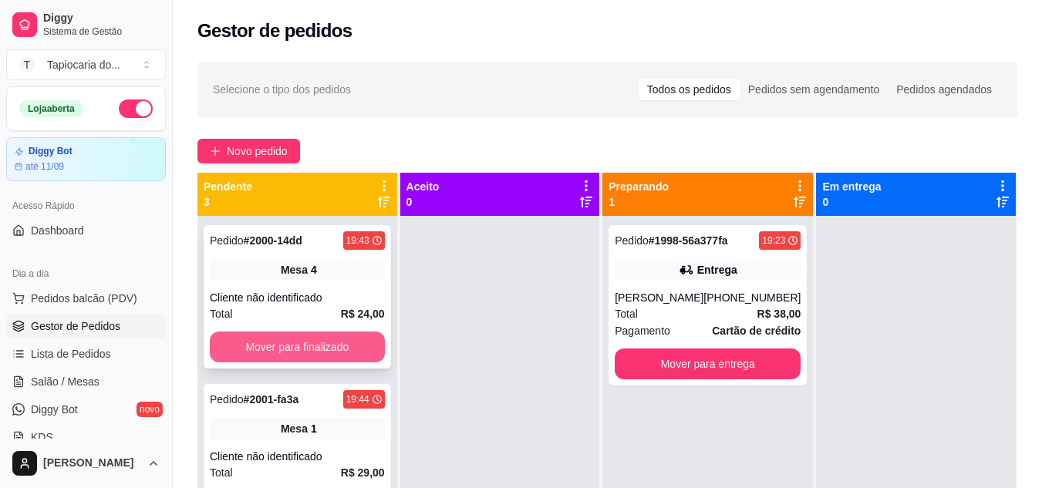
click at [304, 348] on button "Mover para finalizado" at bounding box center [297, 347] width 175 height 31
click at [312, 349] on button "Mover para finalizado" at bounding box center [297, 347] width 175 height 31
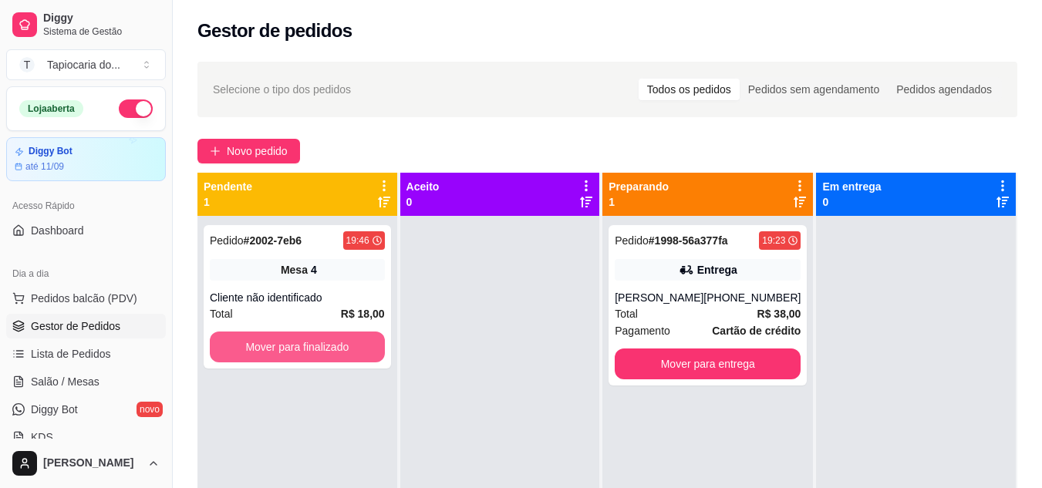
click at [312, 349] on button "Mover para finalizado" at bounding box center [297, 347] width 175 height 31
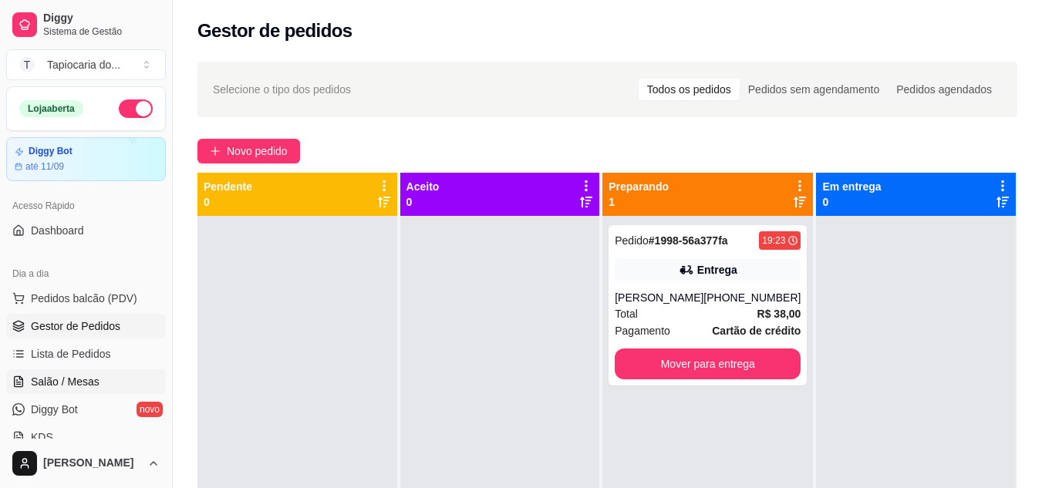
click at [83, 385] on span "Salão / Mesas" at bounding box center [65, 381] width 69 height 15
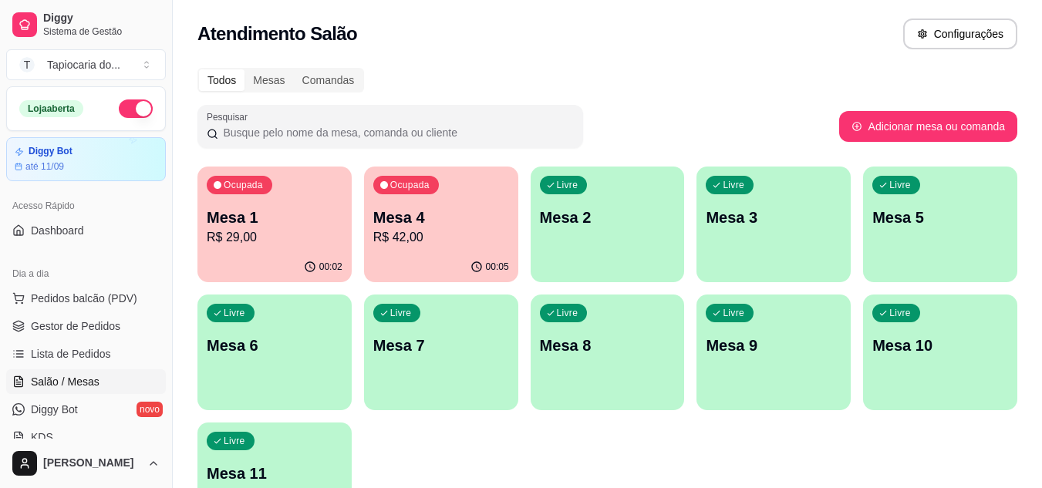
click at [406, 245] on p "R$ 42,00" at bounding box center [441, 237] width 136 height 19
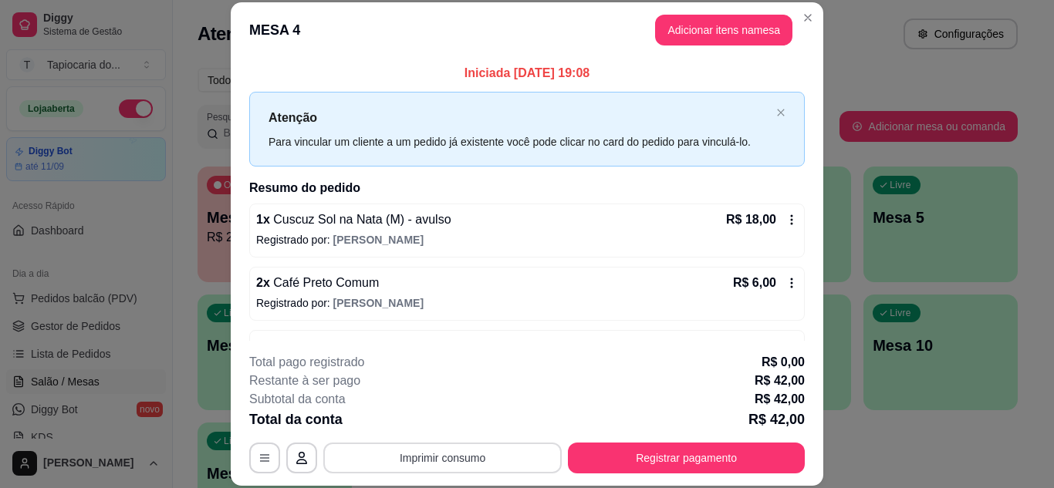
click at [466, 447] on button "Imprimir consumo" at bounding box center [442, 458] width 238 height 31
click at [457, 415] on button "Impressora" at bounding box center [441, 422] width 108 height 24
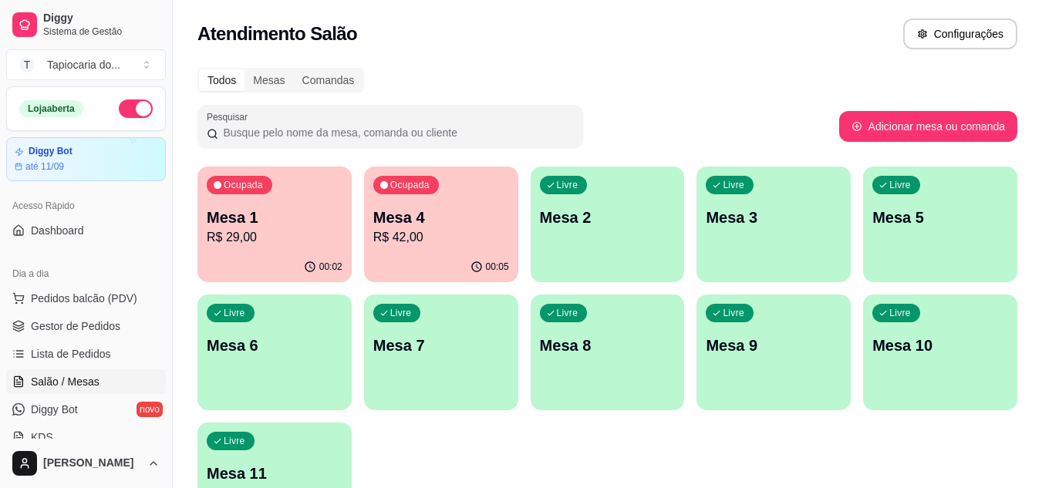
click at [676, 74] on div "Todos Mesas Comandas" at bounding box center [607, 80] width 820 height 25
click at [263, 205] on div "Ocupada Mesa 1 R$ 29,00" at bounding box center [275, 209] width 150 height 83
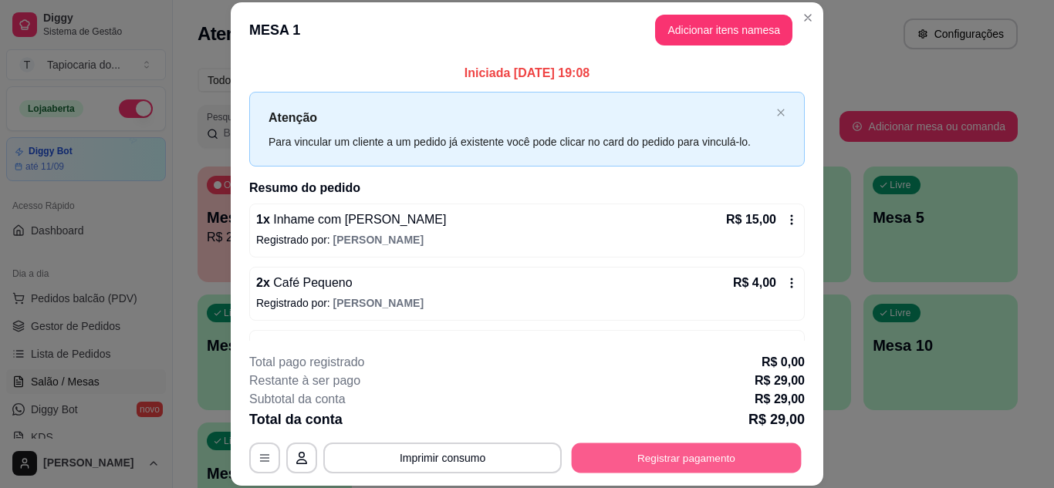
click at [764, 462] on button "Registrar pagamento" at bounding box center [687, 458] width 230 height 30
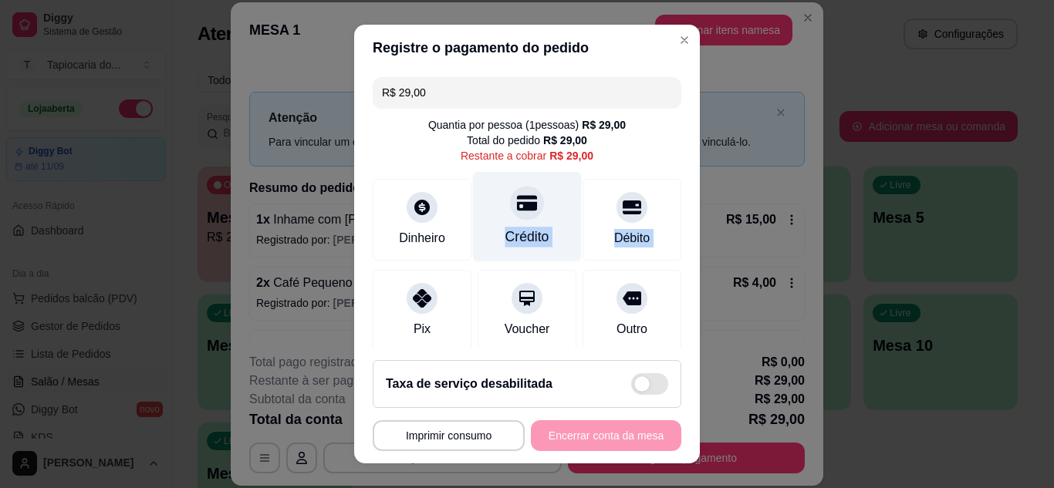
drag, startPoint x: 433, startPoint y: 298, endPoint x: 485, endPoint y: 248, distance: 72.0
click at [485, 248] on div "R$ 29,00 Quantia por pessoa ( 1 pessoas) R$ 29,00 Total do pedido R$ 29,00 Rest…" at bounding box center [527, 210] width 346 height 278
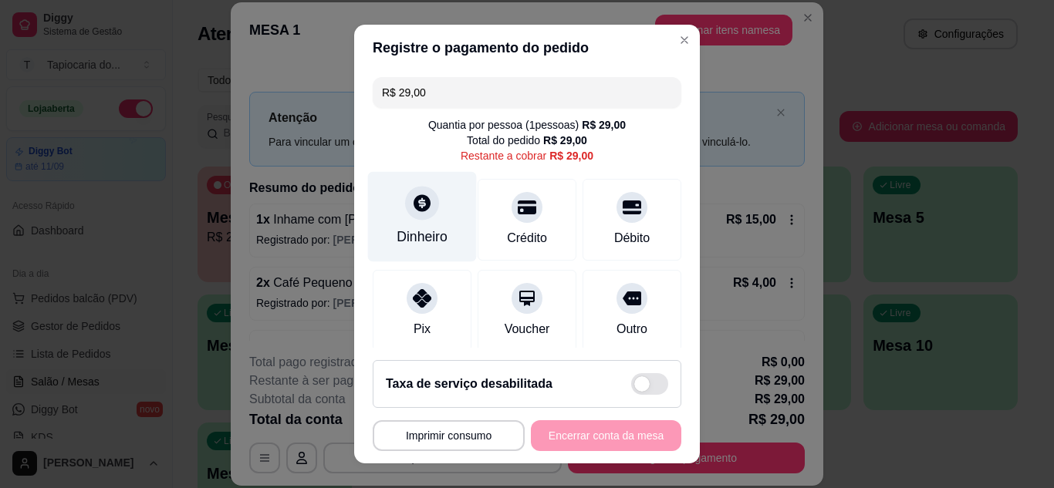
click at [402, 218] on div "Dinheiro" at bounding box center [422, 216] width 109 height 90
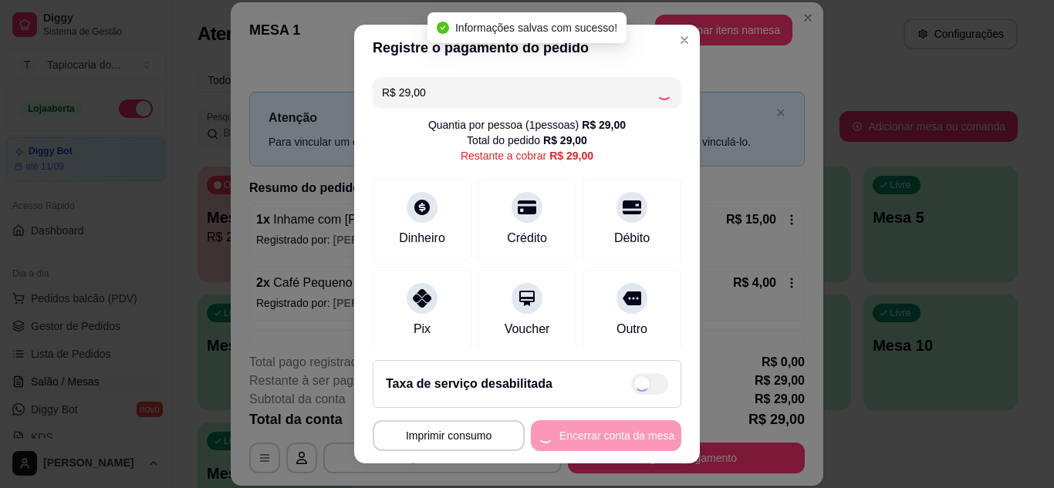
type input "R$ 0,00"
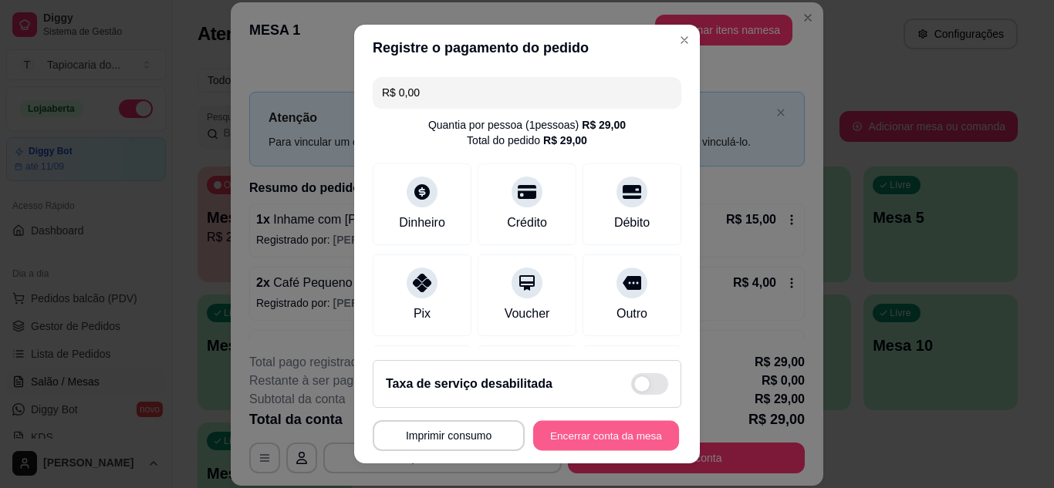
click at [605, 433] on button "Encerrar conta da mesa" at bounding box center [606, 436] width 146 height 30
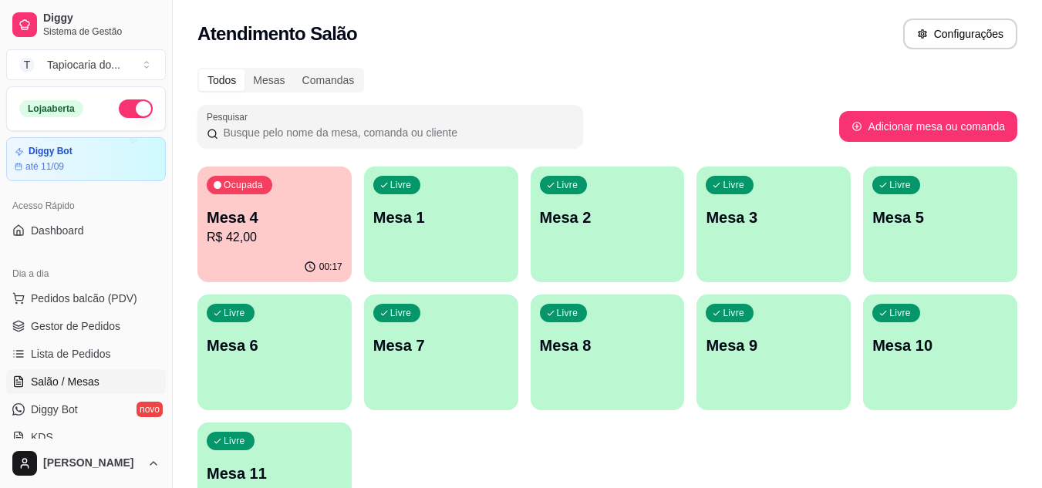
click at [290, 242] on p "R$ 42,00" at bounding box center [275, 237] width 136 height 19
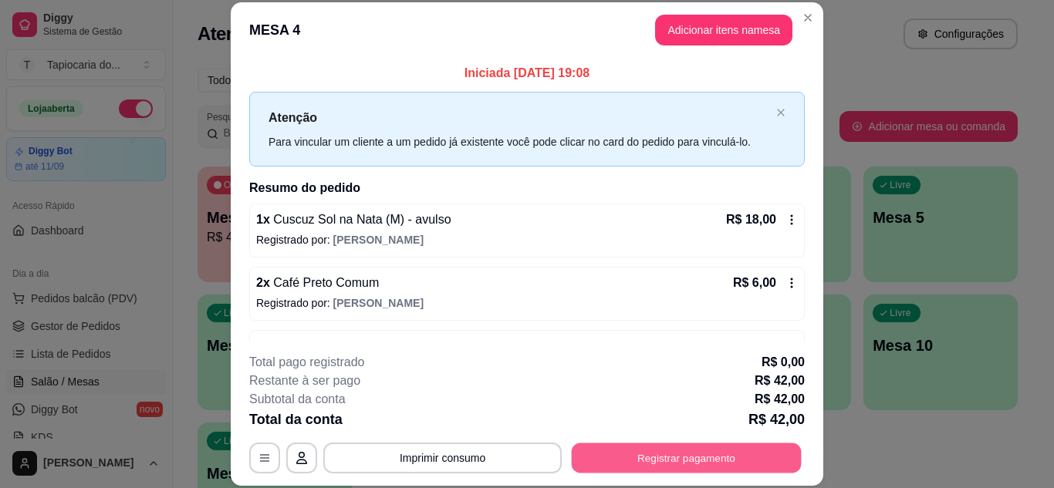
click at [664, 460] on button "Registrar pagamento" at bounding box center [687, 458] width 230 height 30
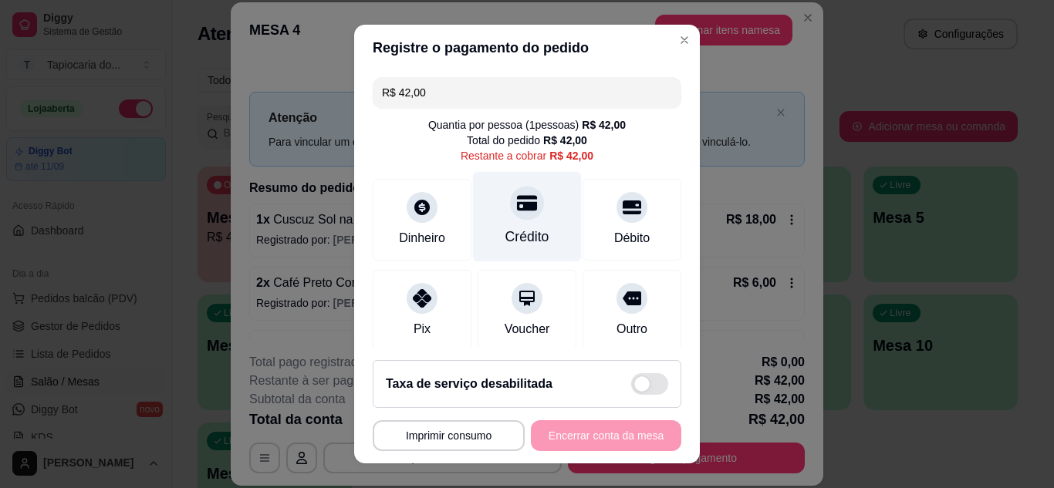
click at [528, 218] on div "Crédito" at bounding box center [527, 216] width 109 height 90
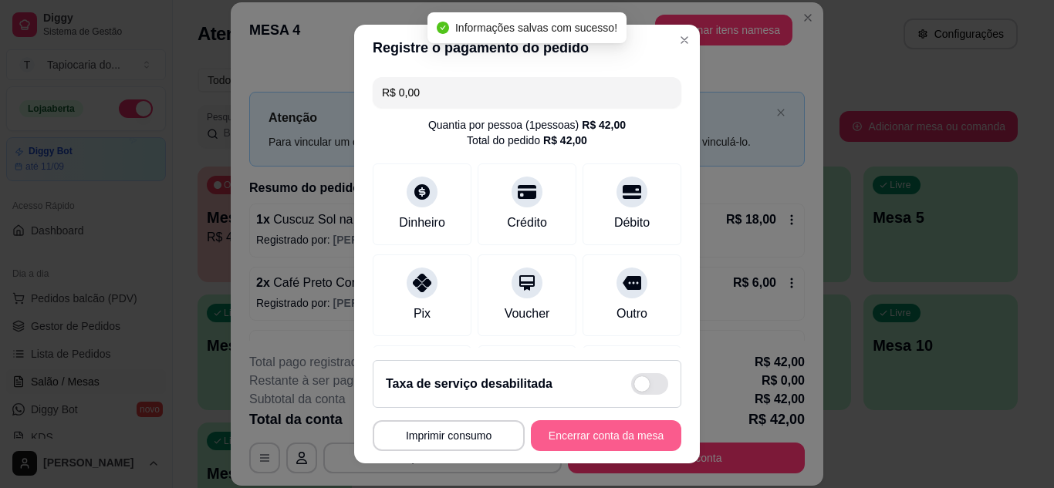
type input "R$ 0,00"
click at [639, 437] on button "Encerrar conta da mesa" at bounding box center [606, 436] width 146 height 30
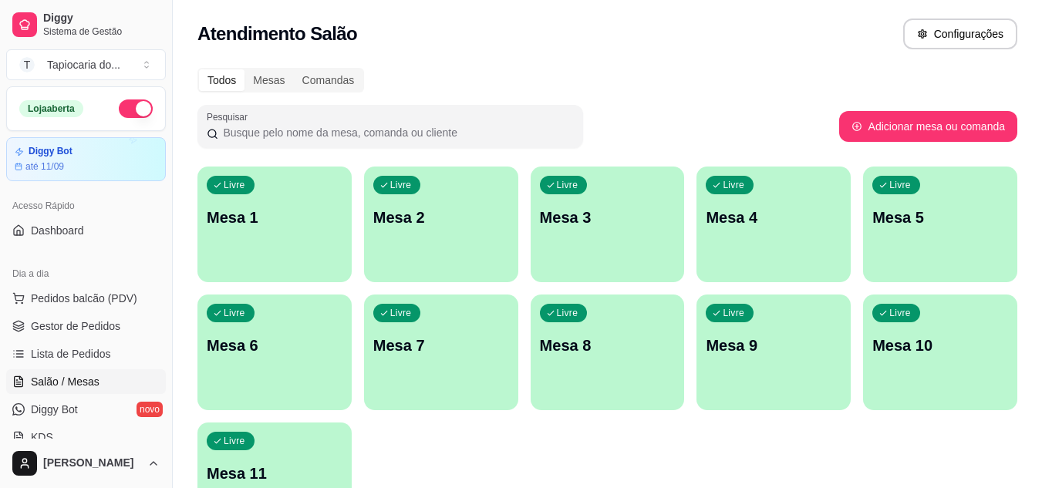
click at [707, 66] on div "Todos Mesas Comandas Pesquisar Adicionar mesa ou comanda Livre Mesa 1 Livre Mes…" at bounding box center [607, 308] width 869 height 498
click at [83, 327] on span "Gestor de Pedidos" at bounding box center [75, 326] width 89 height 15
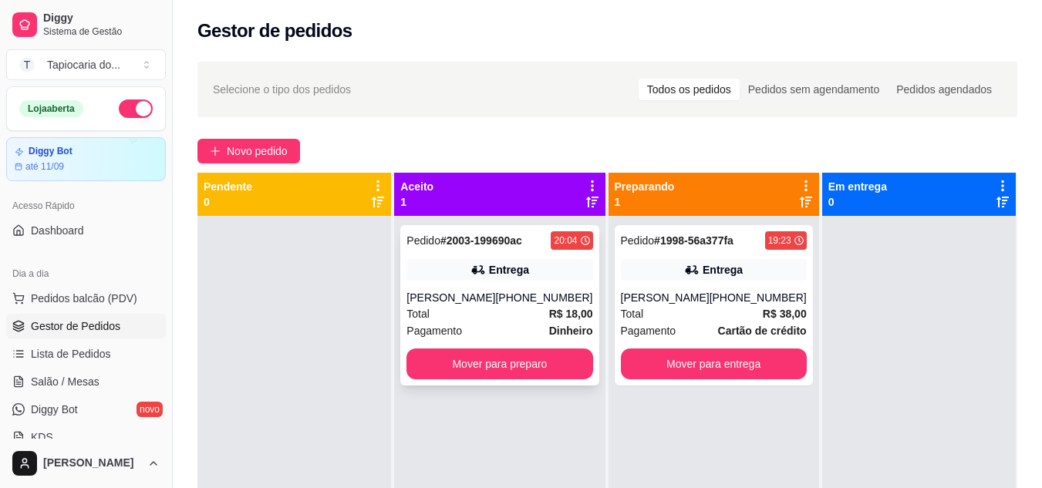
click at [491, 305] on div "[PERSON_NAME]" at bounding box center [450, 297] width 89 height 15
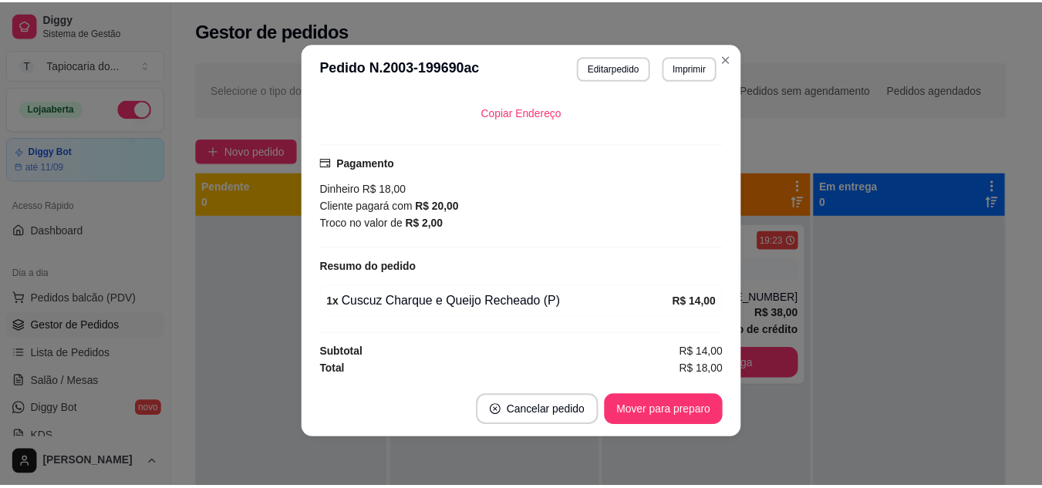
scroll to position [355, 0]
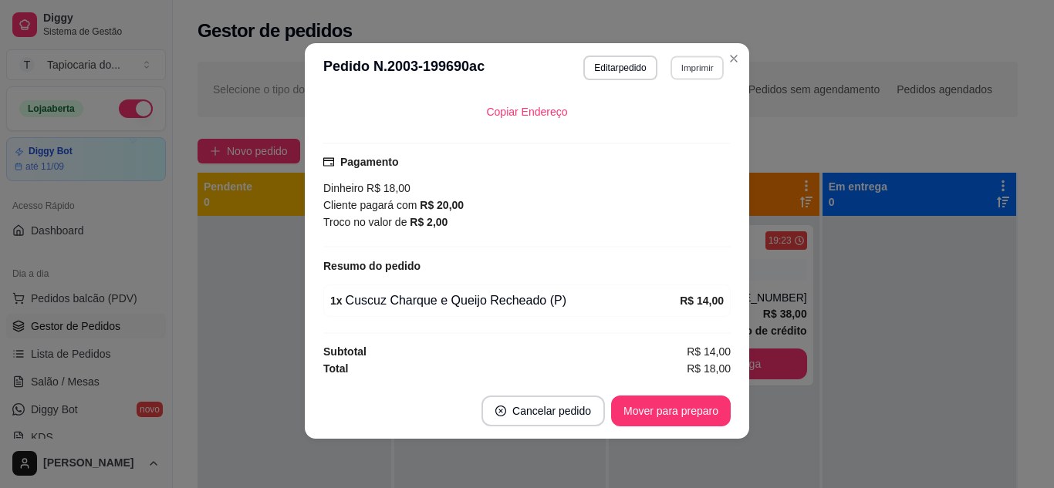
click at [683, 62] on button "Imprimir" at bounding box center [696, 68] width 53 height 24
click at [682, 131] on button "Impressora" at bounding box center [663, 122] width 108 height 24
click at [705, 406] on button "Mover para preparo" at bounding box center [670, 411] width 116 height 30
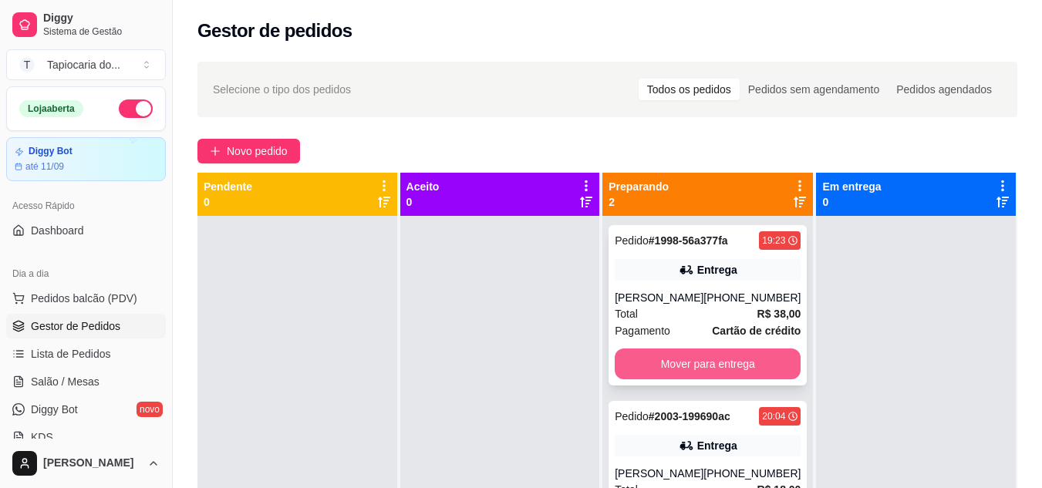
click at [739, 352] on button "Mover para entrega" at bounding box center [708, 364] width 186 height 31
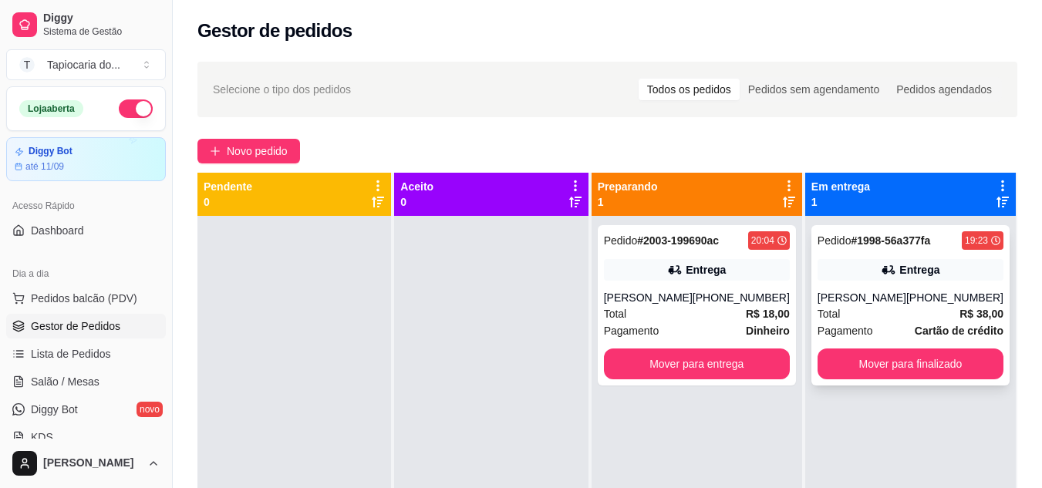
click at [915, 347] on div "Pedido # 1998-56a377fa 19:23 Entrega [PERSON_NAME] [PHONE_NUMBER] Total R$ 38,0…" at bounding box center [910, 305] width 198 height 160
click at [922, 372] on button "Mover para finalizado" at bounding box center [910, 364] width 180 height 30
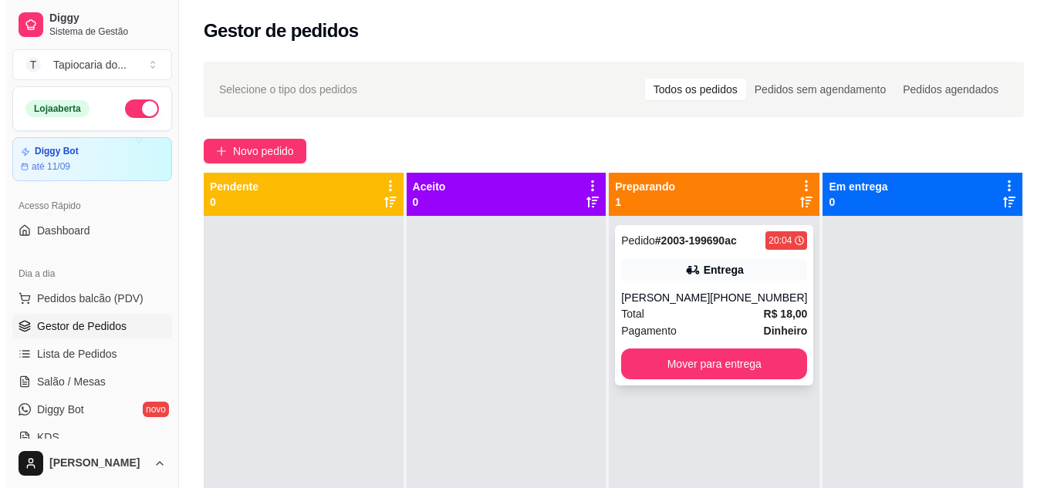
scroll to position [43, 0]
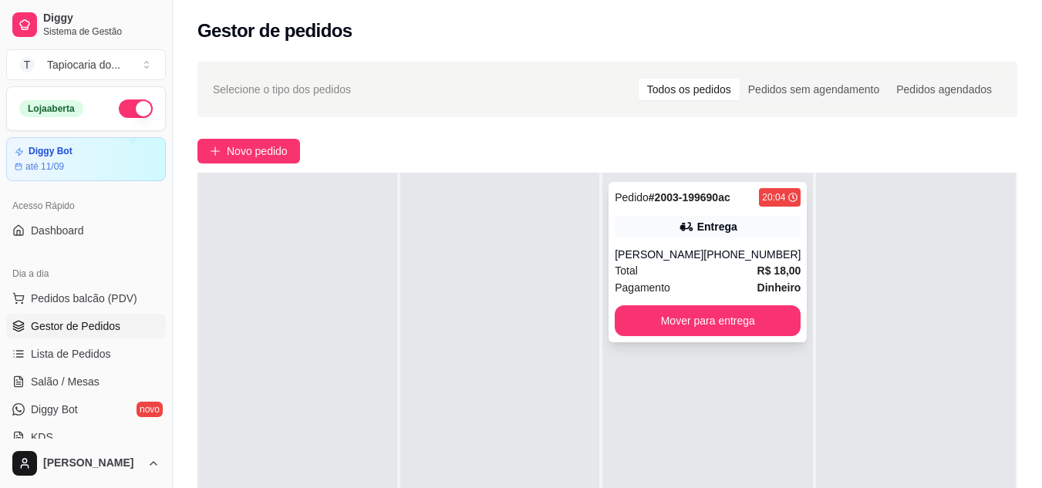
click at [728, 255] on div "[PHONE_NUMBER]" at bounding box center [751, 254] width 97 height 15
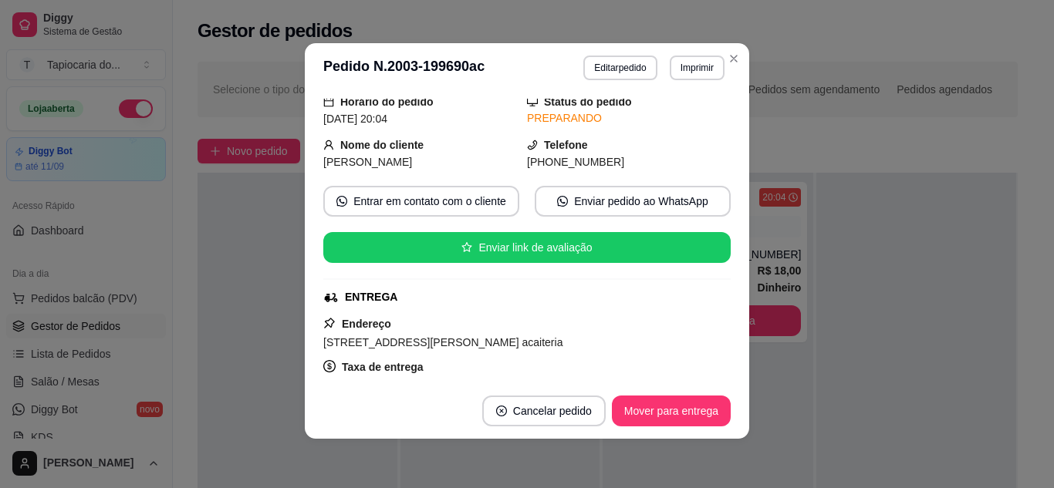
scroll to position [0, 0]
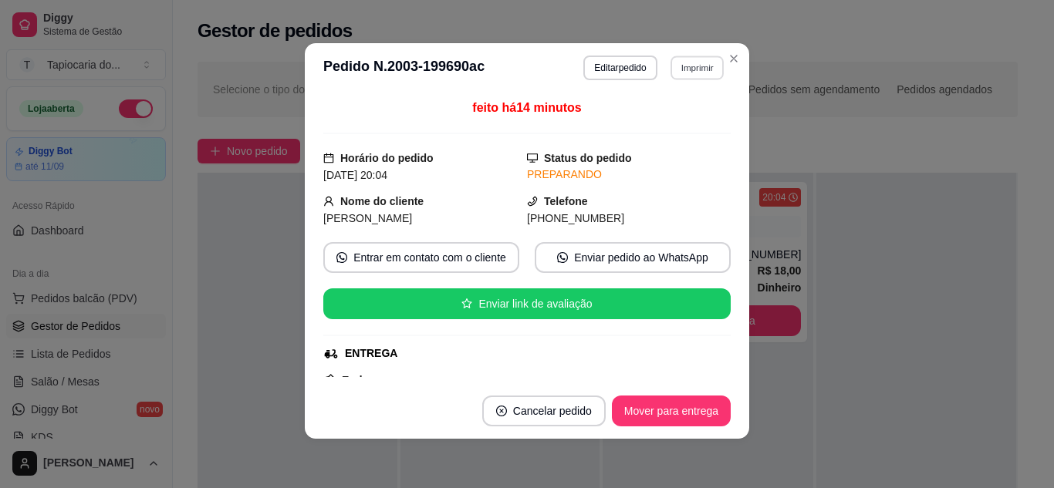
click at [693, 59] on button "Imprimir" at bounding box center [696, 68] width 53 height 24
click at [668, 121] on button "Impressora" at bounding box center [664, 122] width 112 height 25
click at [679, 409] on button "Mover para entrega" at bounding box center [671, 411] width 116 height 30
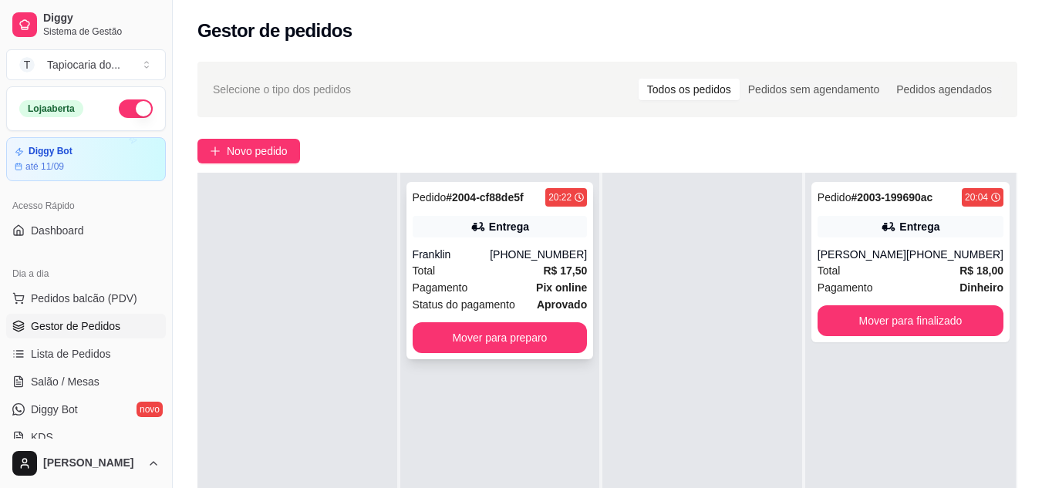
click at [528, 282] on div "Pagamento Pix online" at bounding box center [500, 287] width 175 height 17
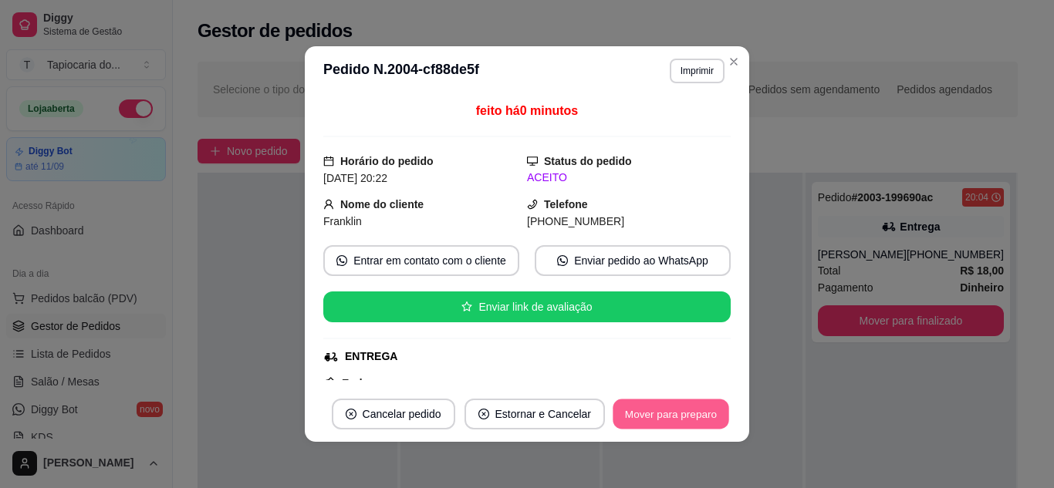
click at [667, 415] on button "Mover para preparo" at bounding box center [670, 415] width 116 height 30
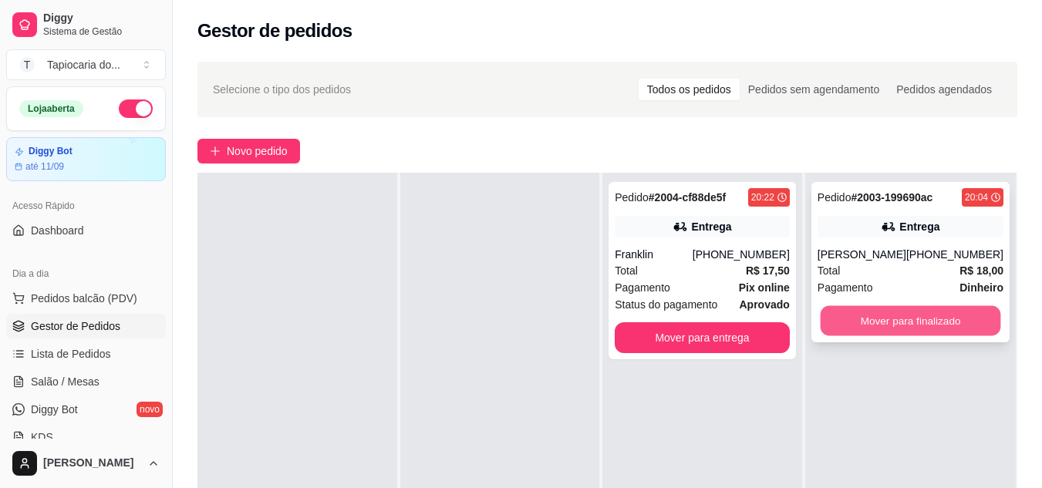
click at [909, 319] on button "Mover para finalizado" at bounding box center [910, 321] width 180 height 30
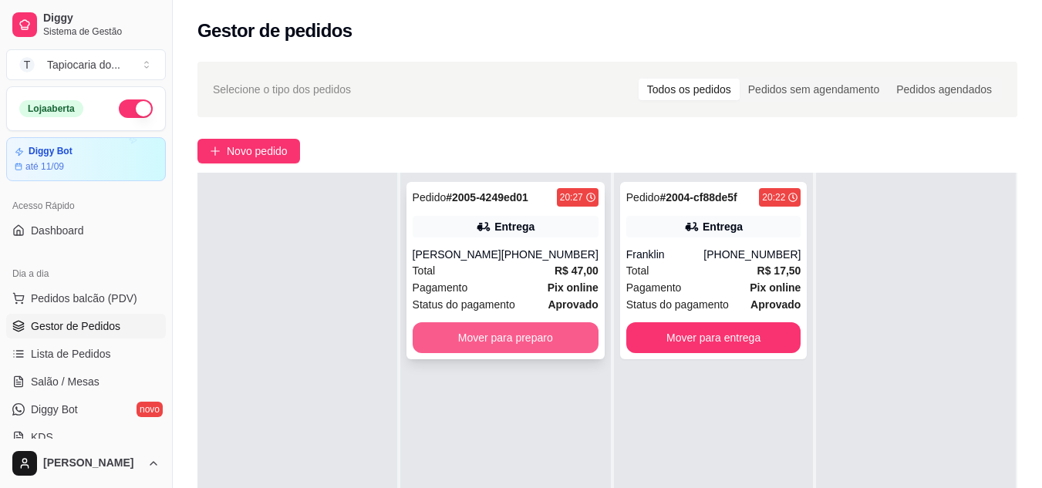
click at [543, 331] on button "Mover para preparo" at bounding box center [506, 337] width 186 height 31
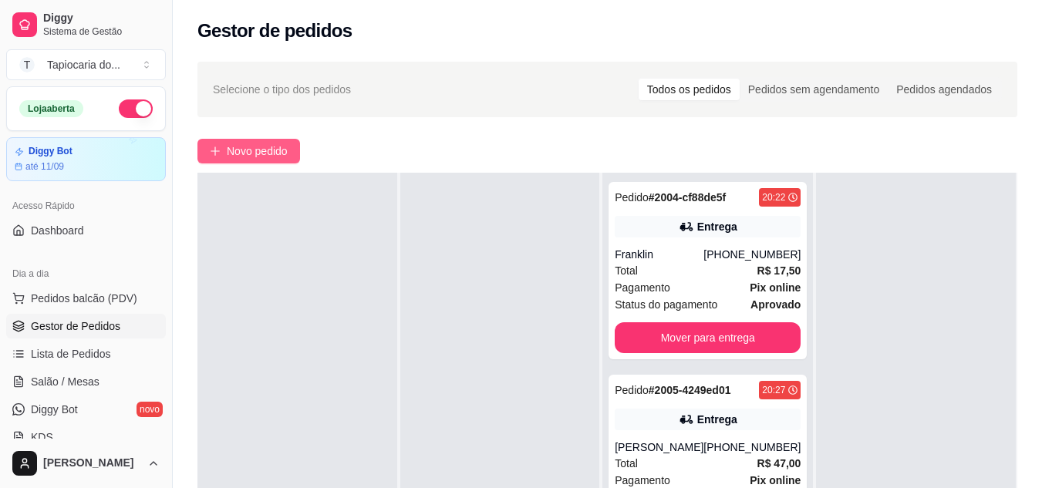
click at [266, 141] on button "Novo pedido" at bounding box center [248, 151] width 103 height 25
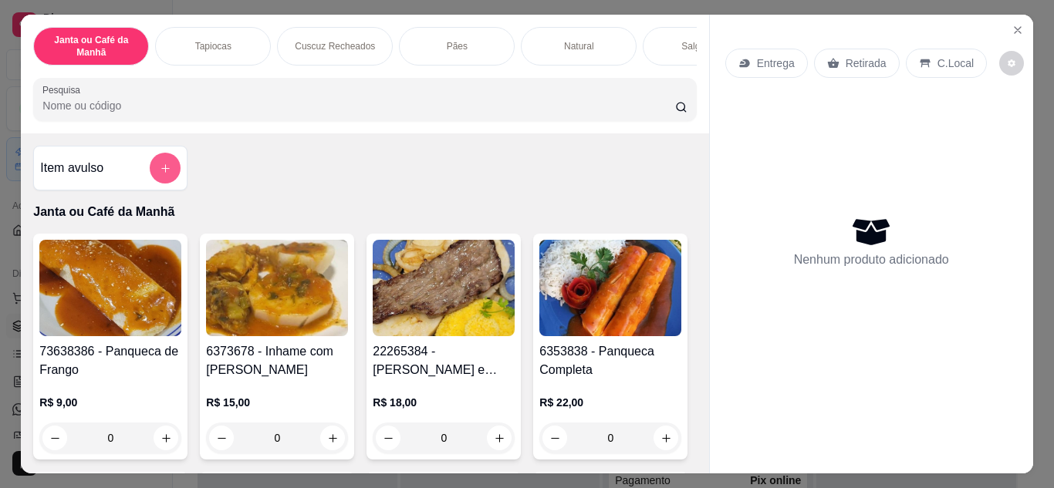
click at [162, 174] on icon "add-separate-item" at bounding box center [166, 169] width 12 height 12
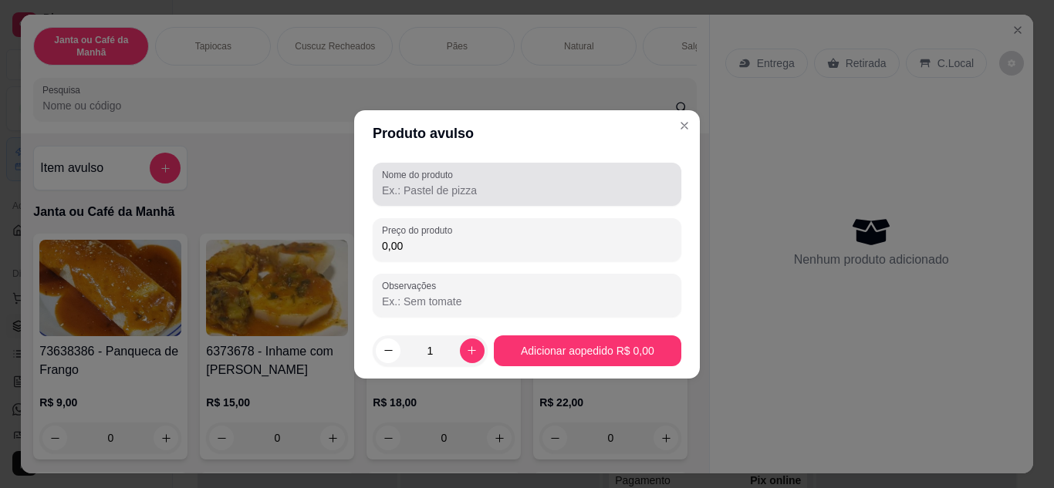
click at [477, 187] on input "Nome do produto" at bounding box center [527, 190] width 290 height 15
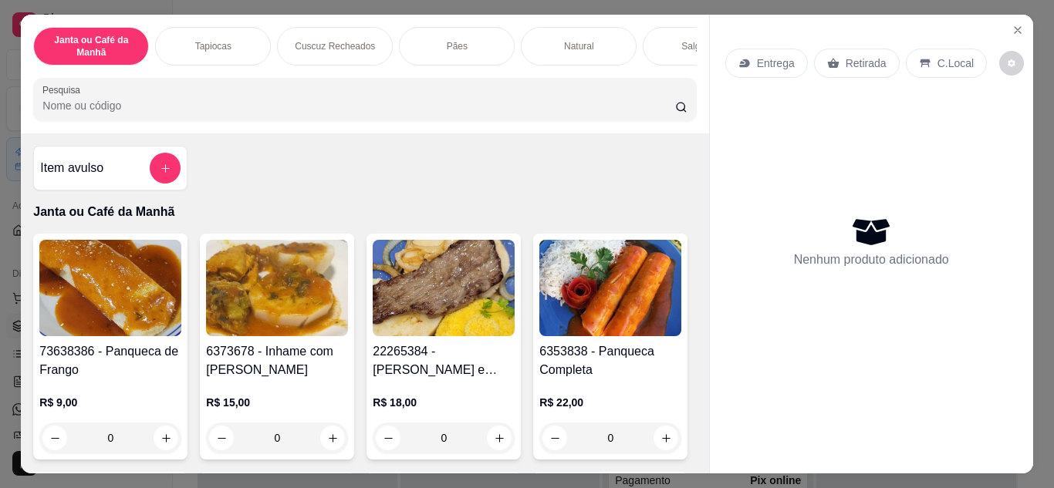
click at [167, 106] on input "Pesquisa" at bounding box center [358, 105] width 632 height 15
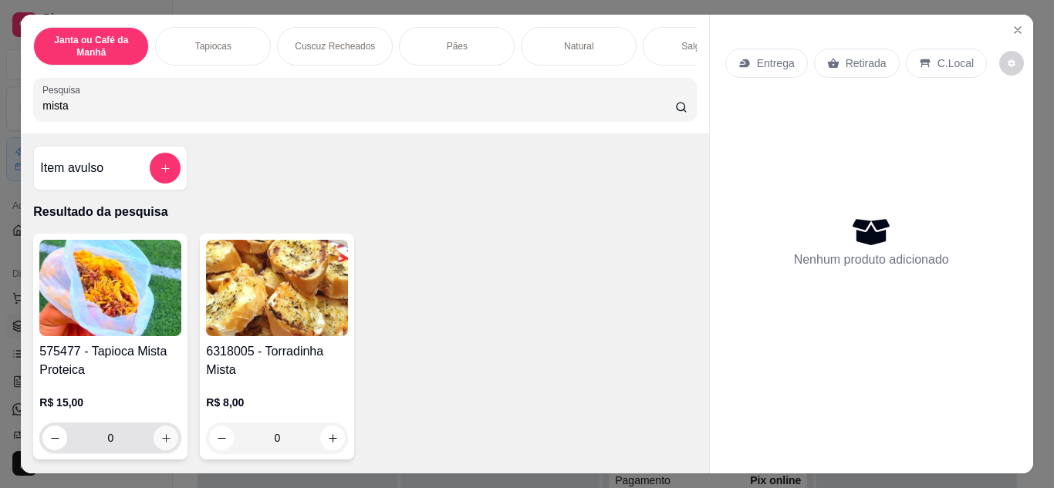
type input "mista"
click at [161, 444] on icon "increase-product-quantity" at bounding box center [166, 439] width 12 height 12
type input "1"
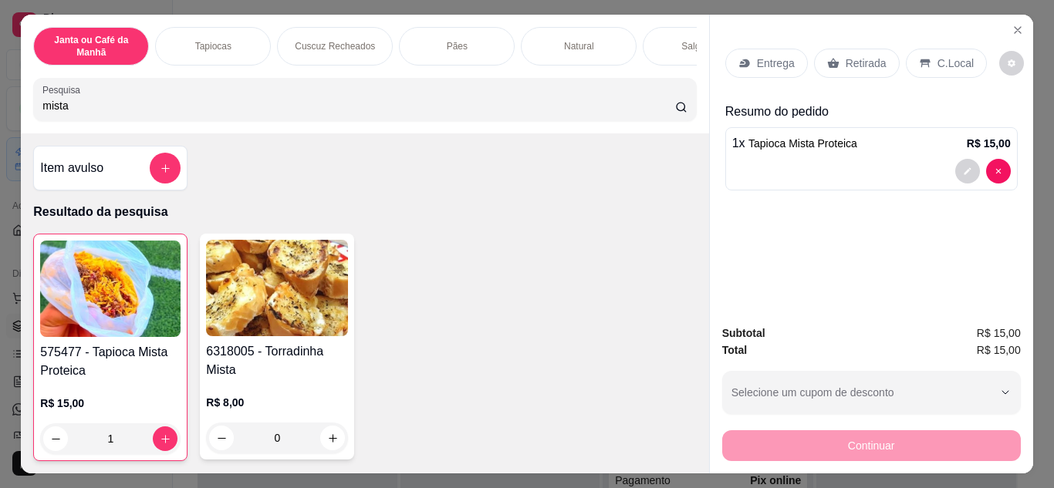
click at [768, 56] on p "Entrega" at bounding box center [776, 63] width 38 height 15
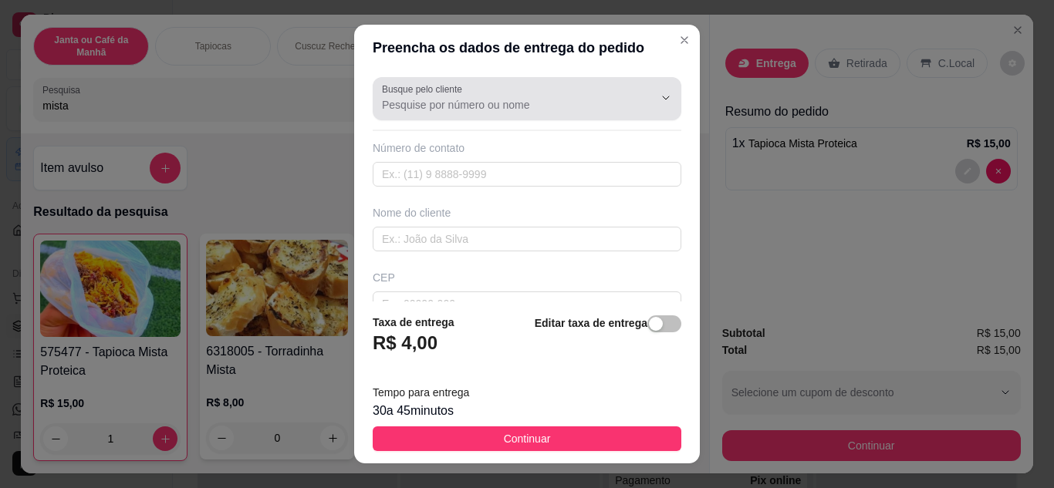
click at [471, 102] on input "Busque pelo cliente" at bounding box center [505, 104] width 247 height 15
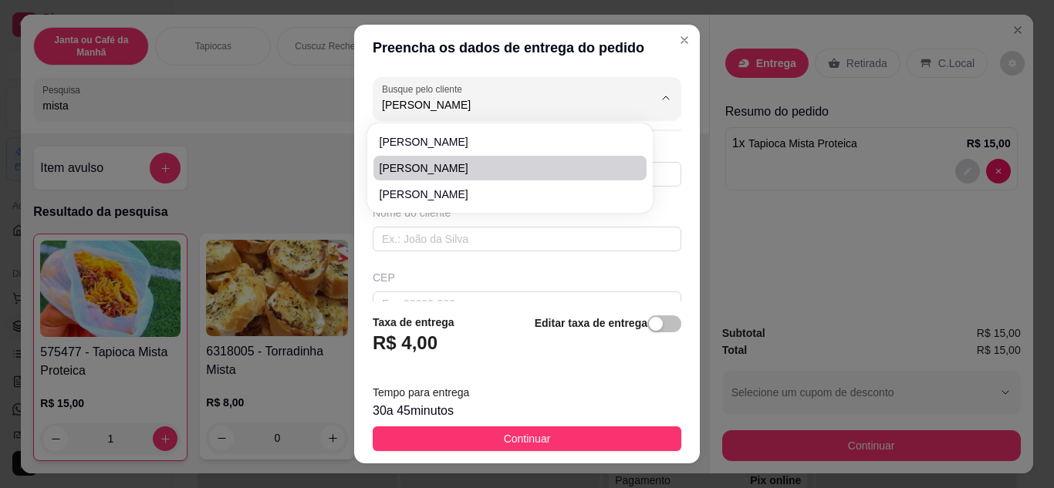
click at [500, 174] on span "[PERSON_NAME]" at bounding box center [501, 167] width 245 height 15
type input "[PERSON_NAME]"
type input "8391080844"
type input "[PERSON_NAME]"
type input "Rua [PERSON_NAME]"
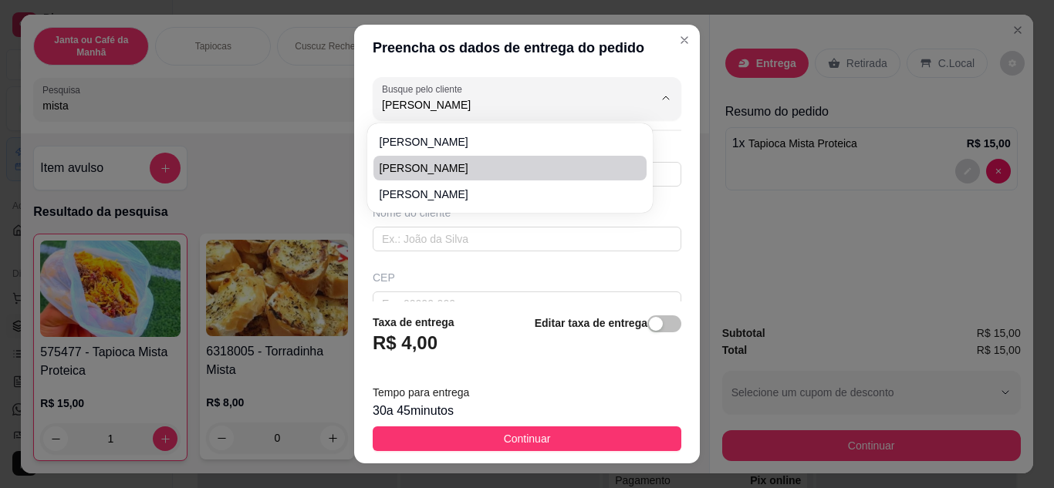
type input "145"
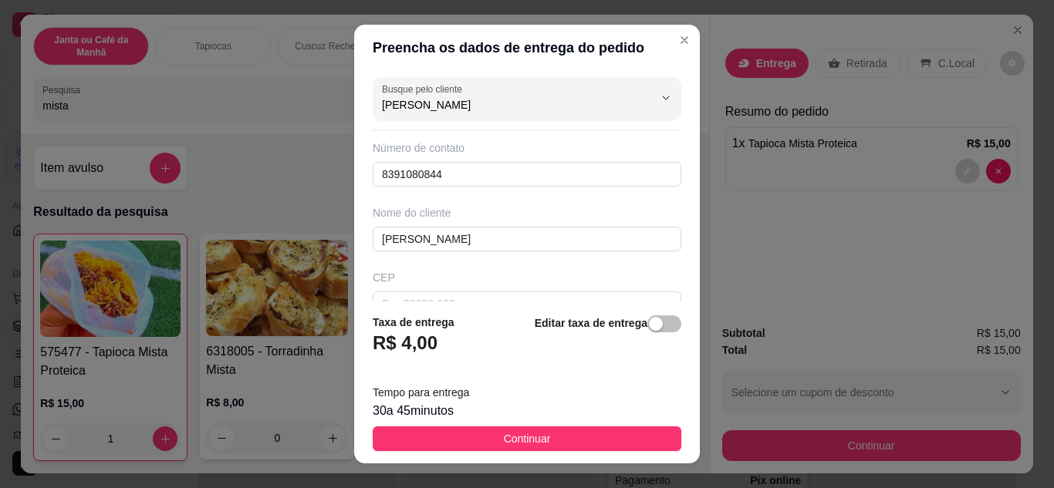
type input "[PERSON_NAME]"
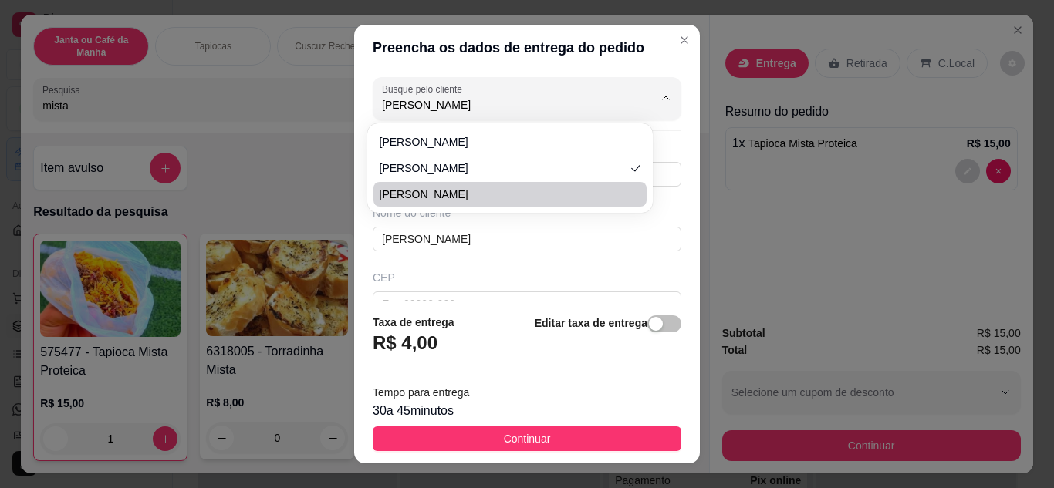
click at [451, 267] on div "Busque pelo cliente Célia Número de contato 8391080844 Nome do cliente [PERSON_…" at bounding box center [527, 186] width 346 height 231
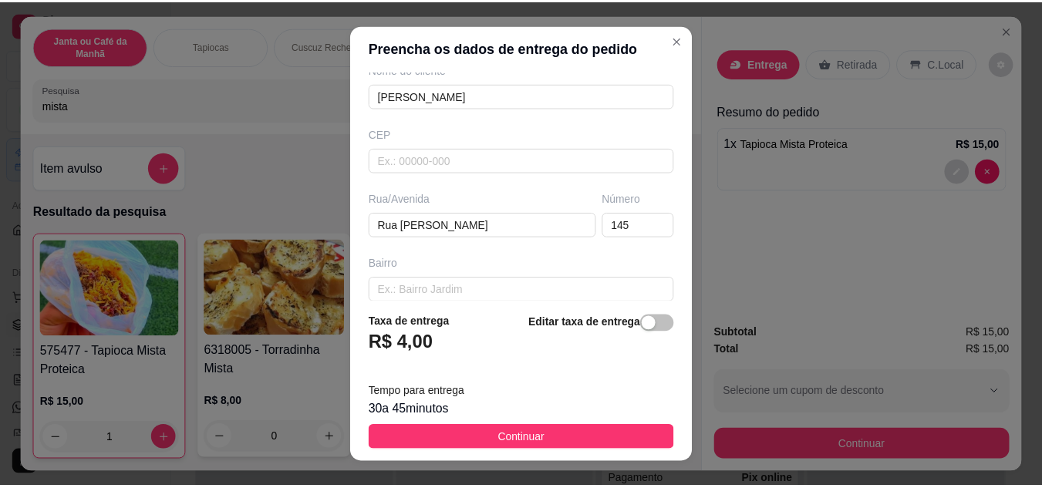
scroll to position [154, 0]
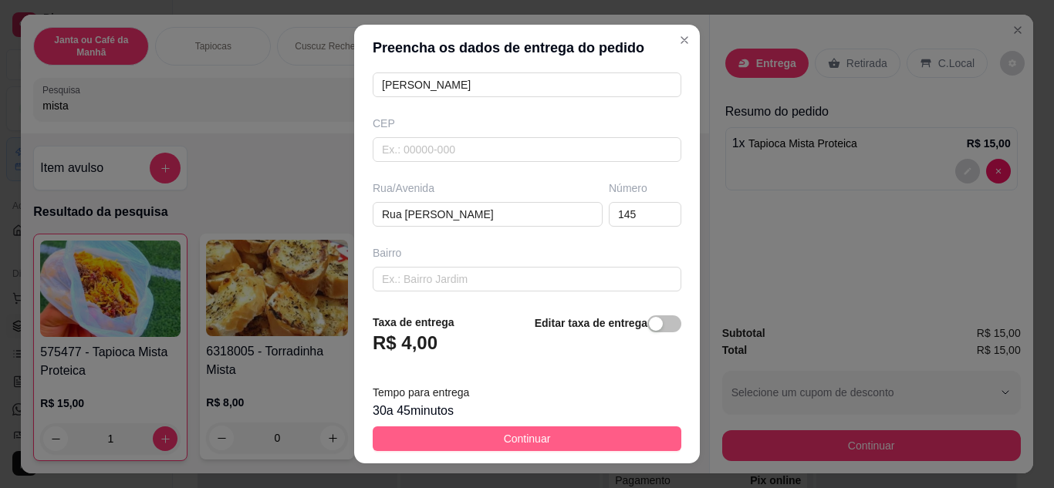
click at [614, 442] on button "Continuar" at bounding box center [527, 439] width 309 height 25
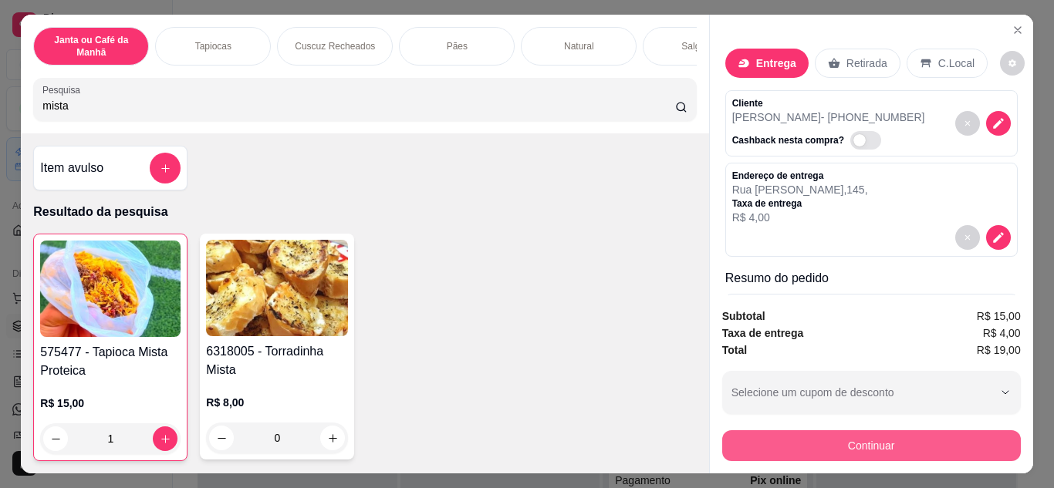
click at [860, 430] on button "Continuar" at bounding box center [871, 445] width 298 height 31
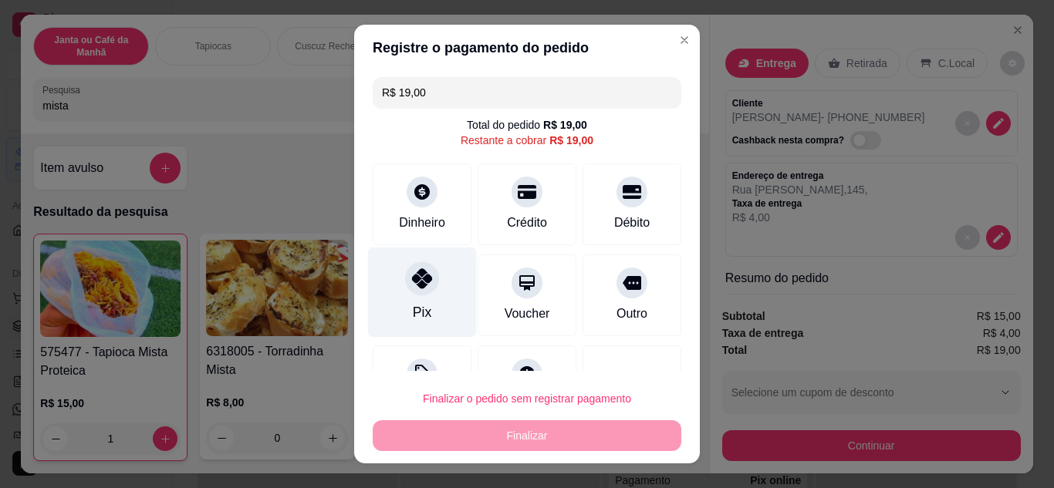
click at [420, 307] on div "Pix" at bounding box center [422, 312] width 19 height 20
type input "R$ 0,00"
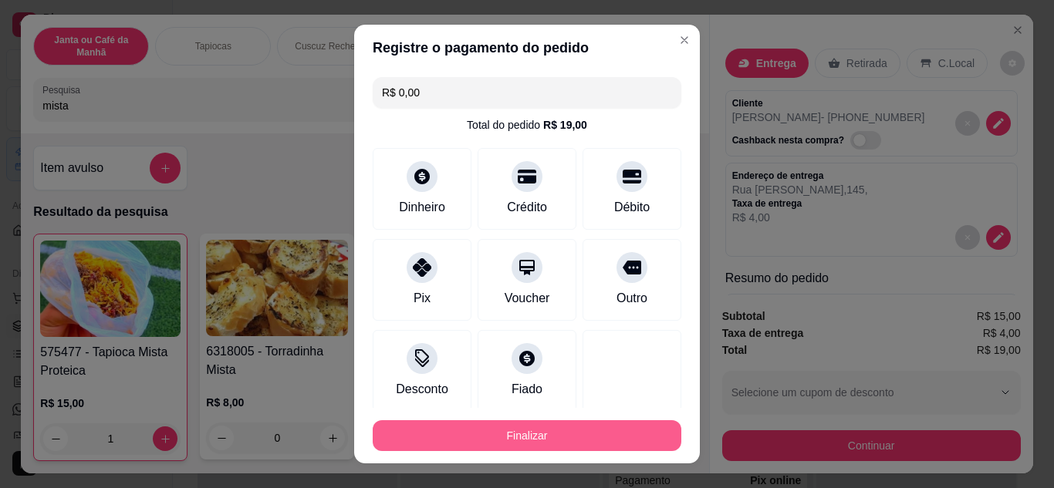
click at [589, 440] on button "Finalizar" at bounding box center [527, 435] width 309 height 31
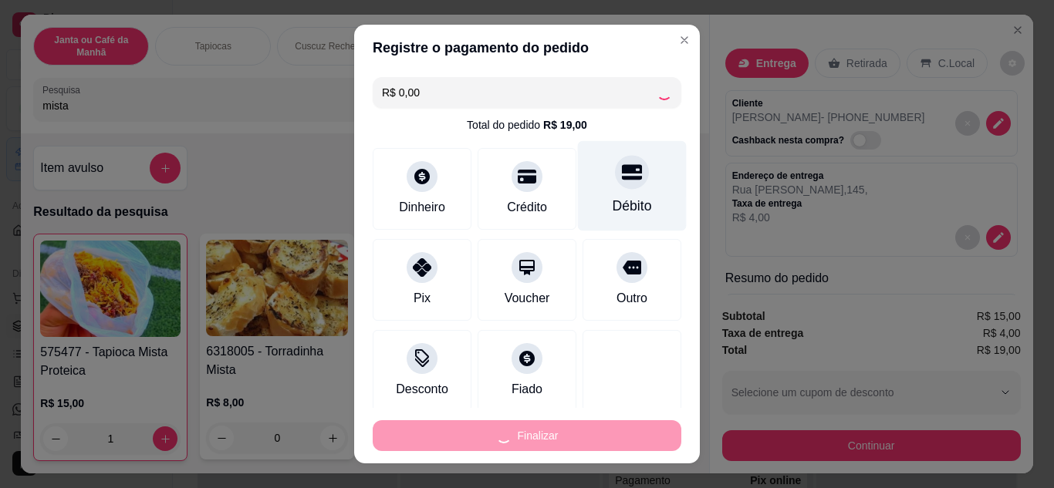
type input "0"
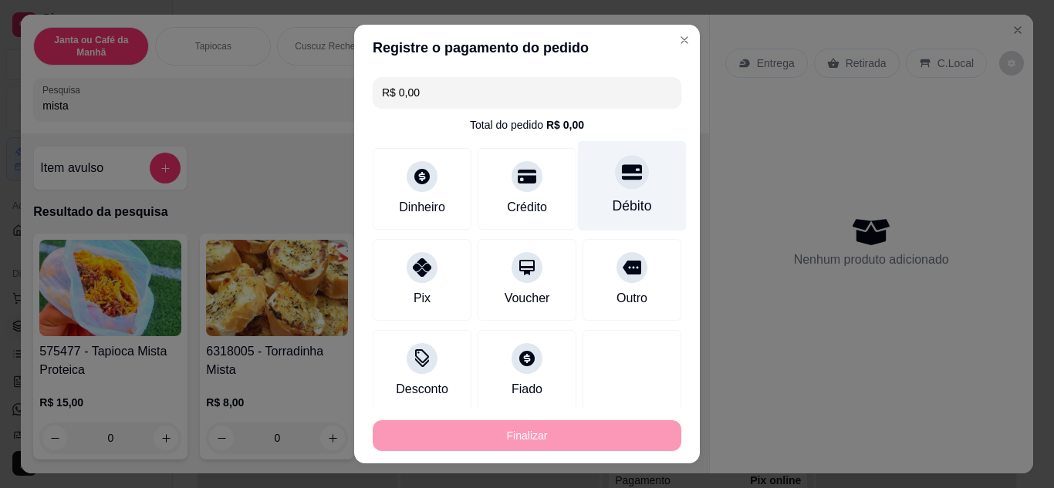
type input "-R$ 19,00"
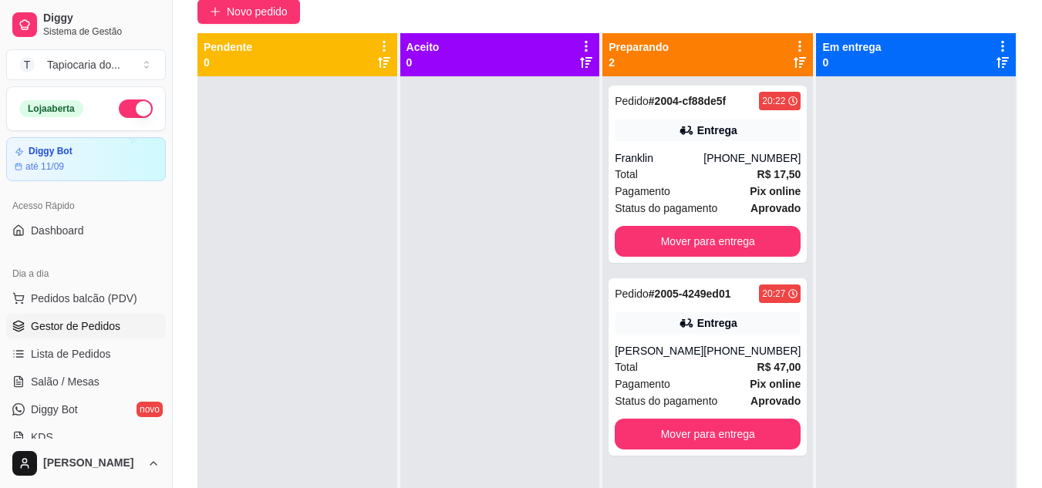
scroll to position [4, 0]
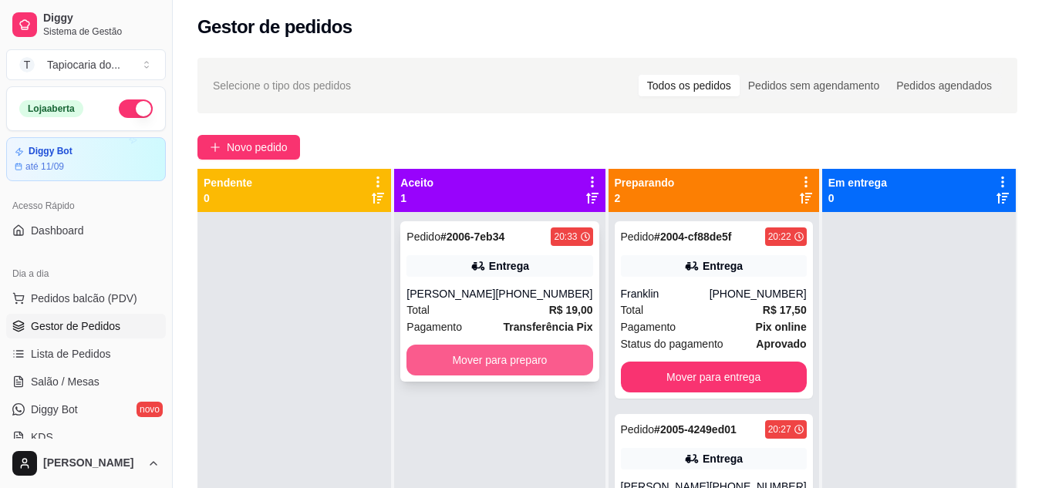
click at [543, 353] on button "Mover para preparo" at bounding box center [499, 360] width 186 height 31
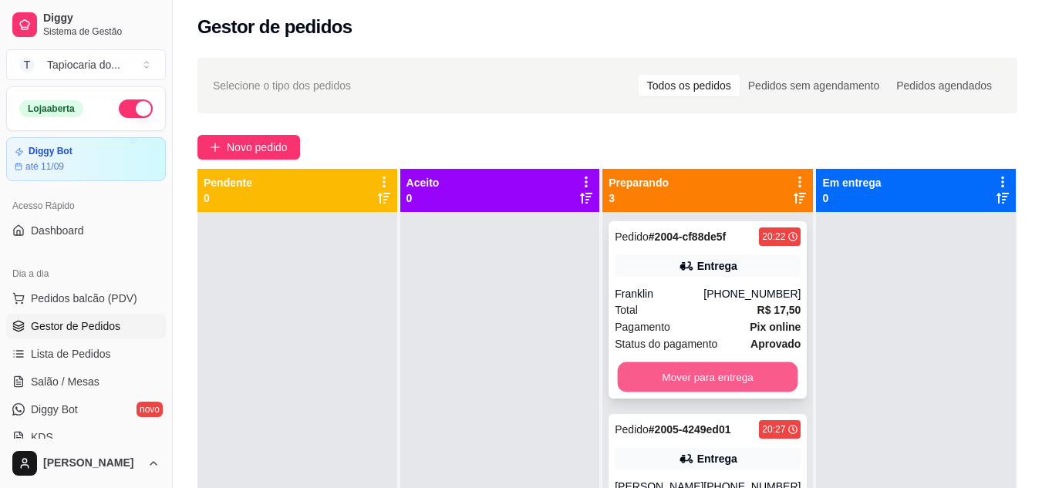
click at [749, 376] on button "Mover para entrega" at bounding box center [708, 378] width 180 height 30
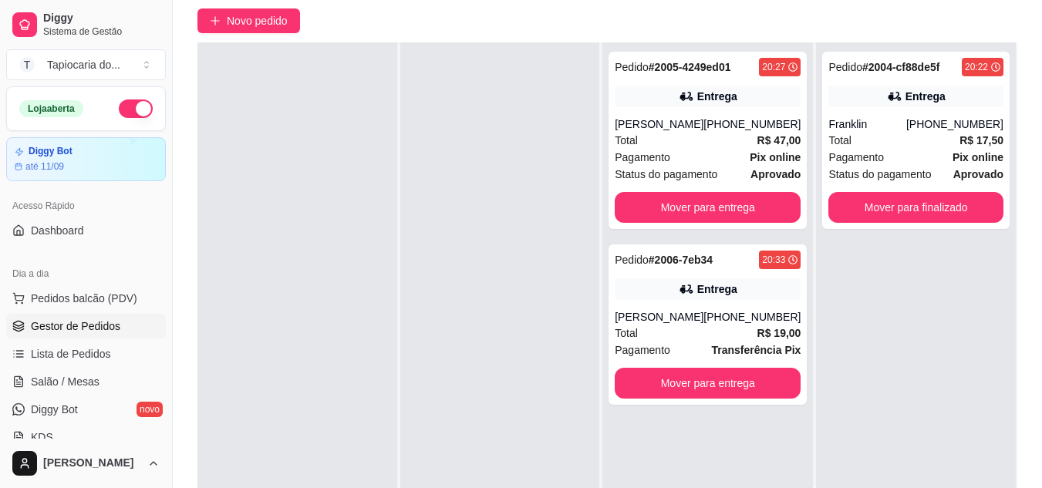
scroll to position [235, 0]
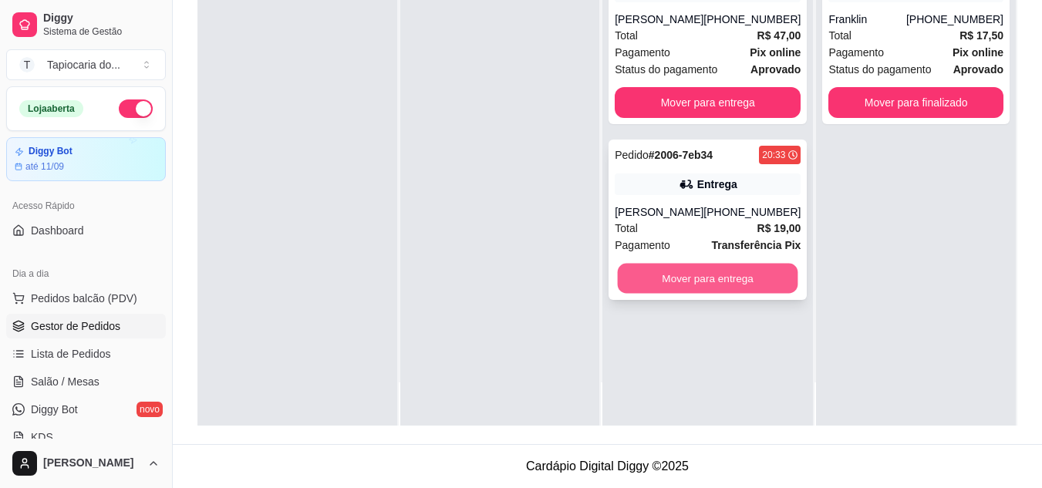
click at [739, 271] on button "Mover para entrega" at bounding box center [708, 279] width 180 height 30
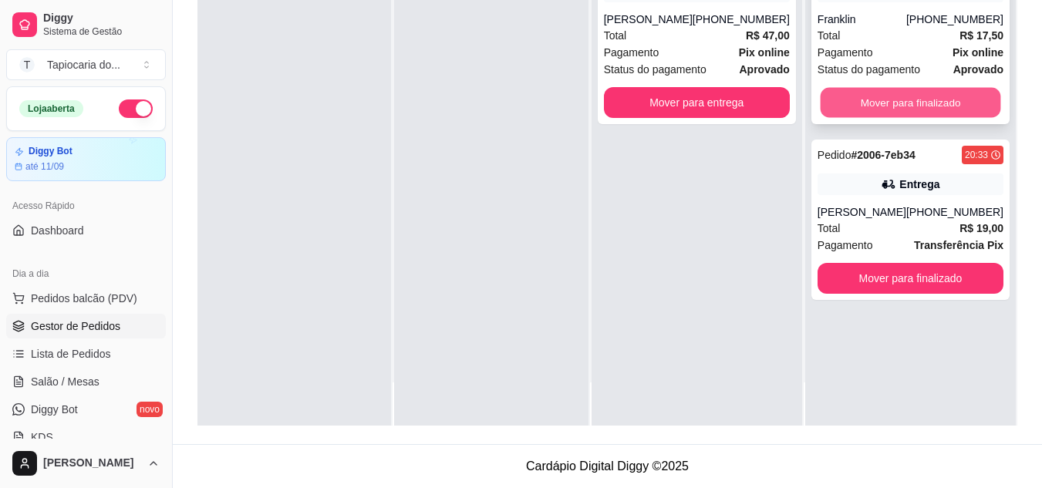
click at [904, 99] on button "Mover para finalizado" at bounding box center [910, 103] width 180 height 30
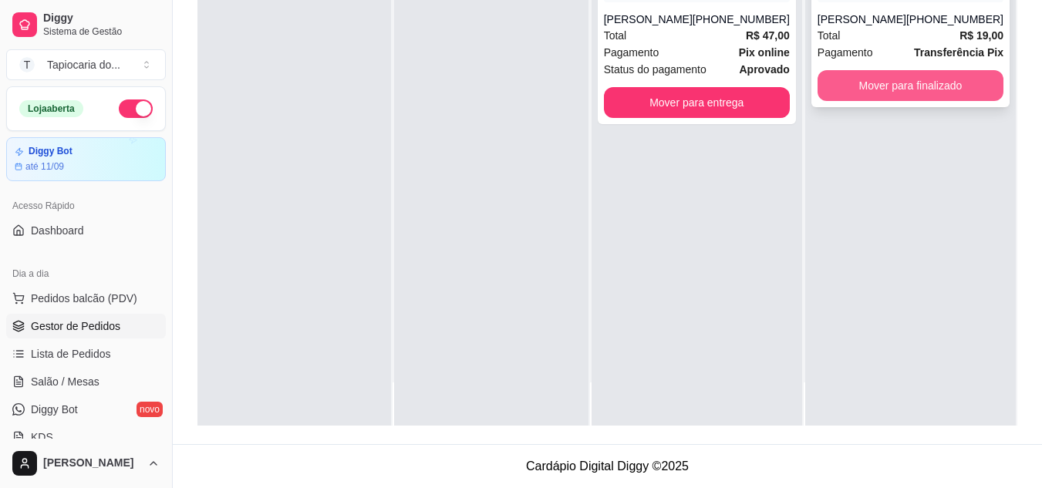
click at [912, 91] on button "Mover para finalizado" at bounding box center [911, 85] width 186 height 31
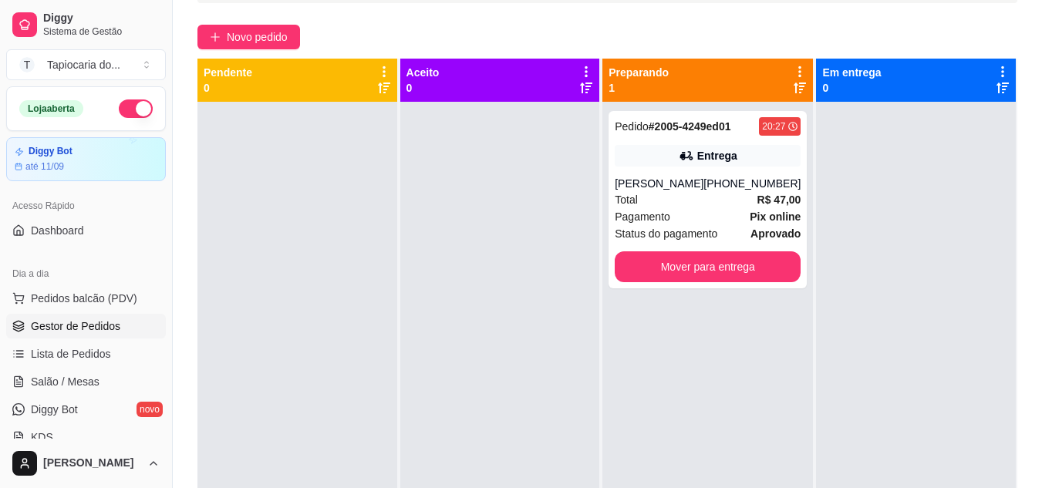
scroll to position [0, 0]
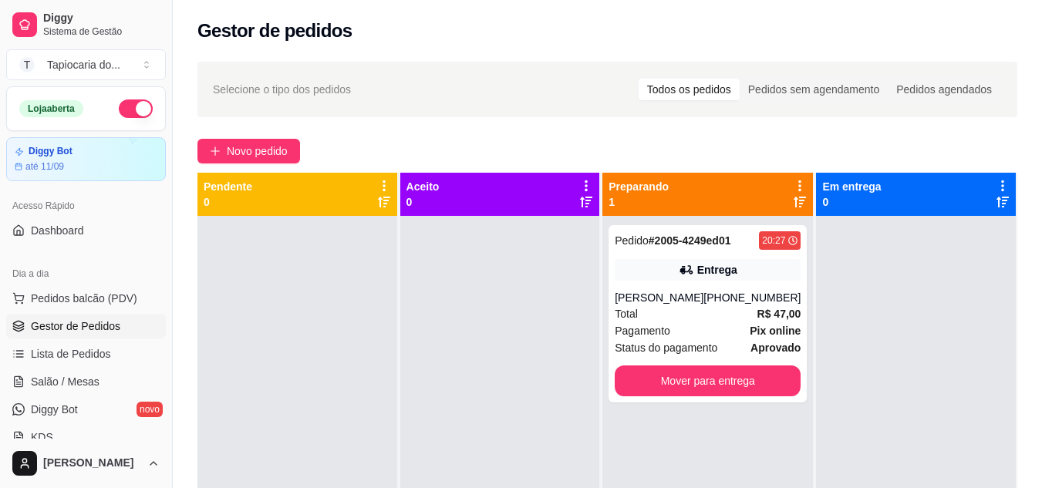
click at [528, 40] on div "Gestor de pedidos" at bounding box center [607, 31] width 820 height 25
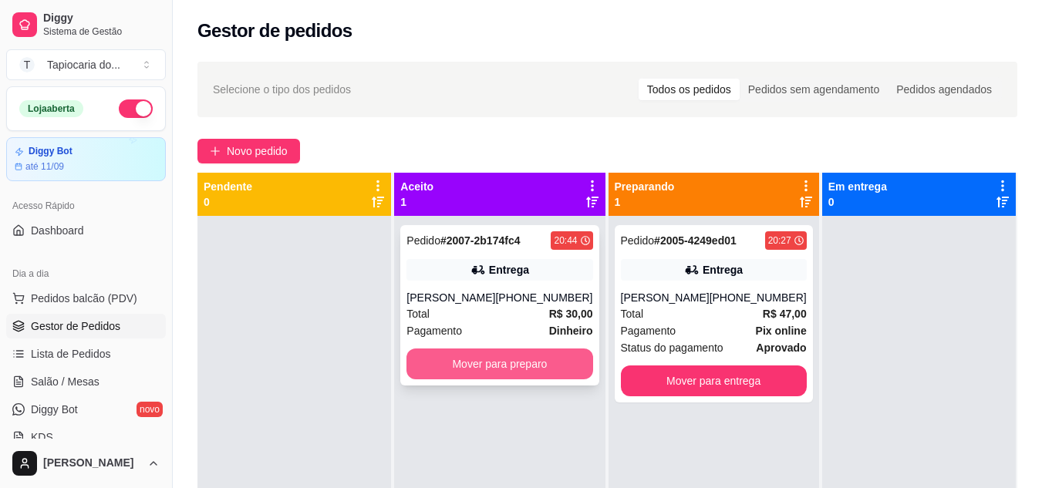
scroll to position [43, 0]
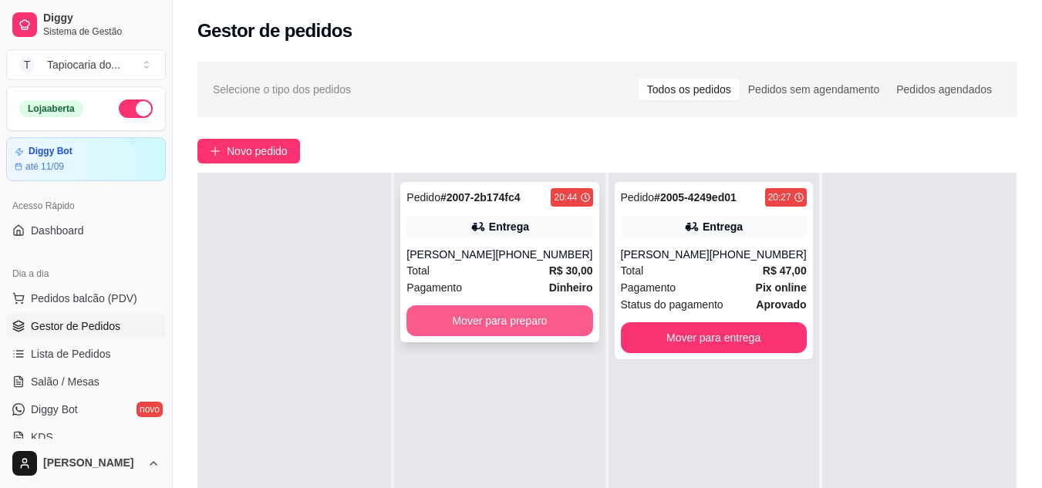
click at [528, 321] on button "Mover para preparo" at bounding box center [499, 320] width 186 height 31
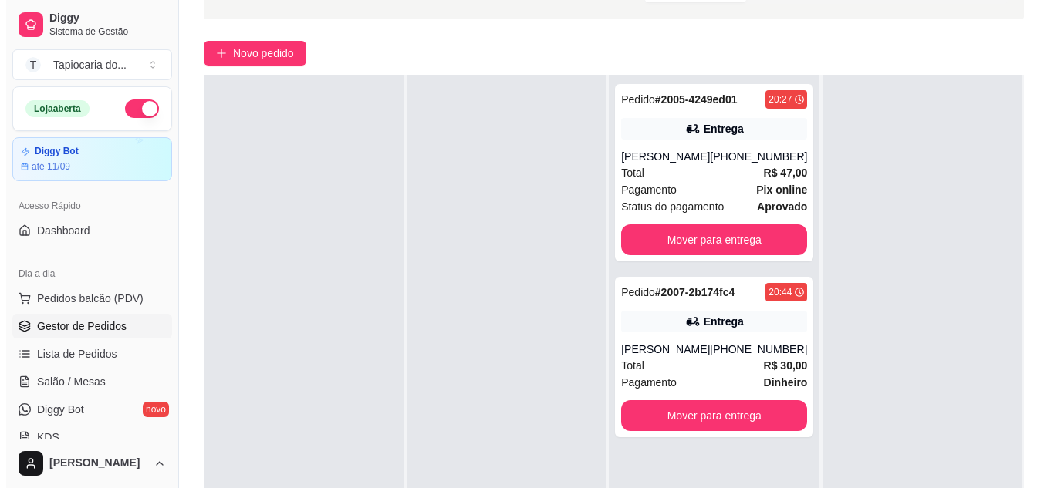
scroll to position [235, 0]
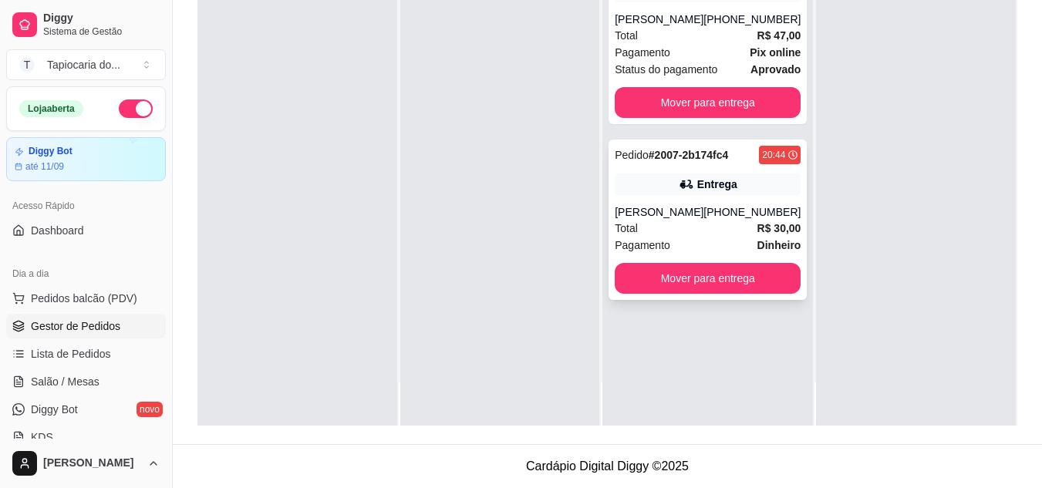
click at [714, 207] on div "[PHONE_NUMBER]" at bounding box center [751, 211] width 97 height 15
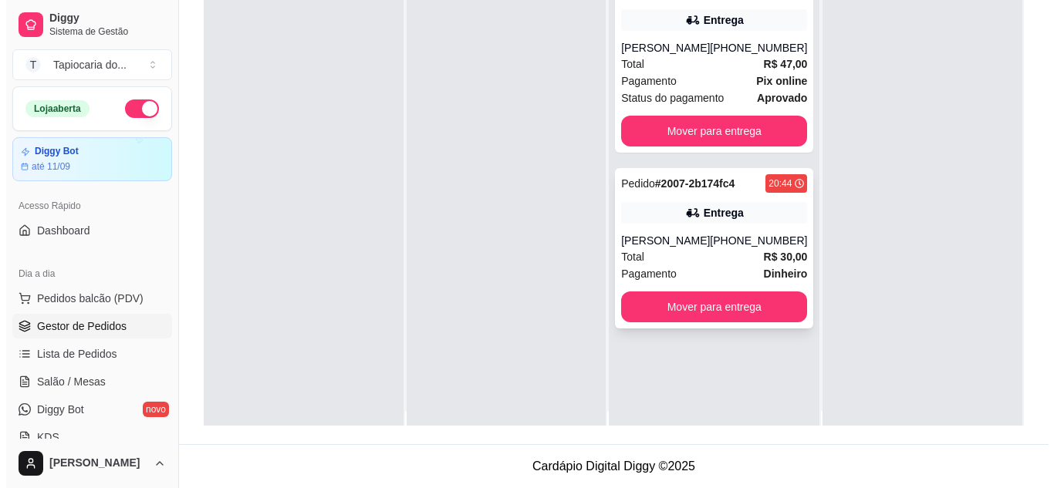
scroll to position [0, 0]
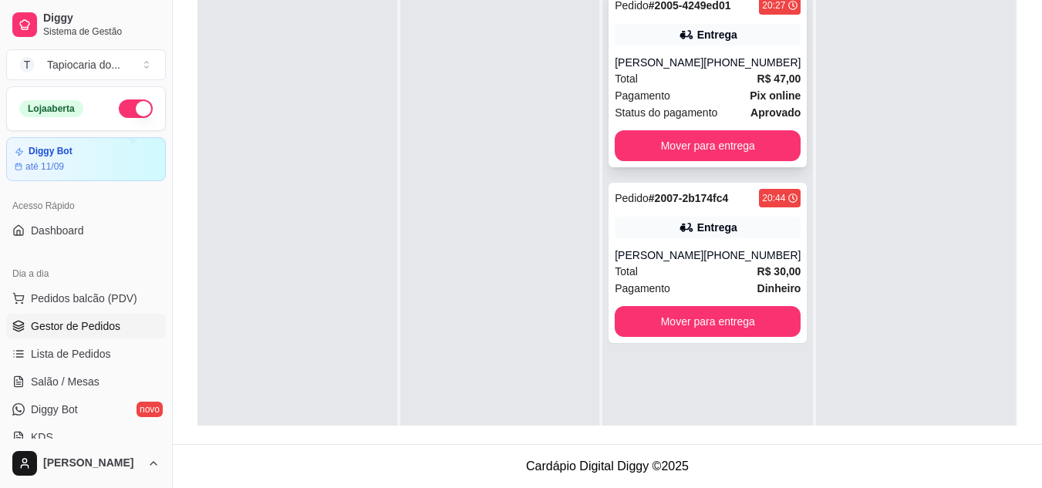
click at [722, 81] on div "Total R$ 47,00" at bounding box center [708, 78] width 186 height 17
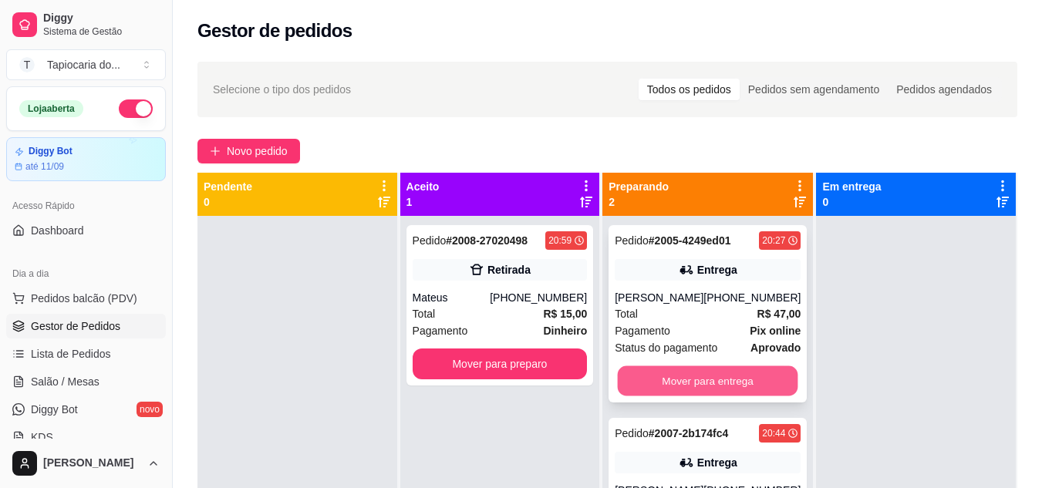
click at [725, 375] on button "Mover para entrega" at bounding box center [708, 381] width 180 height 30
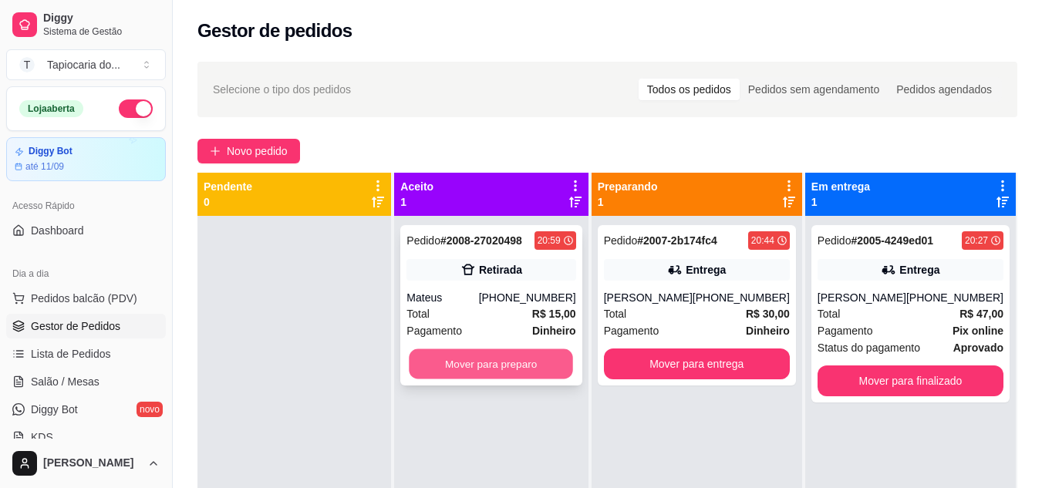
click at [516, 363] on button "Mover para preparo" at bounding box center [492, 364] width 164 height 30
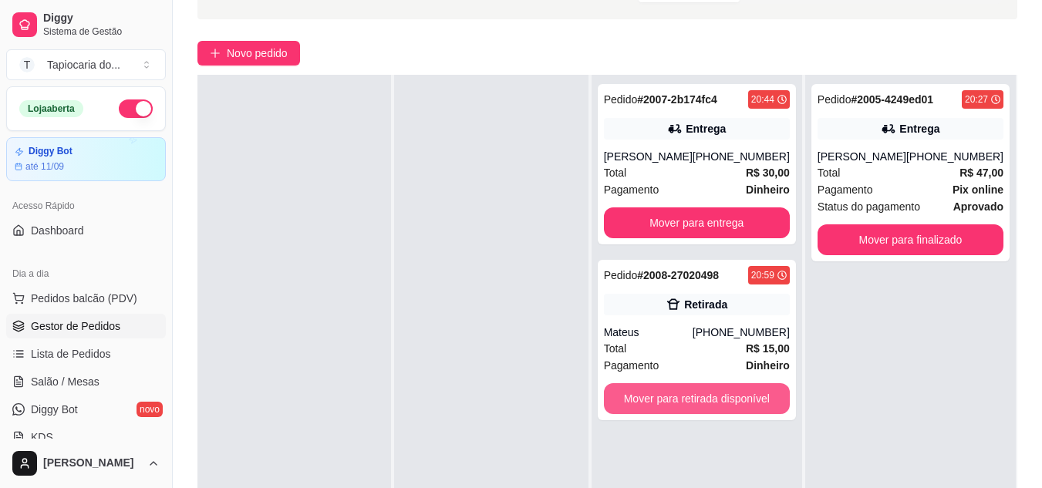
scroll to position [154, 0]
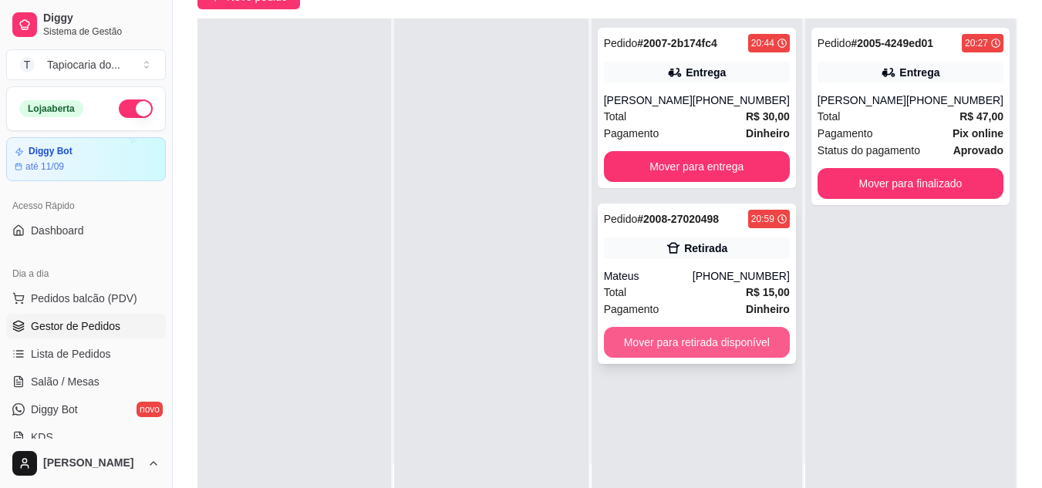
click at [697, 346] on button "Mover para retirada disponível" at bounding box center [697, 342] width 186 height 31
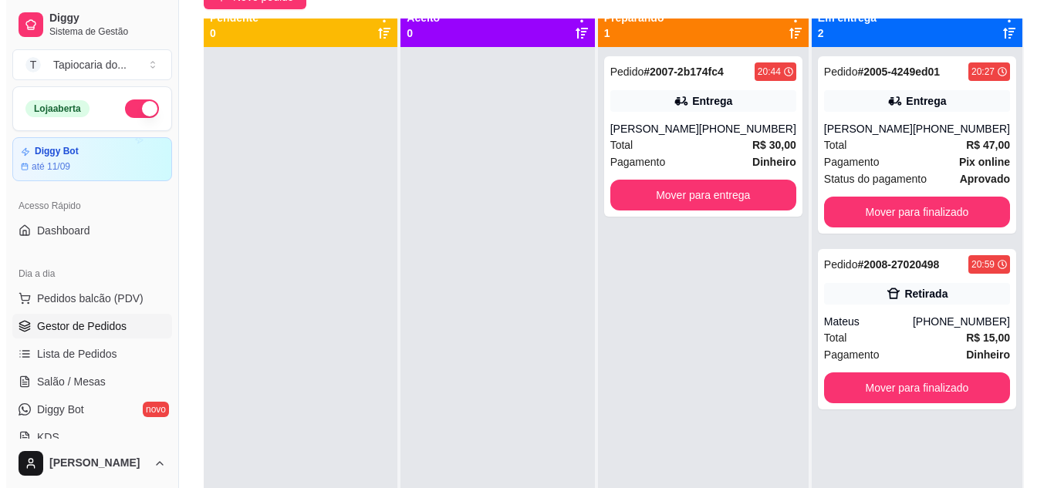
scroll to position [0, 0]
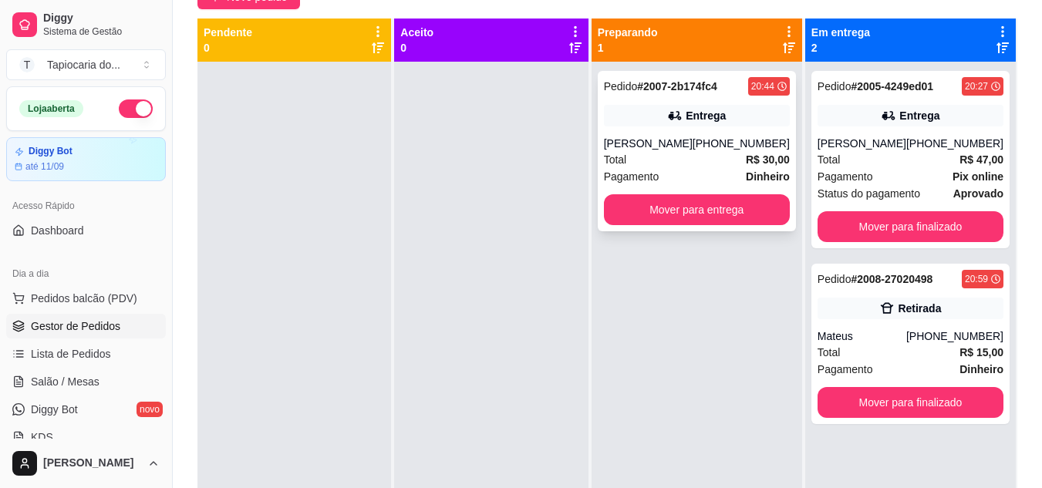
click at [745, 140] on div "[PHONE_NUMBER]" at bounding box center [741, 143] width 97 height 15
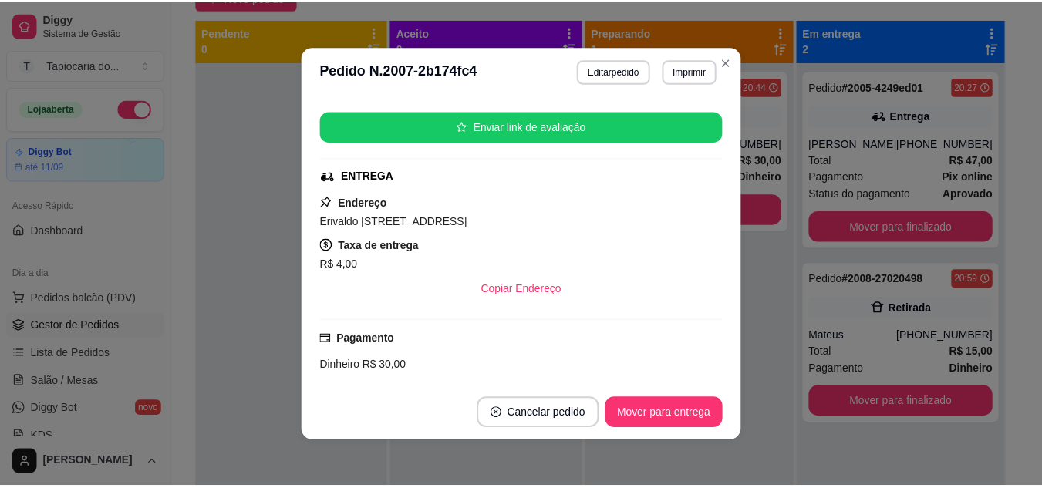
scroll to position [369, 0]
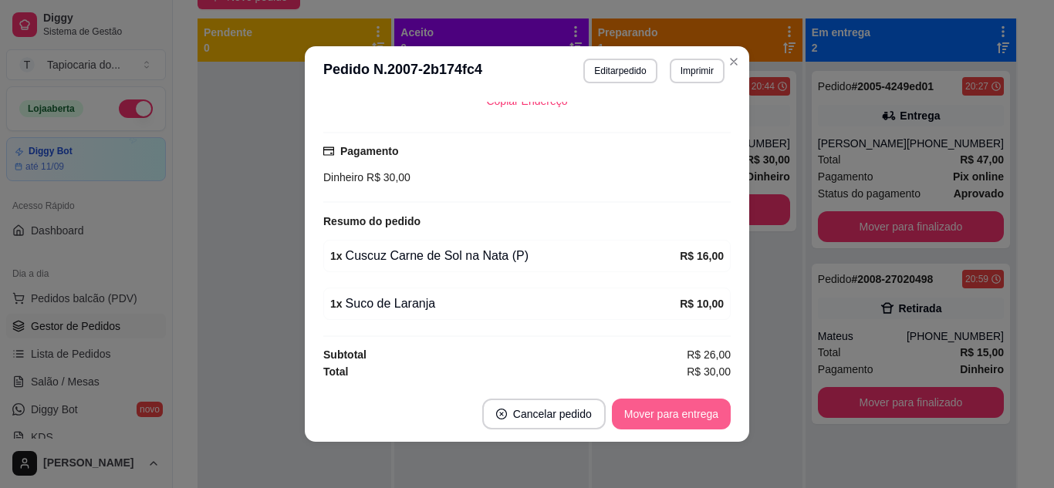
click at [693, 413] on button "Mover para entrega" at bounding box center [671, 414] width 119 height 31
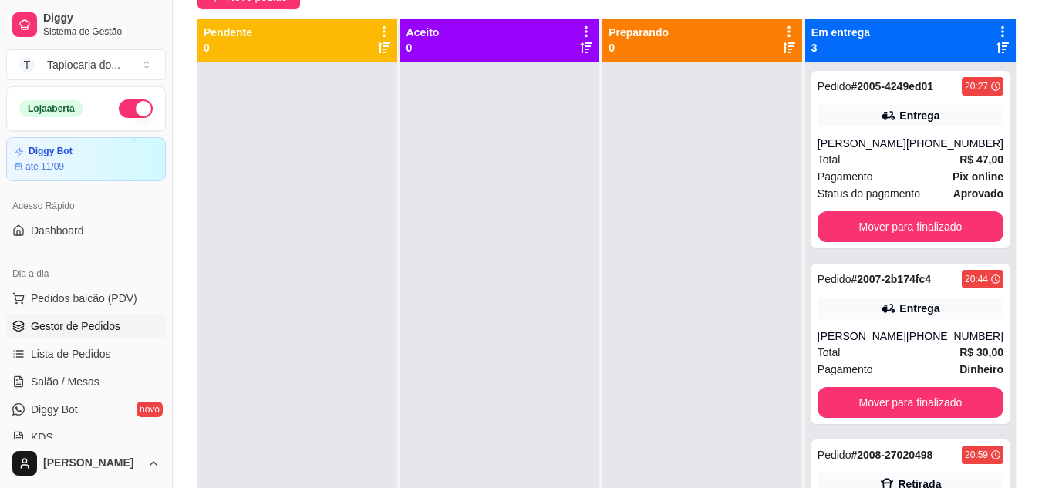
scroll to position [0, 0]
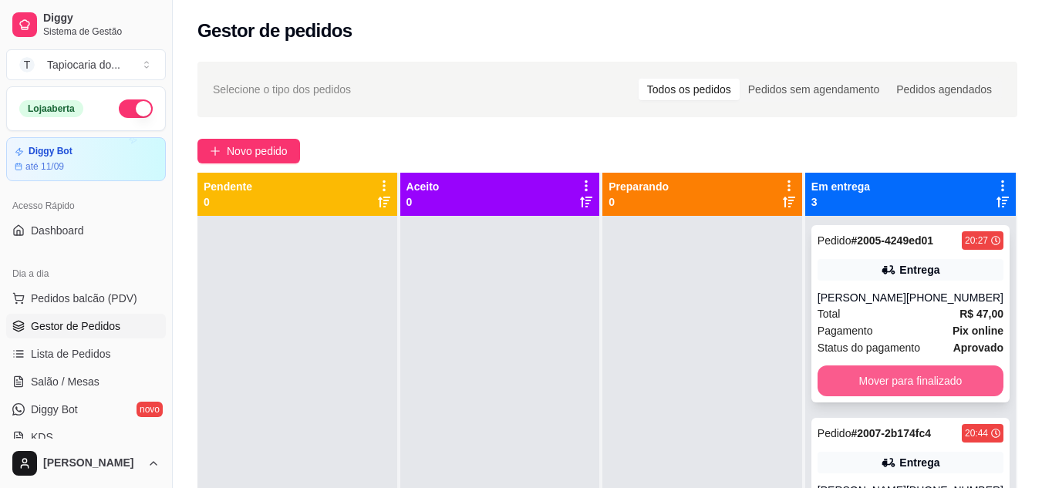
click at [930, 378] on button "Mover para finalizado" at bounding box center [911, 381] width 186 height 31
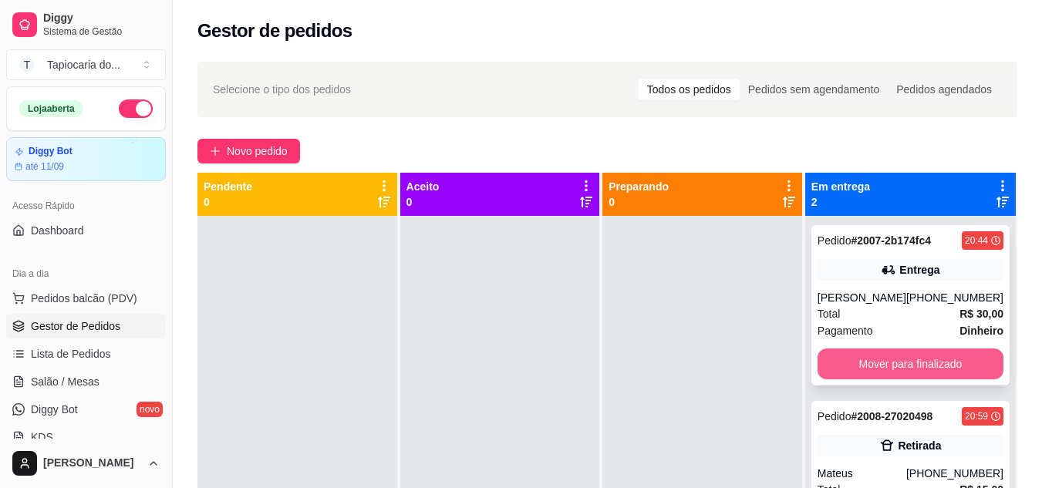
click at [938, 369] on button "Mover para finalizado" at bounding box center [911, 364] width 186 height 31
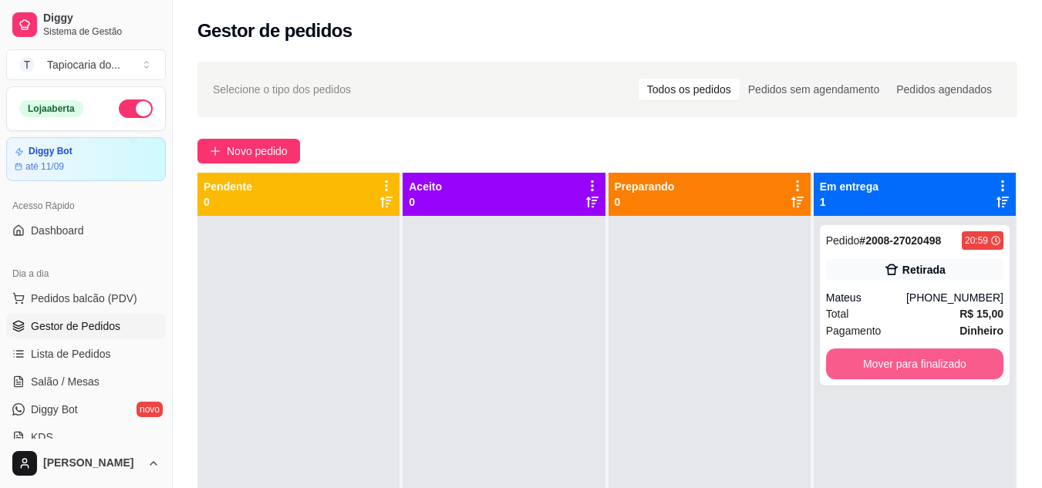
click at [938, 364] on button "Mover para finalizado" at bounding box center [914, 364] width 177 height 31
